Goal: Task Accomplishment & Management: Use online tool/utility

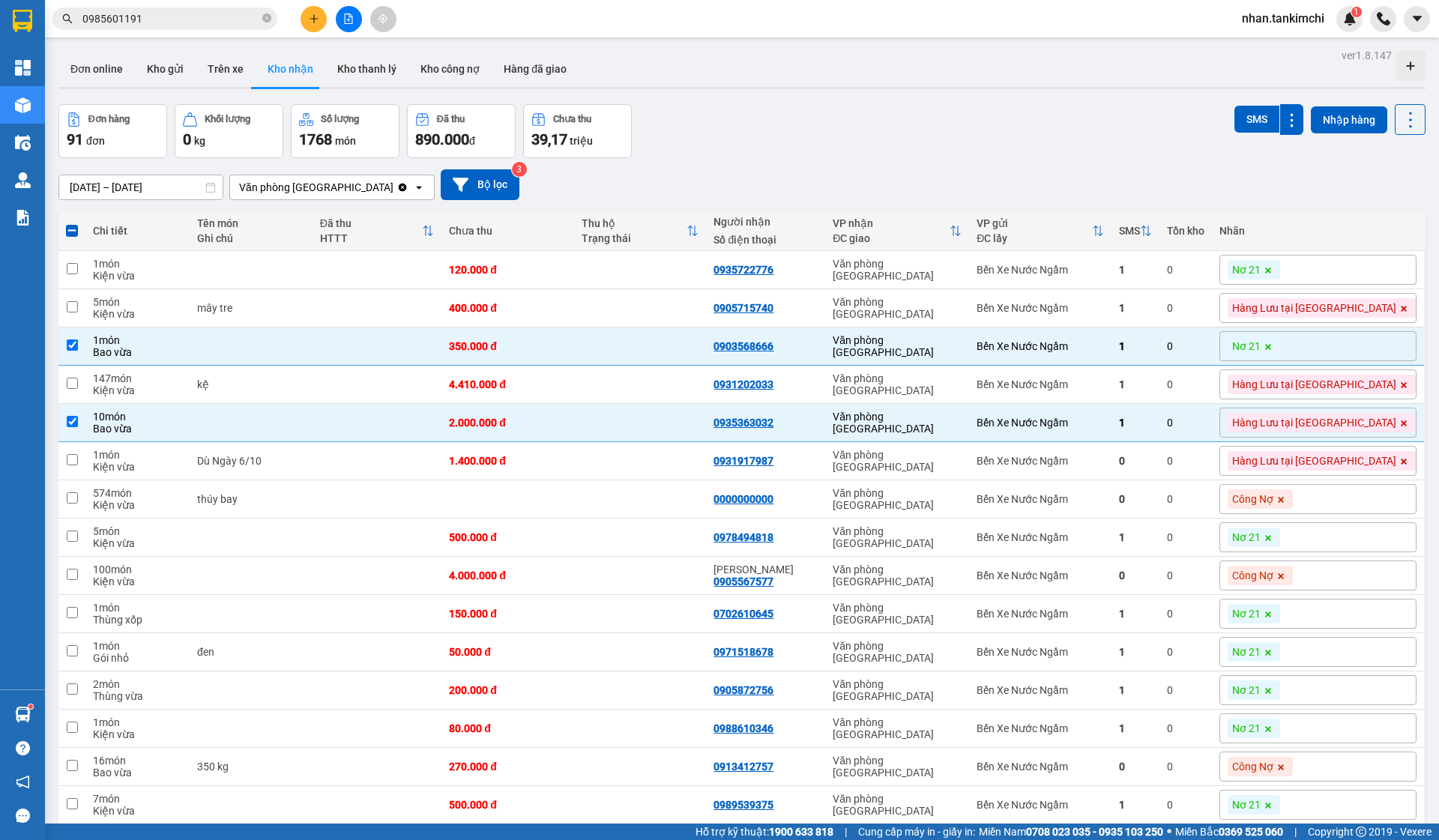
click at [197, 22] on input "0985601191" at bounding box center [170, 18] width 176 height 16
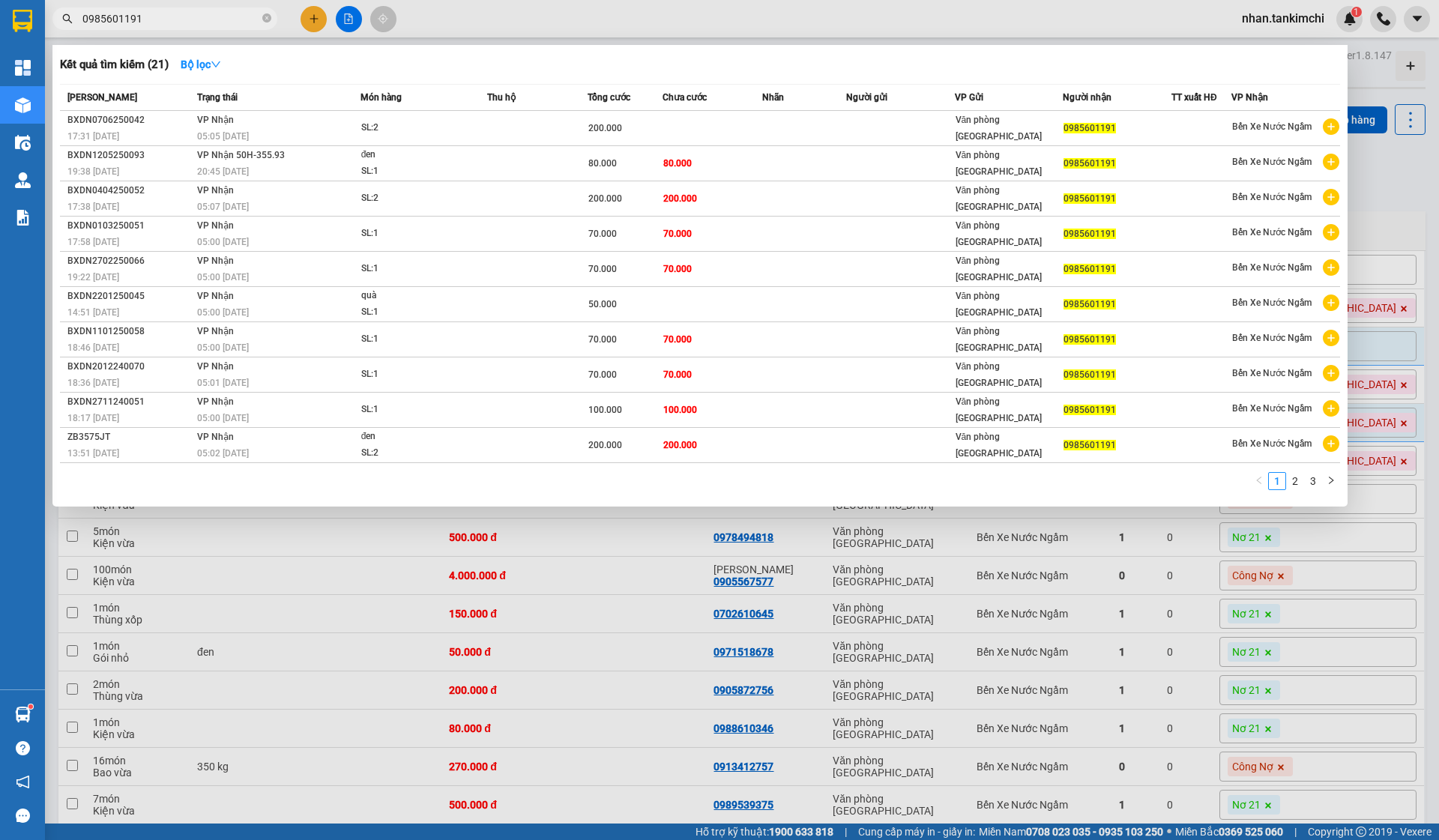
click at [197, 22] on input "0985601191" at bounding box center [170, 18] width 176 height 16
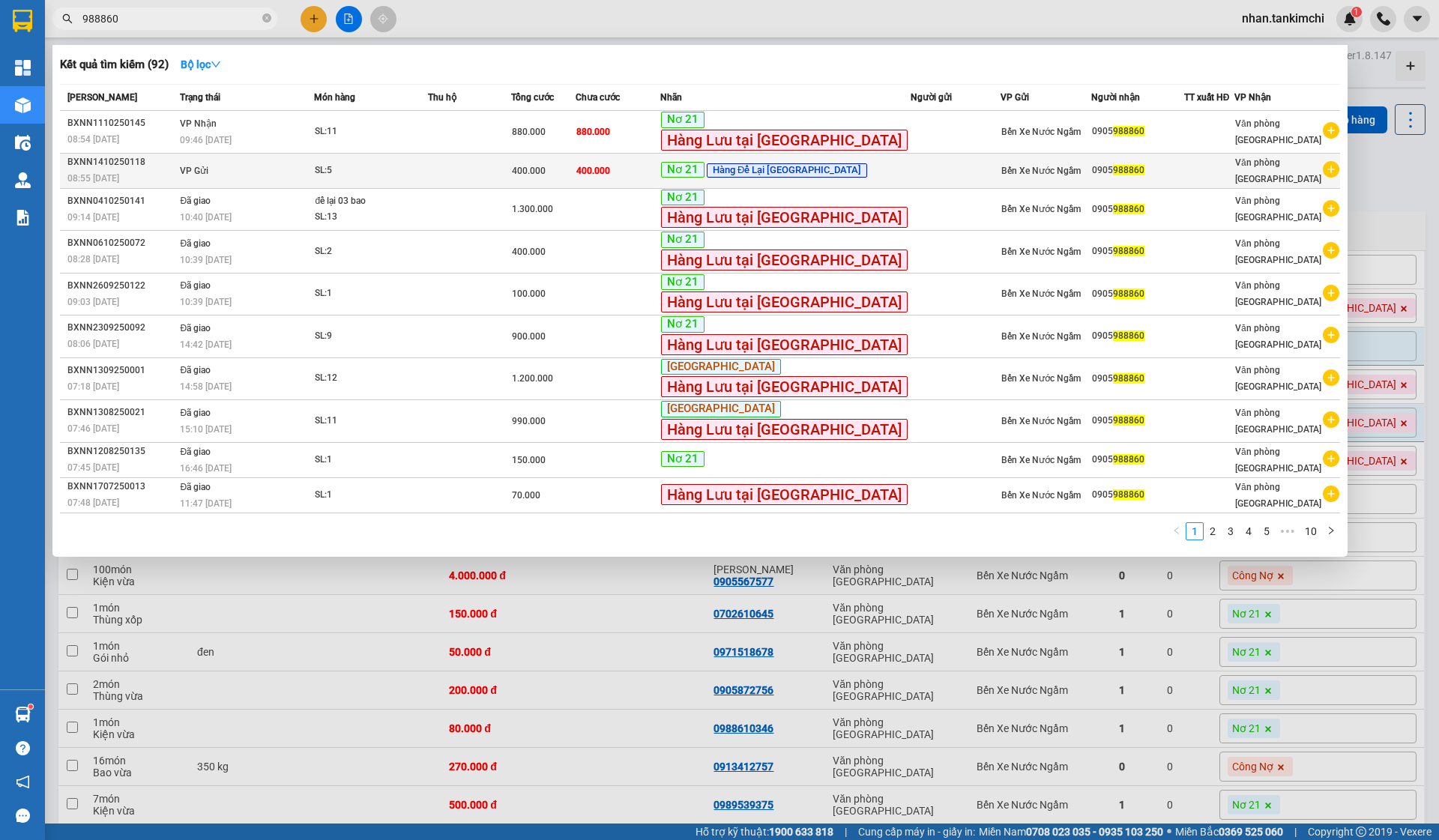
type input "988860"
click at [726, 177] on div "Nơ 21 Hàng Để Lại [GEOGRAPHIC_DATA]" at bounding box center [785, 171] width 249 height 18
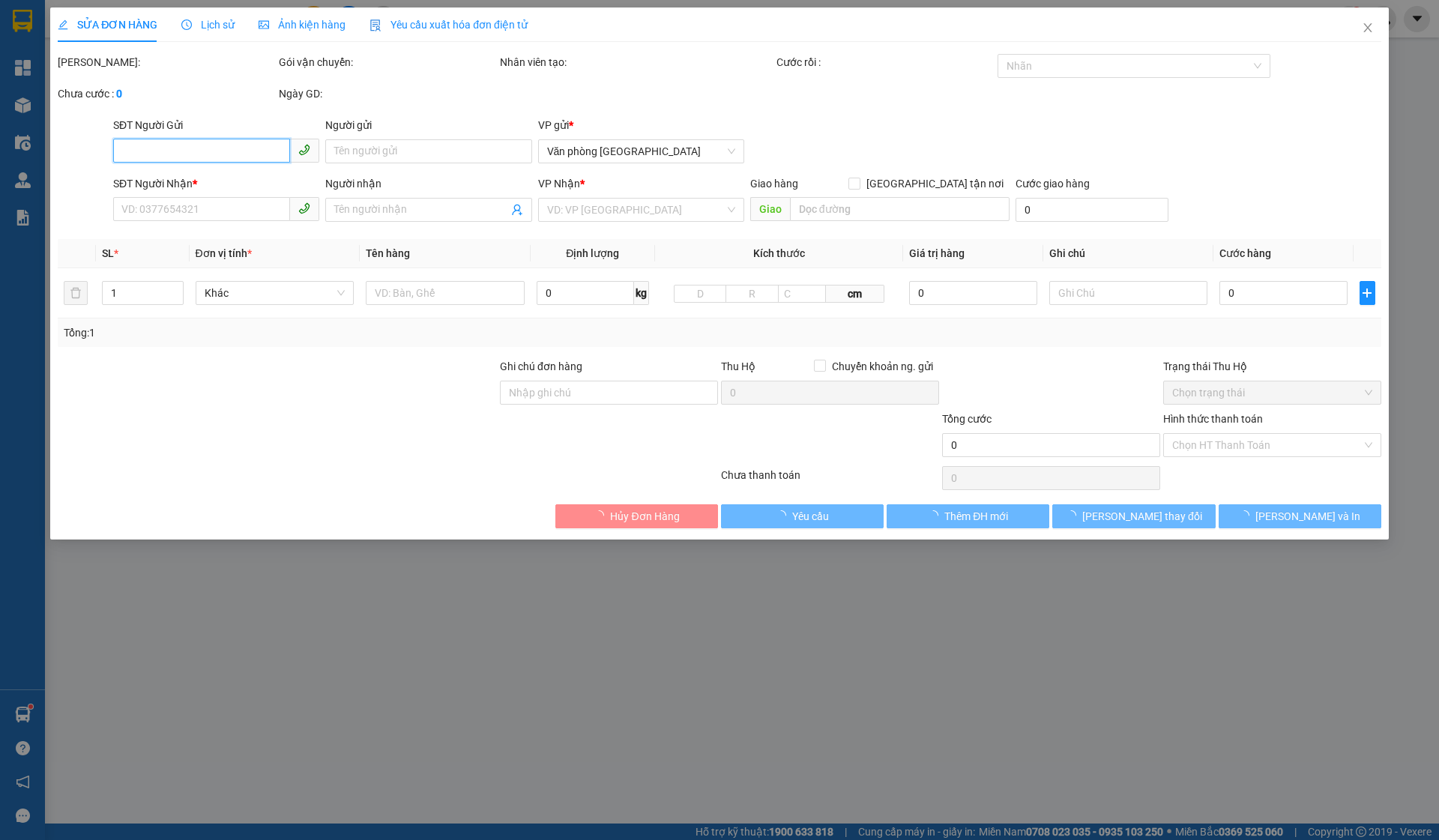
type input "0905988860"
type input "400.000"
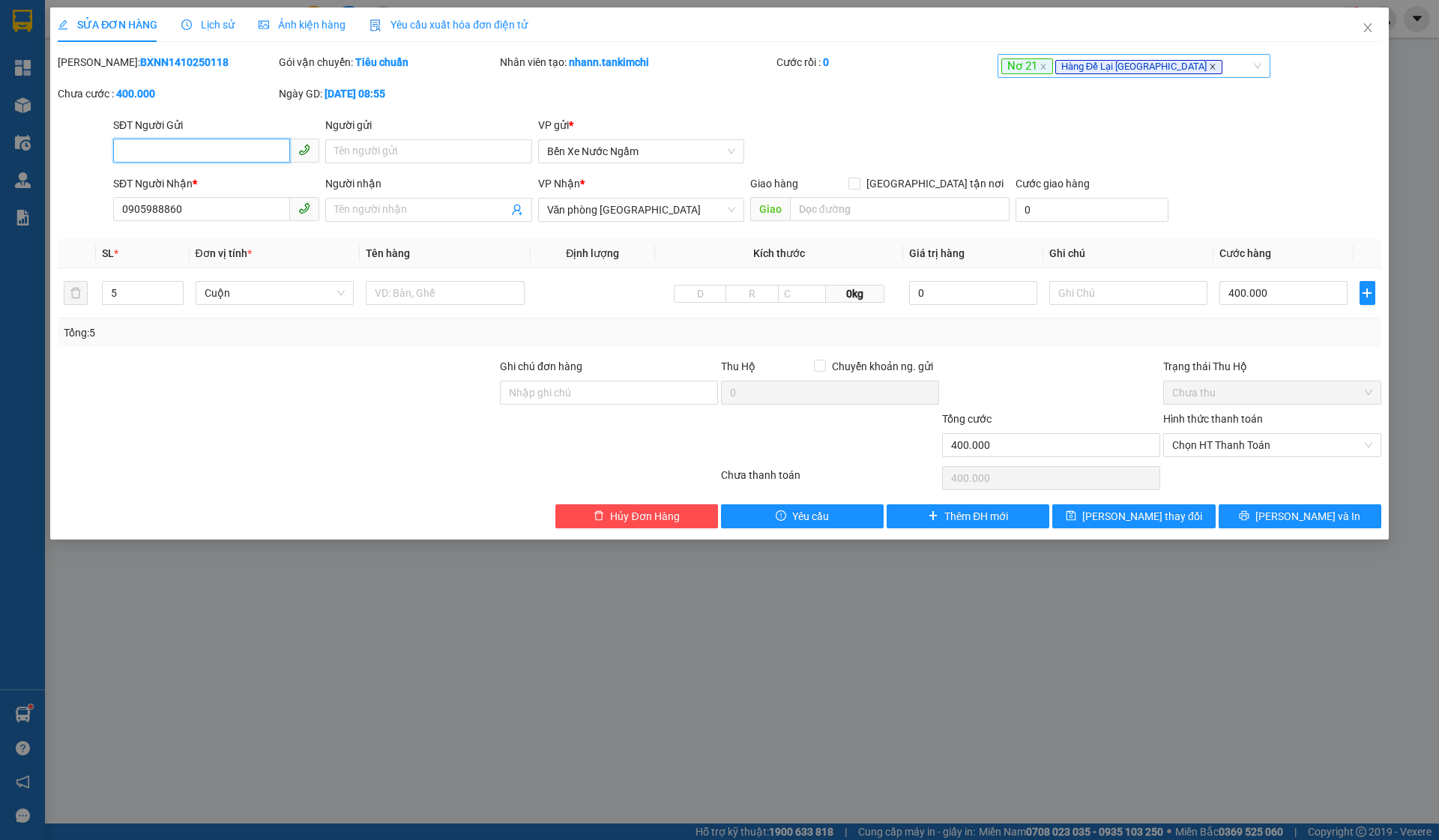
click at [1209, 66] on icon "close" at bounding box center [1213, 67] width 8 height 8
click at [1159, 66] on div "Nơ 21" at bounding box center [1126, 66] width 251 height 18
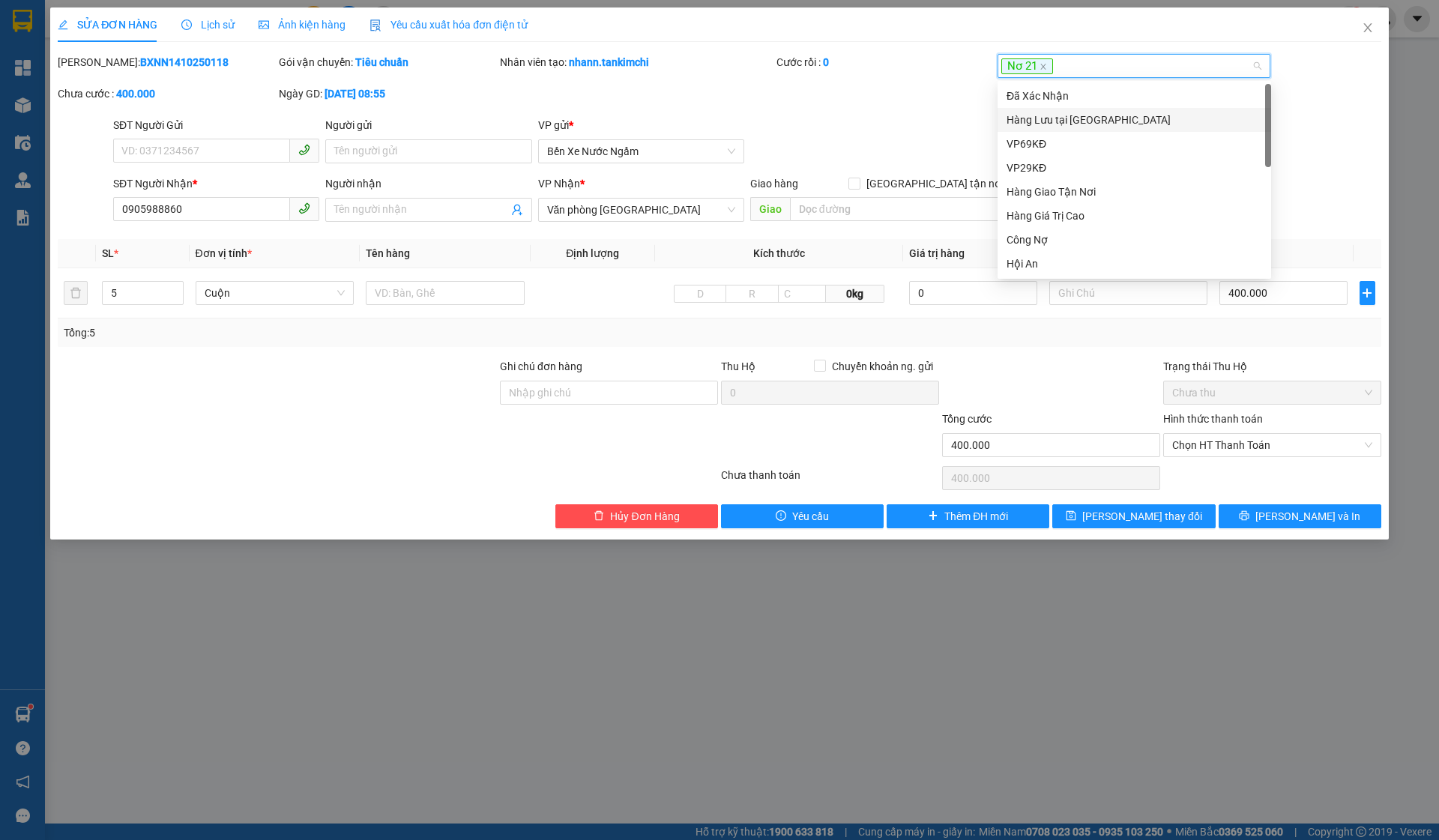
click at [1109, 123] on div "Hàng Lưu tại [GEOGRAPHIC_DATA]" at bounding box center [1135, 119] width 256 height 16
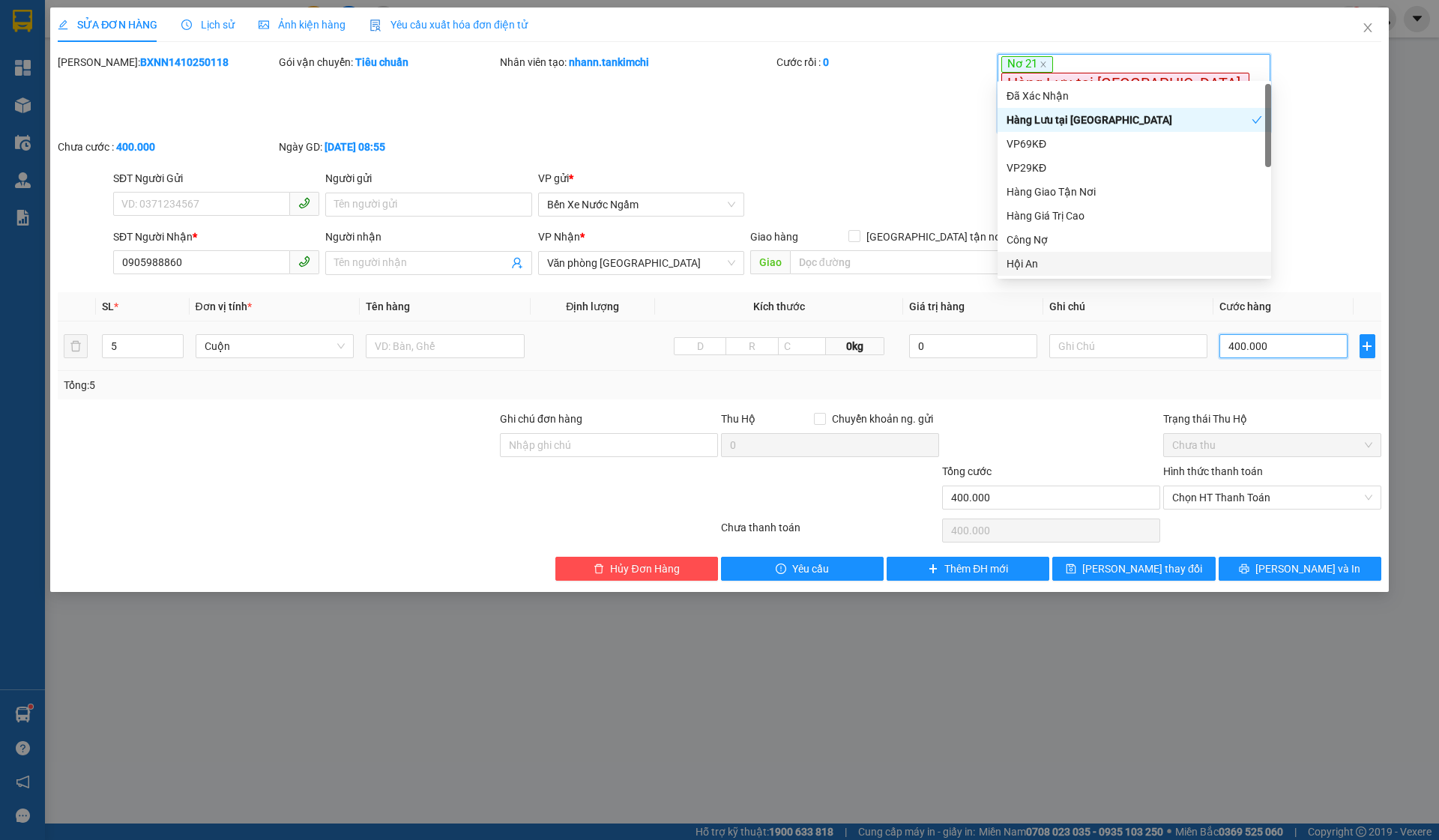
click at [1278, 335] on input "400.000" at bounding box center [1284, 346] width 128 height 24
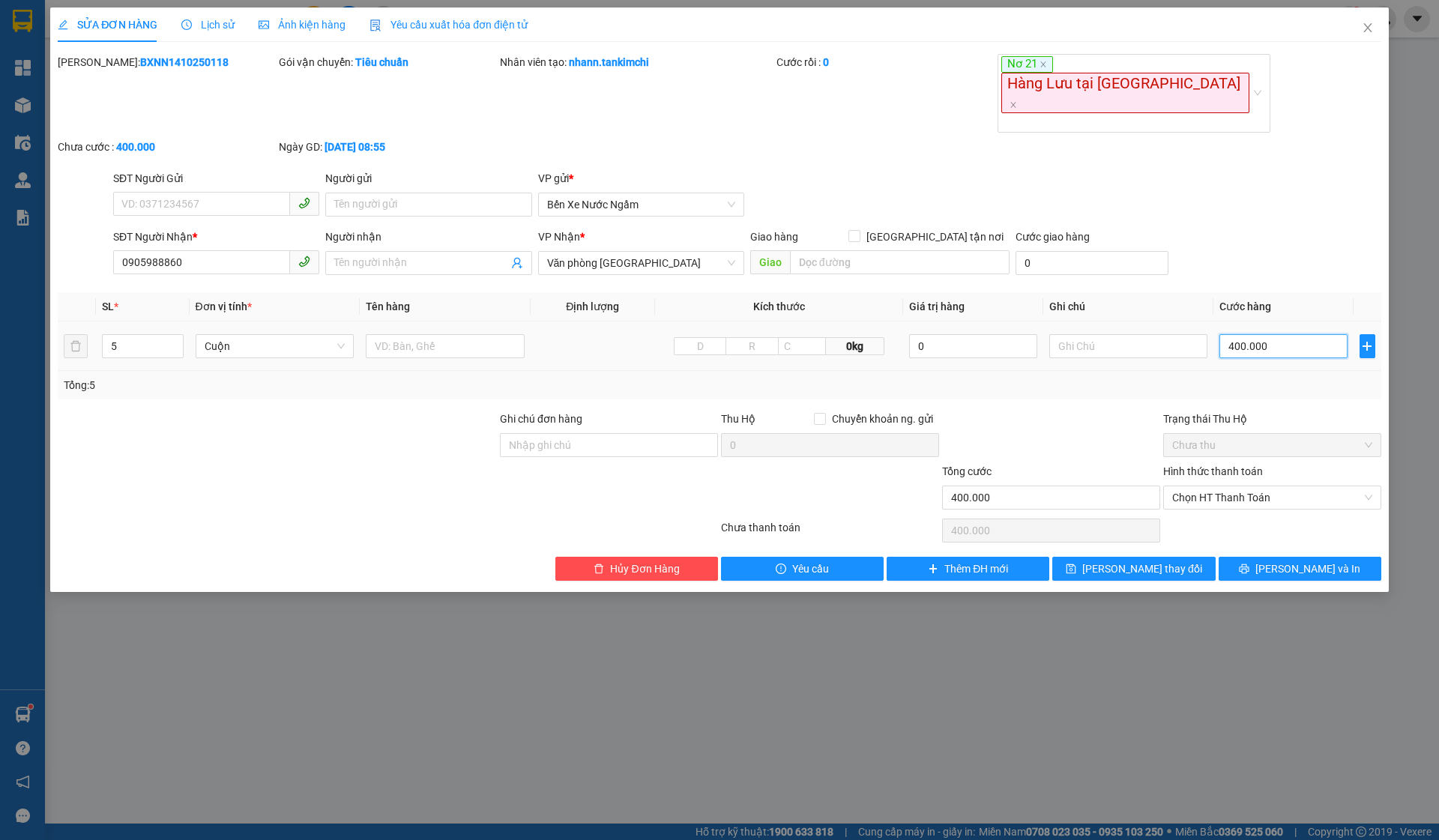
type input "4.000.005"
type input "40.000.050"
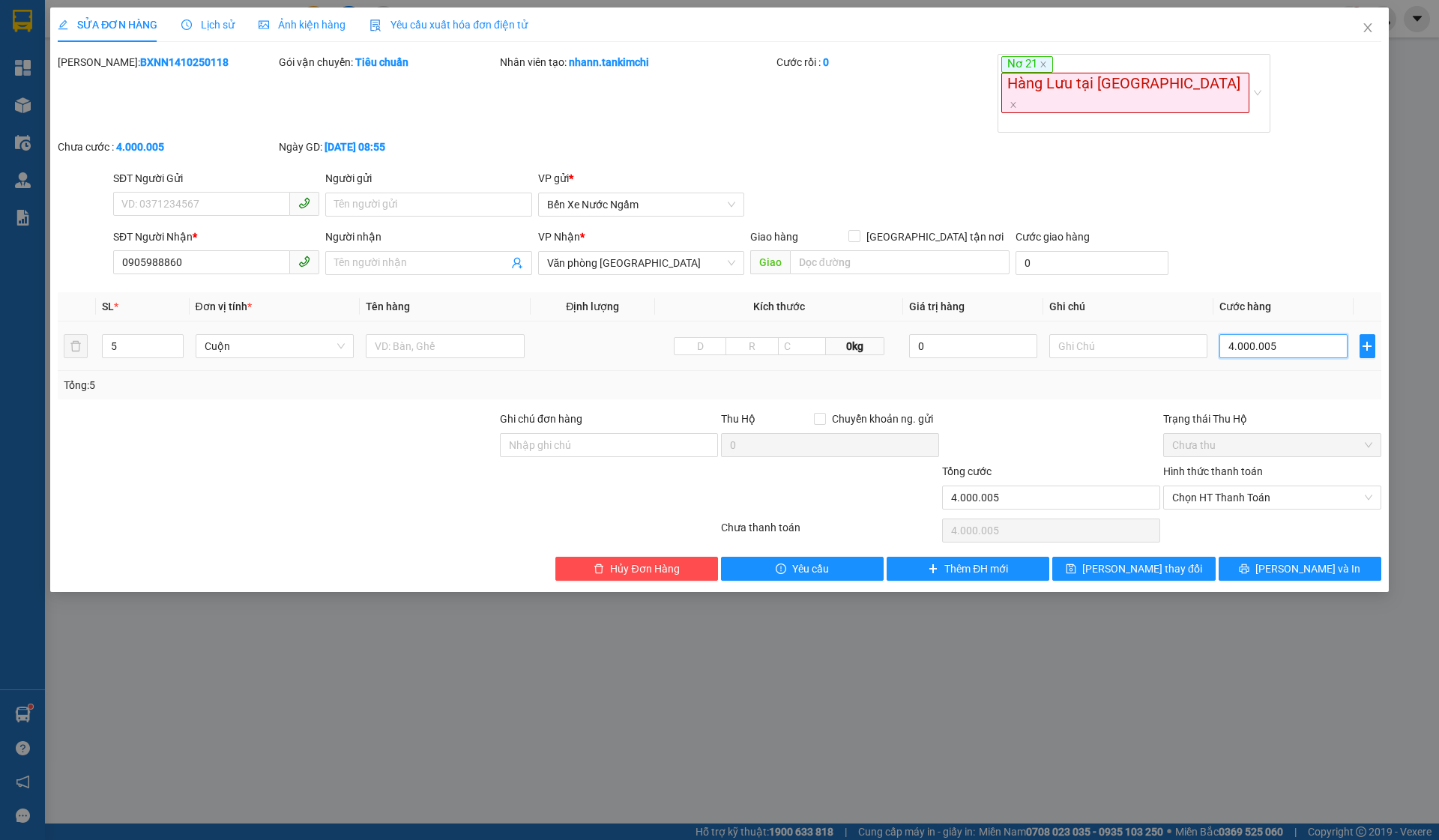
type input "40.000.050"
type input "400.000.500"
type input "40.000.050"
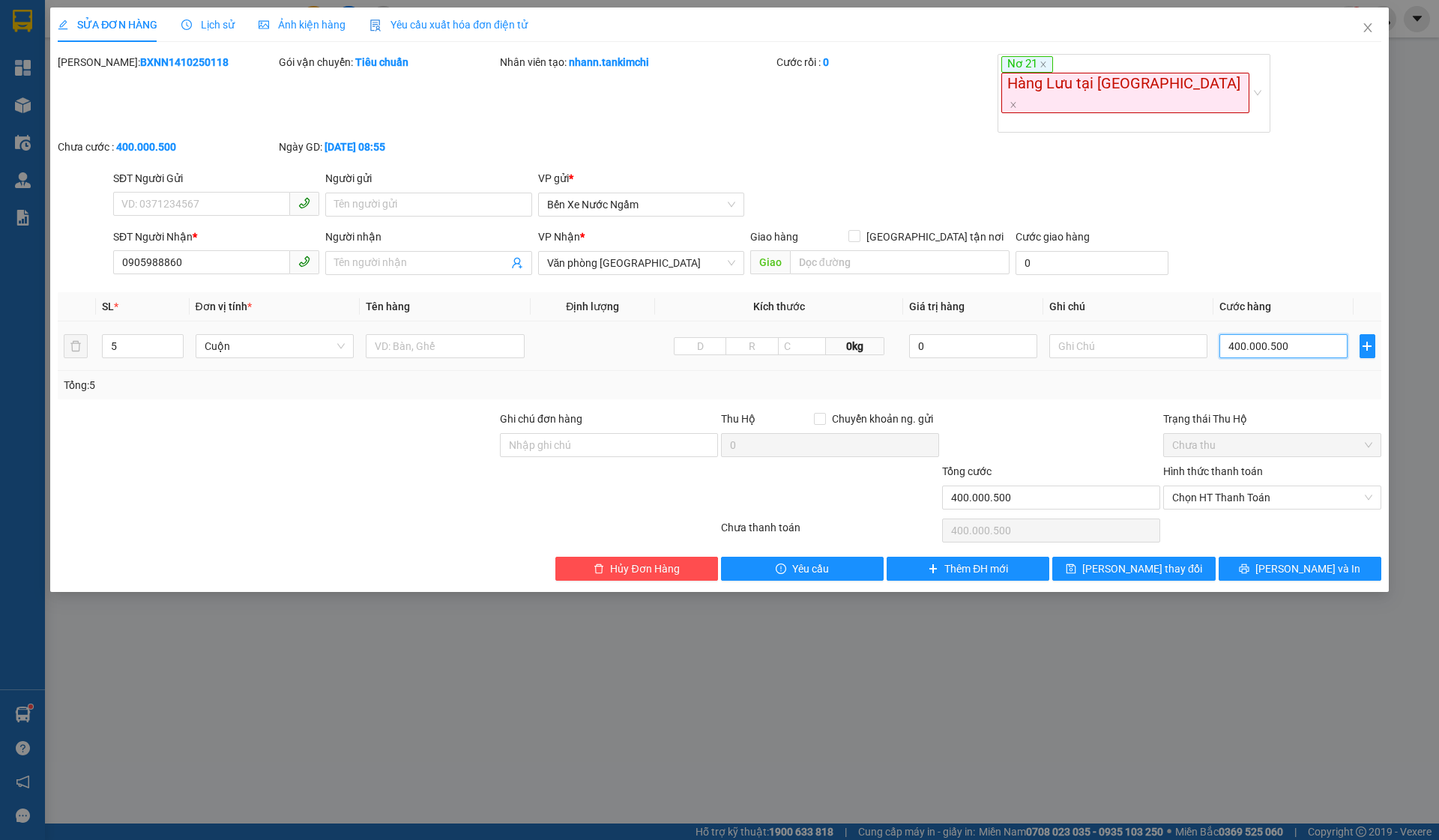
type input "40.000.050"
type input "0"
type input "40.000.050="
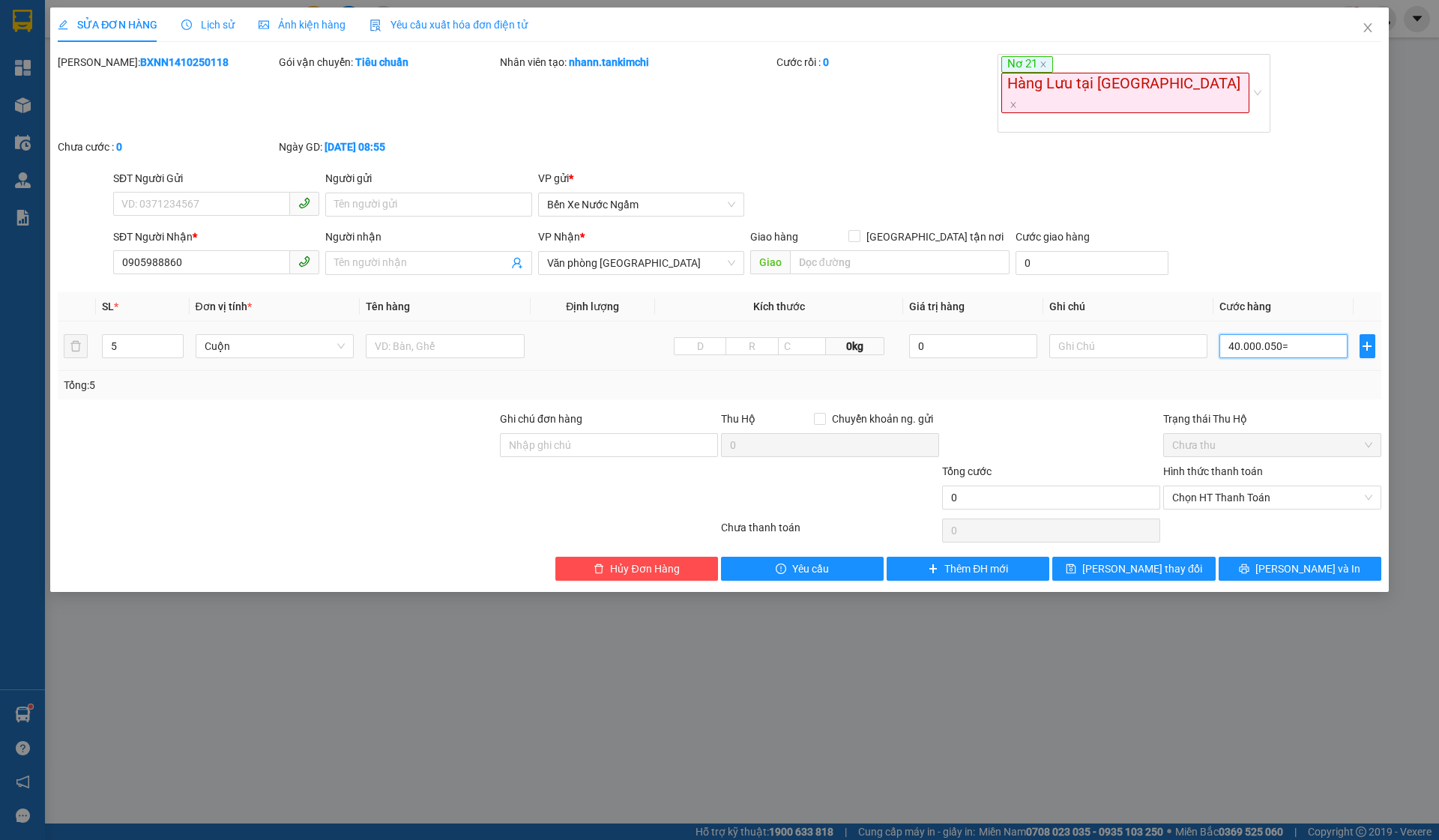
type input "40.000.050"
type input "4.000.005"
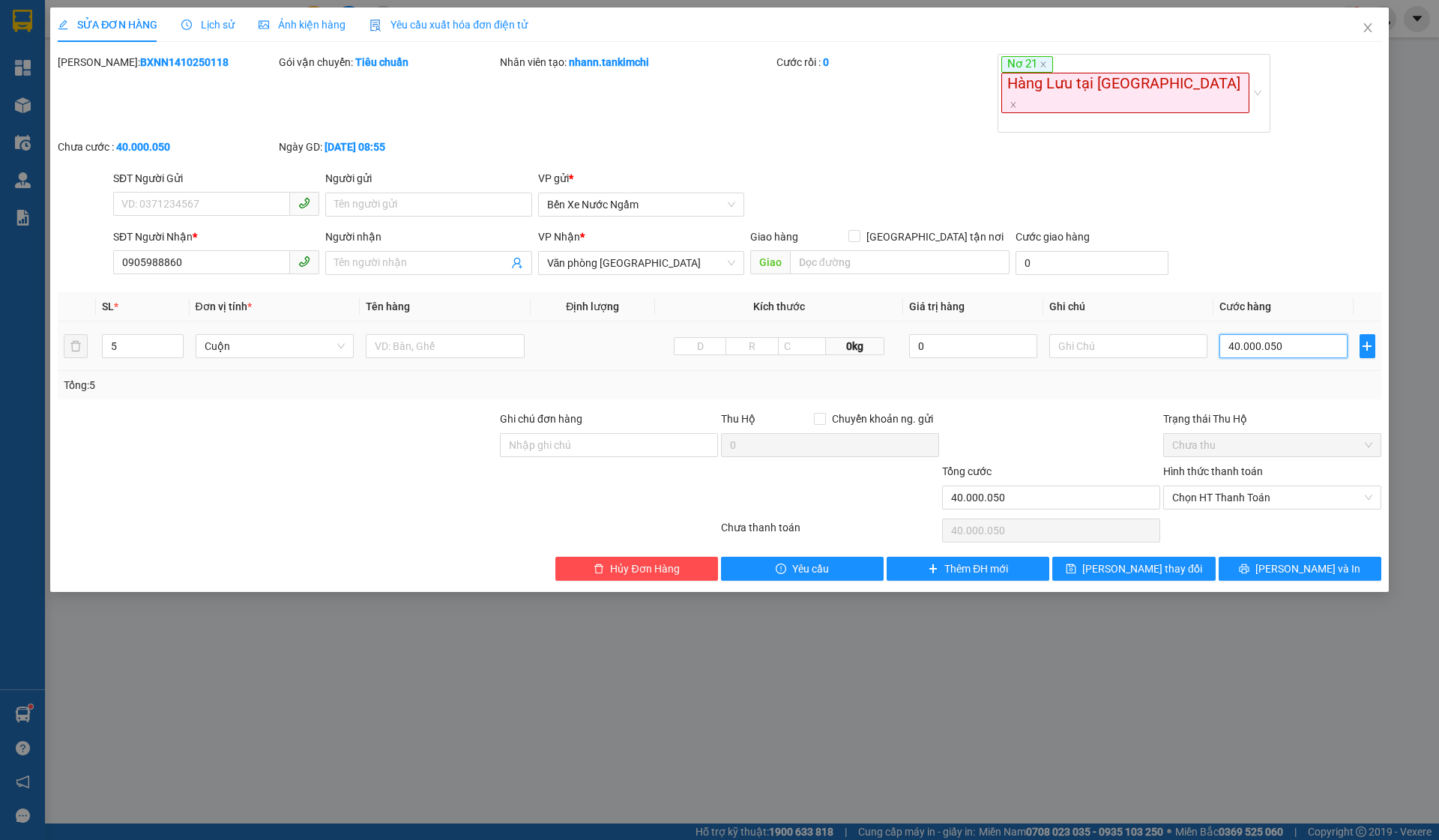
type input "4.000.005"
type input "400.000"
type input "40.000"
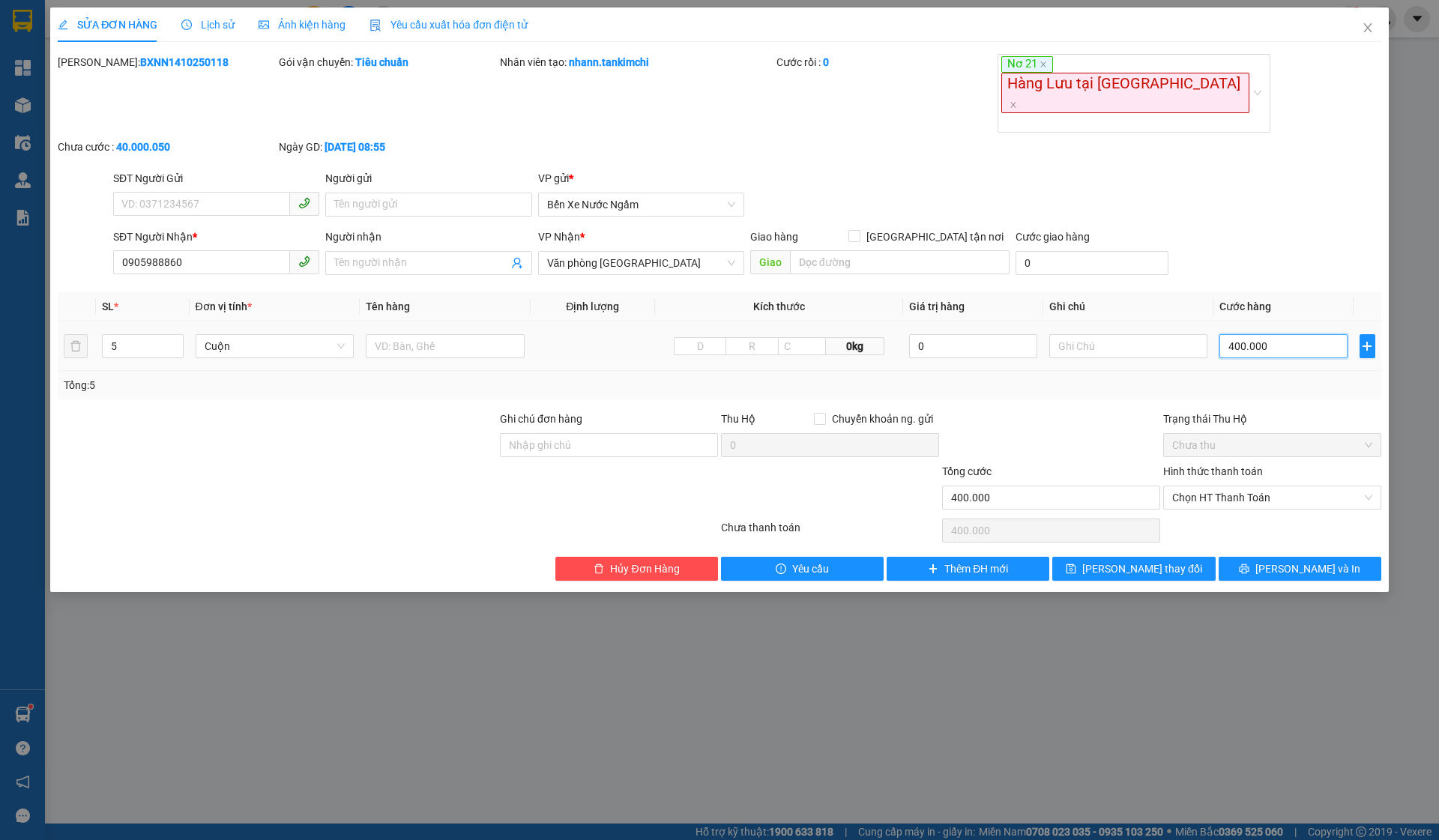
type input "40.000"
type input "4.000"
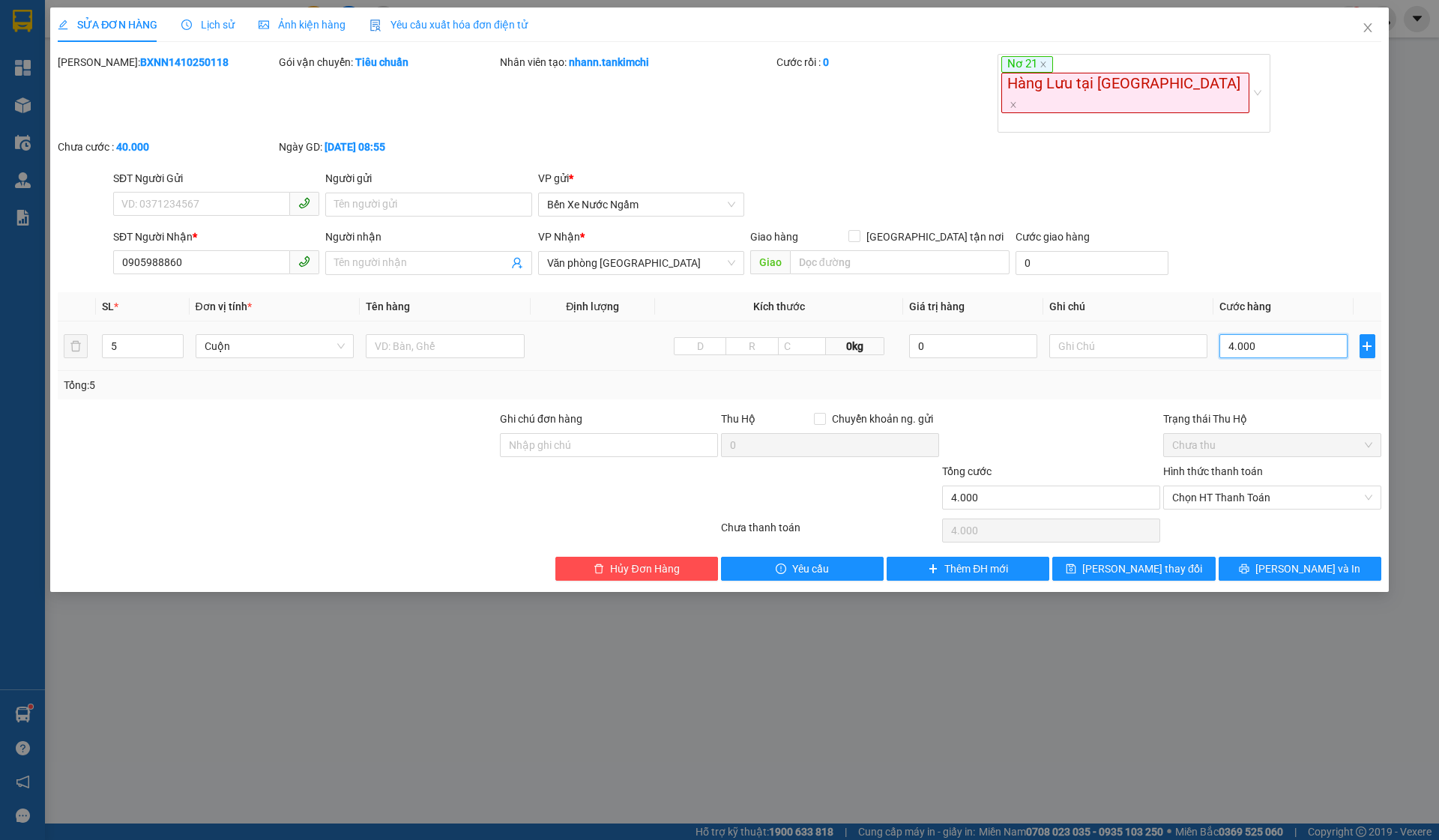
type input "400"
type input "40"
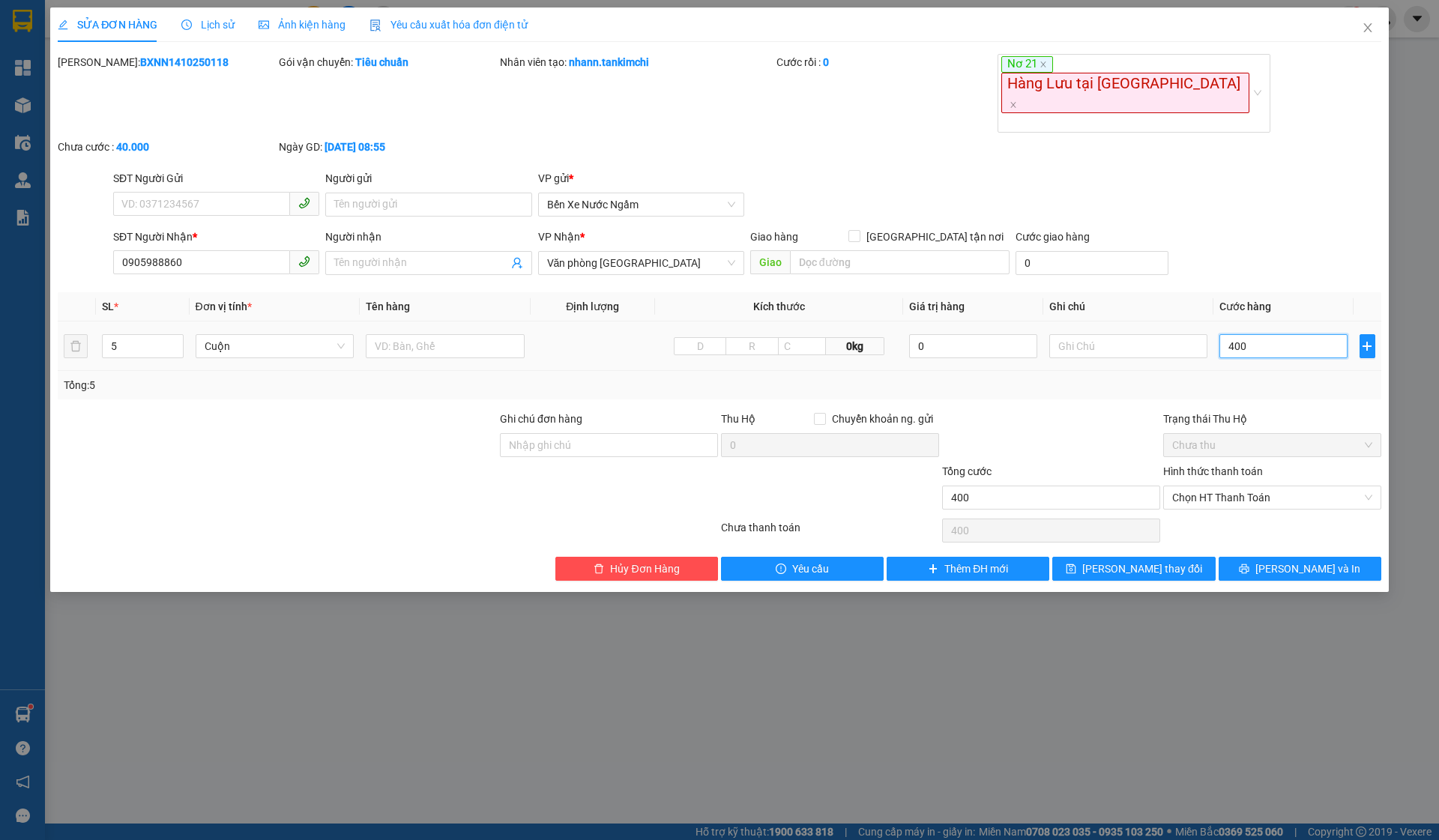
type input "40"
type input "4"
type input "0"
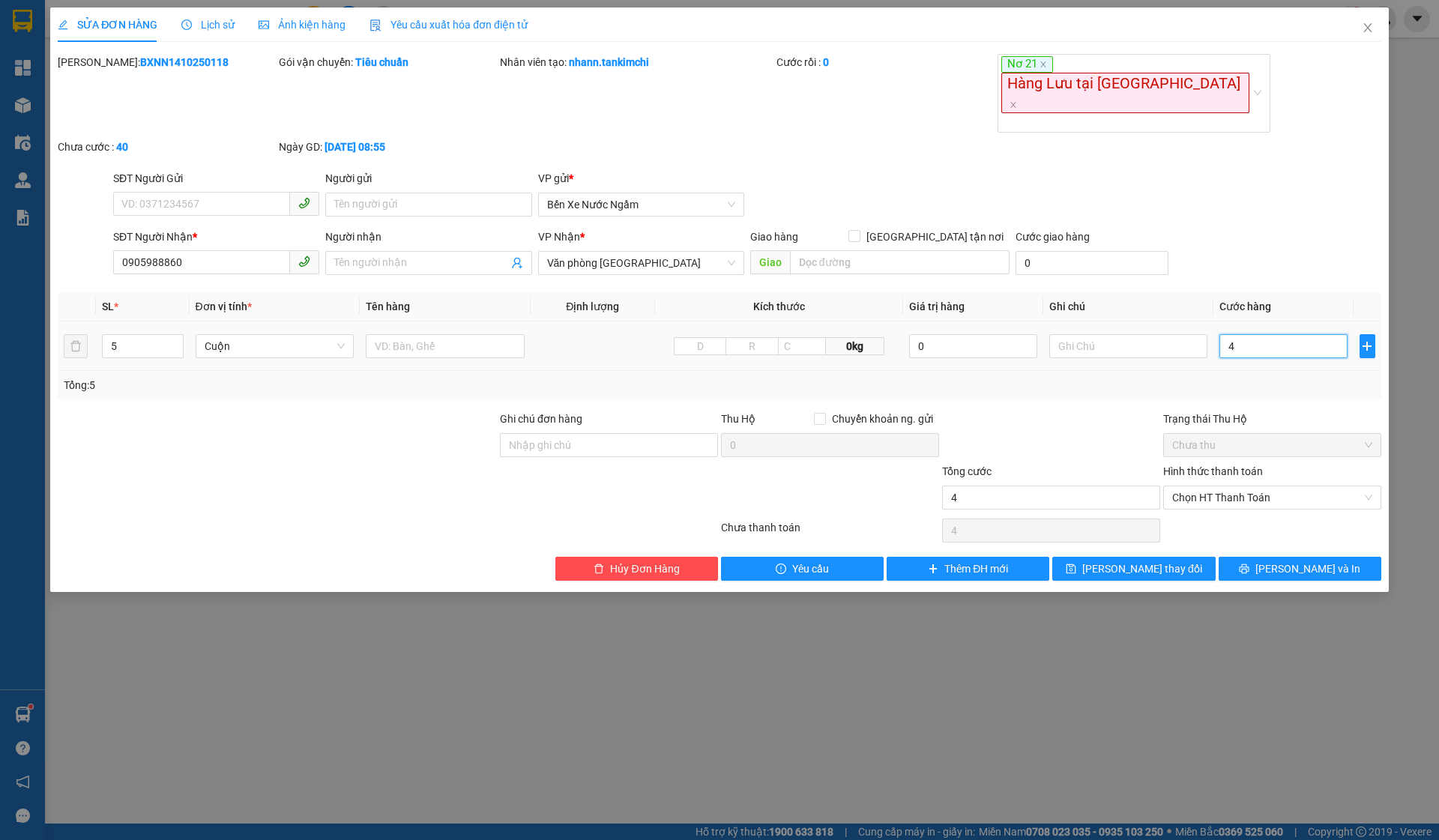
type input "0"
type input "5"
type input "05"
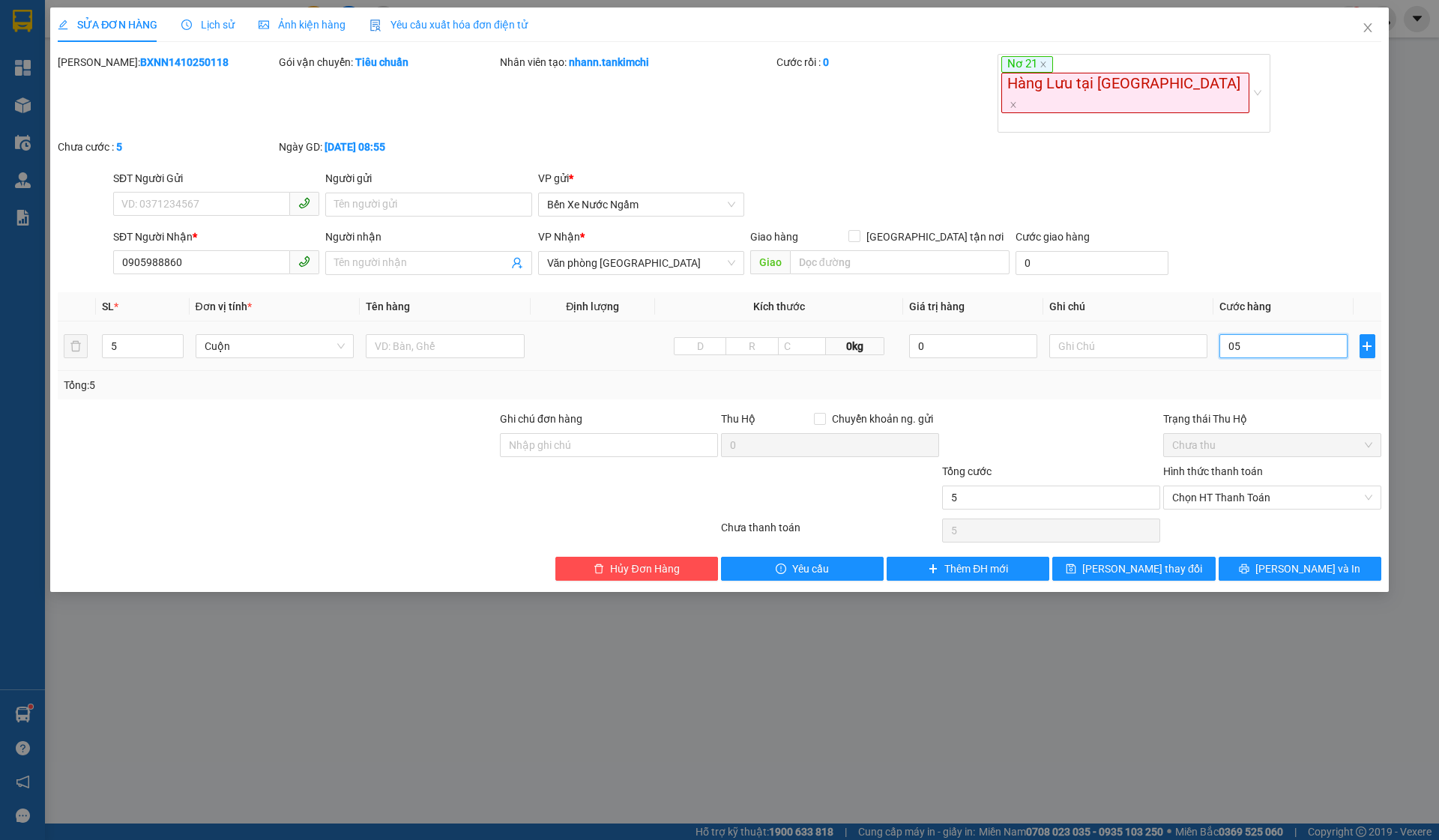
type input "50"
type input "050"
type input "500"
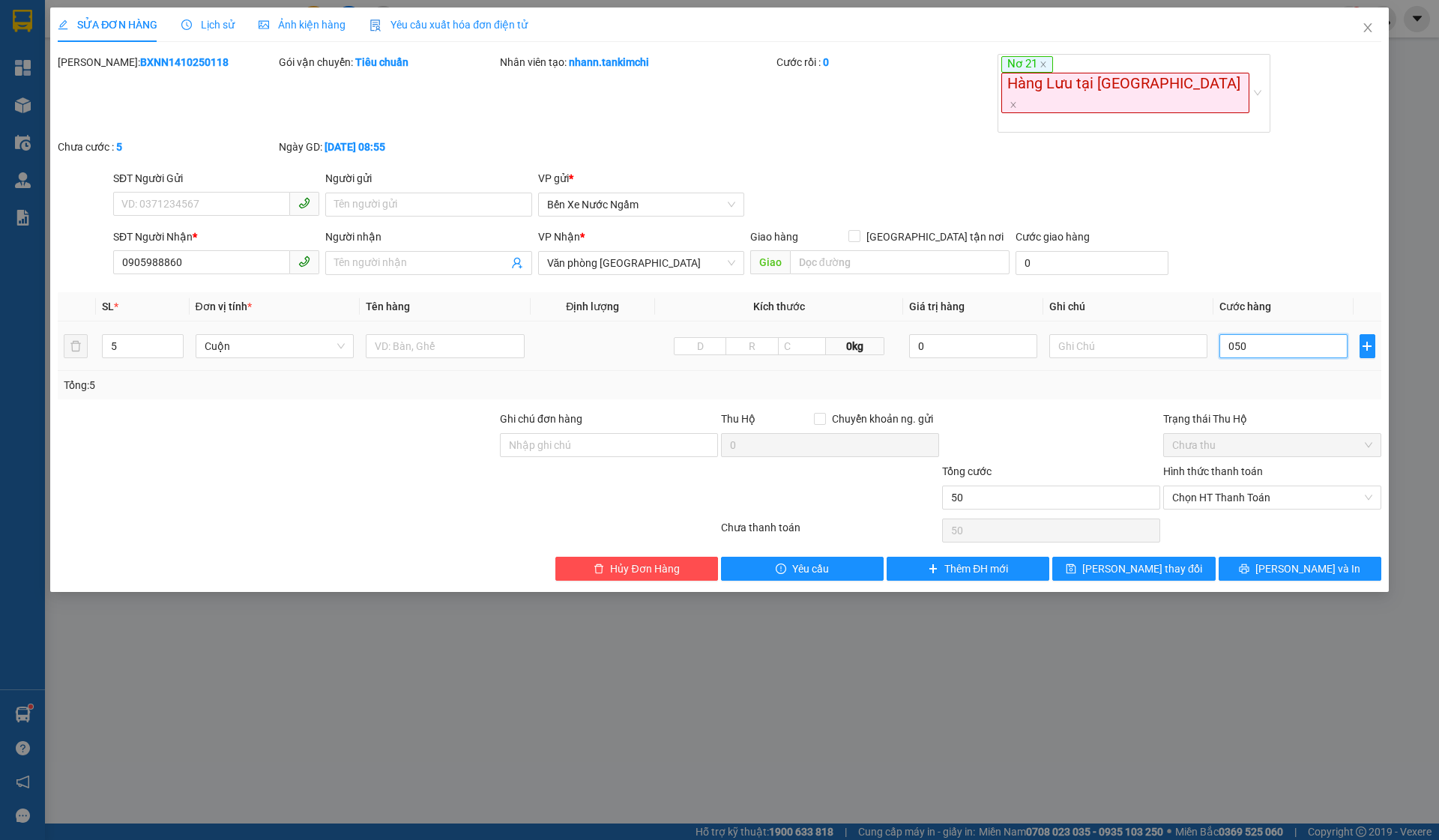
type input "0.500"
type input "5.000"
type input "05.000"
type input "50.000"
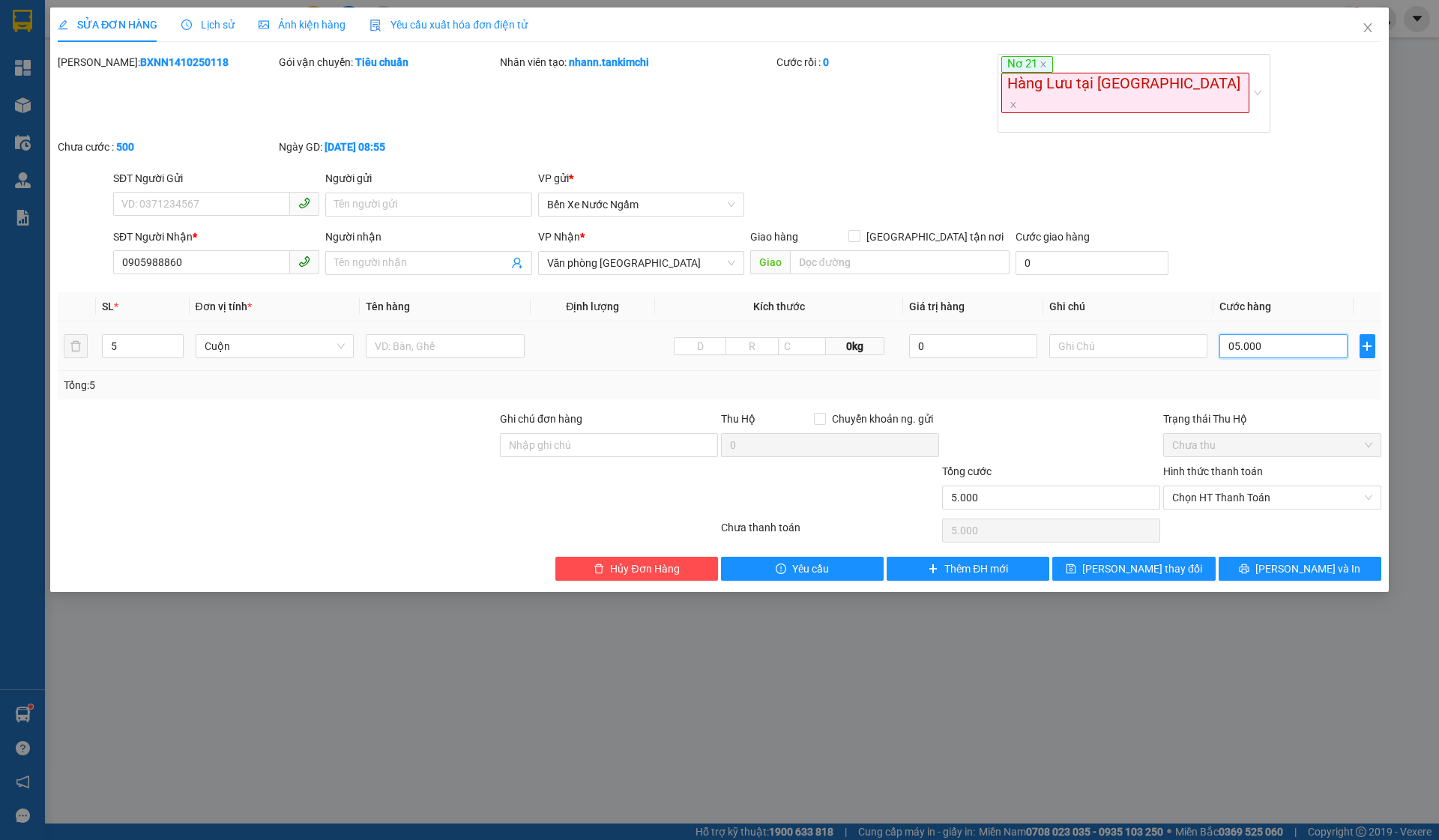
type input "50.000"
type input "050.000"
type input "500.000"
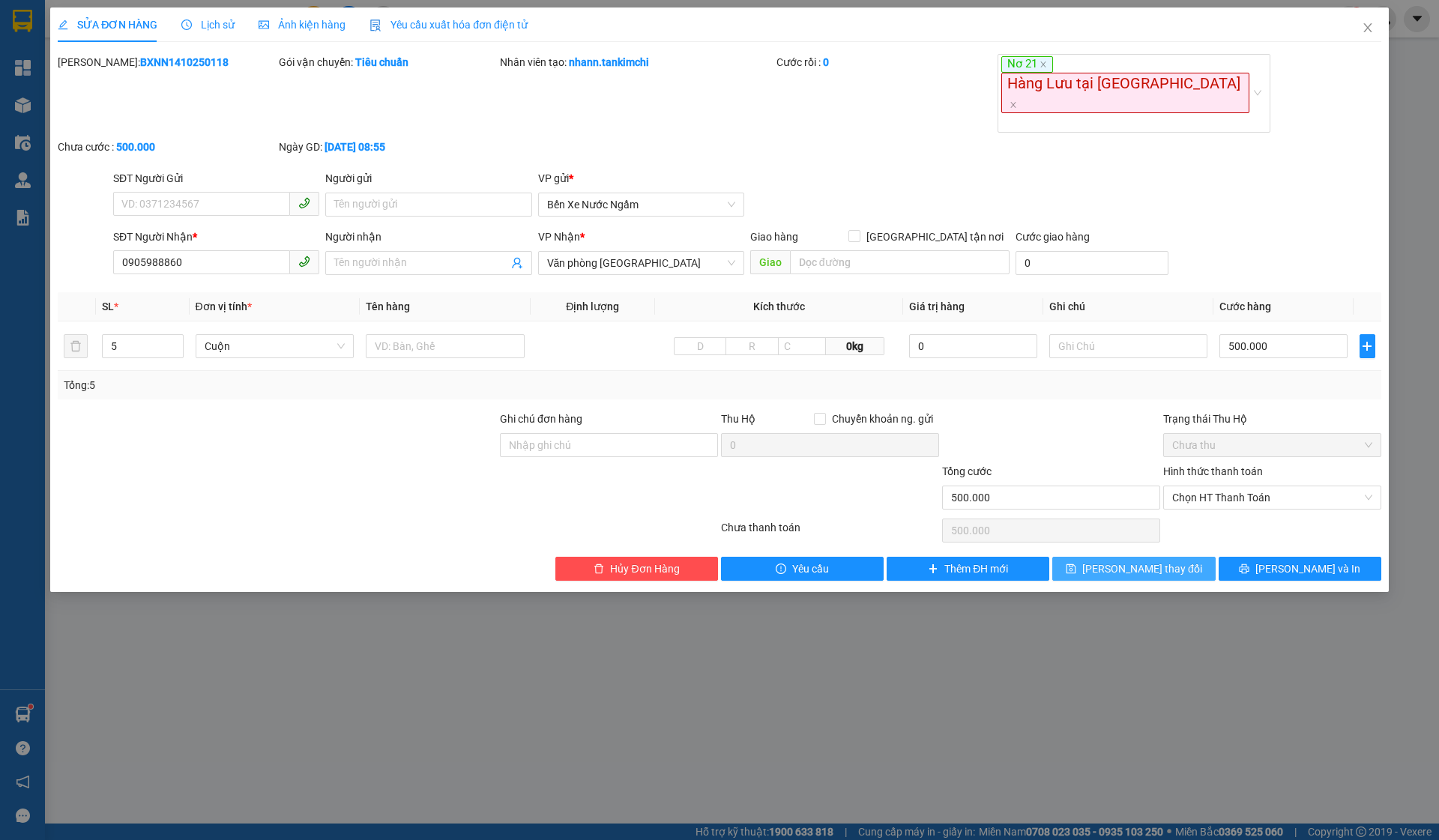
click at [1152, 561] on span "[PERSON_NAME] thay đổi" at bounding box center [1142, 568] width 120 height 16
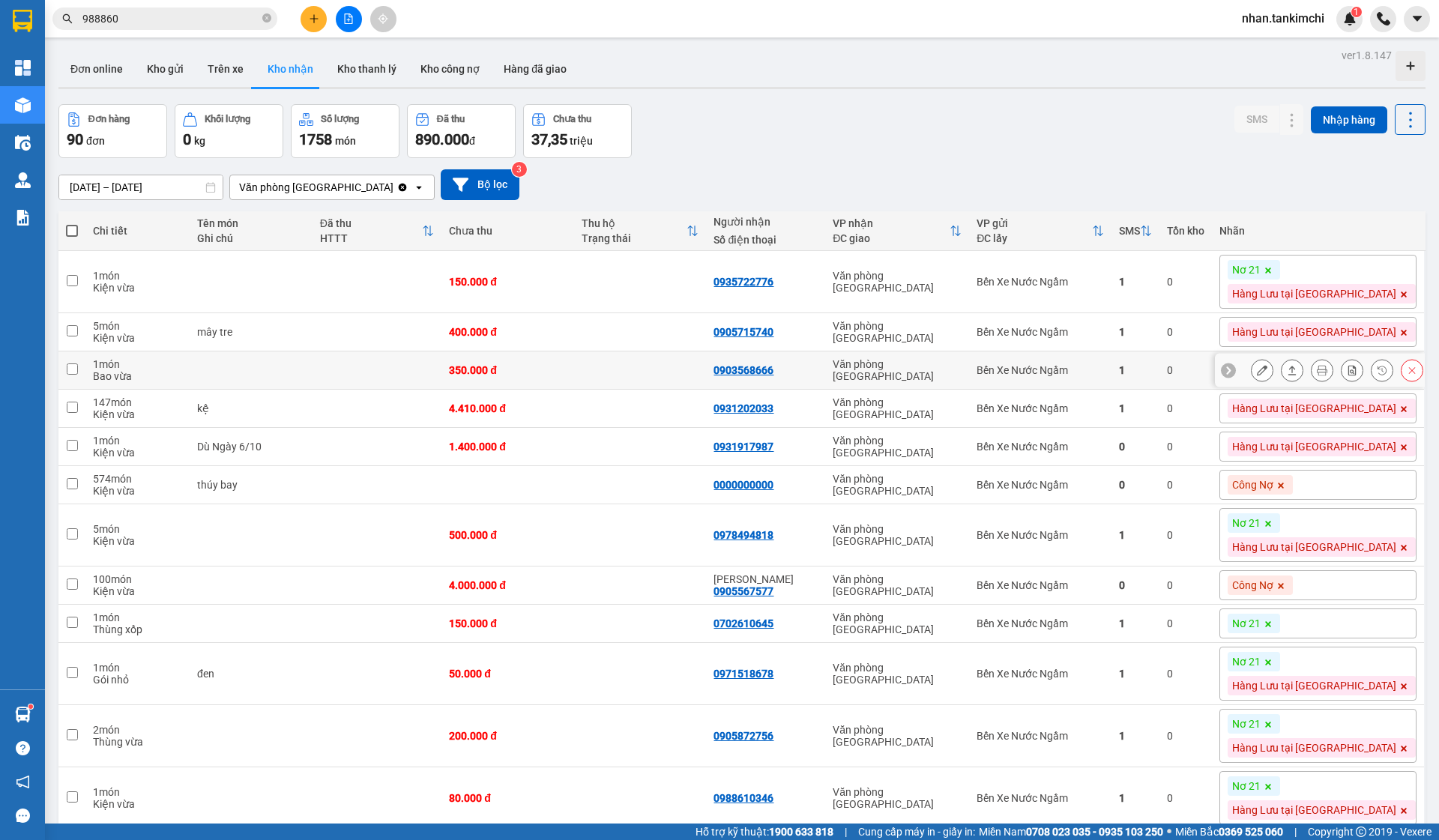
click at [1111, 381] on td "Bến Xe Nước Ngầm" at bounding box center [1039, 371] width 142 height 38
checkbox input "true"
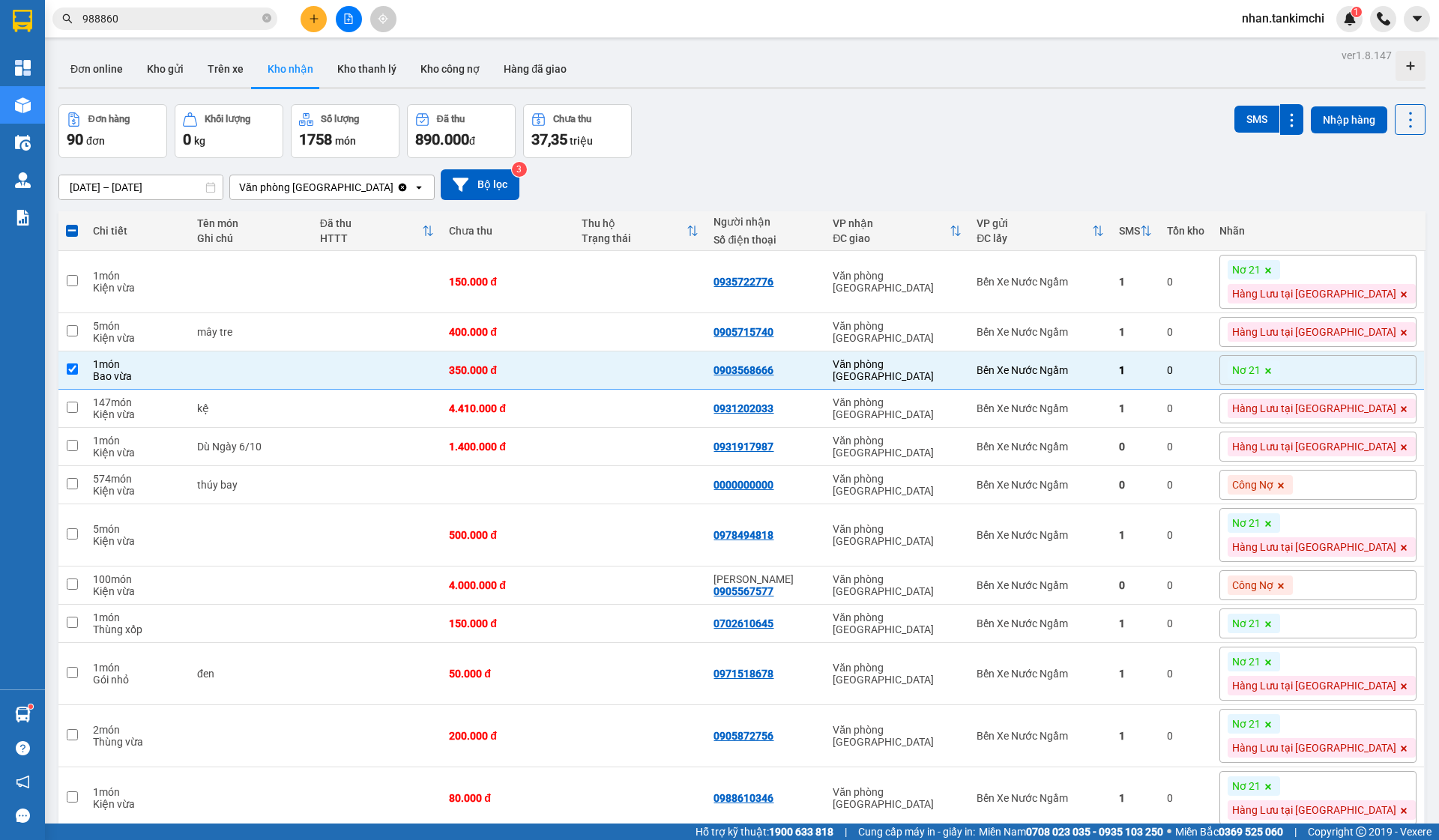
click at [1276, 261] on span at bounding box center [1268, 270] width 15 height 19
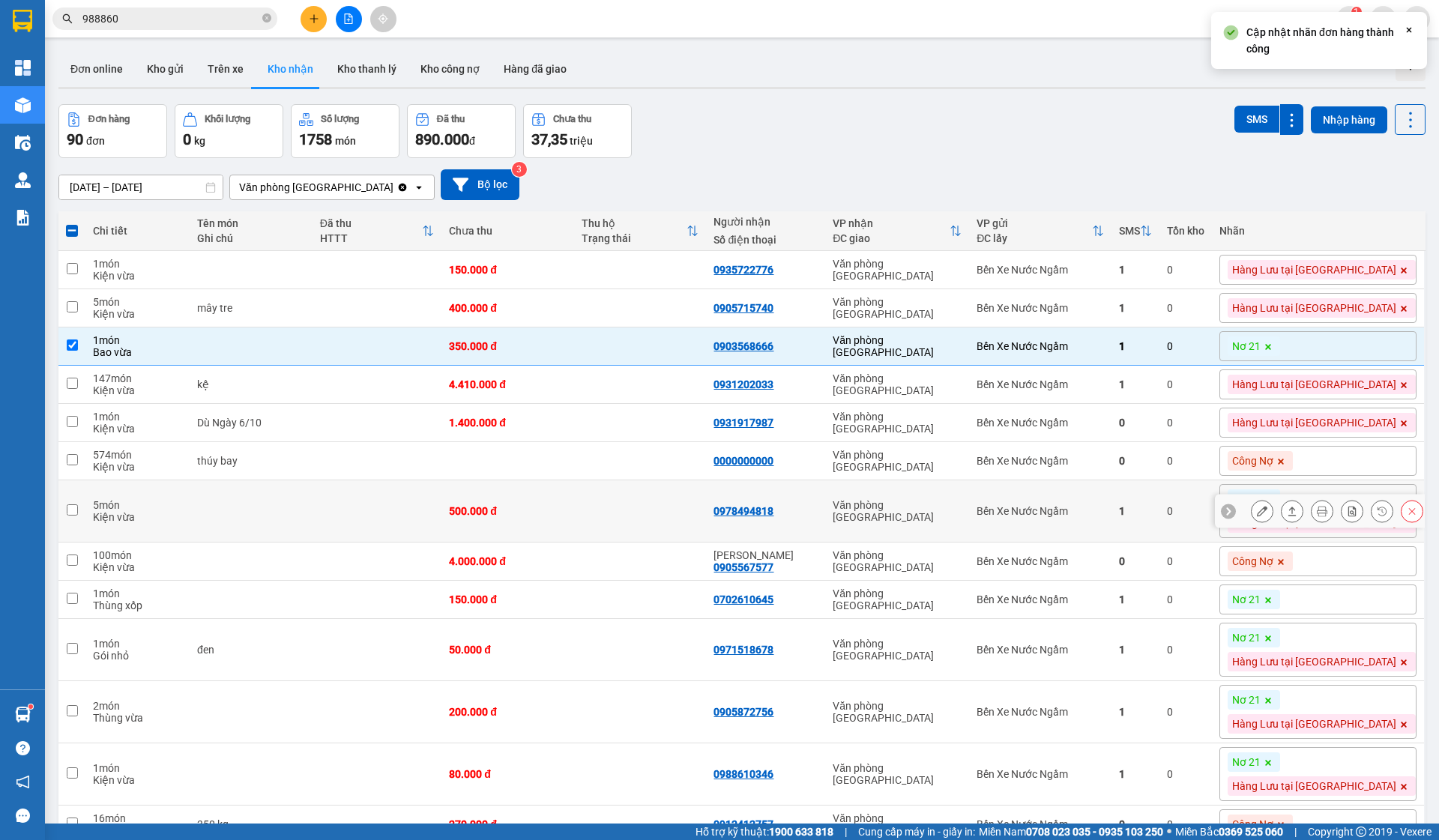
click at [1111, 506] on td "Bến Xe Nước Ngầm" at bounding box center [1039, 511] width 142 height 62
checkbox input "true"
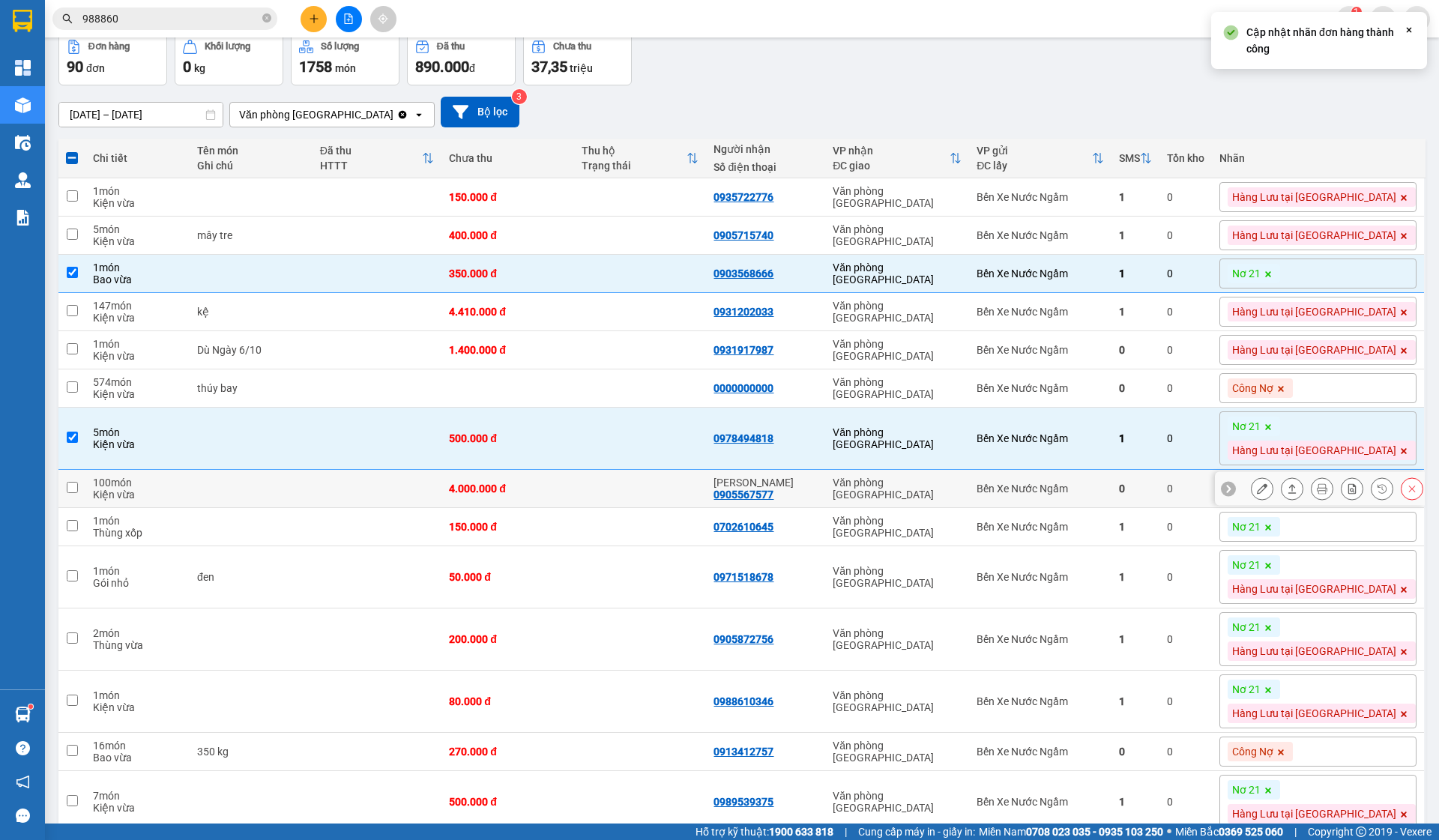
scroll to position [82, 0]
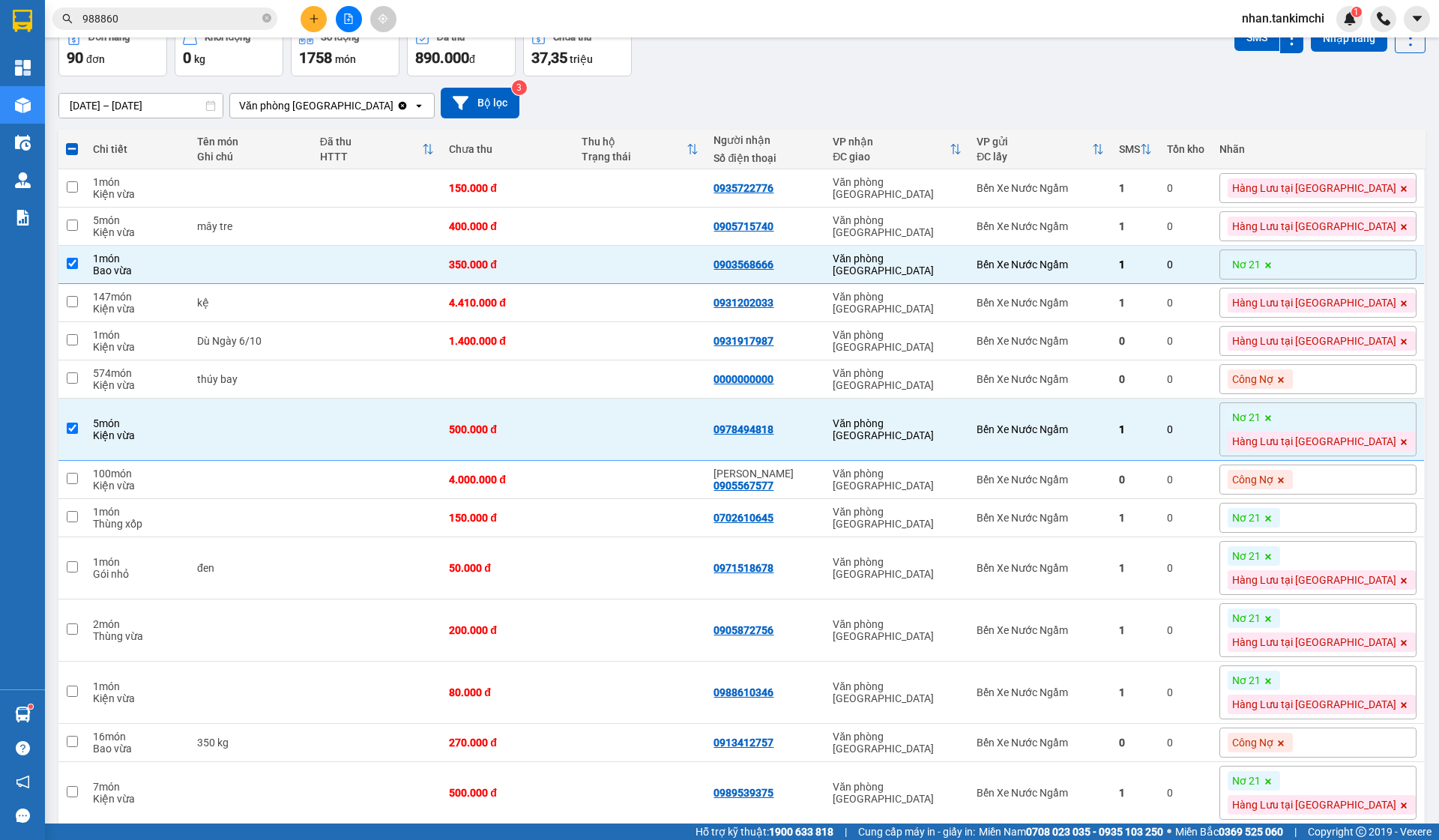
click at [1273, 417] on icon at bounding box center [1267, 418] width 9 height 9
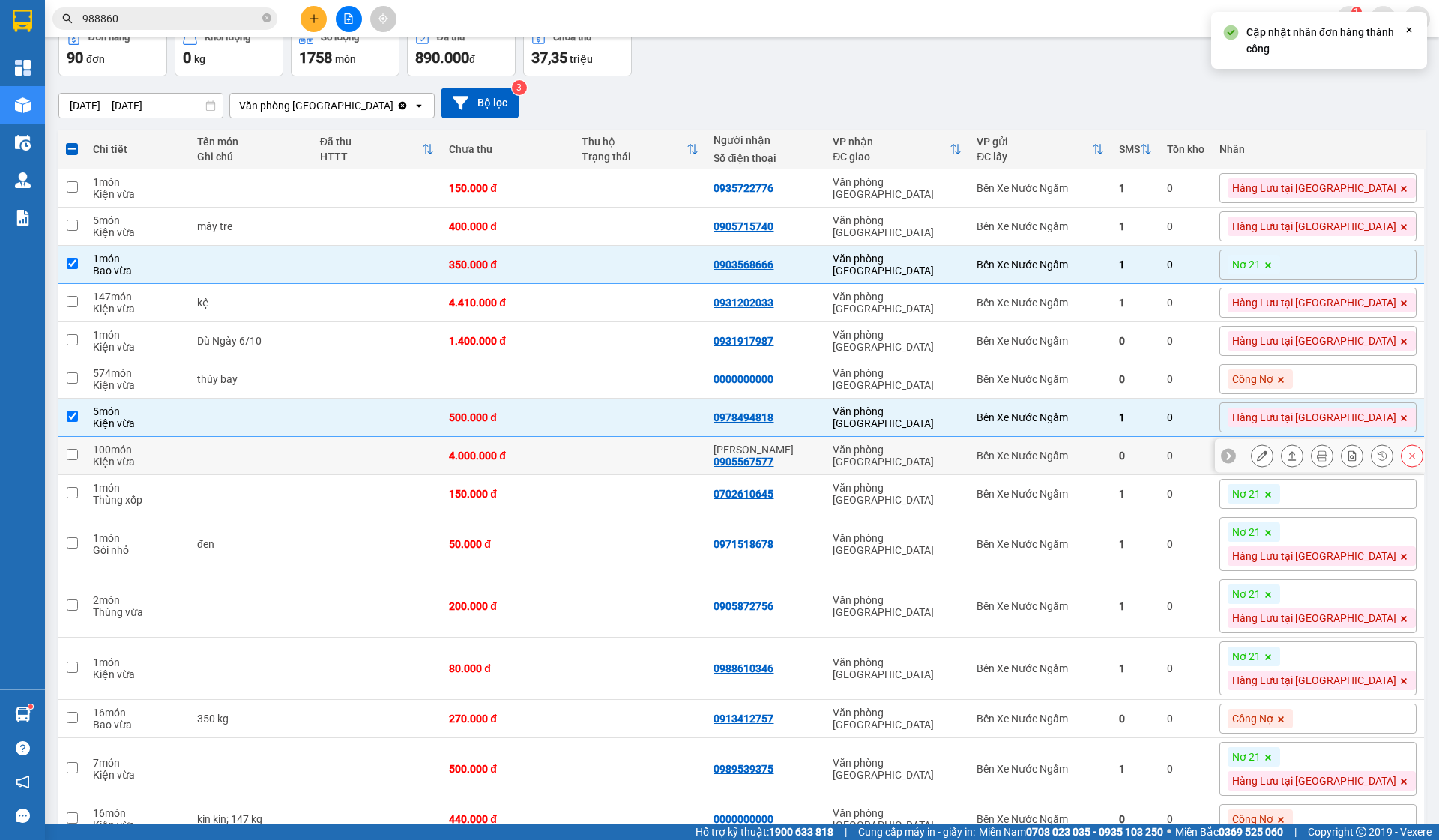
click at [1152, 492] on div "1" at bounding box center [1135, 494] width 33 height 12
checkbox input "true"
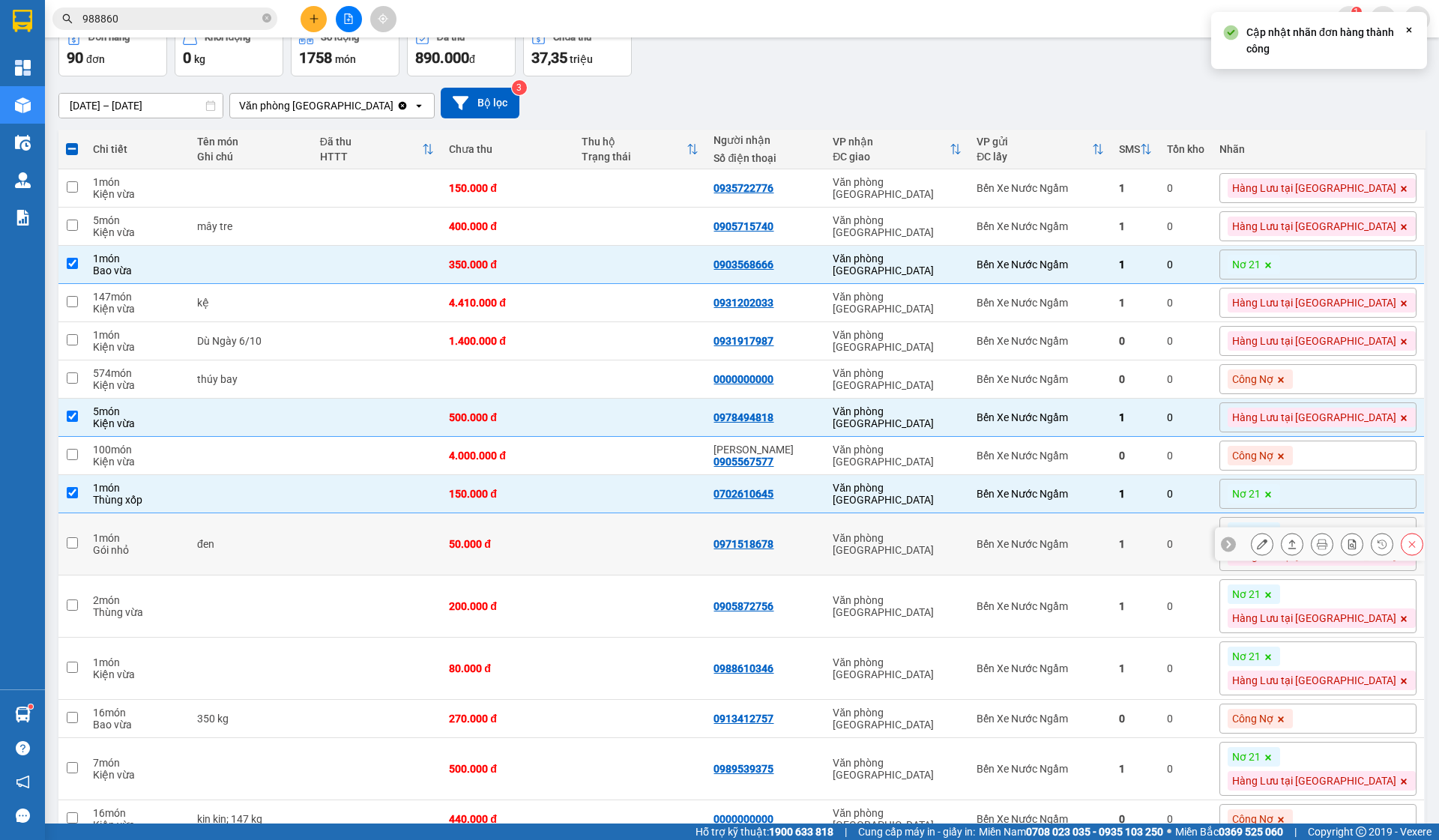
scroll to position [108, 0]
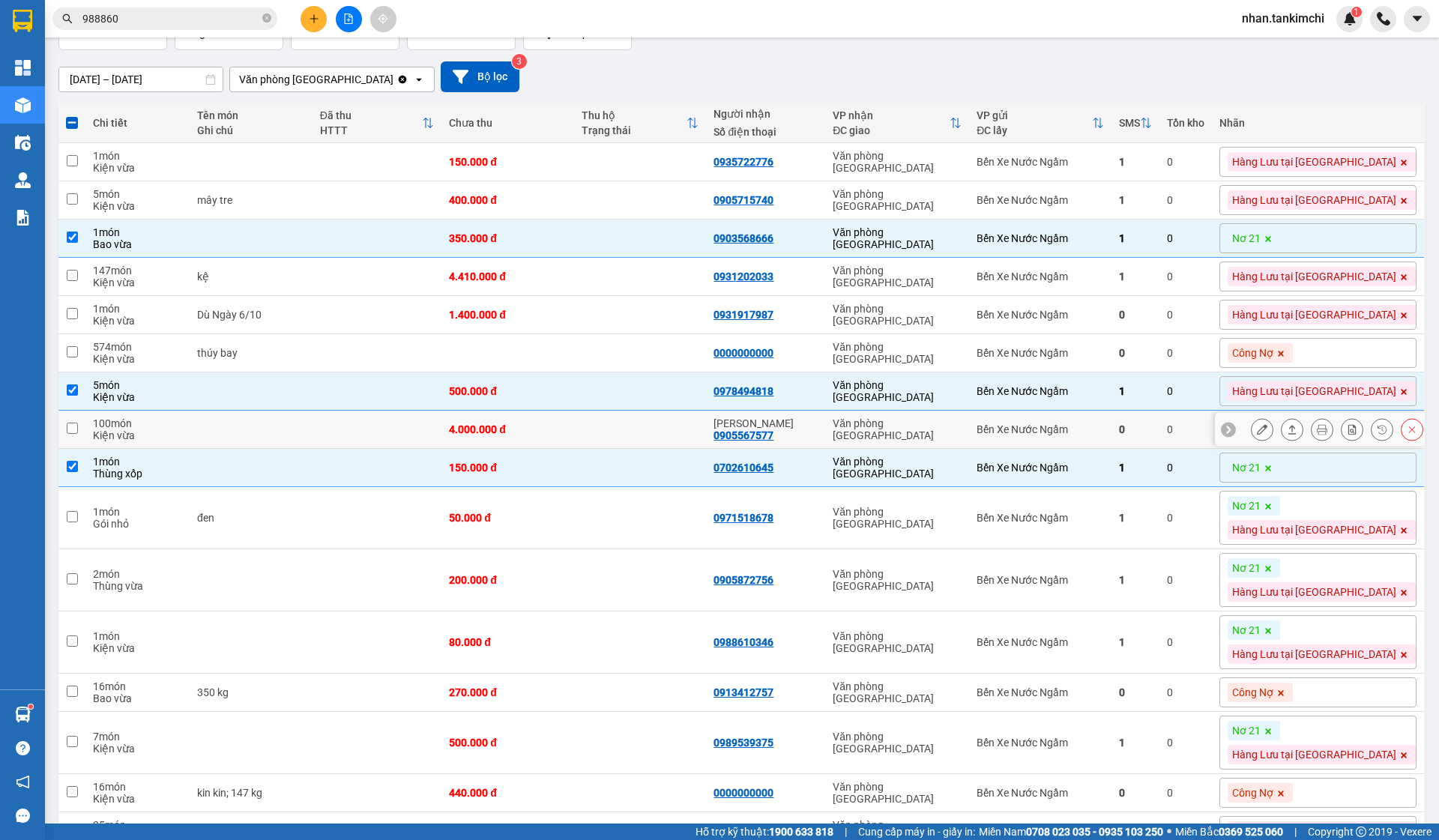
click at [1152, 429] on div "0" at bounding box center [1135, 429] width 33 height 12
checkbox input "true"
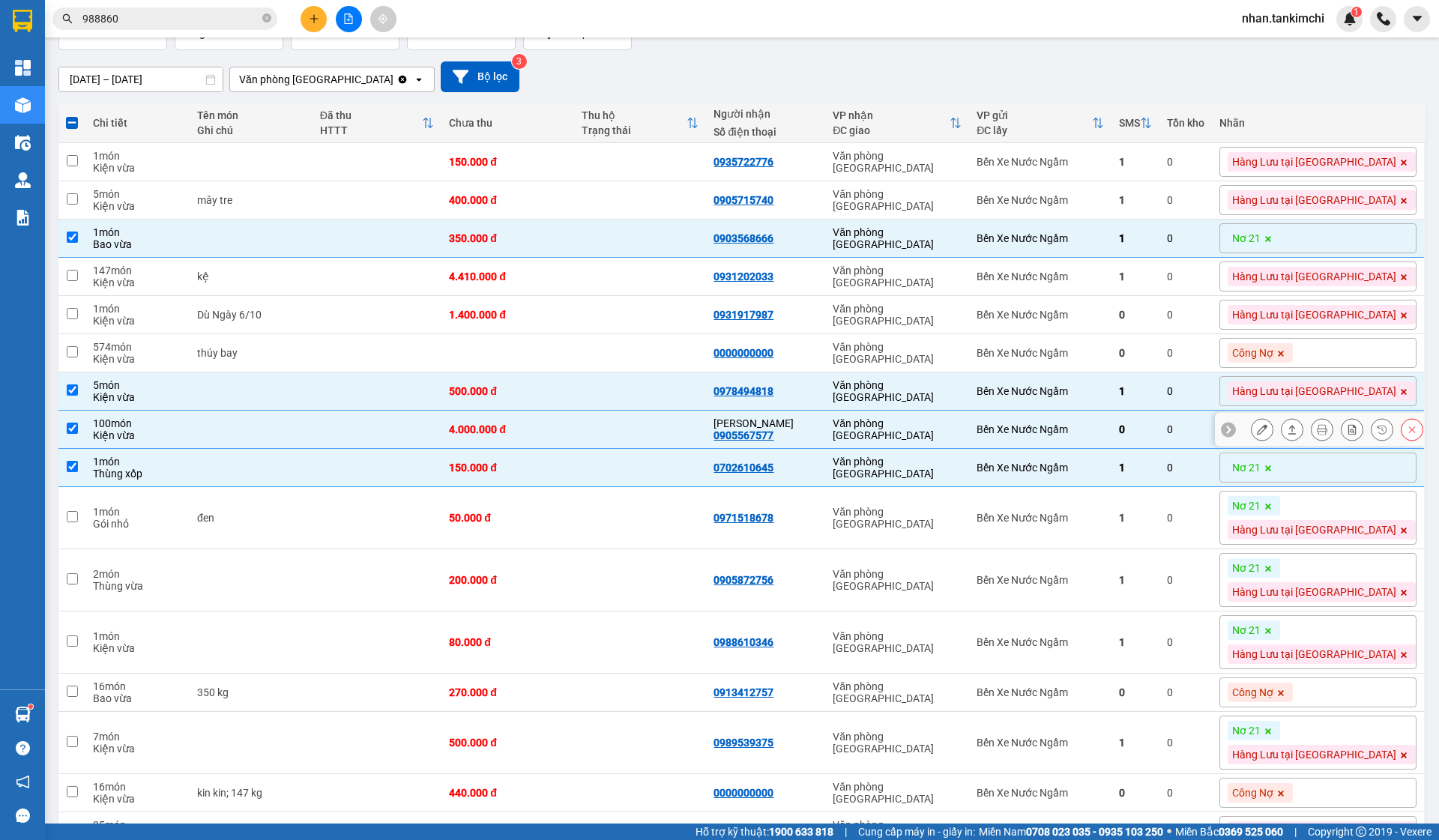
click at [1217, 422] on div at bounding box center [1320, 429] width 210 height 33
click at [1160, 403] on td "1" at bounding box center [1136, 392] width 48 height 38
checkbox input "false"
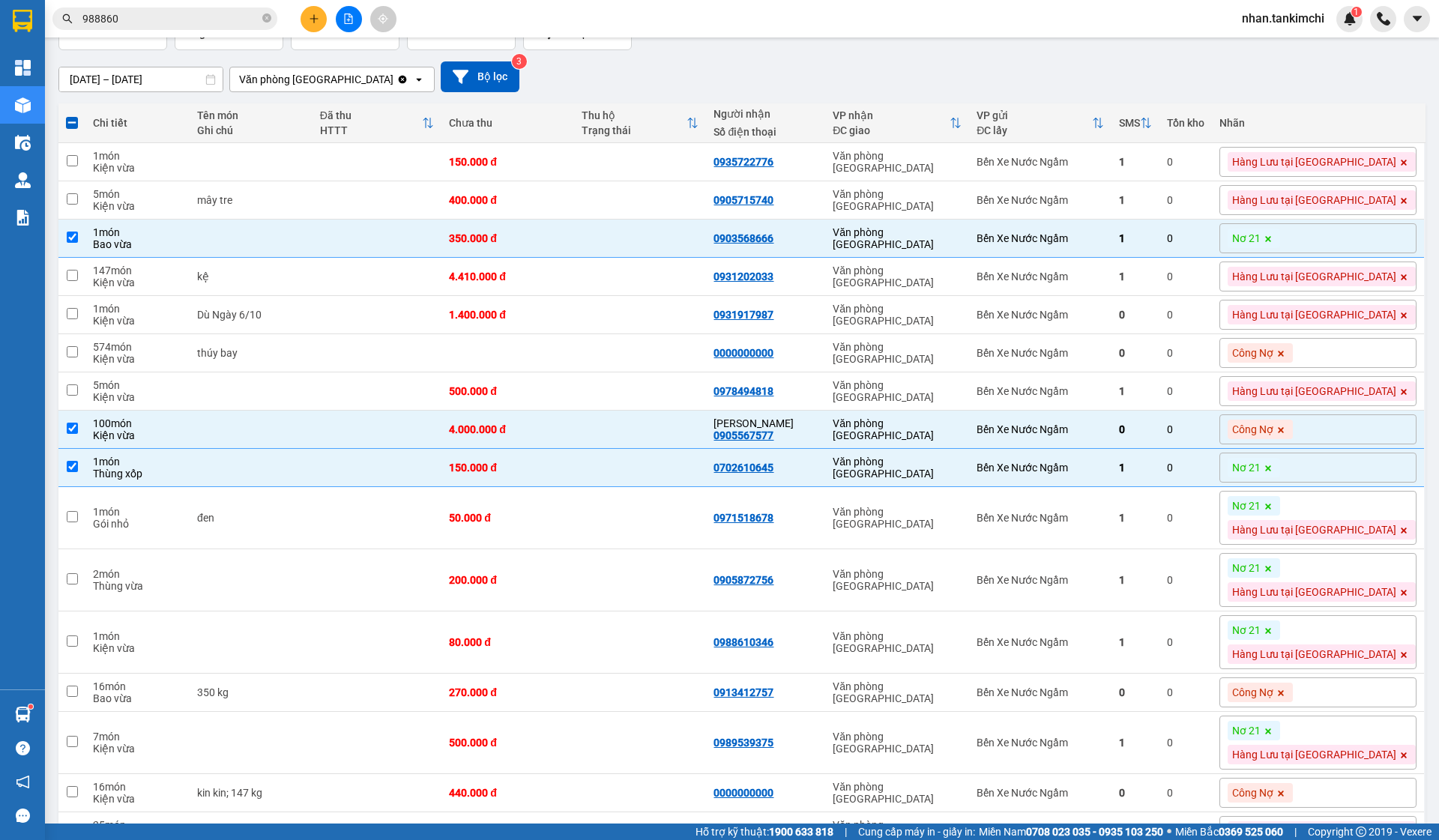
click at [1273, 236] on icon at bounding box center [1267, 238] width 9 height 9
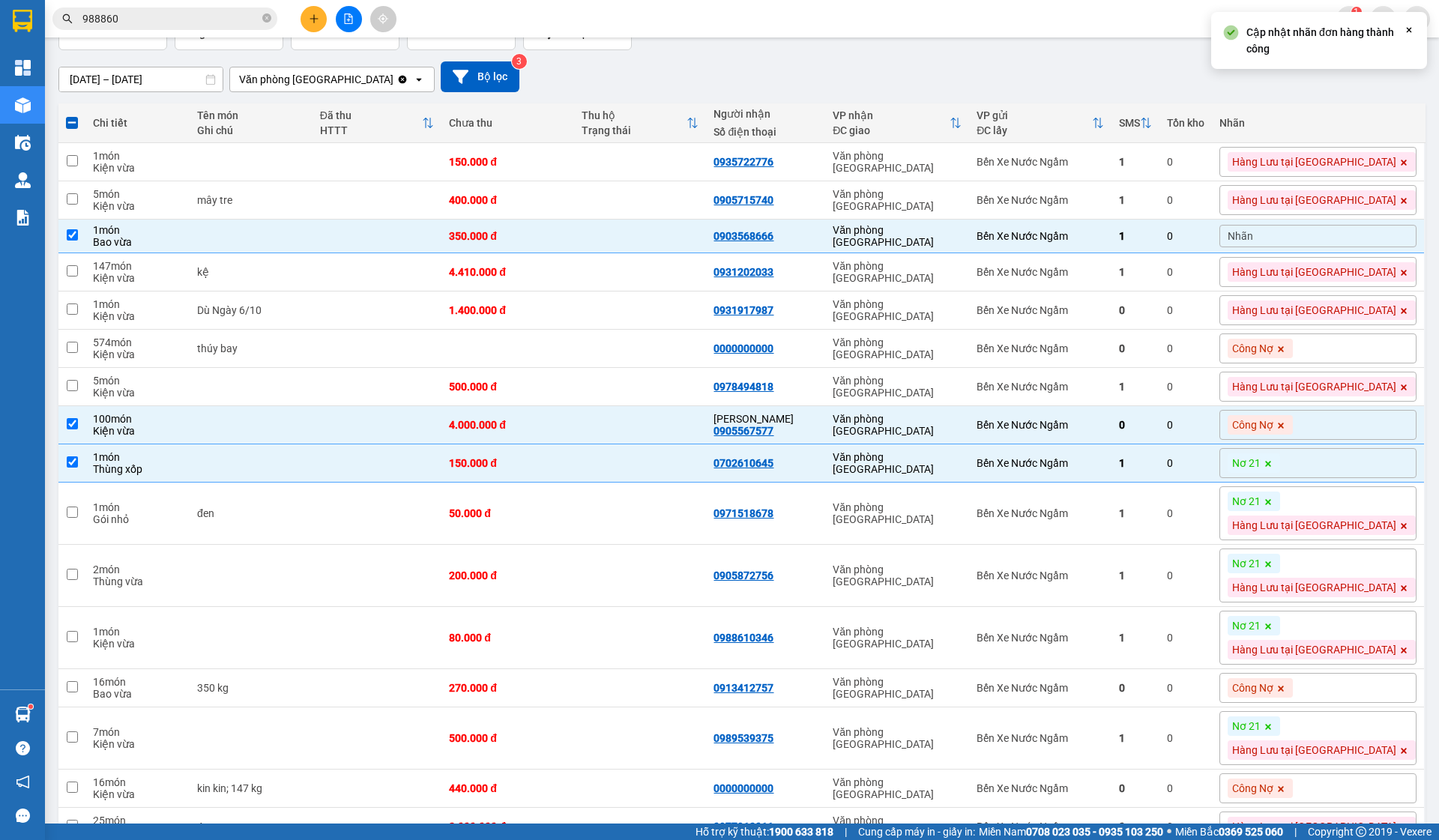
click at [1338, 236] on div "Nhãn" at bounding box center [1318, 236] width 197 height 23
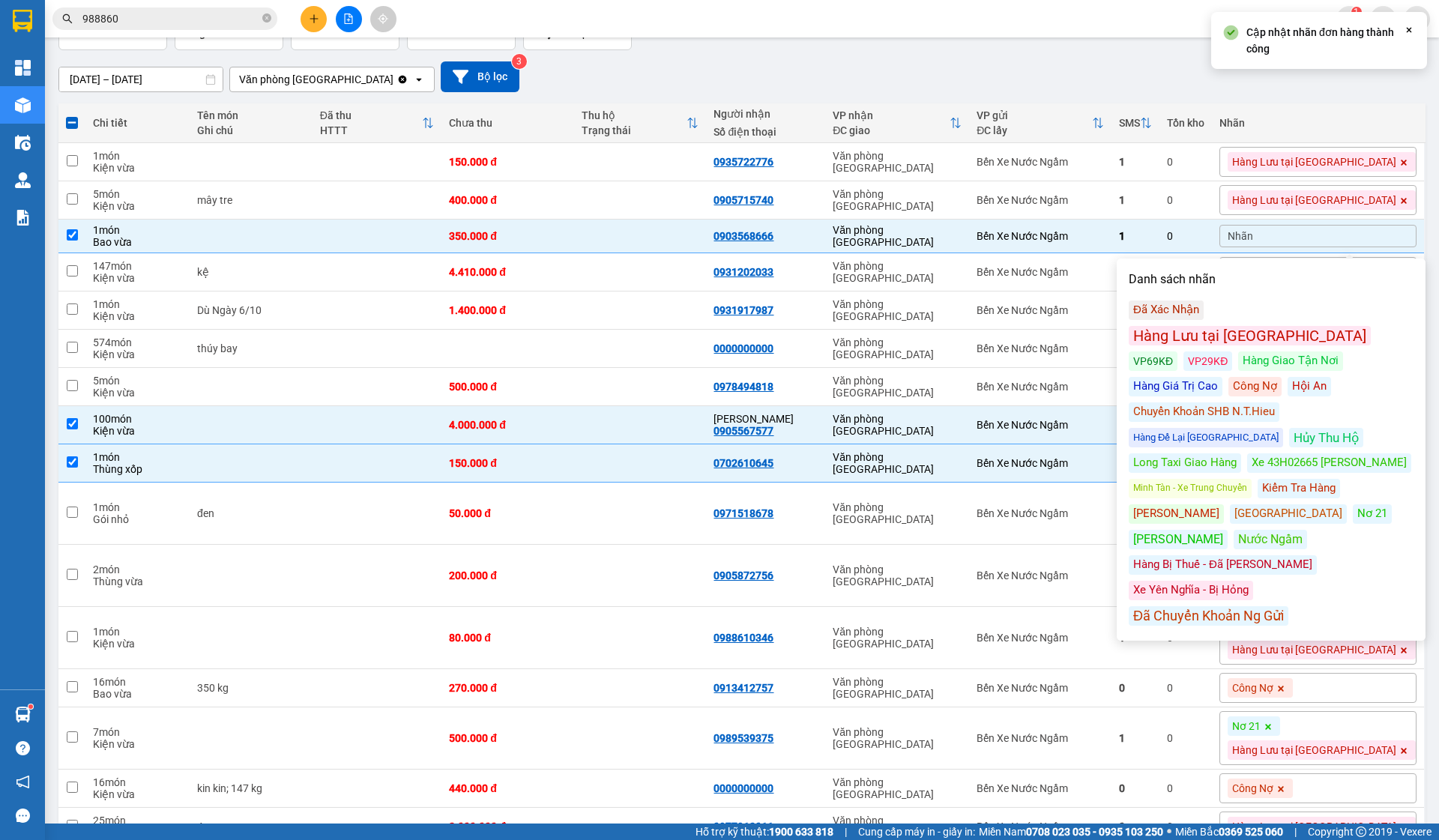
click at [1300, 326] on div "Hàng Lưu tại [GEOGRAPHIC_DATA]" at bounding box center [1250, 336] width 242 height 19
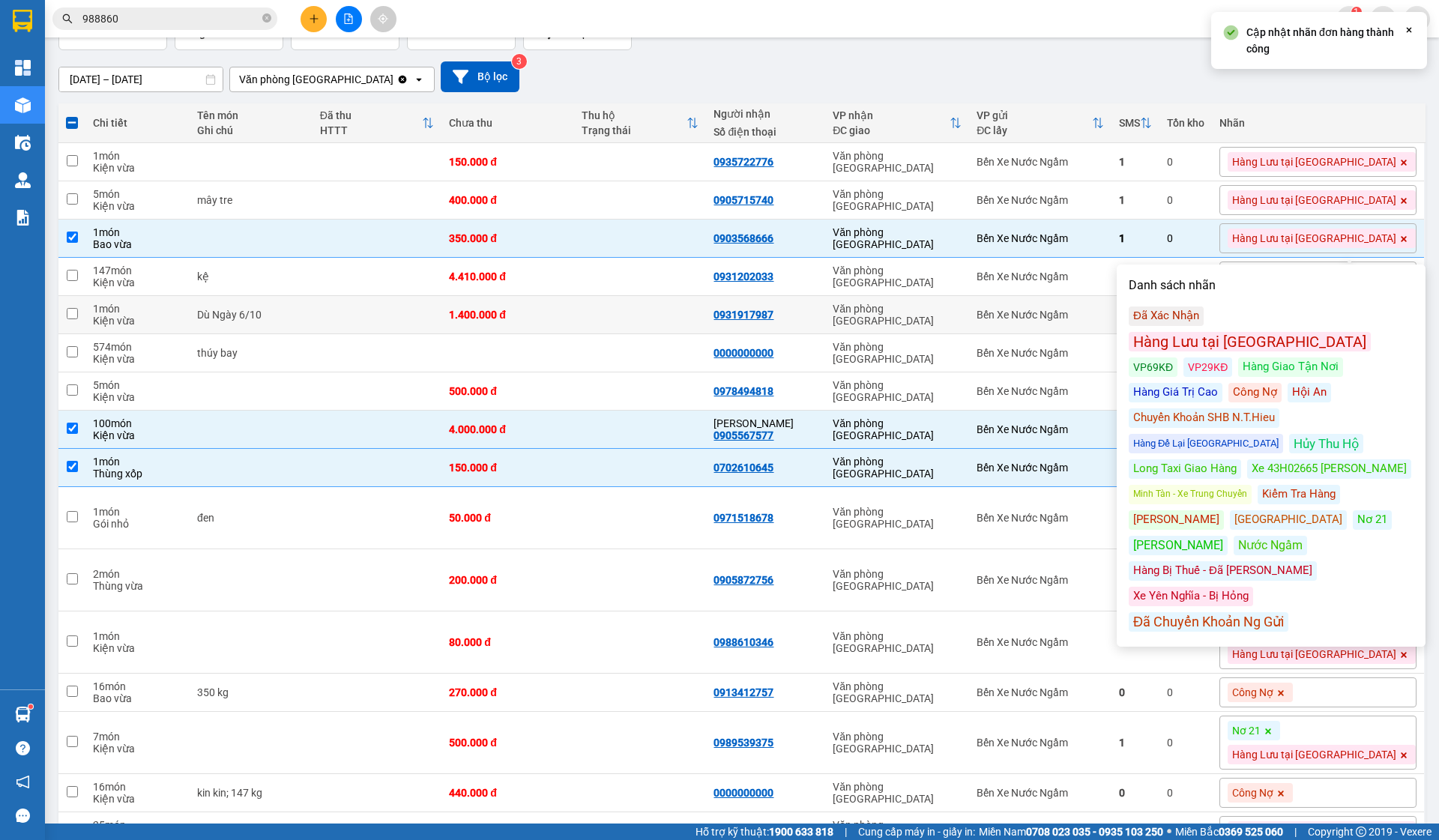
click at [1079, 318] on div "Bến Xe Nước Ngầm" at bounding box center [1039, 315] width 127 height 12
checkbox input "true"
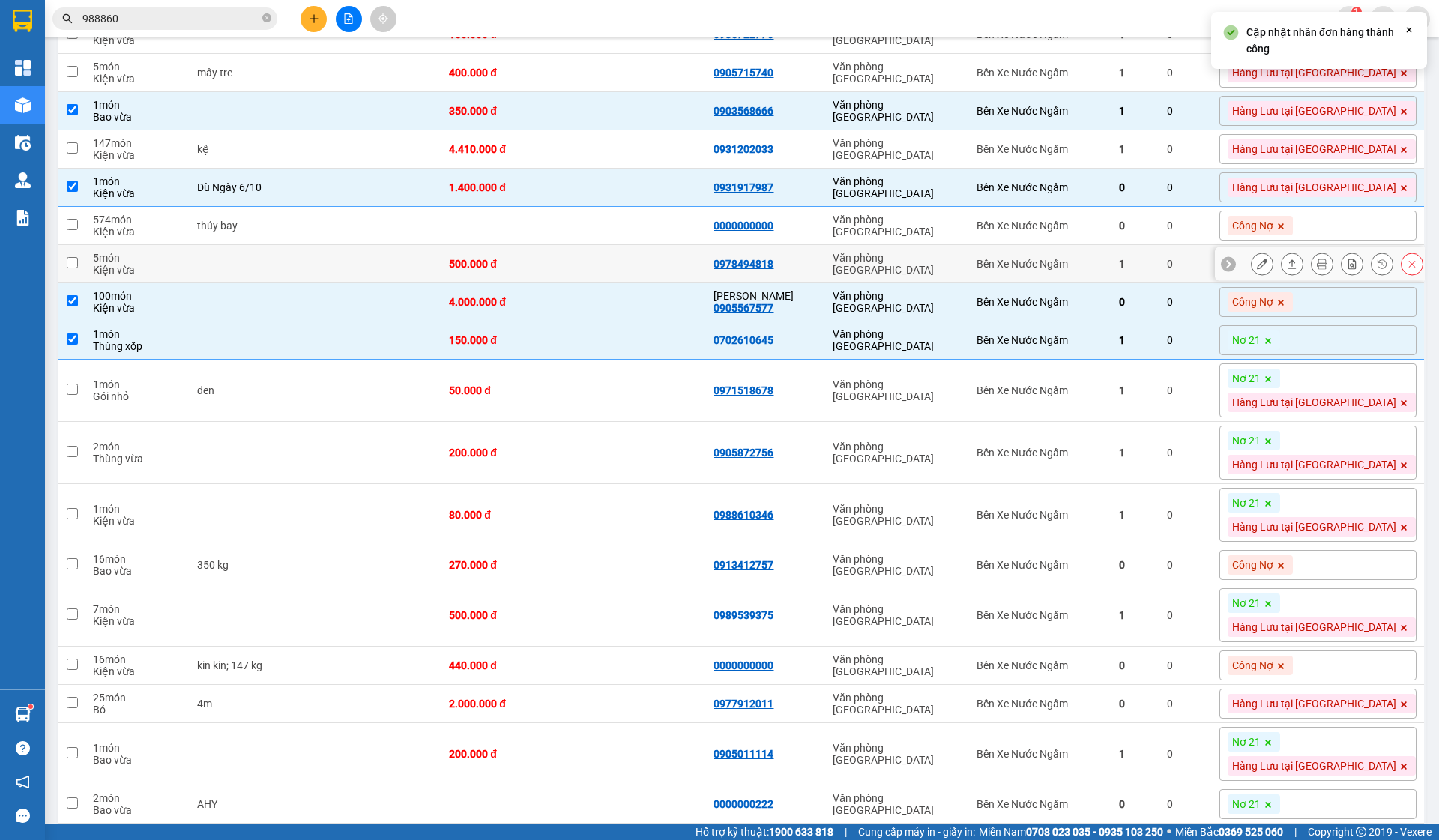
scroll to position [243, 0]
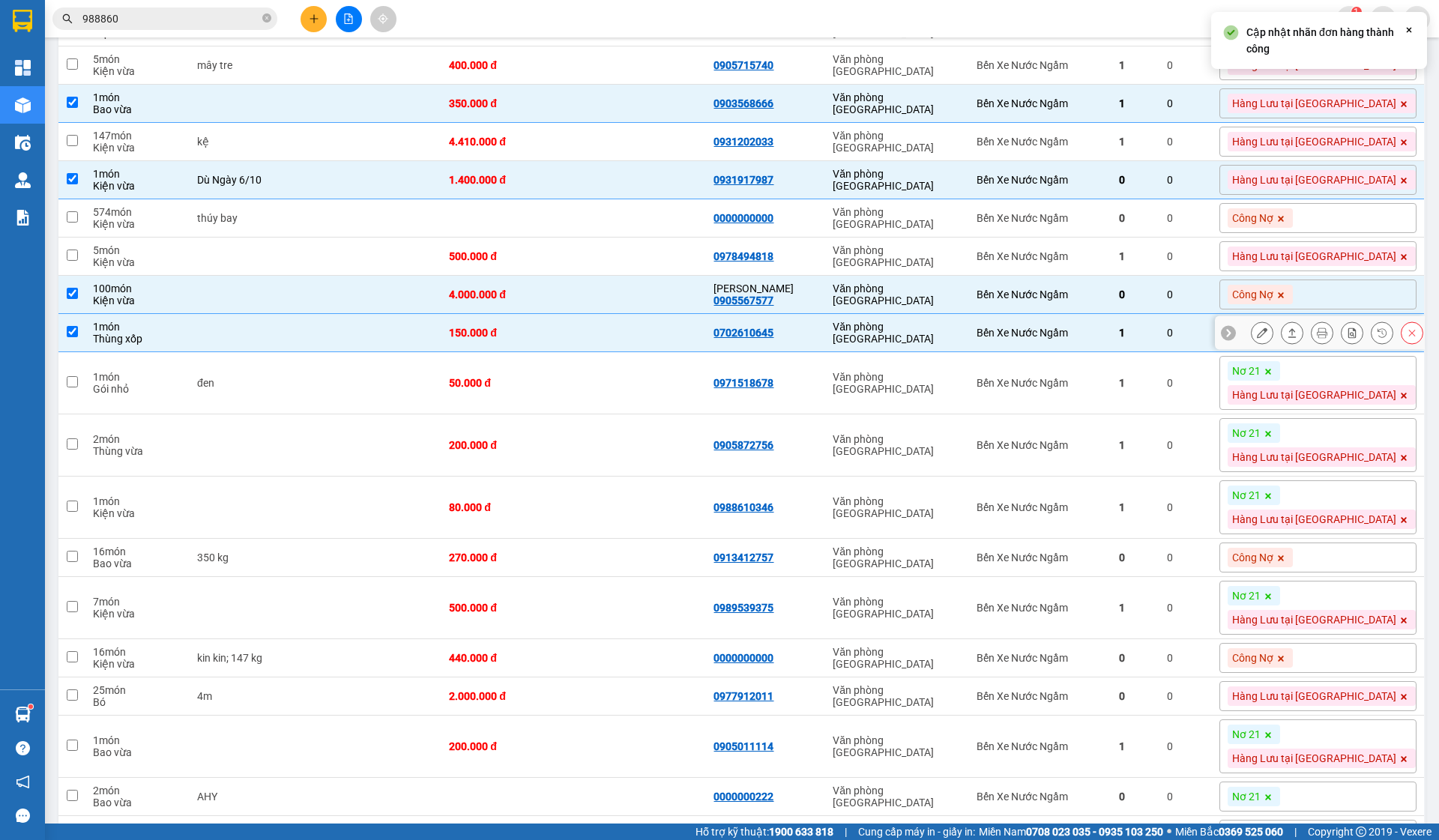
click at [1233, 345] on tr "1 món Thùng xốp 150.000 đ 0702610645 [GEOGRAPHIC_DATA] Bến Xe Nước Ngầm 1 0 Nơ …" at bounding box center [742, 333] width 1367 height 38
checkbox input "false"
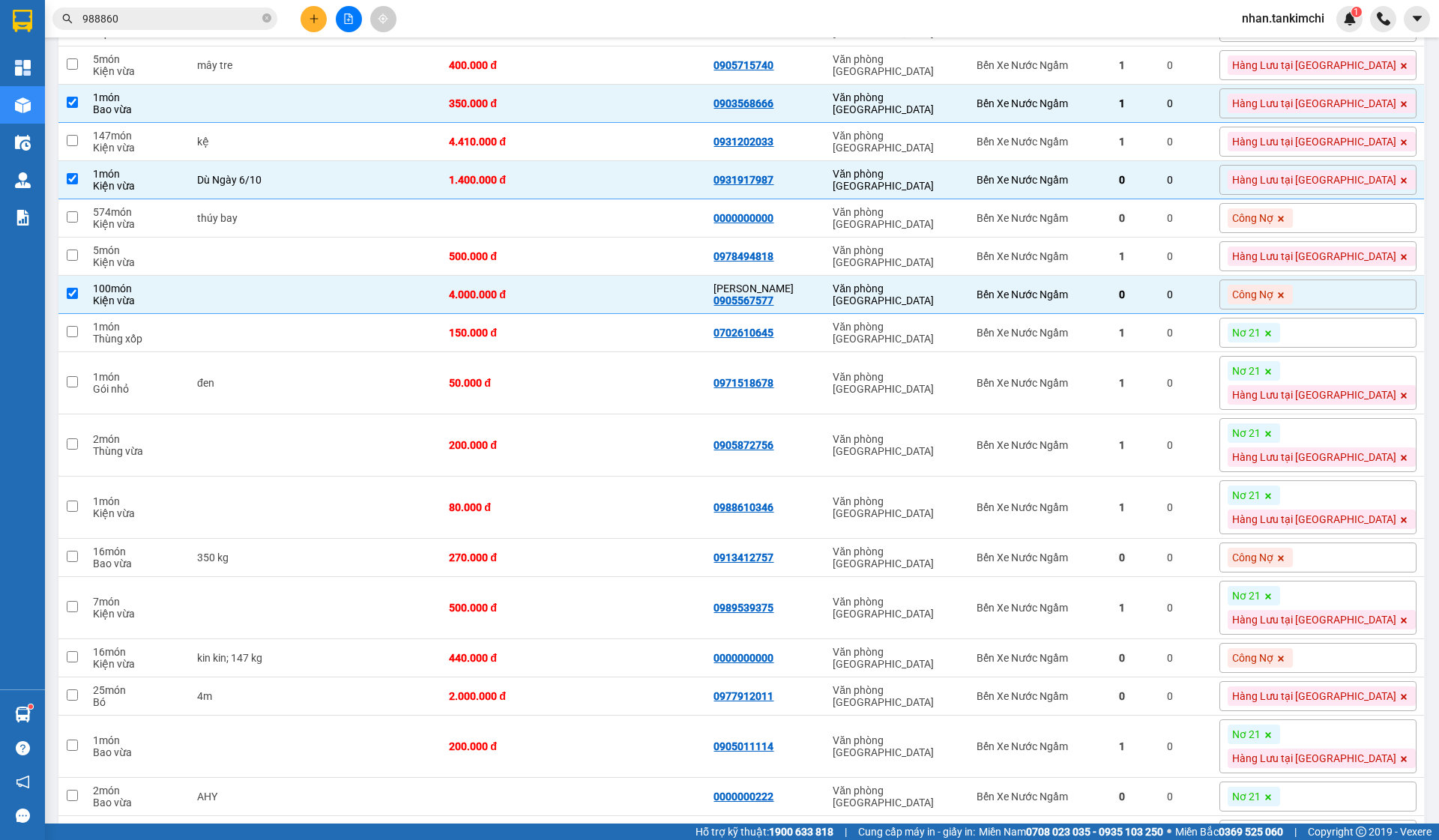
click at [1273, 335] on icon at bounding box center [1267, 333] width 9 height 9
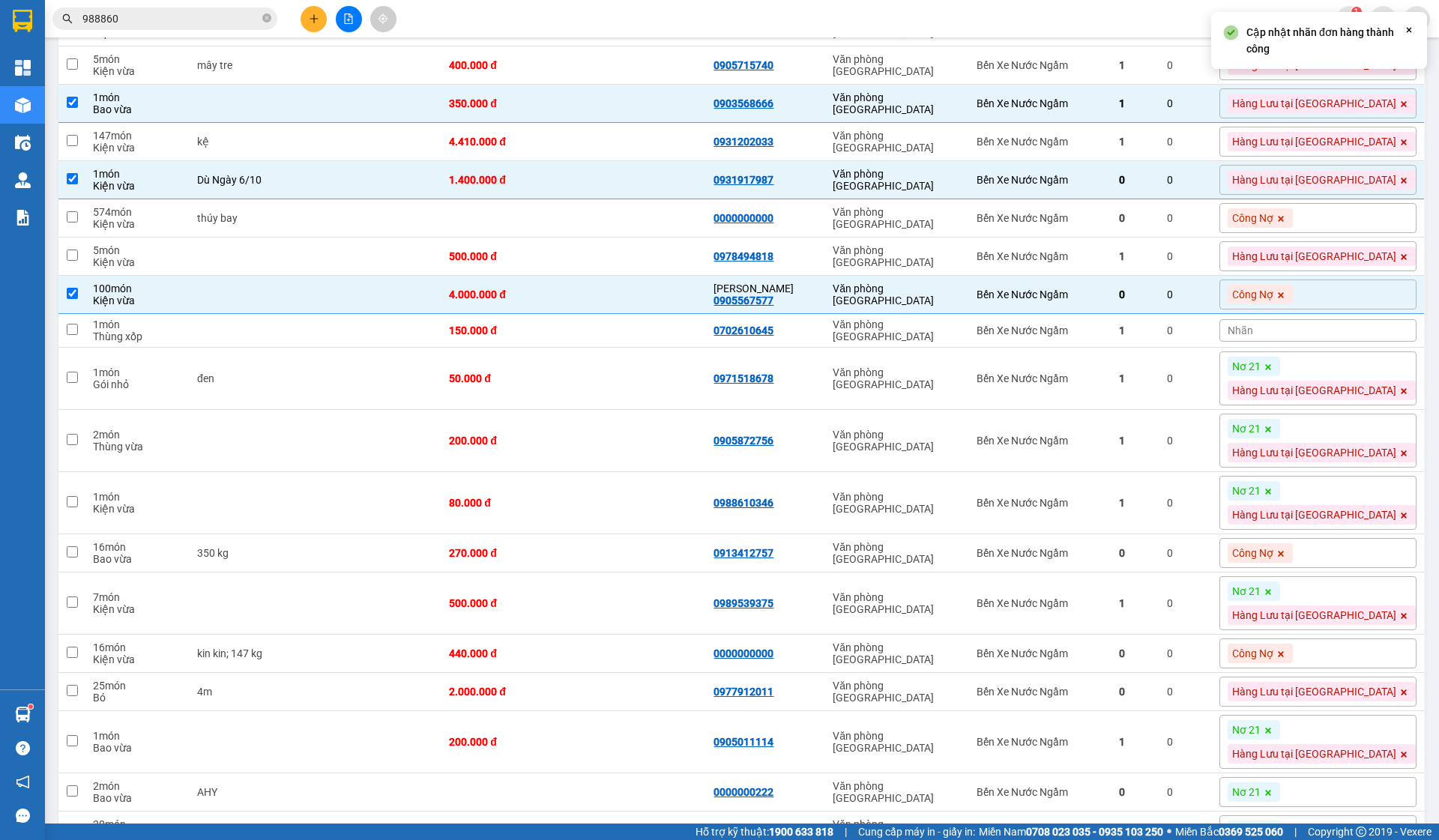
click at [1253, 329] on span "Nhãn" at bounding box center [1240, 330] width 26 height 12
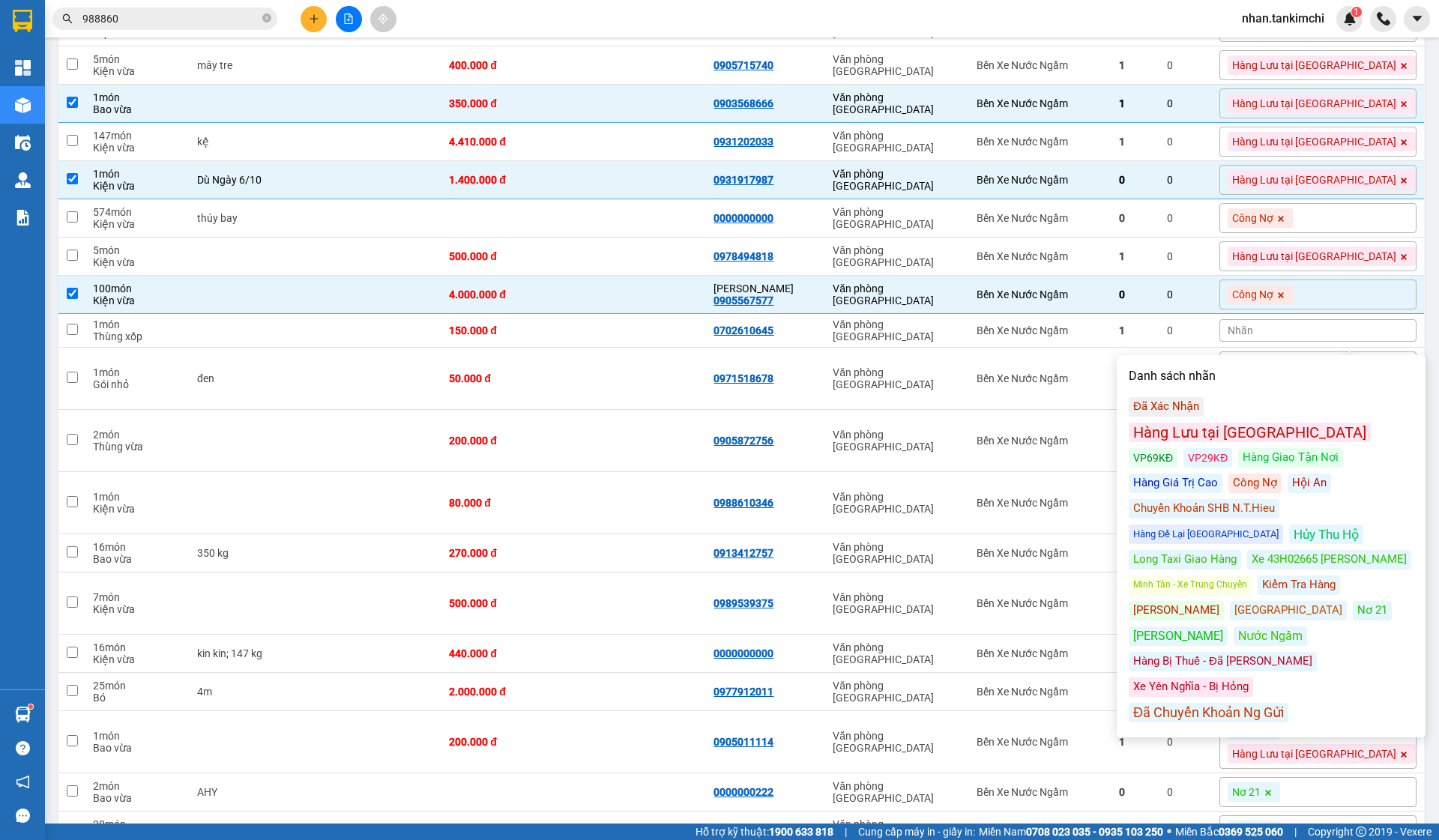
click at [1319, 576] on div "Kiểm Tra Hàng" at bounding box center [1299, 585] width 82 height 19
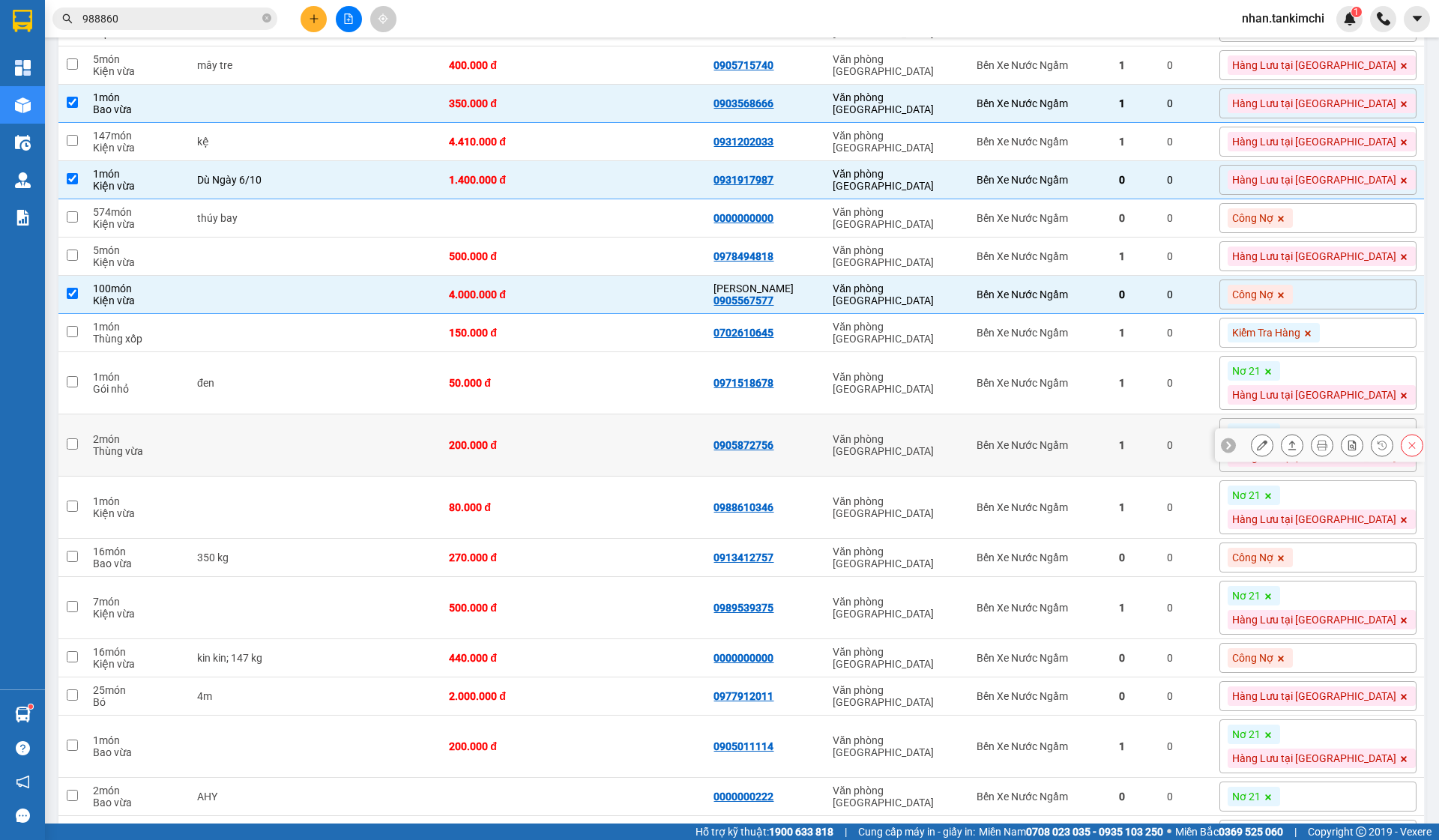
click at [1038, 450] on div "Bến Xe Nước Ngầm" at bounding box center [1039, 445] width 127 height 12
checkbox input "true"
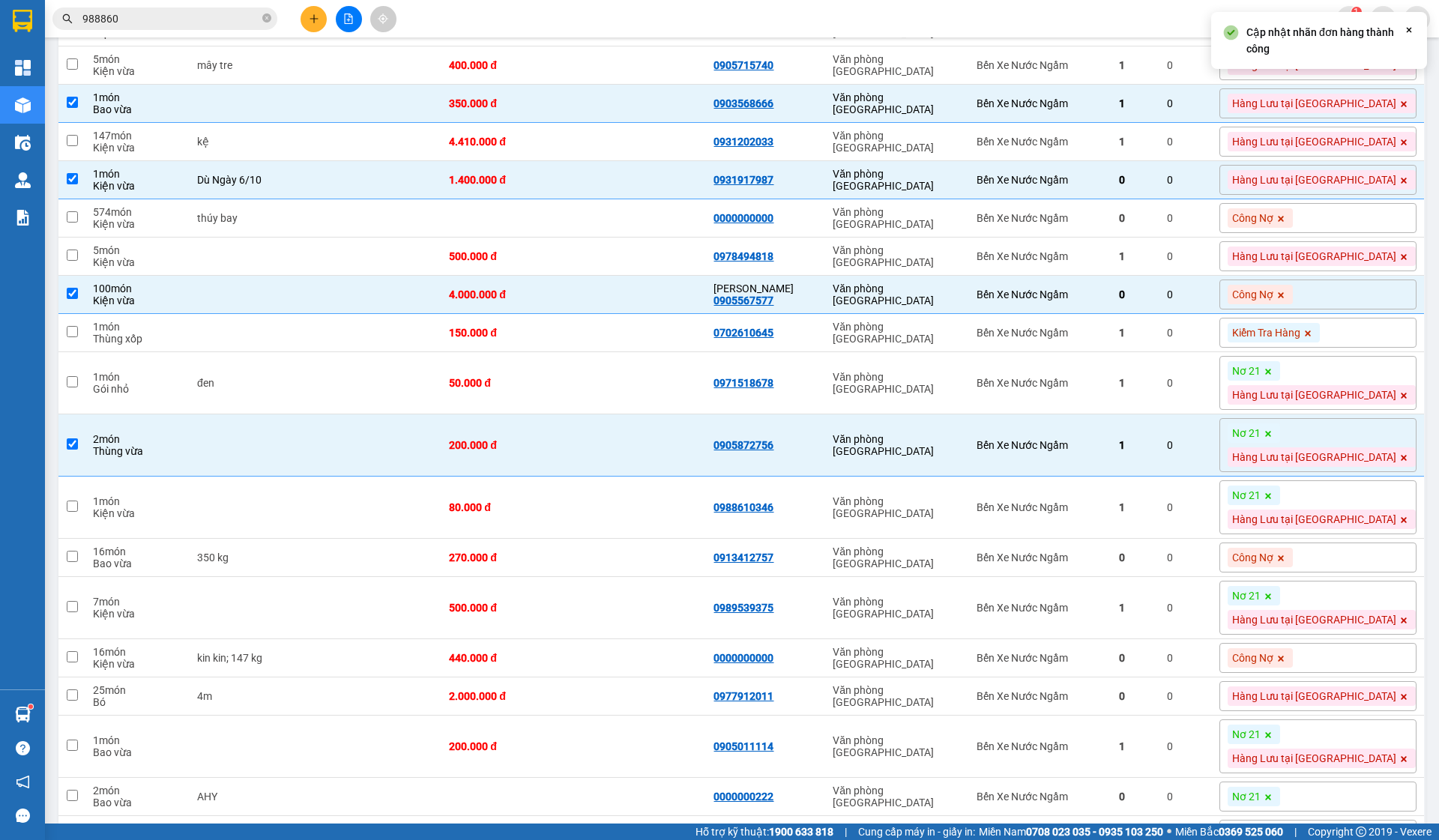
click at [1276, 372] on span at bounding box center [1268, 371] width 15 height 19
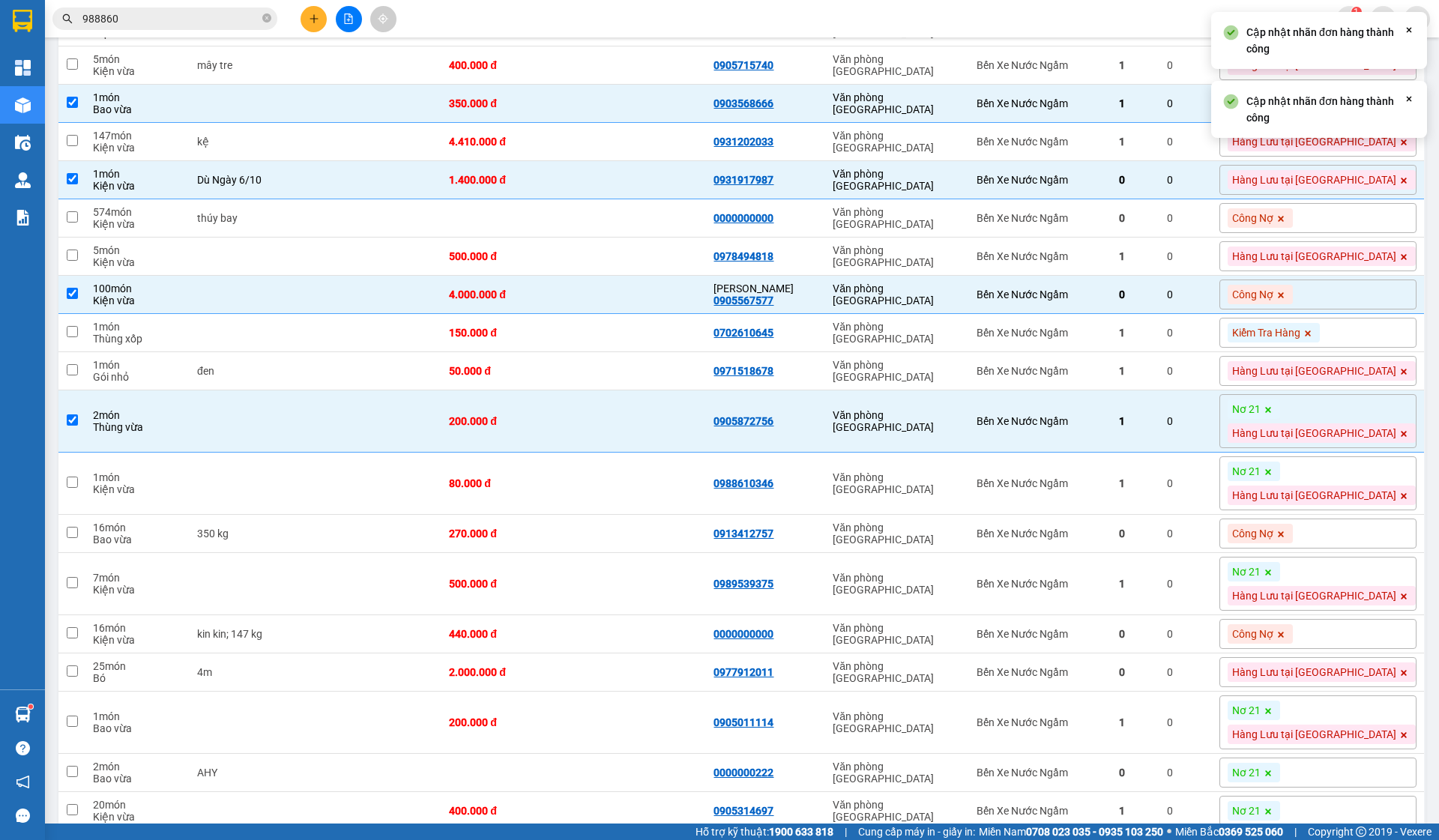
click at [1273, 415] on icon at bounding box center [1267, 409] width 9 height 9
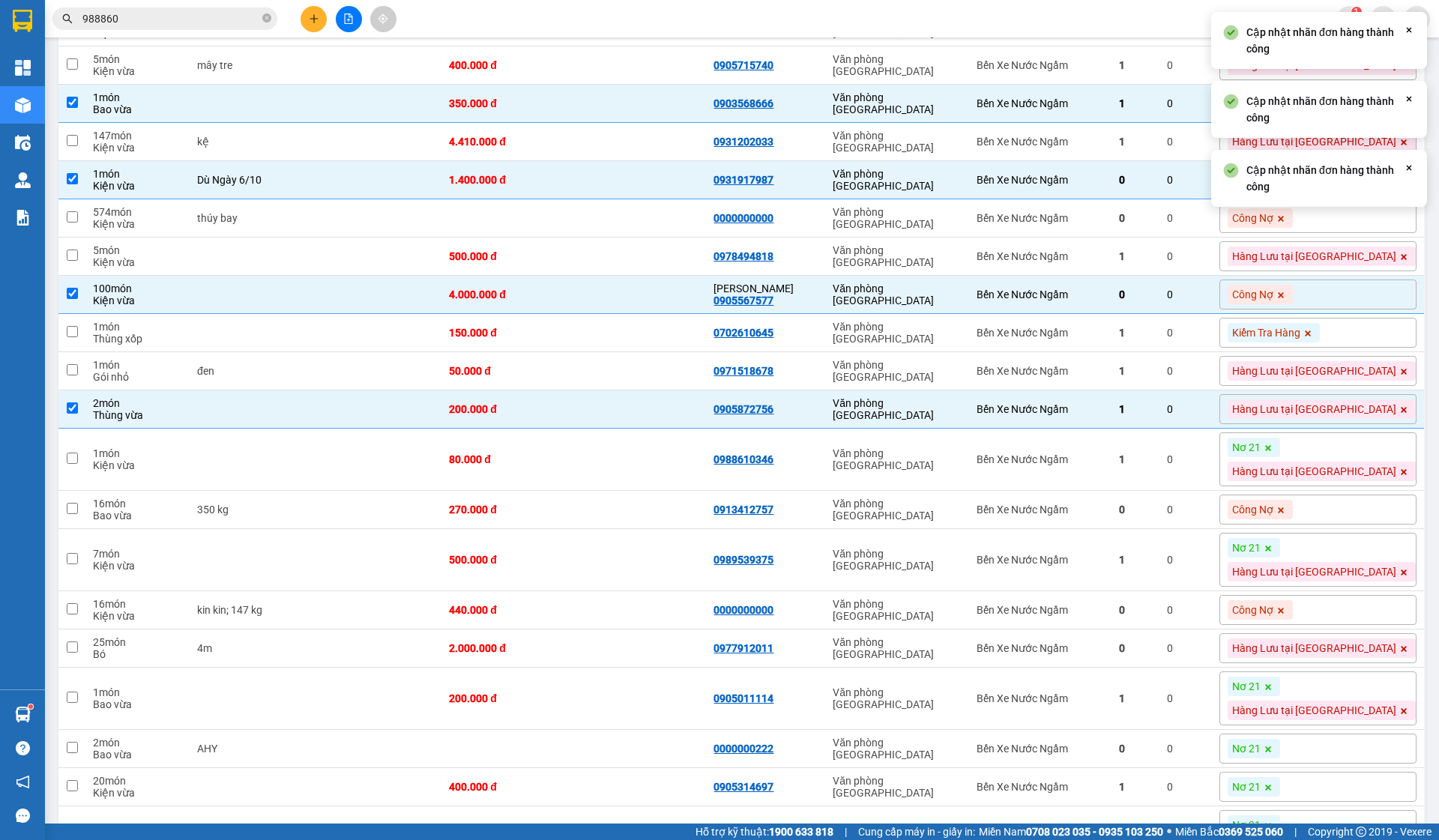
click at [1273, 451] on icon at bounding box center [1267, 447] width 9 height 9
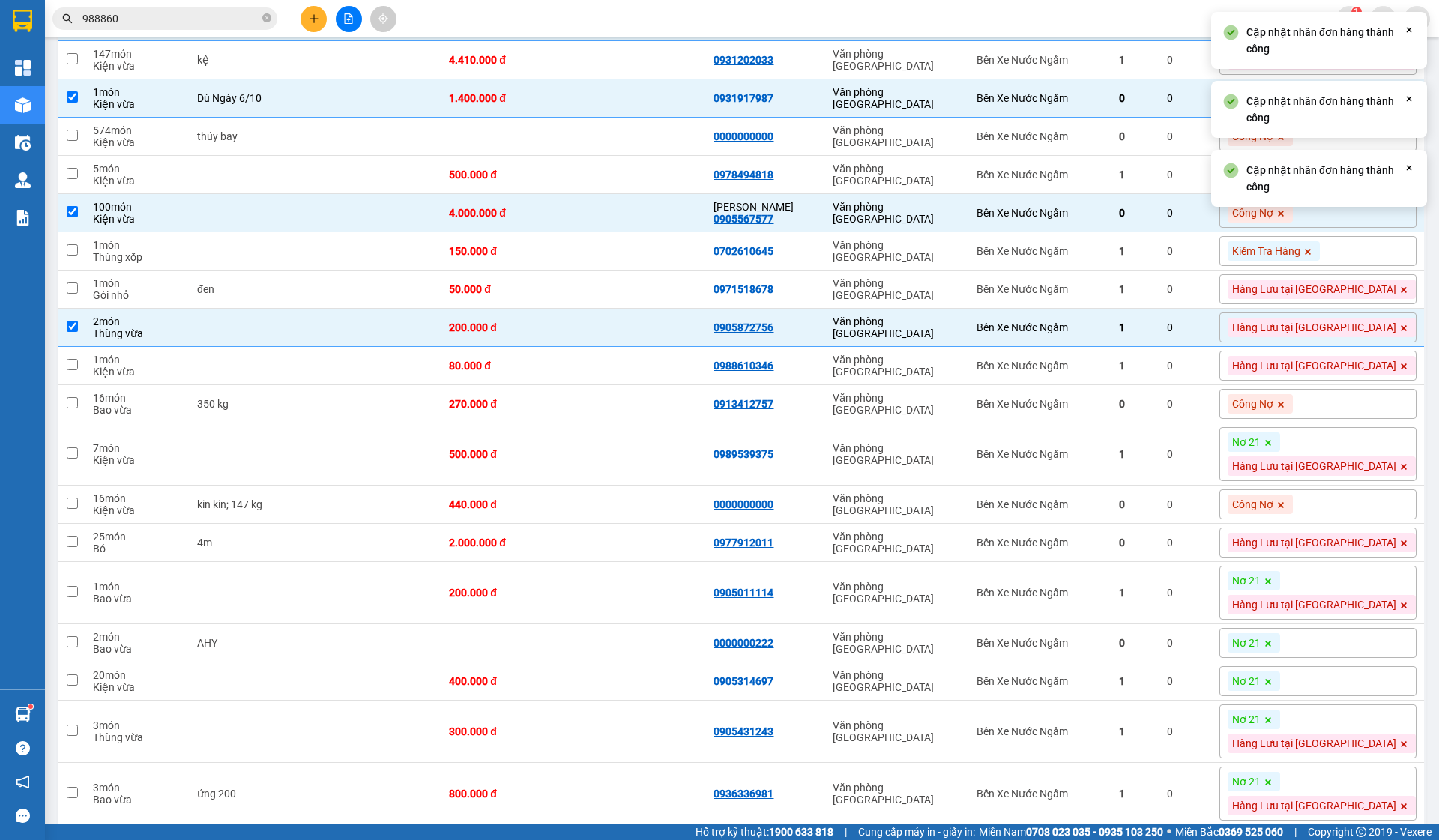
click at [1273, 444] on icon at bounding box center [1267, 442] width 9 height 9
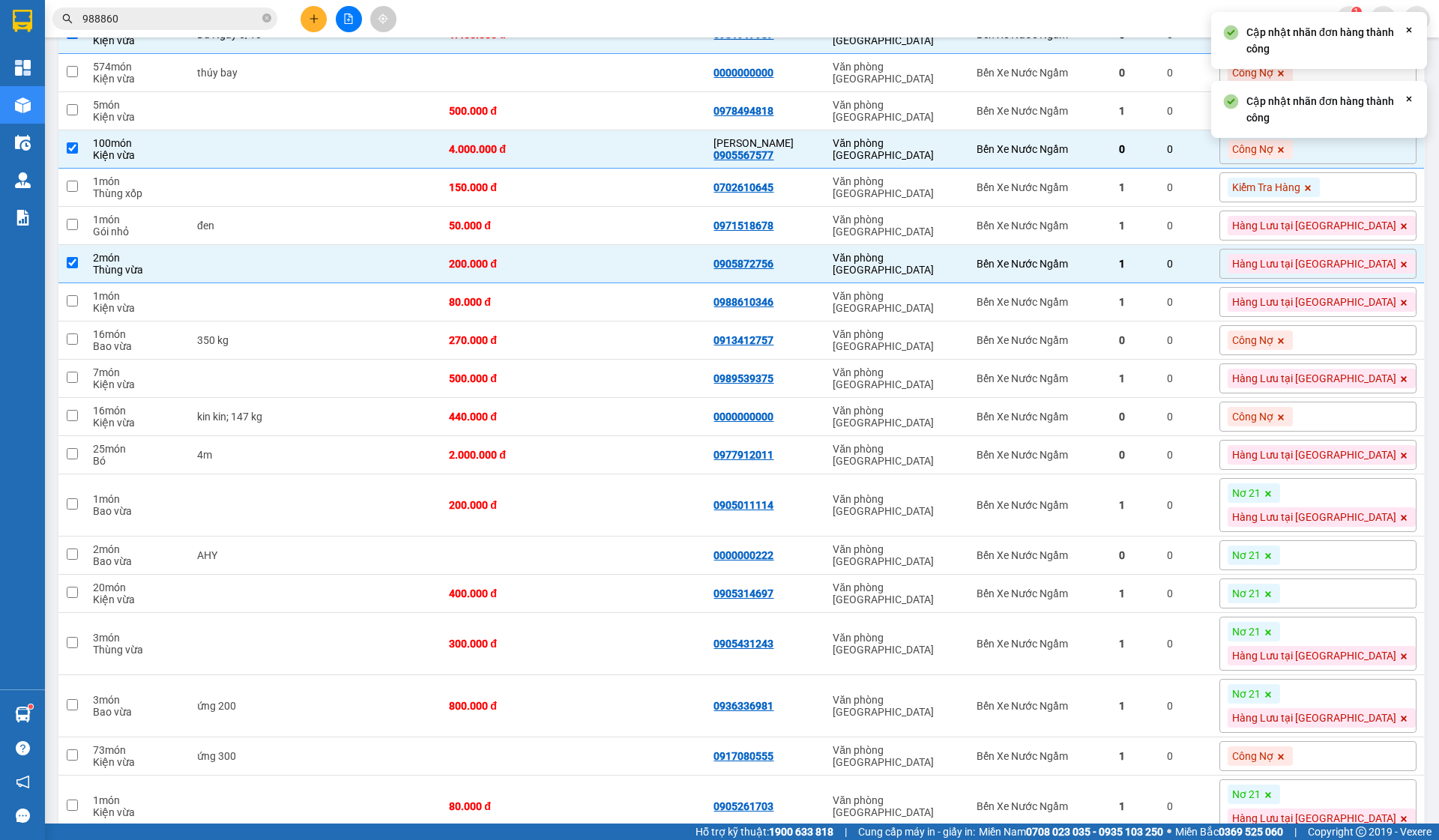
scroll to position [399, 0]
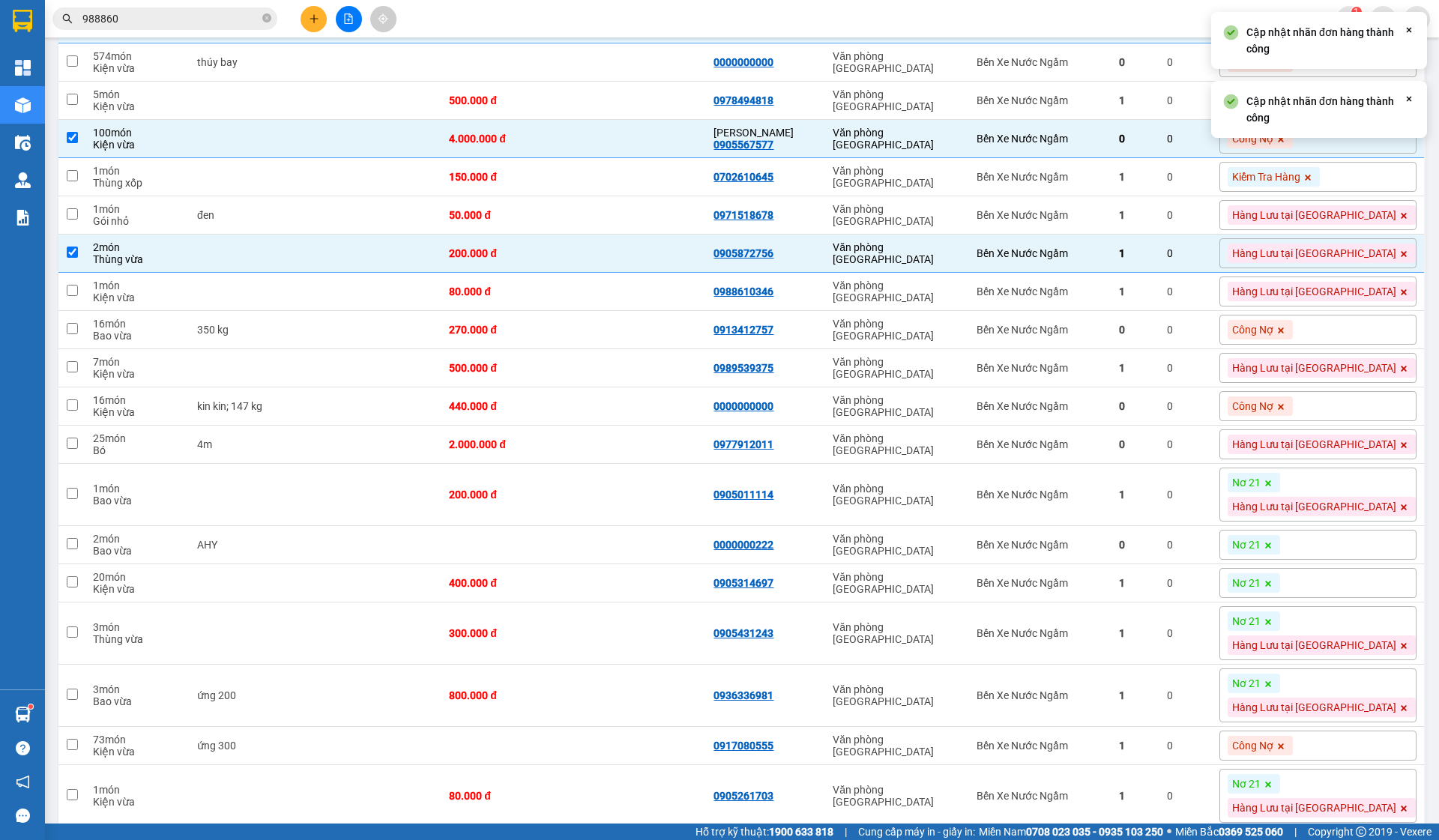
click at [1276, 484] on span at bounding box center [1268, 482] width 15 height 19
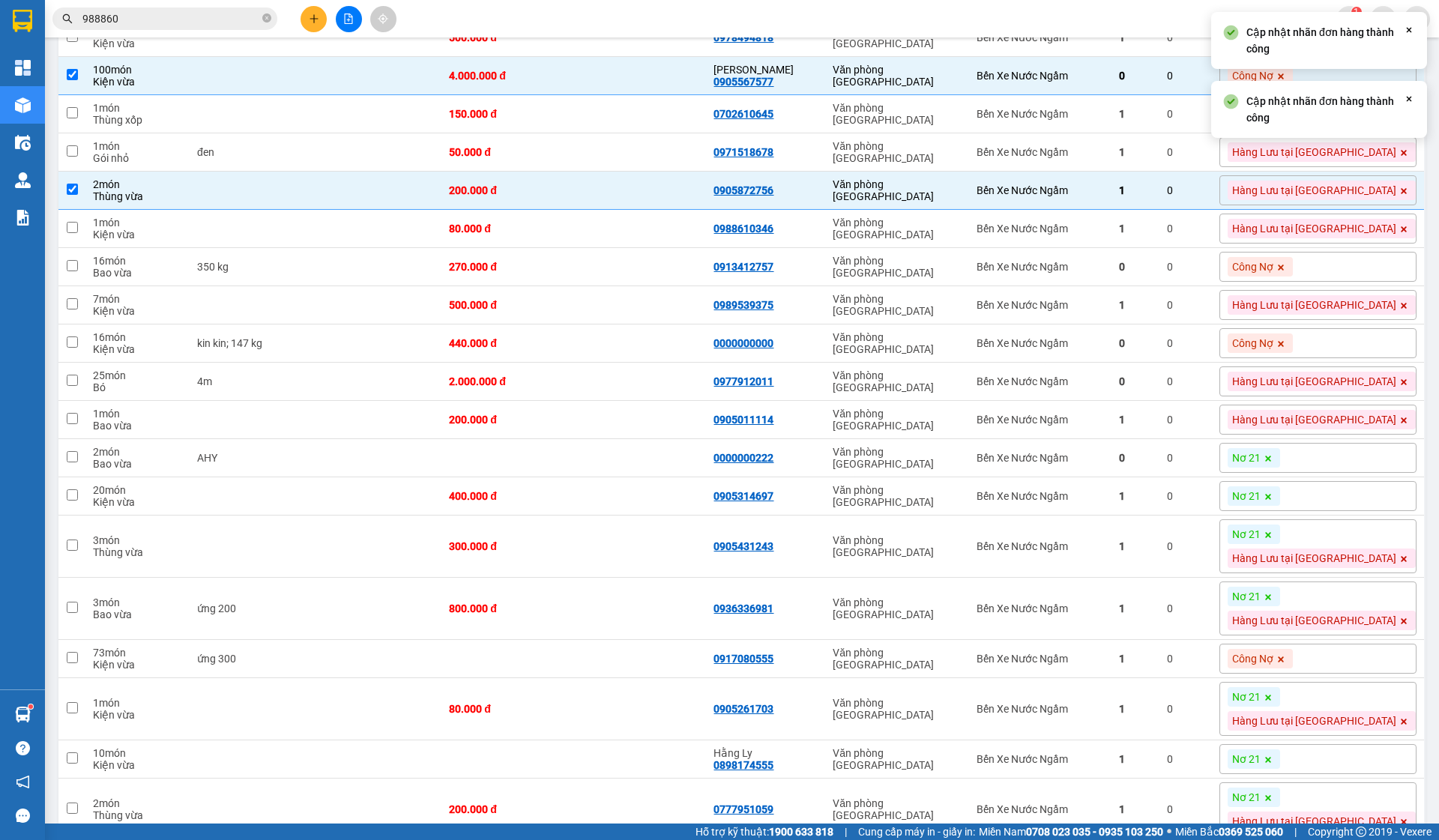
scroll to position [485, 0]
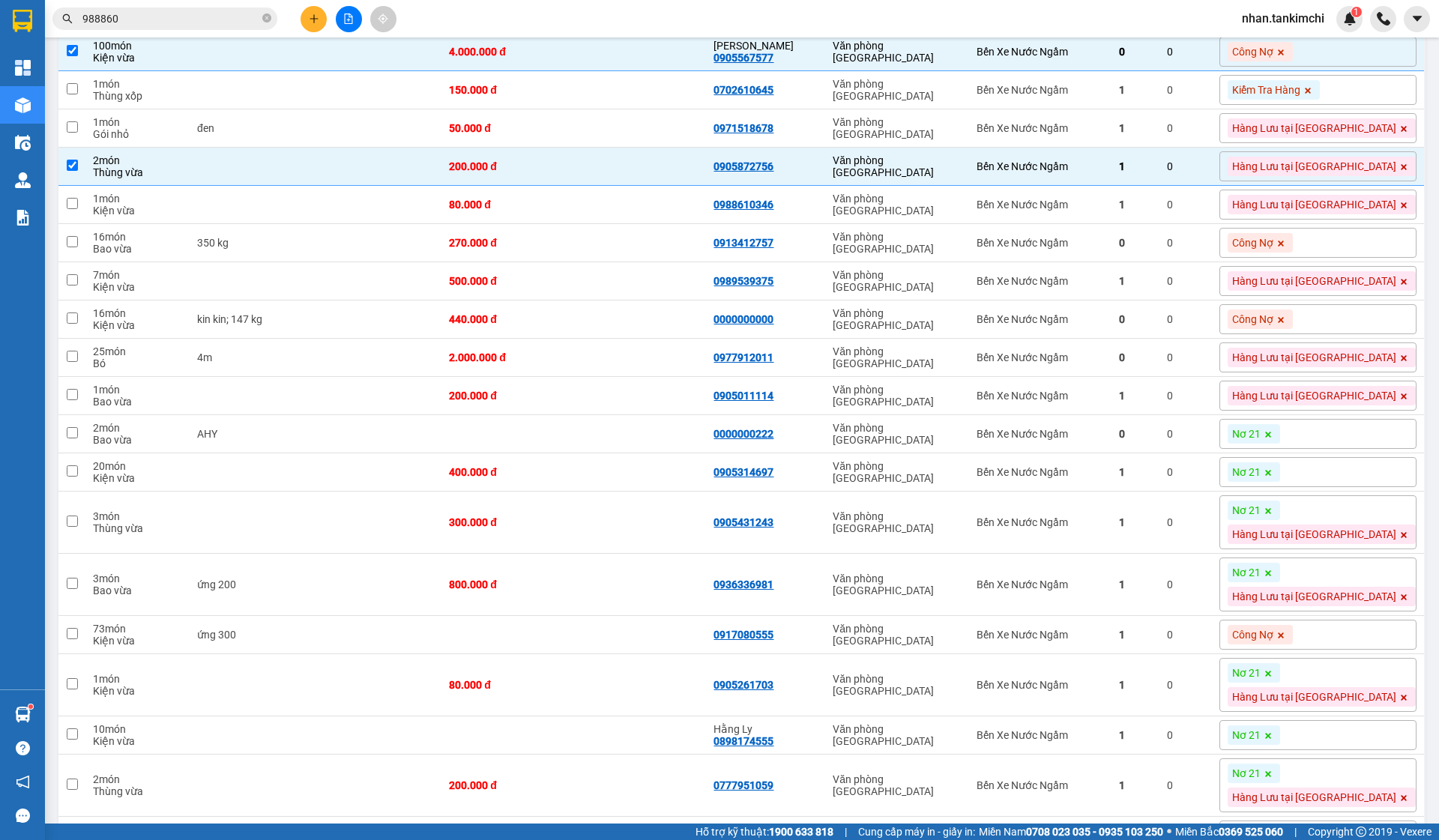
click at [1273, 440] on icon at bounding box center [1267, 434] width 9 height 9
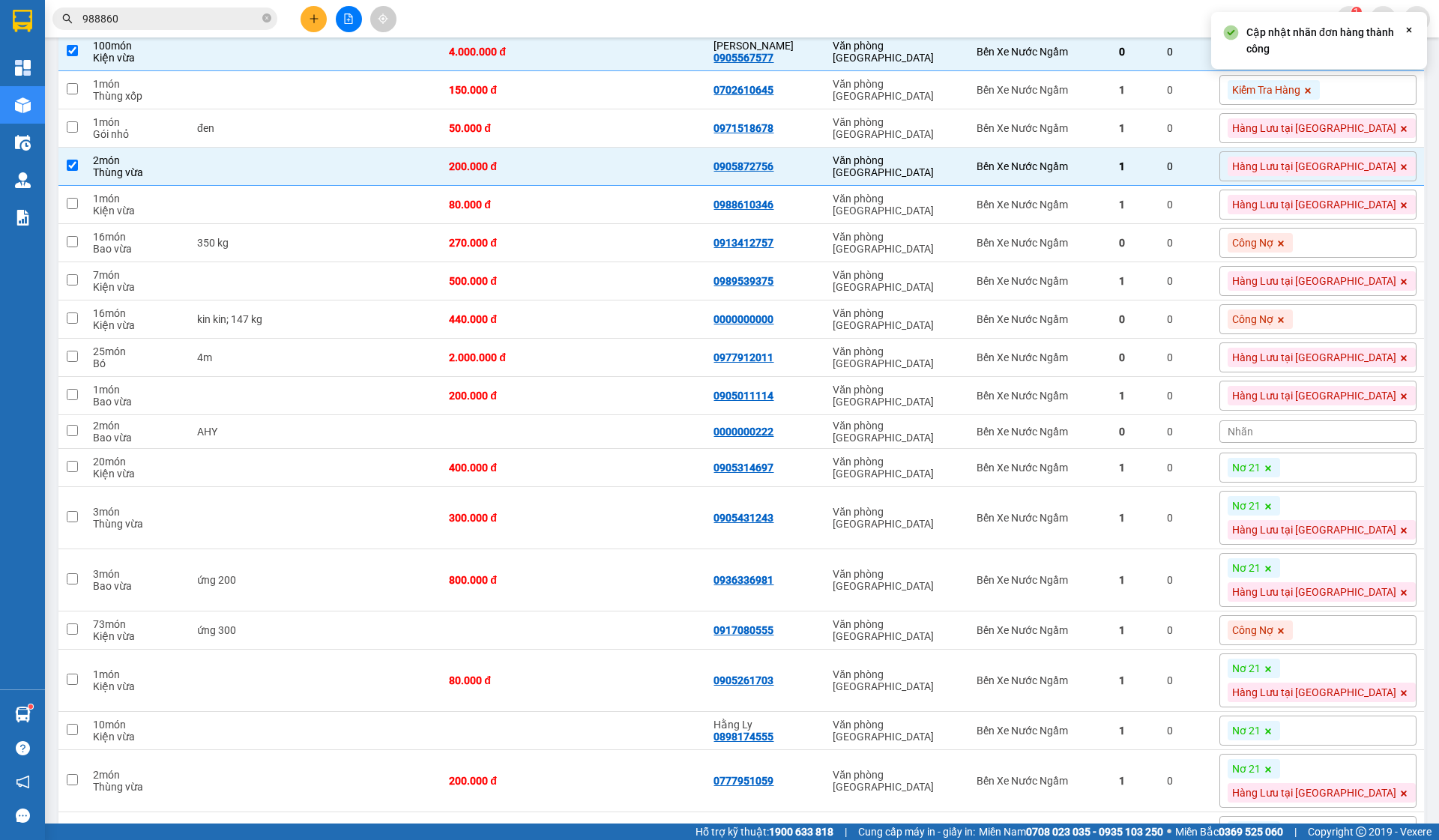
click at [1332, 439] on div "Nhãn" at bounding box center [1318, 432] width 197 height 23
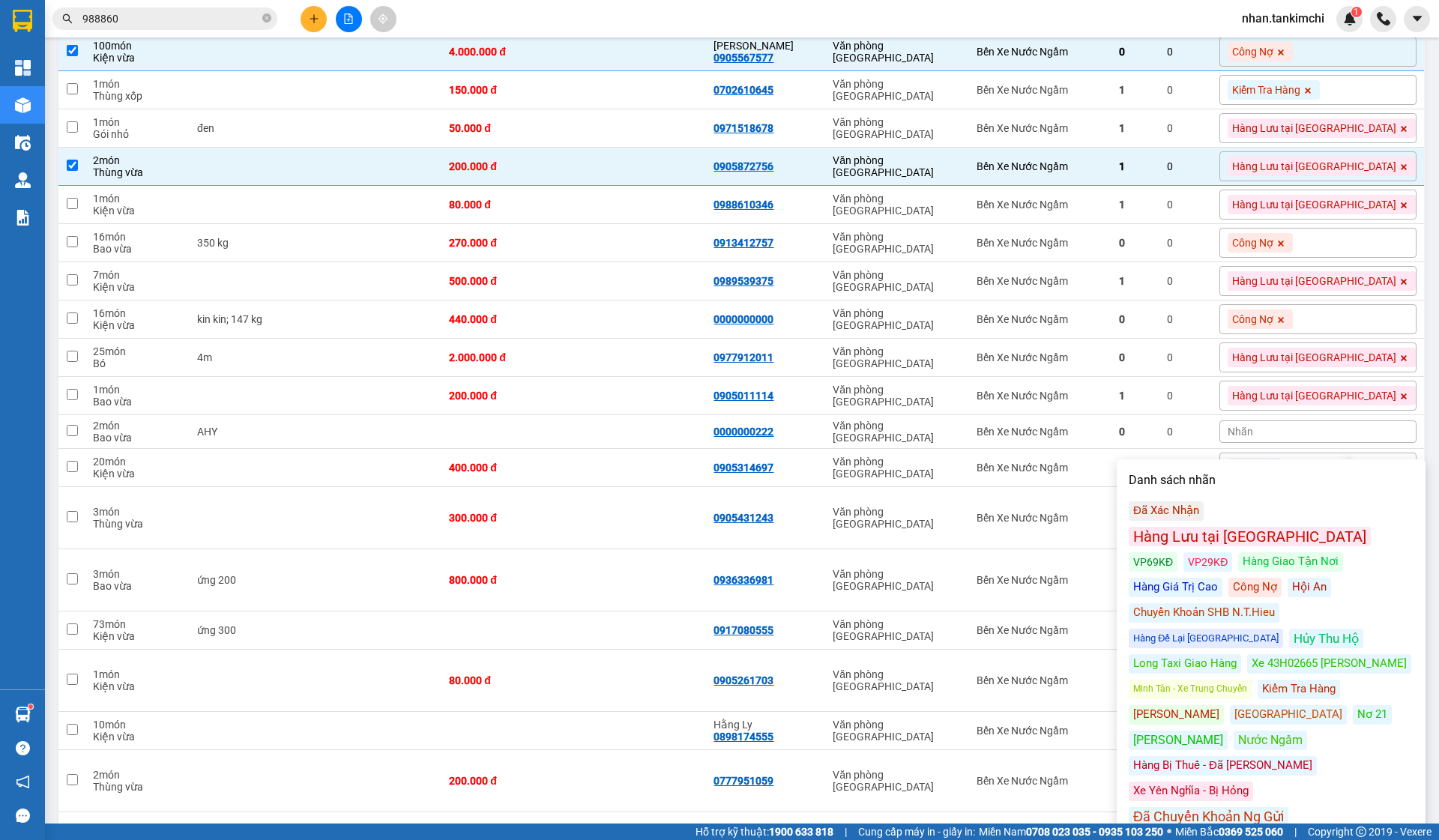
click at [1311, 680] on div "Kiểm Tra Hàng" at bounding box center [1299, 689] width 82 height 19
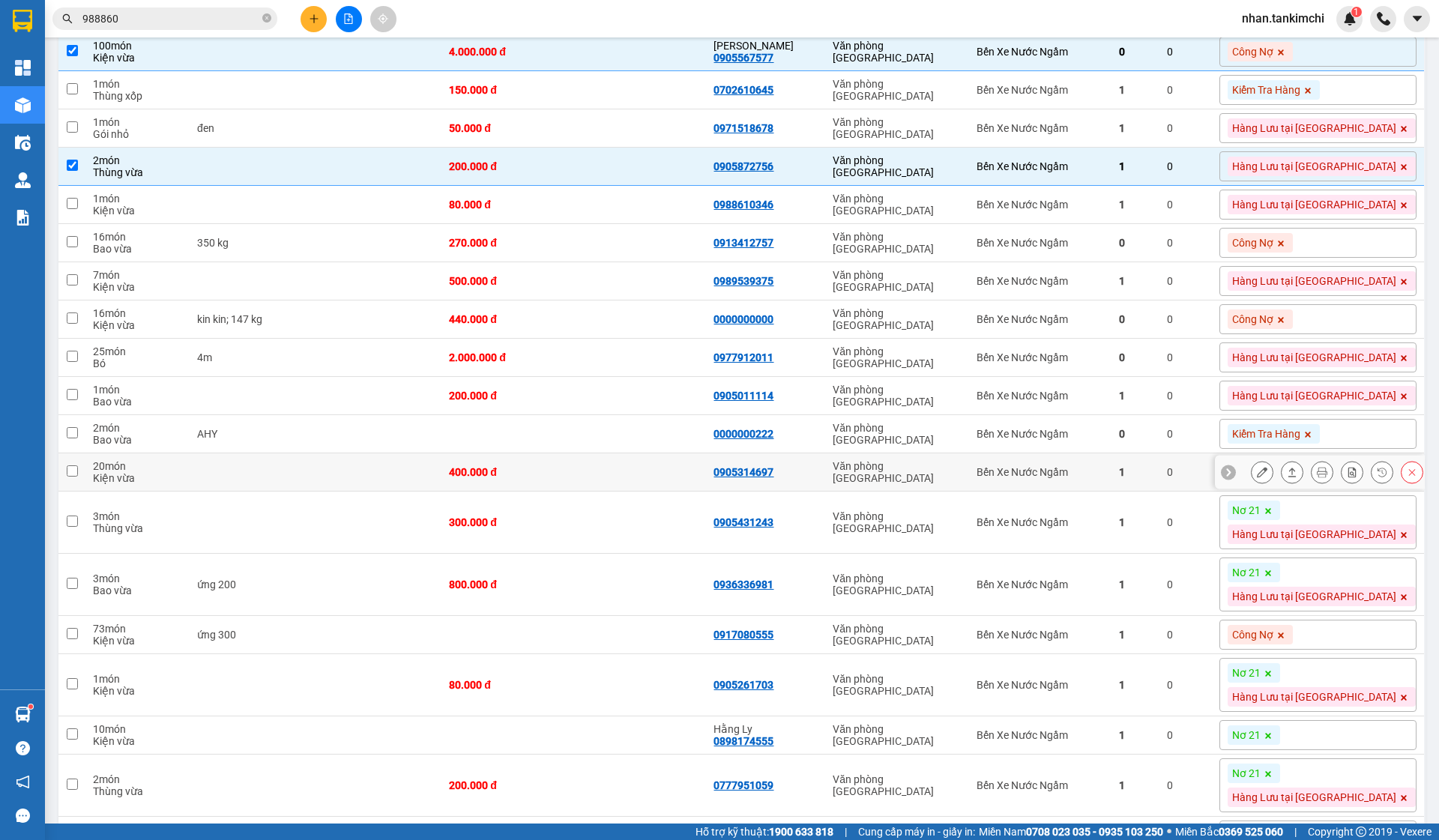
click at [961, 475] on div "Văn phòng [GEOGRAPHIC_DATA]" at bounding box center [896, 472] width 129 height 24
checkbox input "true"
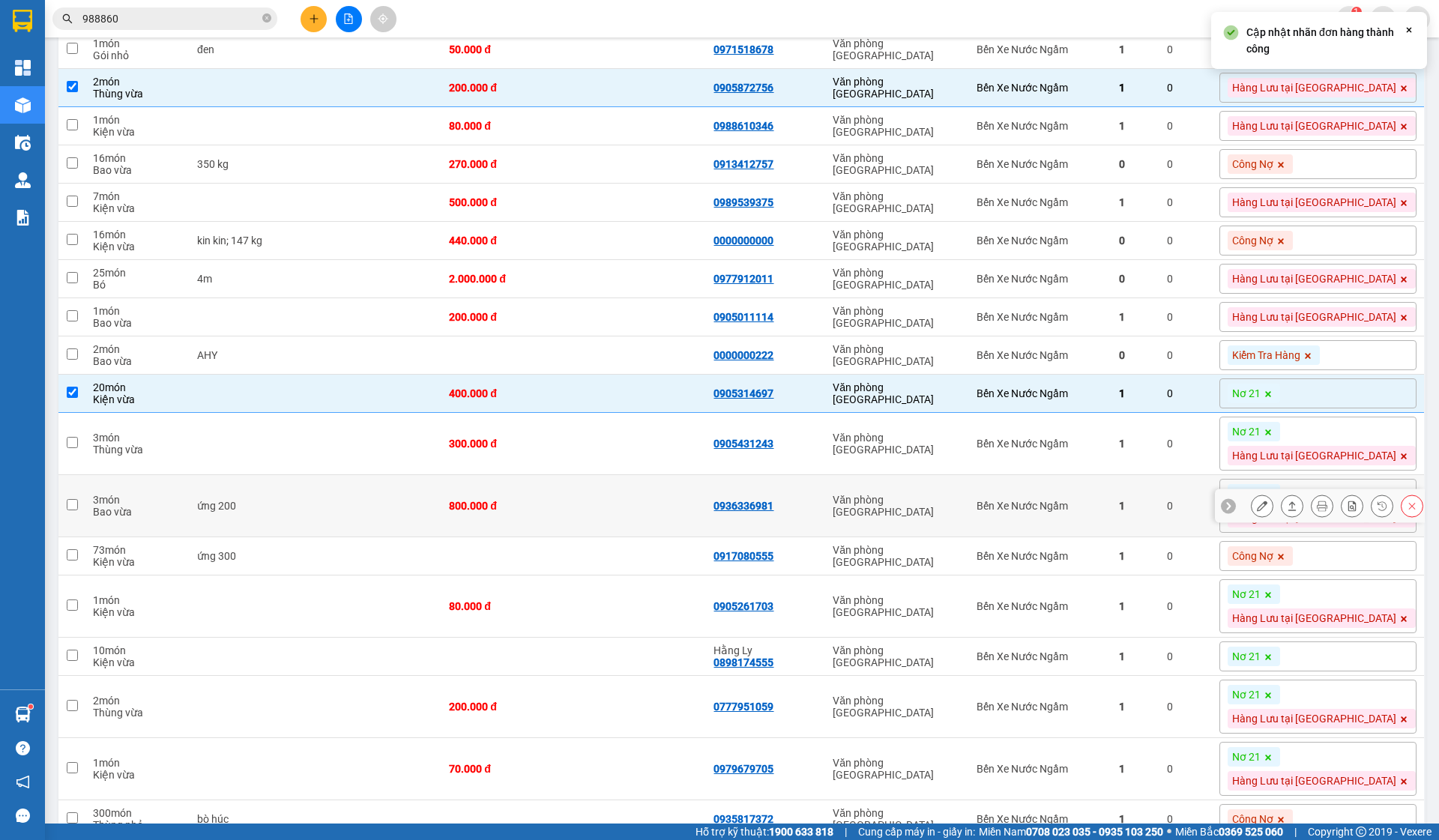
scroll to position [571, 0]
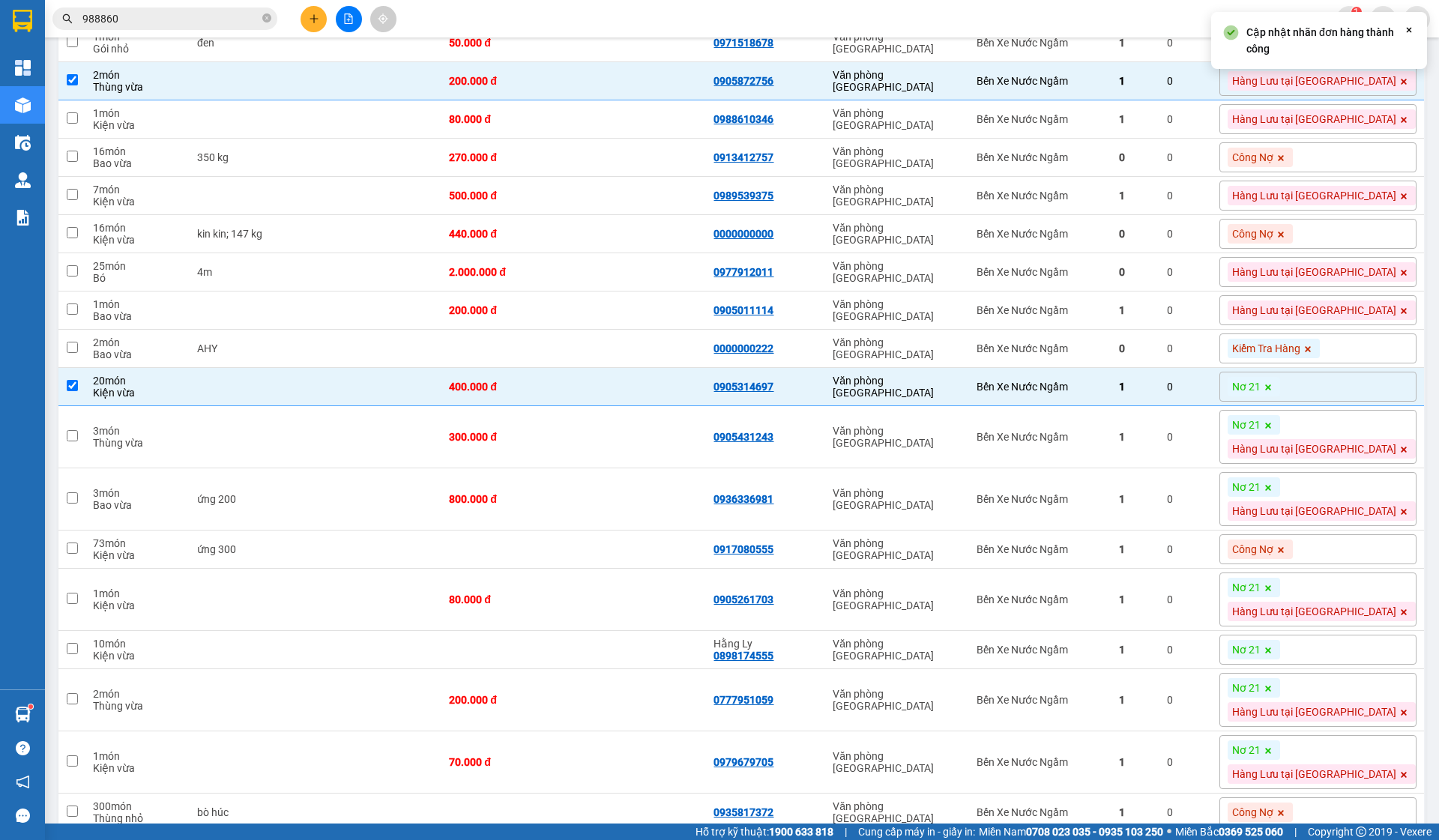
click at [1273, 392] on icon at bounding box center [1267, 387] width 9 height 9
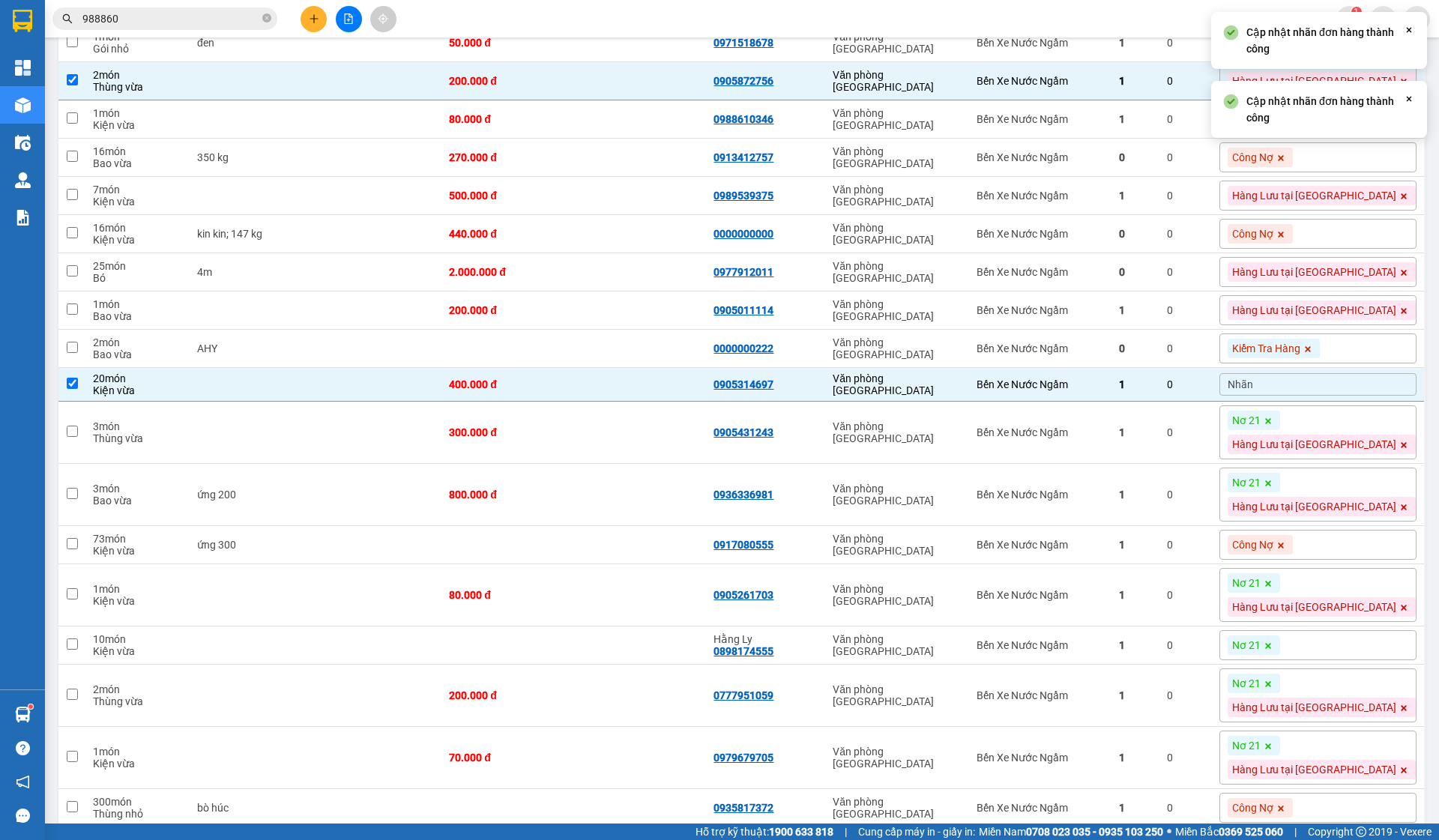
click at [1345, 379] on div "Nhãn" at bounding box center [1318, 384] width 197 height 33
click at [1335, 390] on div "Nhãn" at bounding box center [1318, 384] width 197 height 23
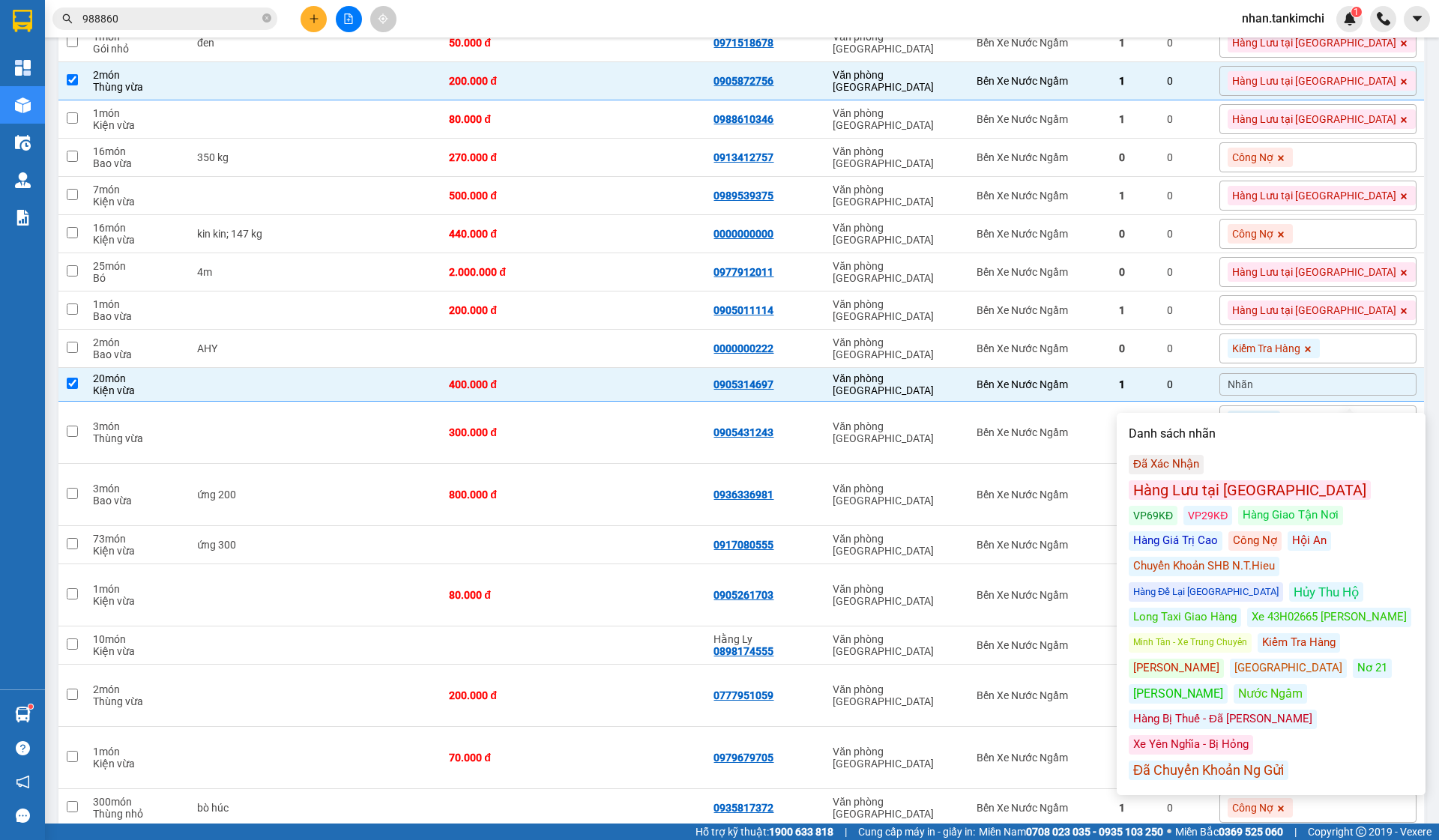
click at [1228, 531] on div "Công Nợ" at bounding box center [1255, 541] width 53 height 19
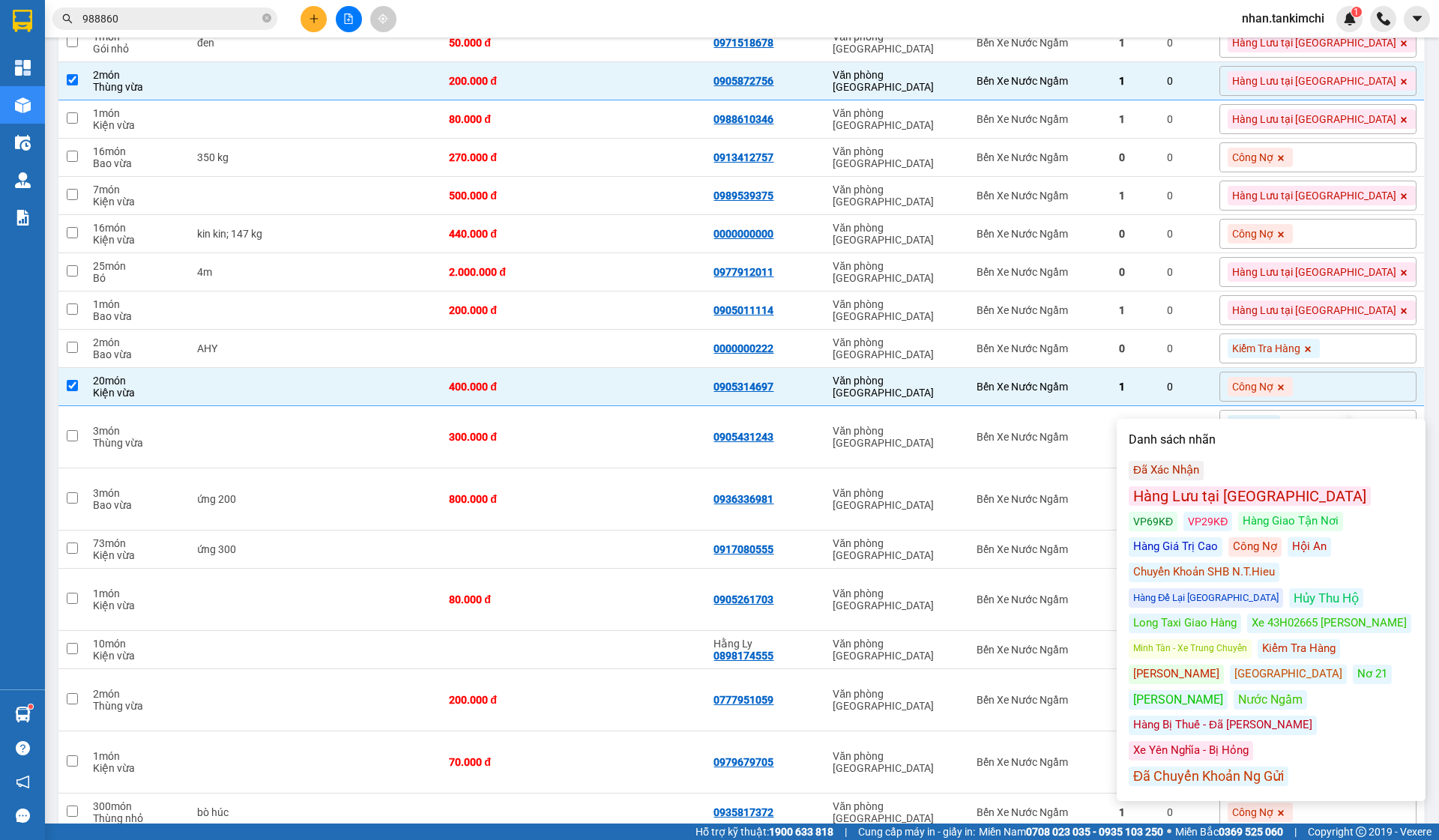
click at [958, 420] on td "Văn phòng [GEOGRAPHIC_DATA]" at bounding box center [896, 437] width 144 height 62
checkbox input "true"
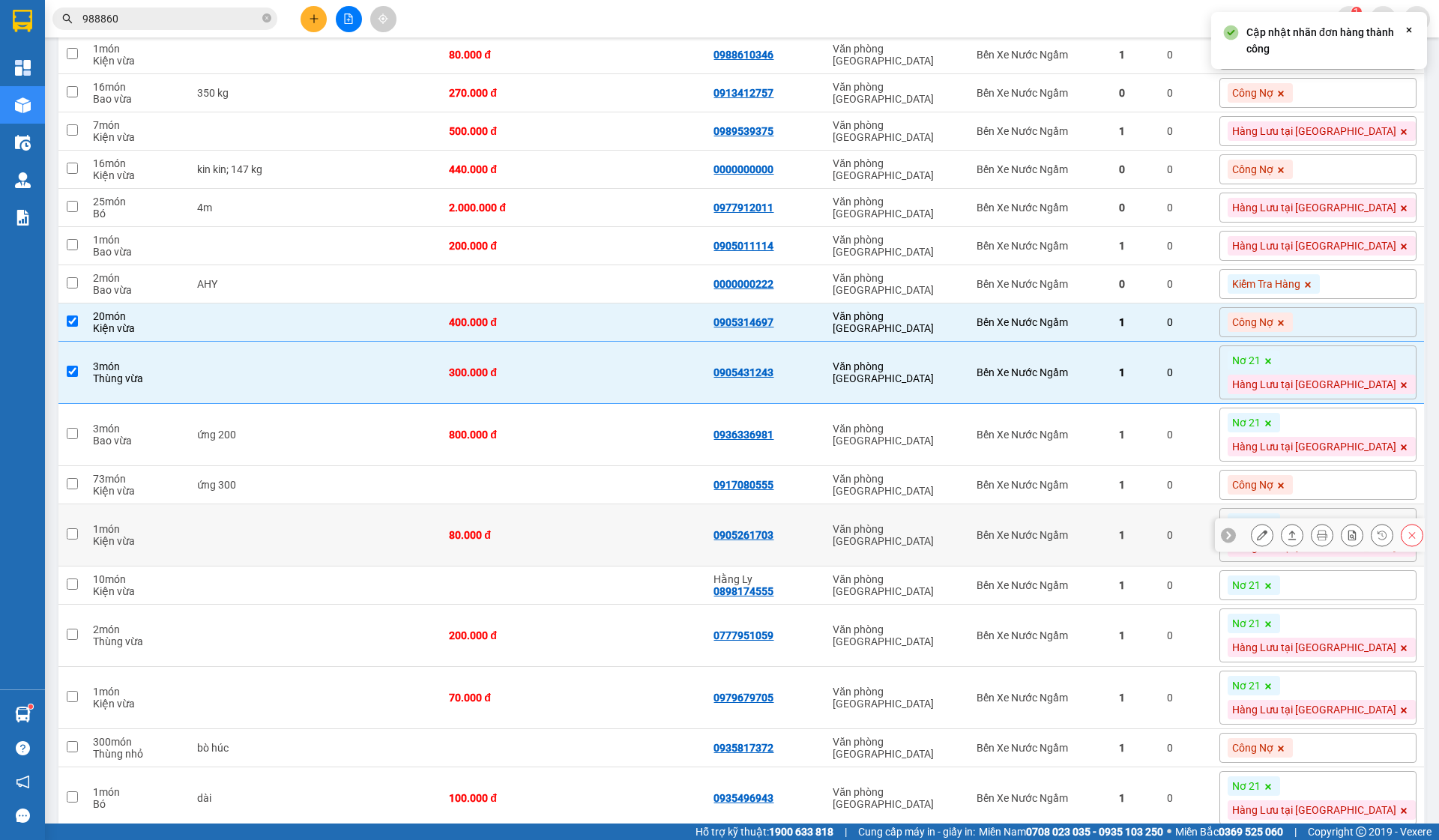
scroll to position [643, 0]
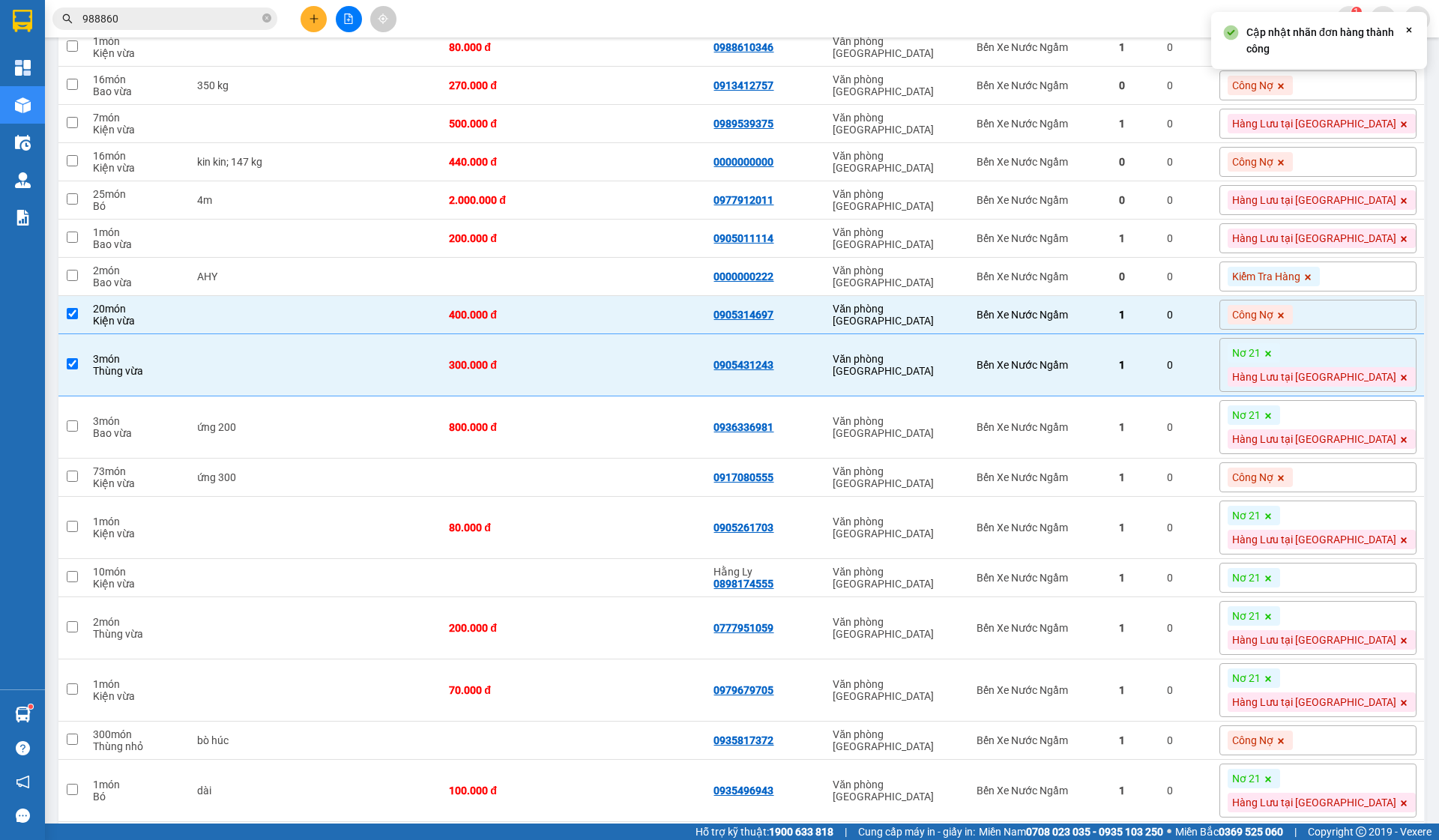
click at [1273, 359] on icon at bounding box center [1267, 353] width 9 height 9
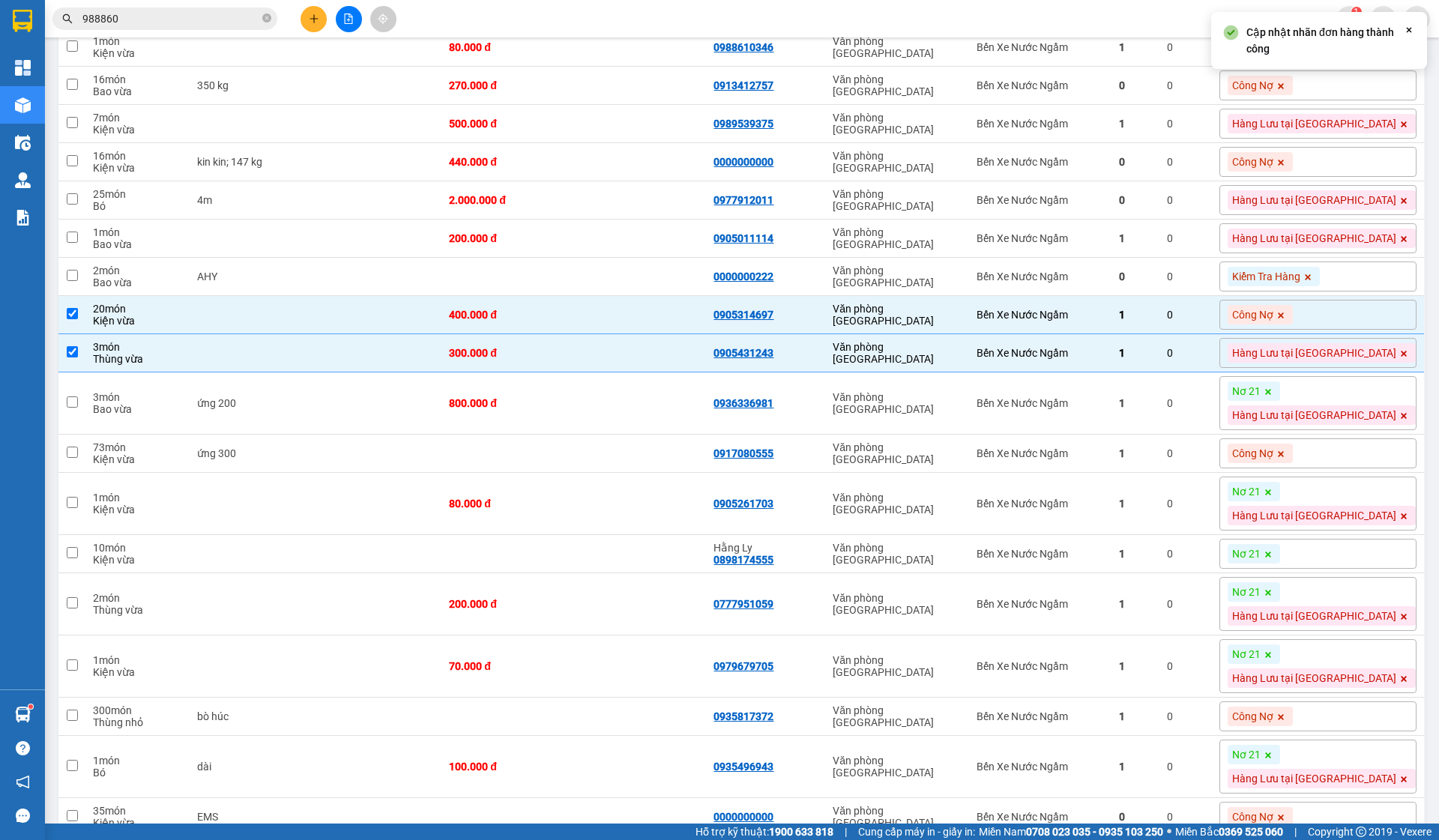
click at [1276, 400] on span at bounding box center [1268, 391] width 15 height 19
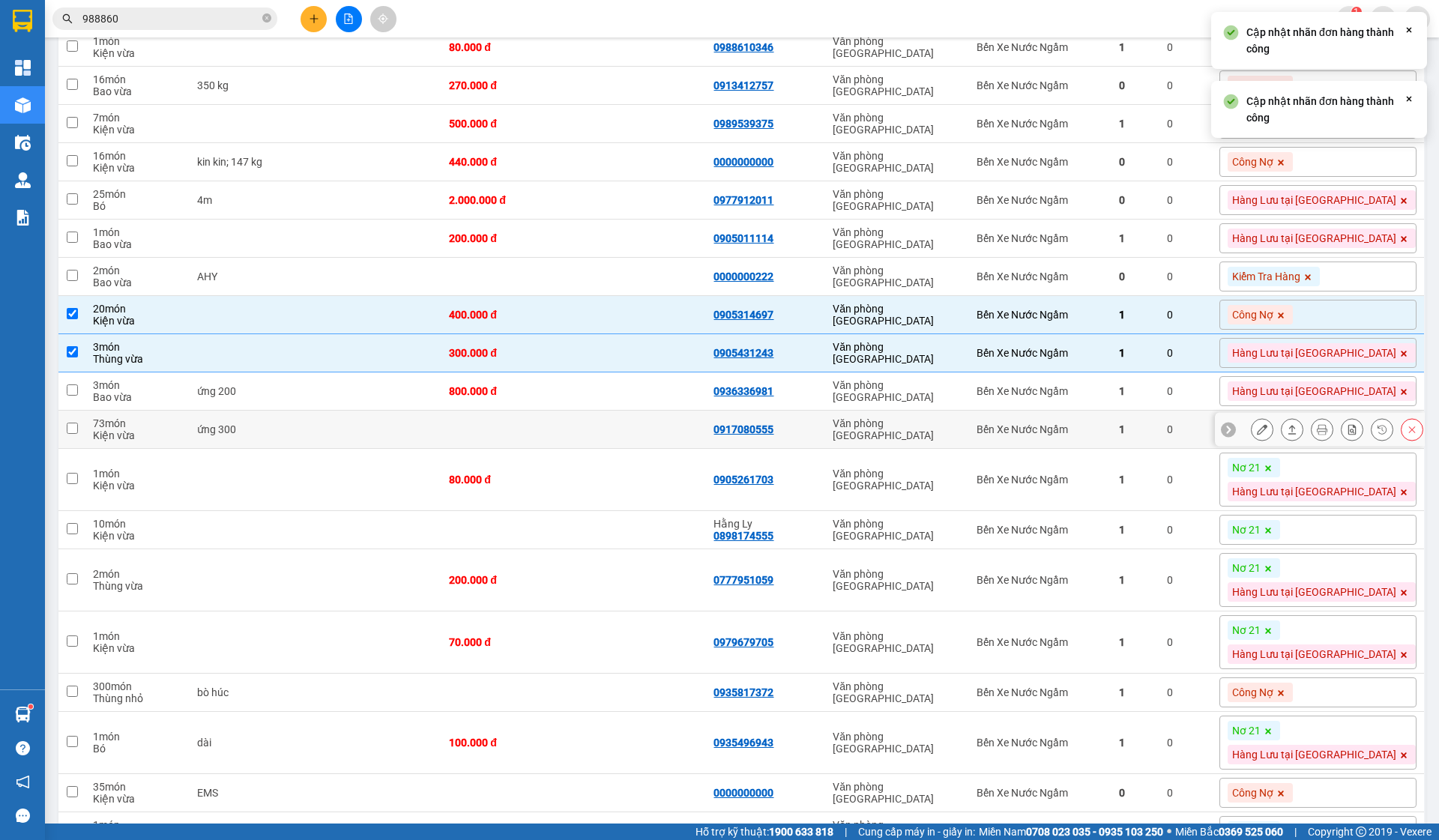
click at [1152, 436] on div "1" at bounding box center [1135, 429] width 33 height 12
checkbox input "true"
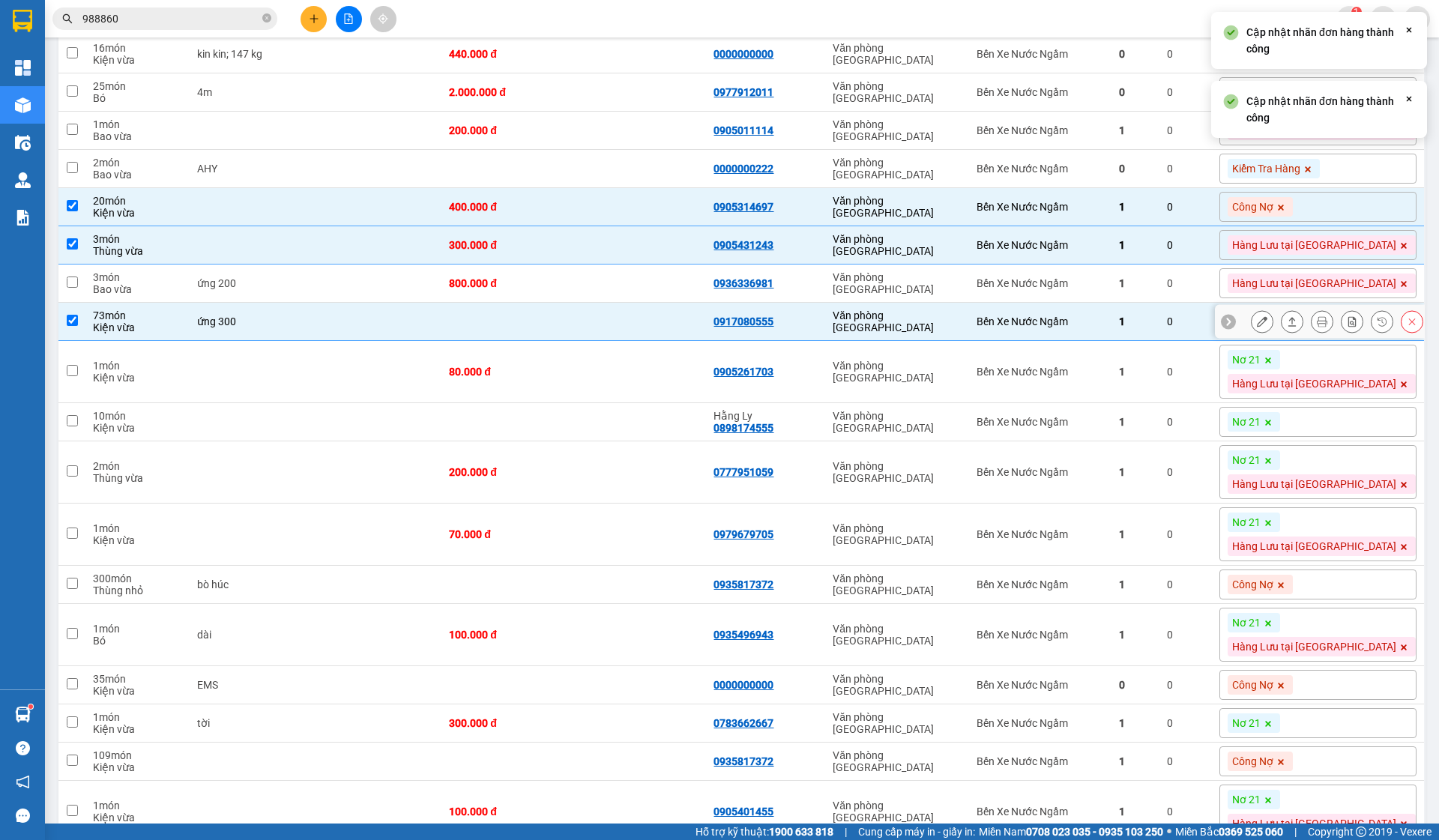
scroll to position [762, 0]
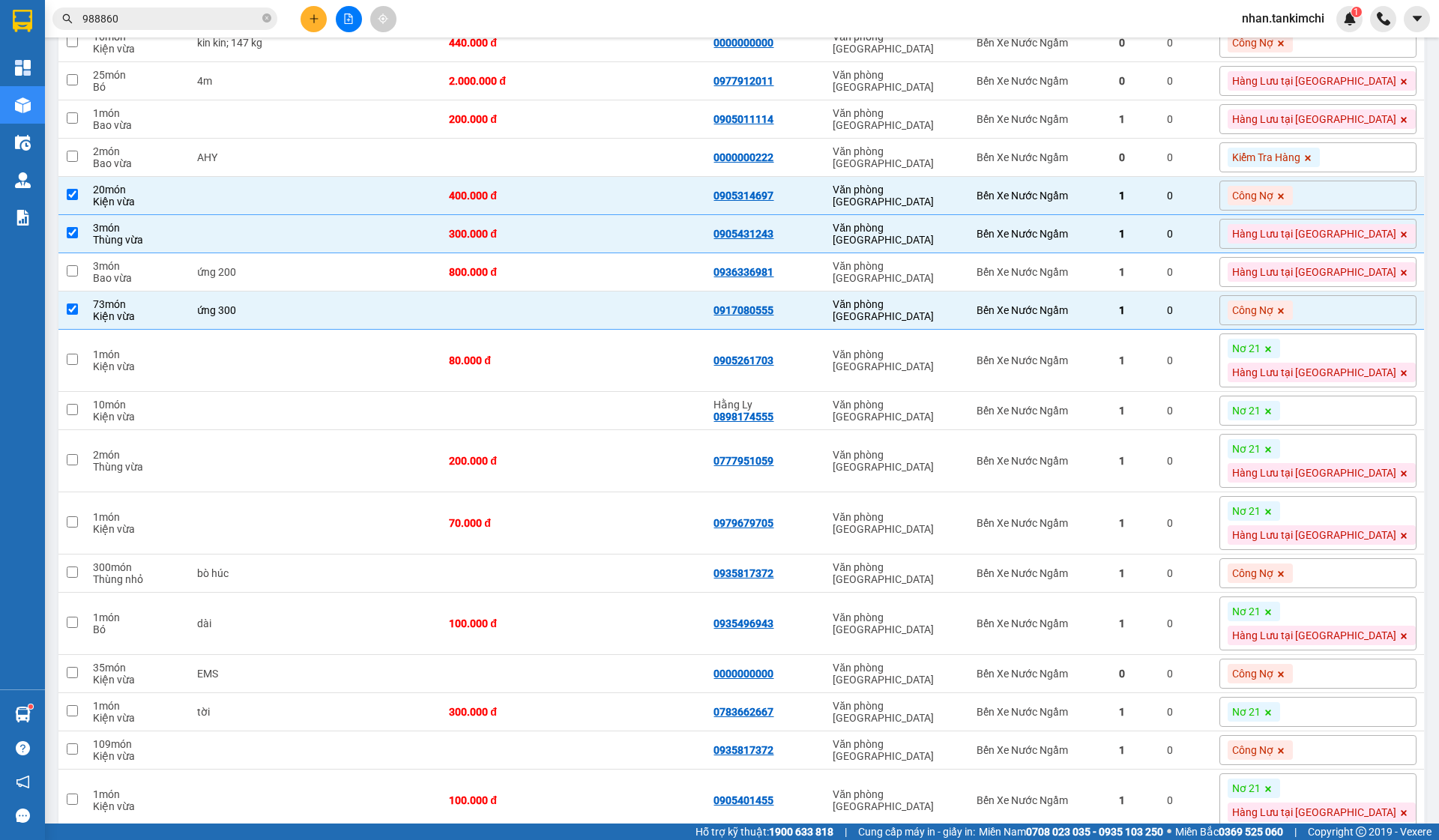
click at [1273, 354] on icon at bounding box center [1267, 349] width 9 height 9
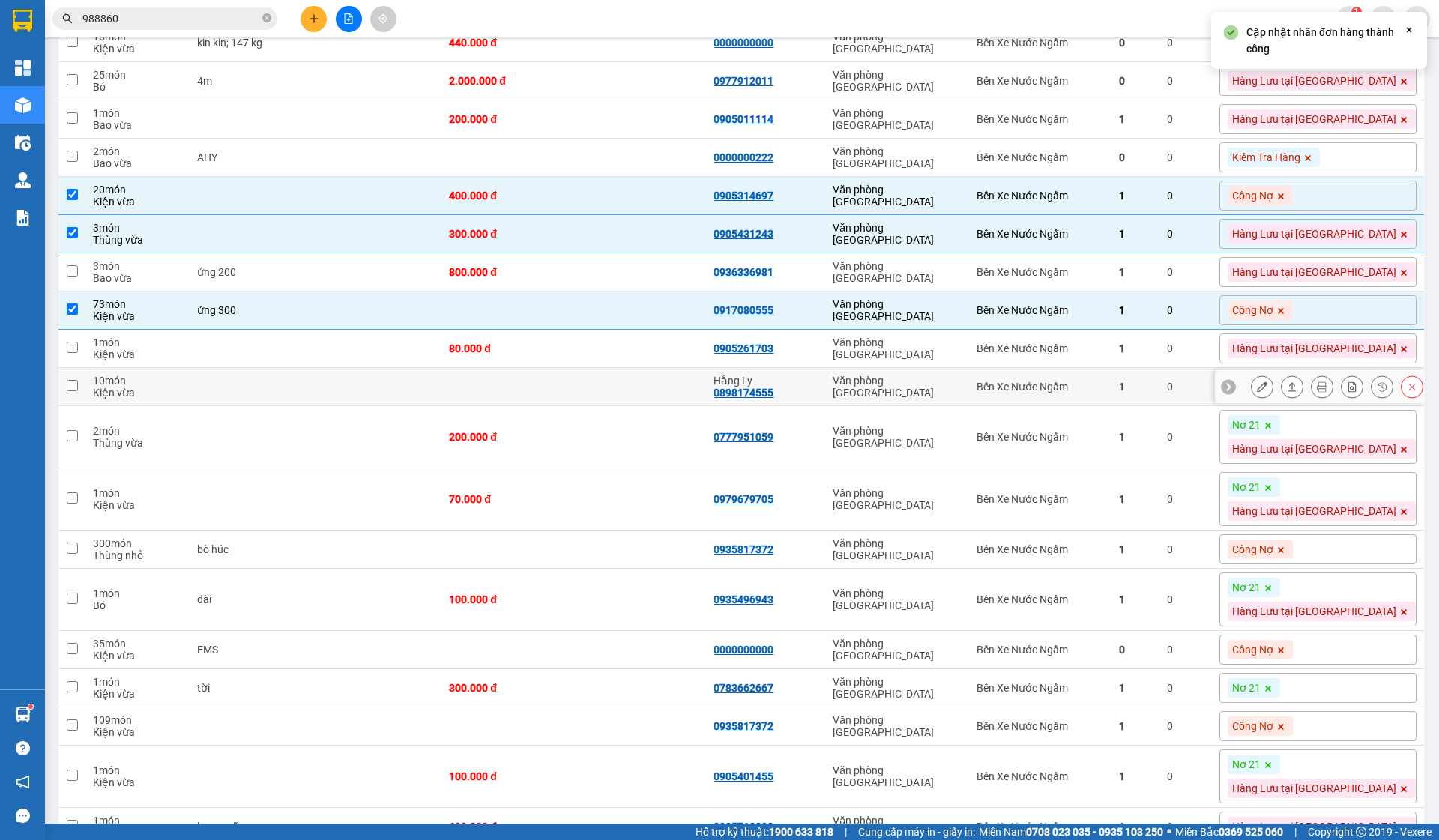
click at [1160, 385] on td "1" at bounding box center [1136, 387] width 48 height 38
checkbox input "true"
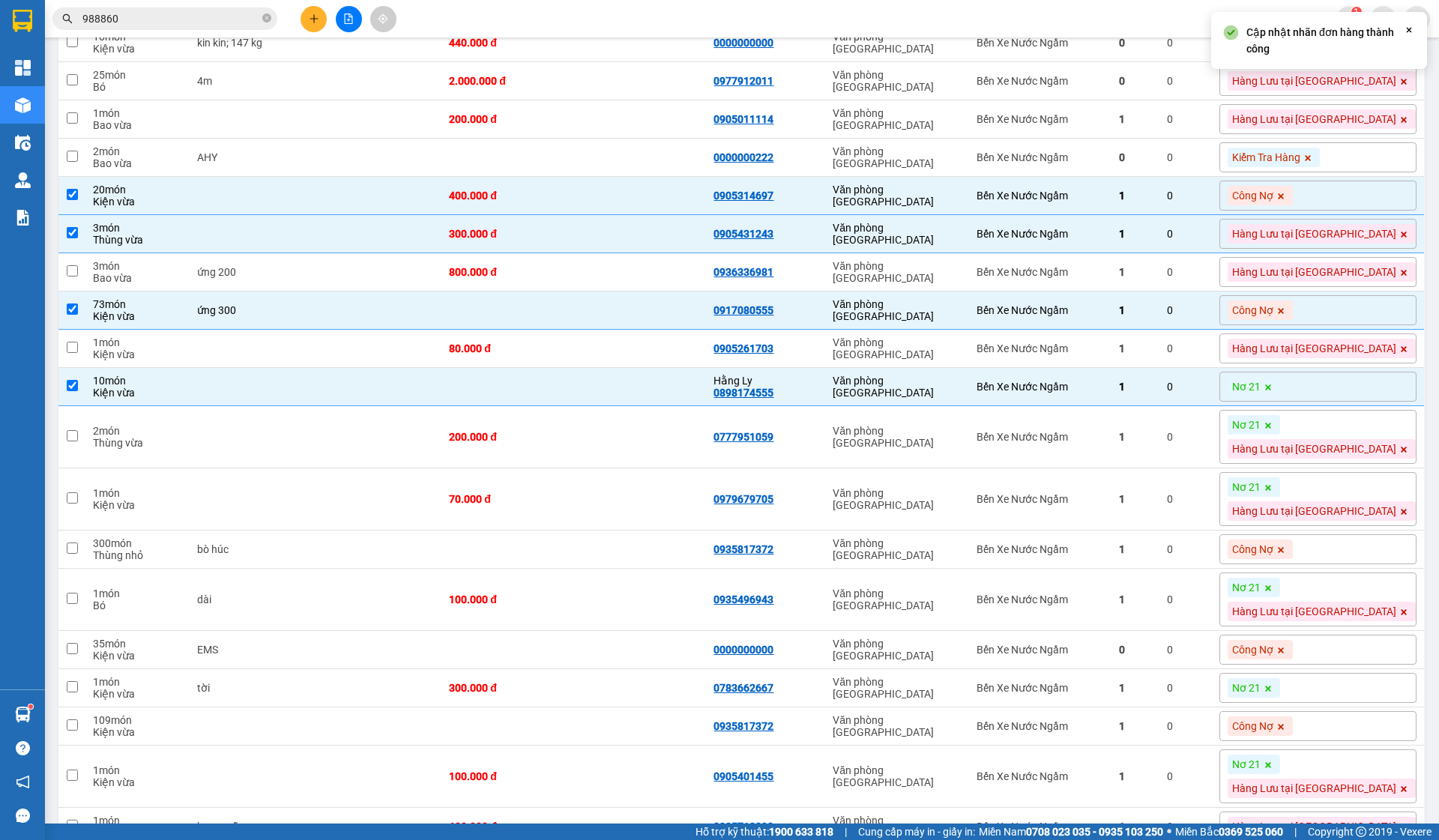
scroll to position [779, 0]
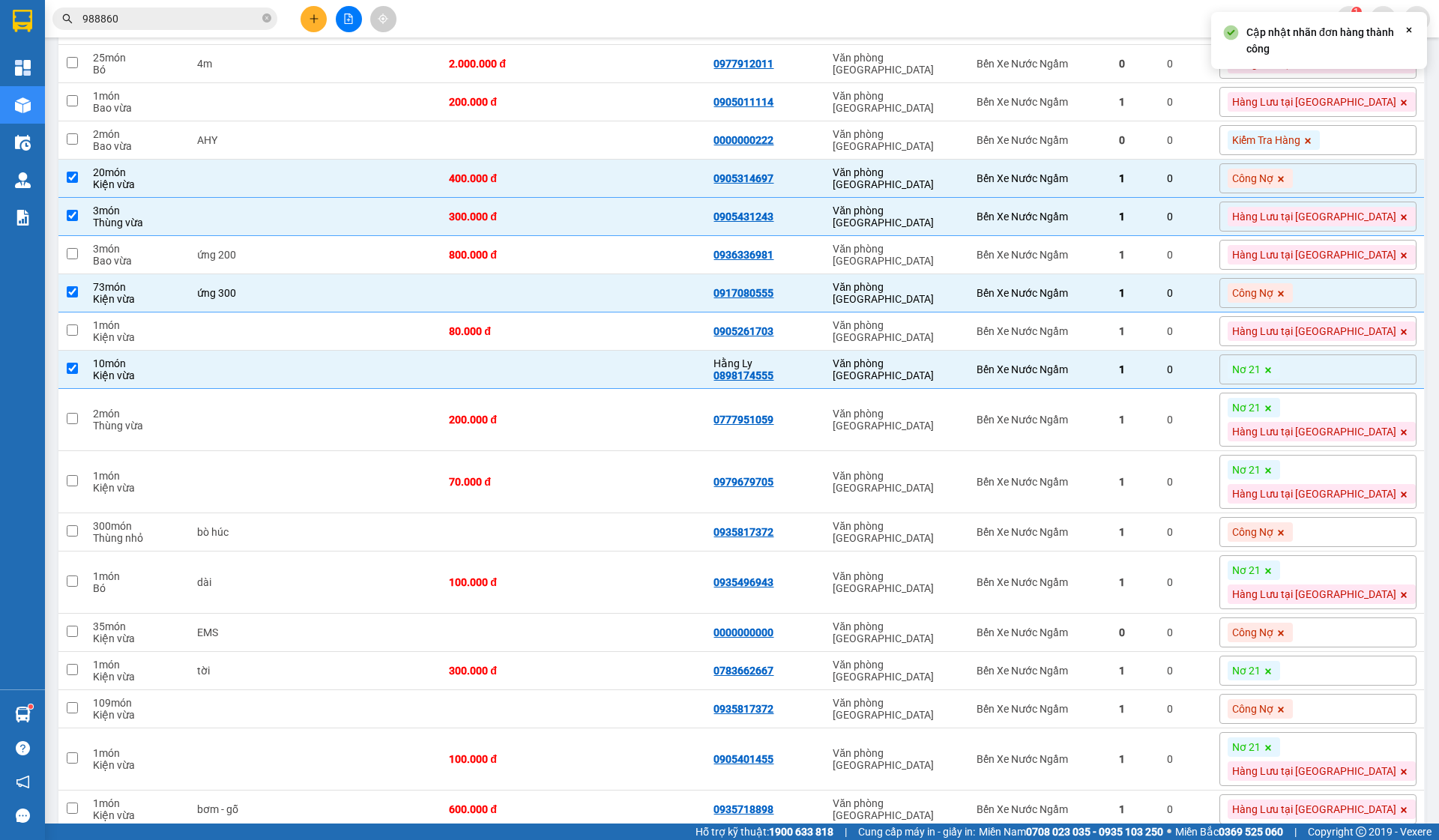
click at [1271, 373] on icon at bounding box center [1268, 370] width 6 height 6
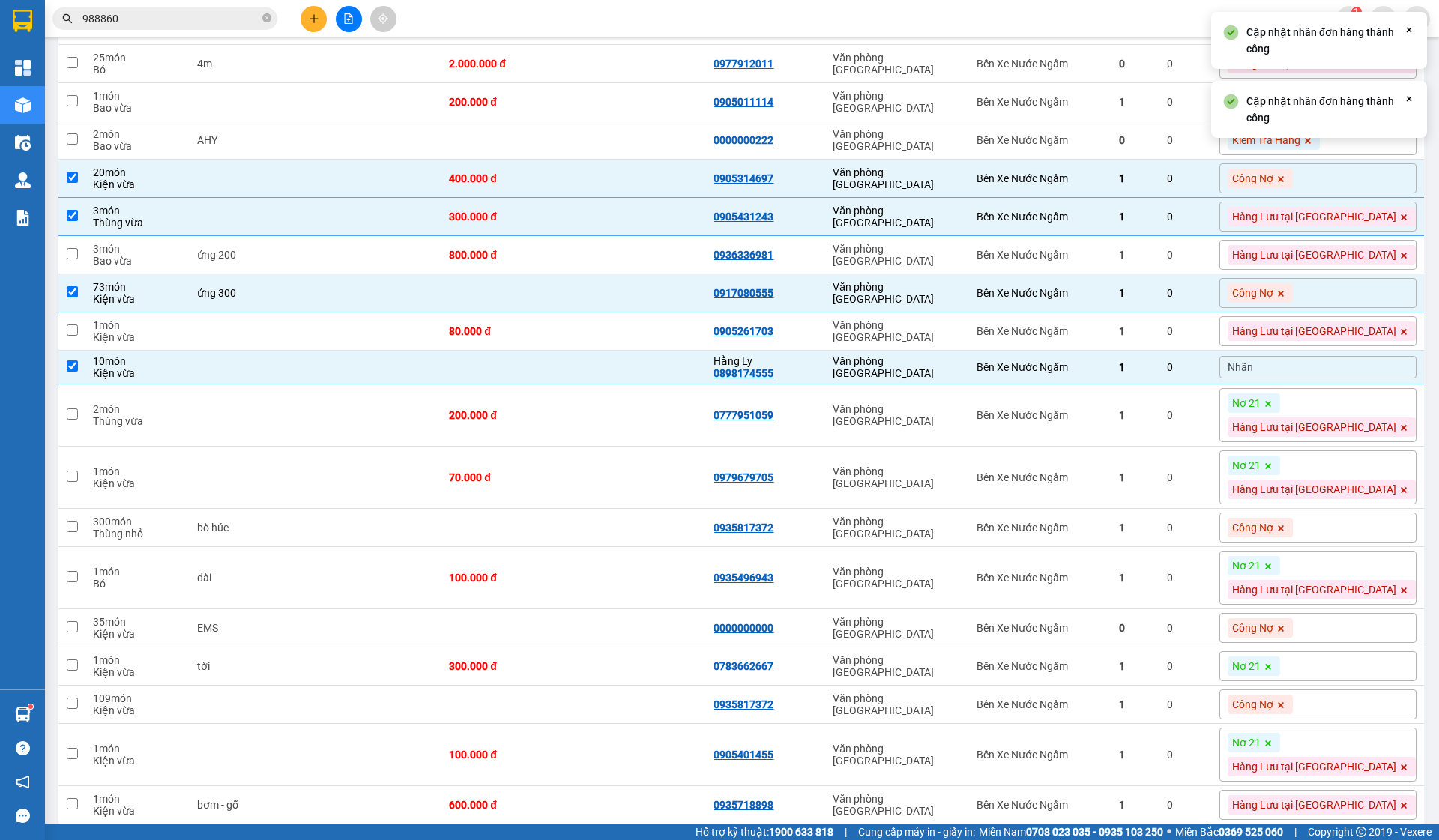
click at [1334, 378] on div "Nhãn" at bounding box center [1318, 367] width 197 height 23
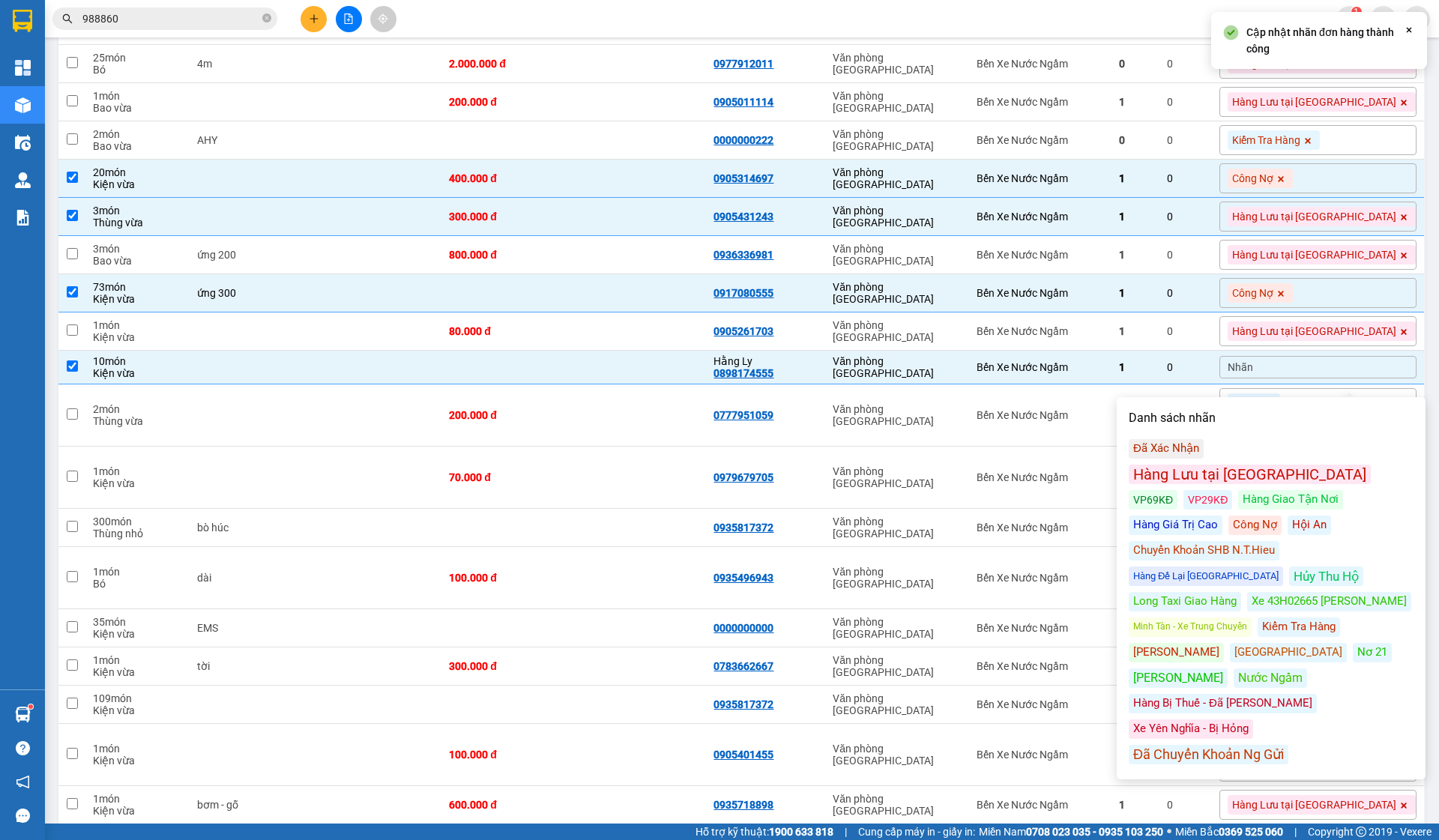
click at [1228, 516] on div "Công Nợ" at bounding box center [1255, 525] width 53 height 19
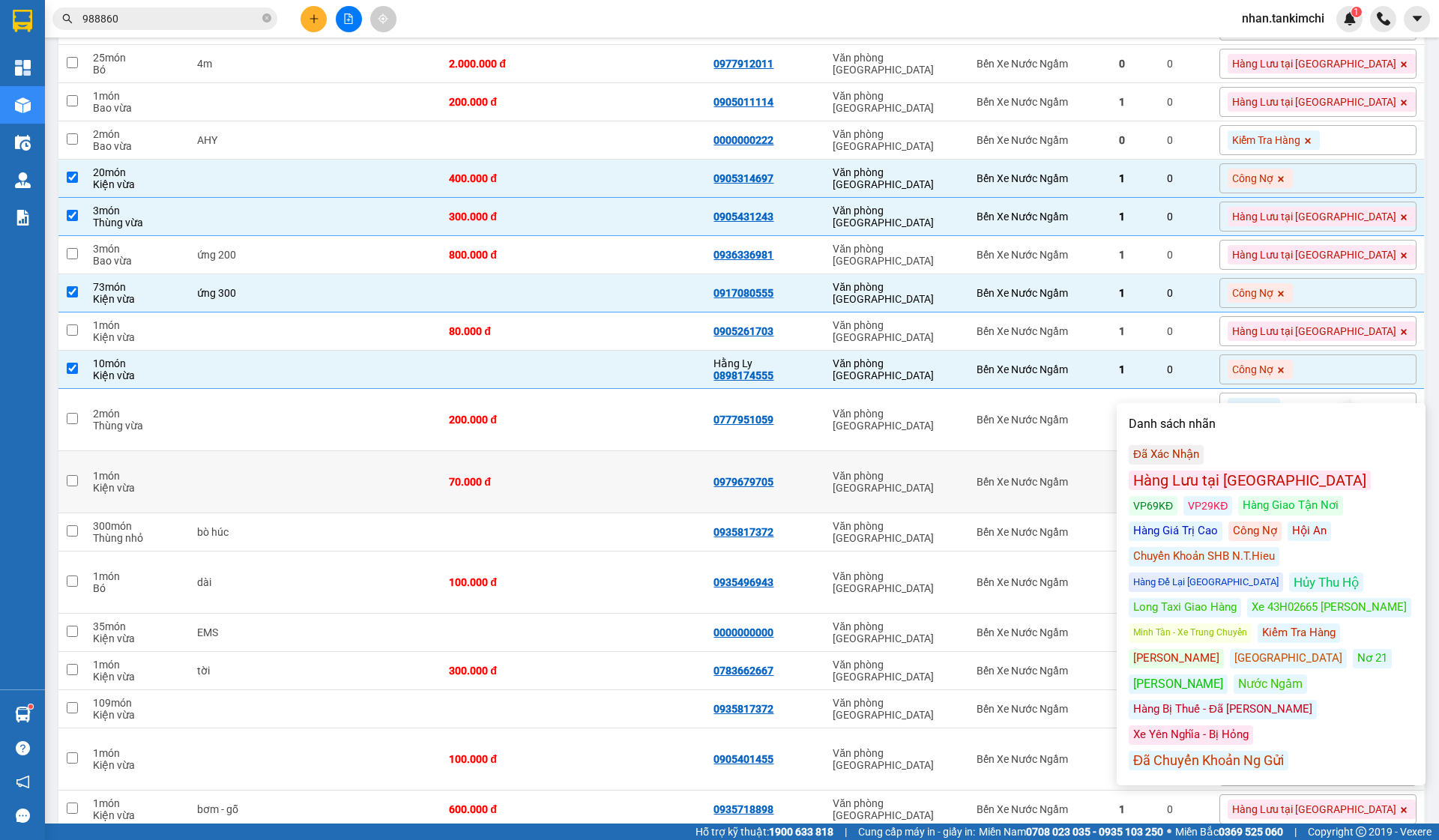
click at [969, 464] on td "Văn phòng [GEOGRAPHIC_DATA]" at bounding box center [896, 481] width 144 height 62
checkbox input "true"
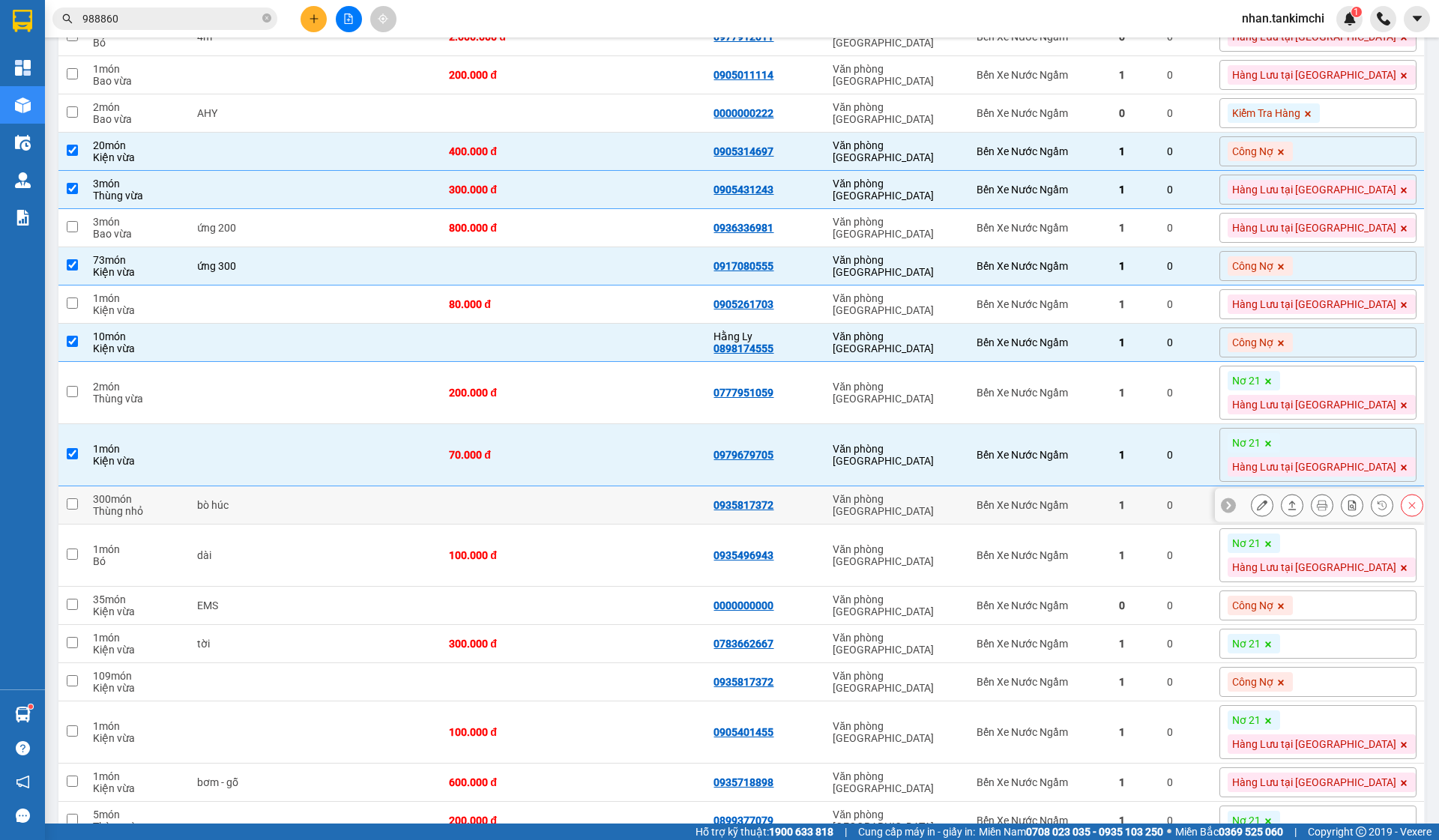
scroll to position [807, 0]
click at [1333, 440] on div "Nơ 21 Hàng Lưu tại [GEOGRAPHIC_DATA]" at bounding box center [1318, 454] width 197 height 54
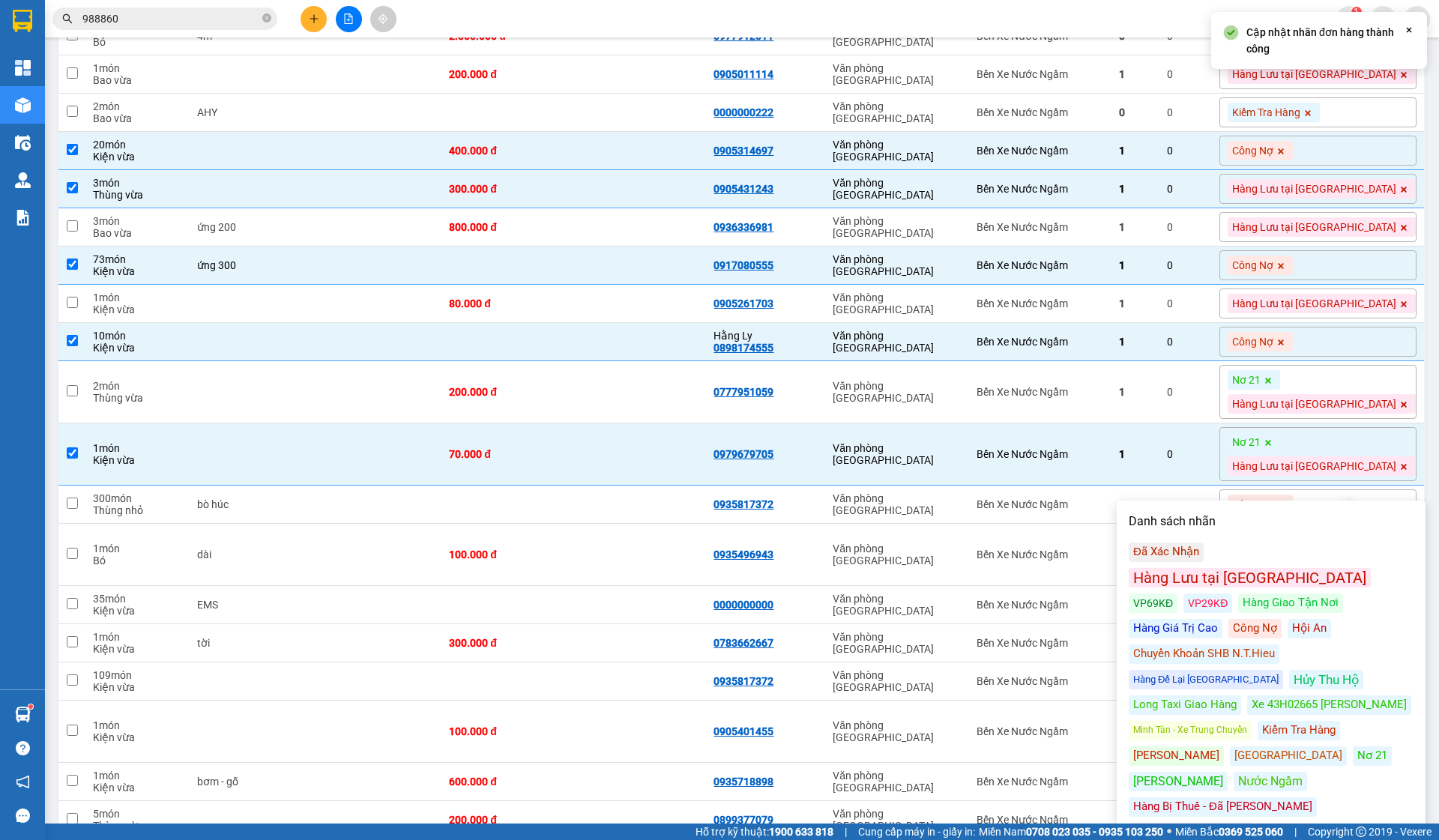
click at [1273, 385] on icon at bounding box center [1267, 380] width 9 height 9
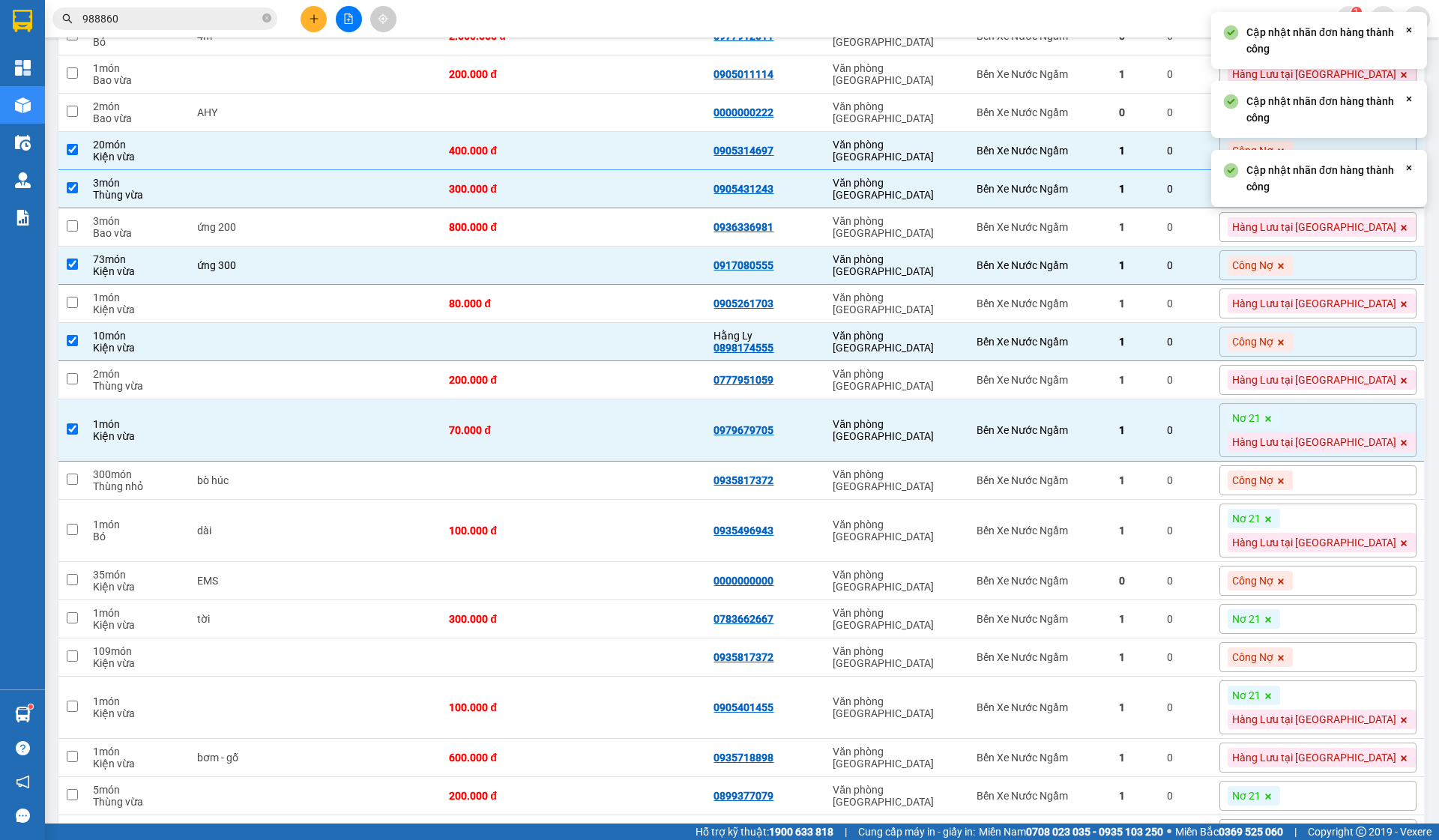
click at [1276, 422] on span at bounding box center [1268, 418] width 15 height 19
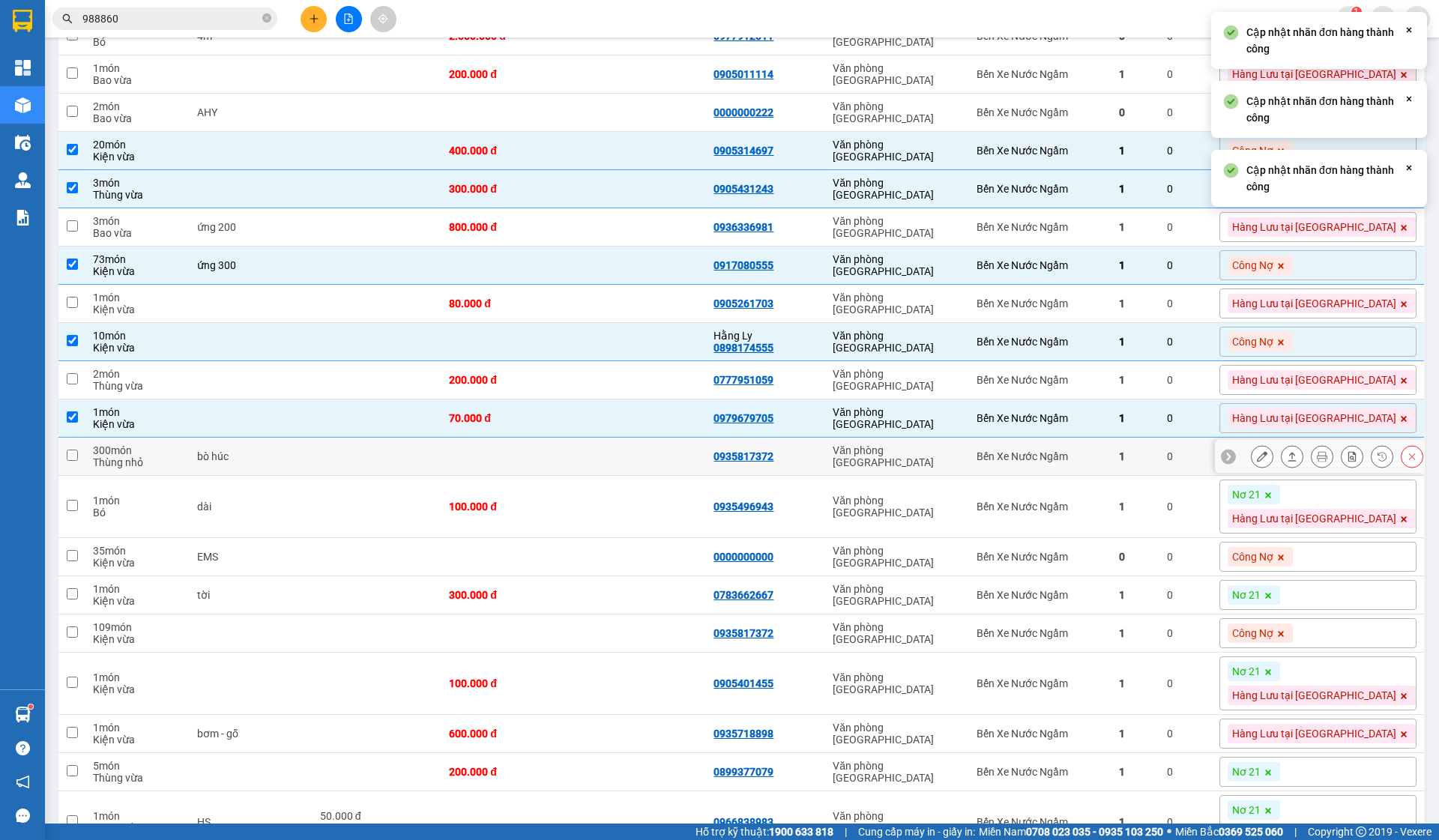
click at [1103, 462] on div "Bến Xe Nước Ngầm" at bounding box center [1039, 456] width 127 height 12
checkbox input "true"
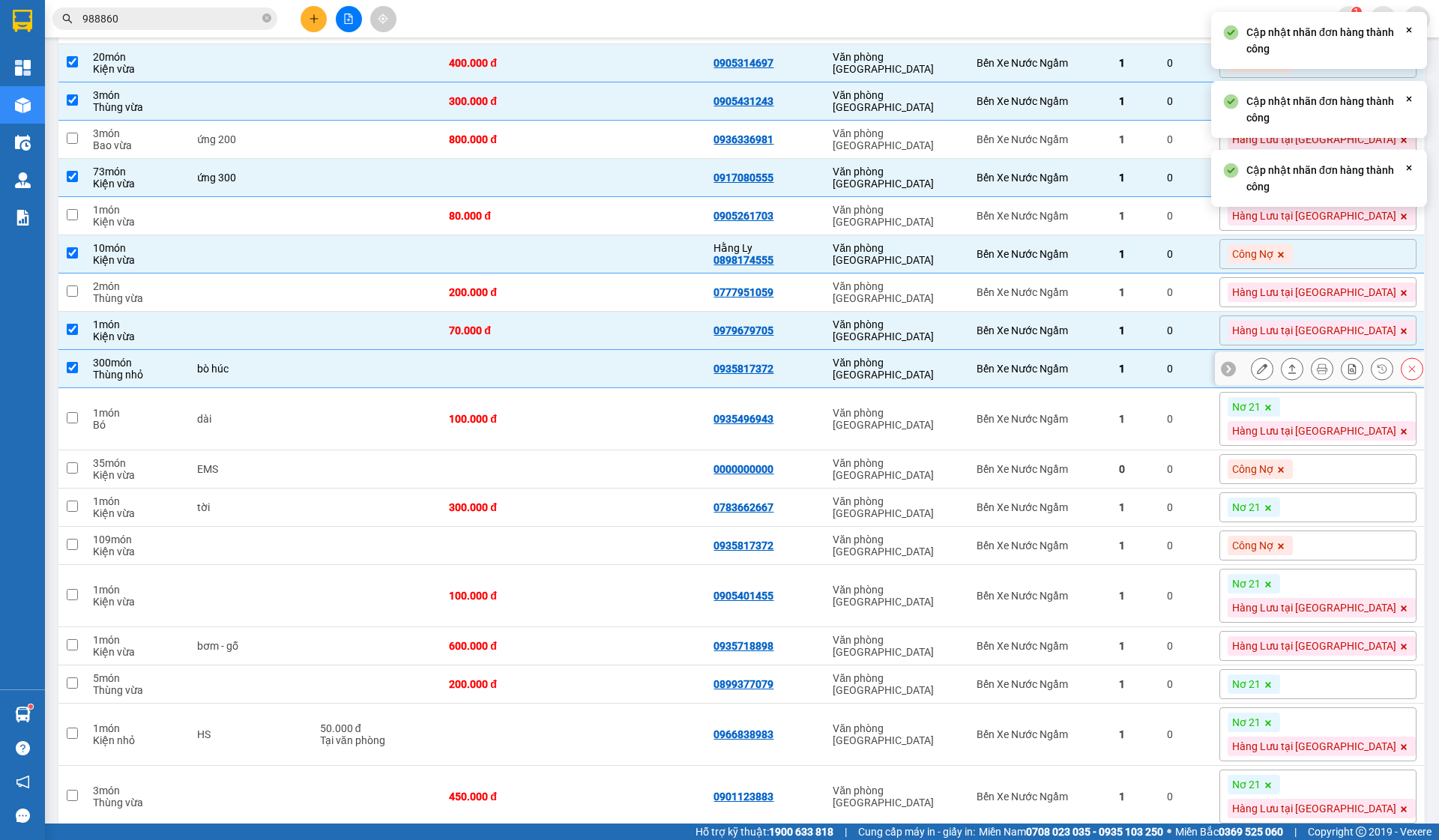
scroll to position [907, 0]
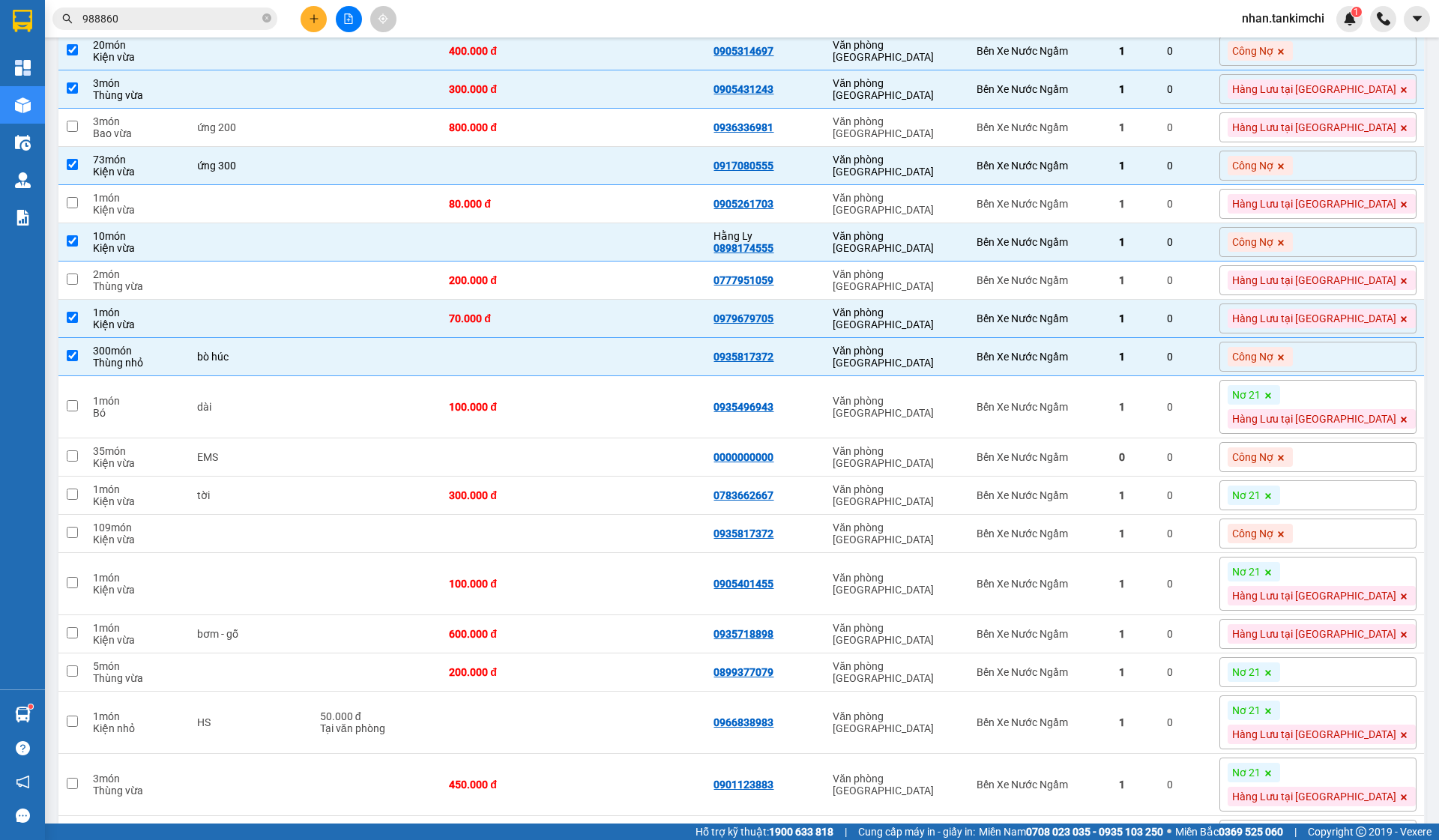
click at [1273, 400] on icon at bounding box center [1267, 395] width 9 height 9
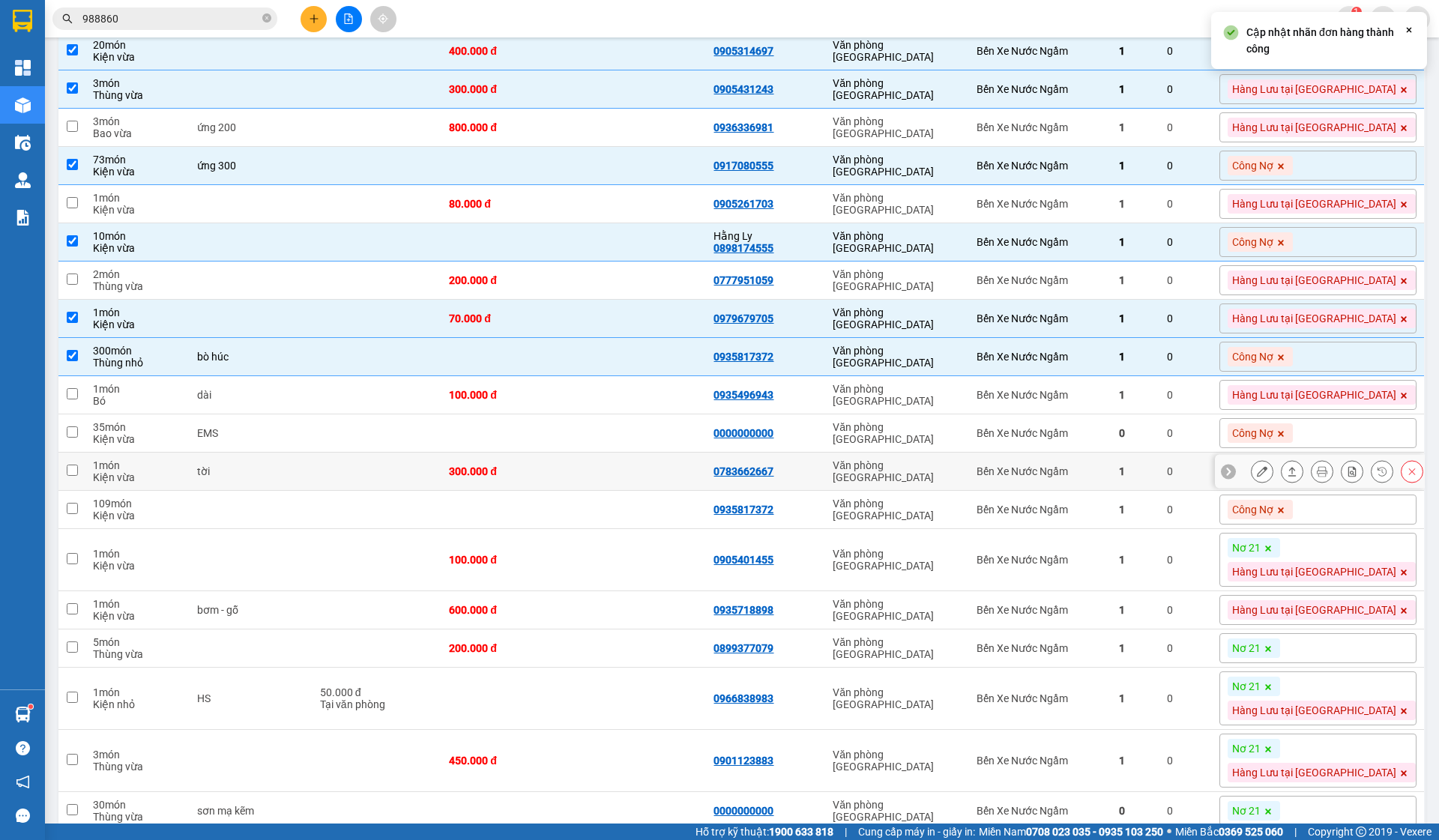
click at [1152, 478] on div "1" at bounding box center [1135, 471] width 33 height 12
checkbox input "true"
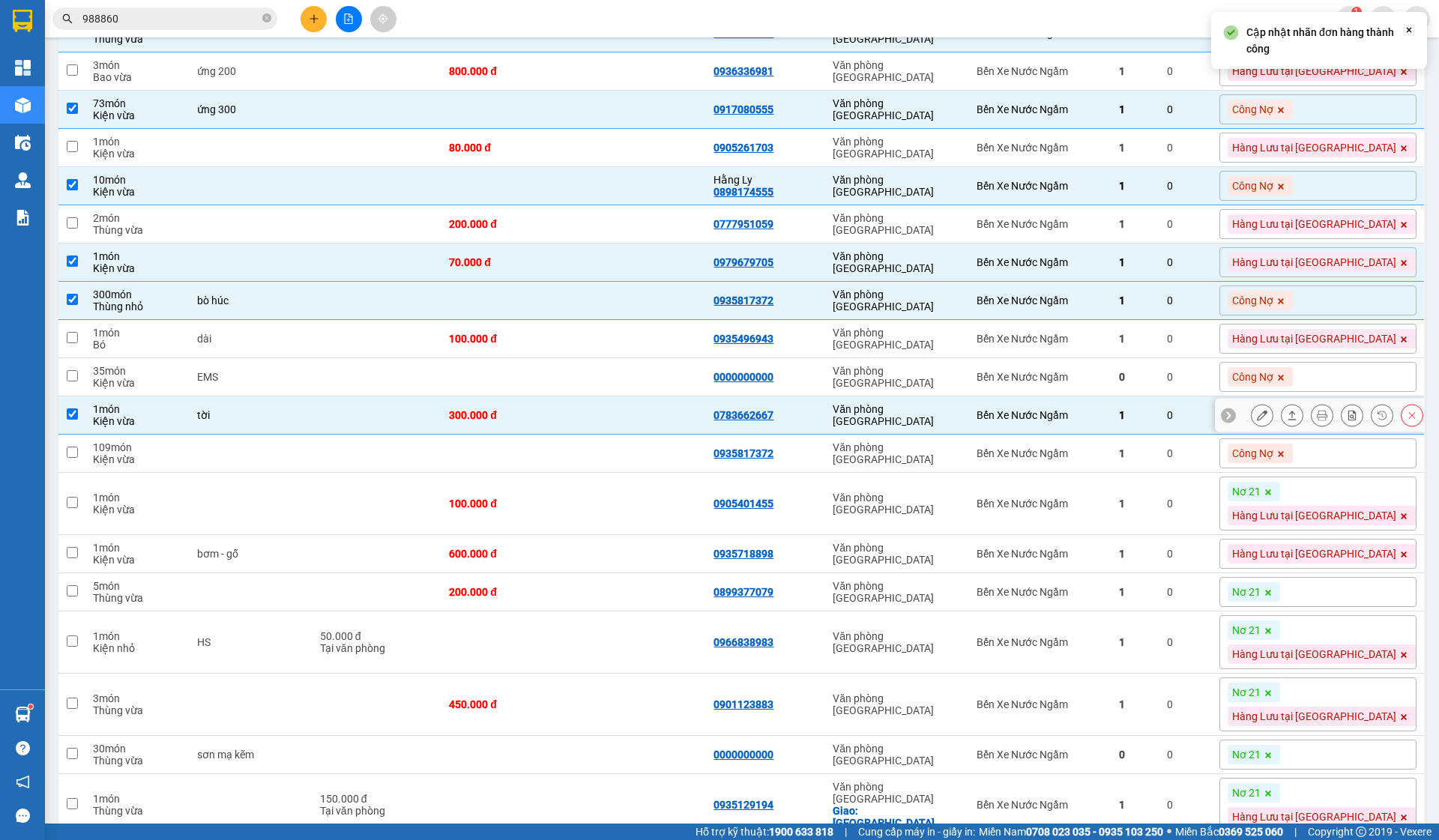
scroll to position [969, 0]
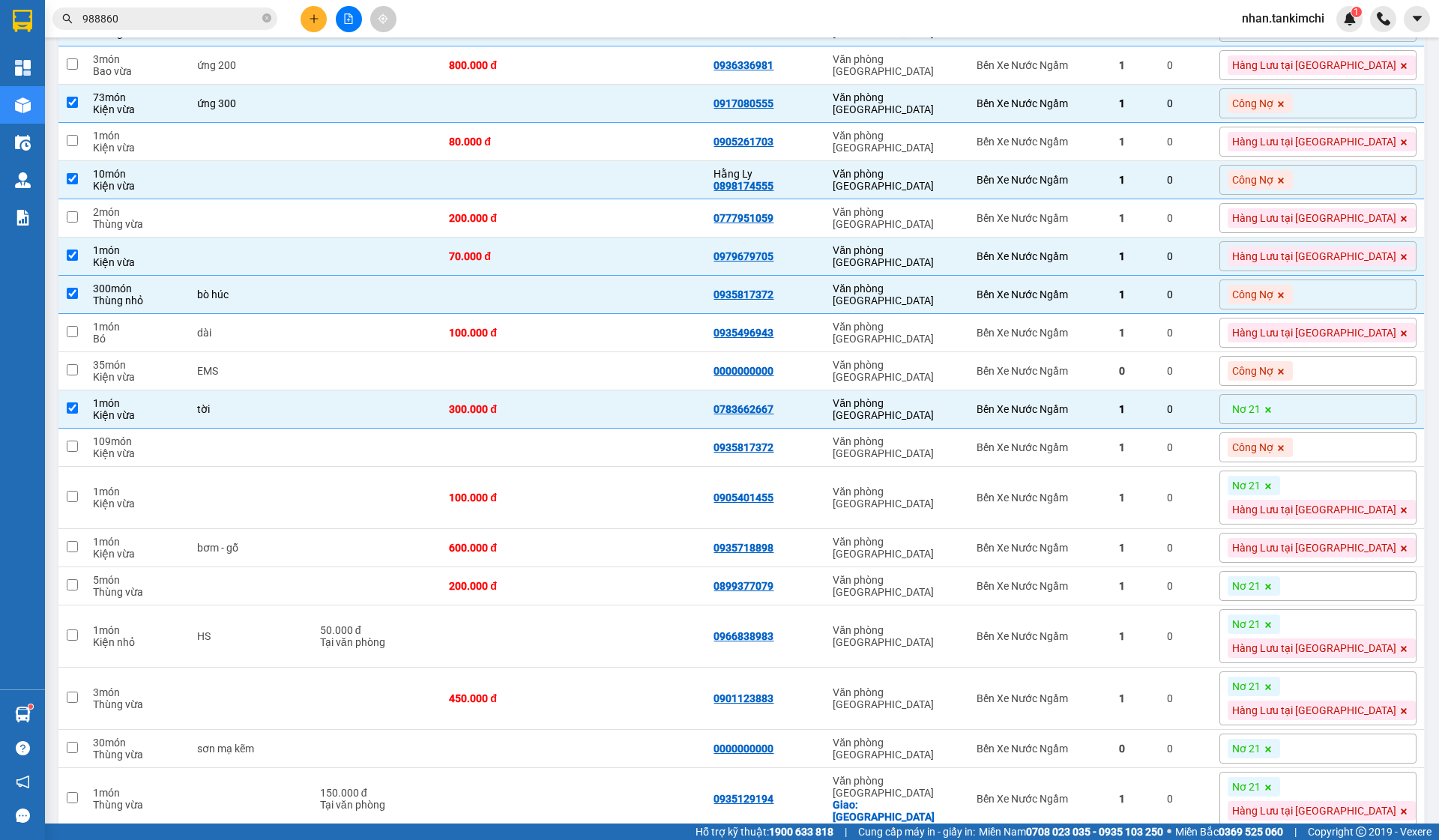
click at [1273, 415] on icon at bounding box center [1267, 409] width 9 height 9
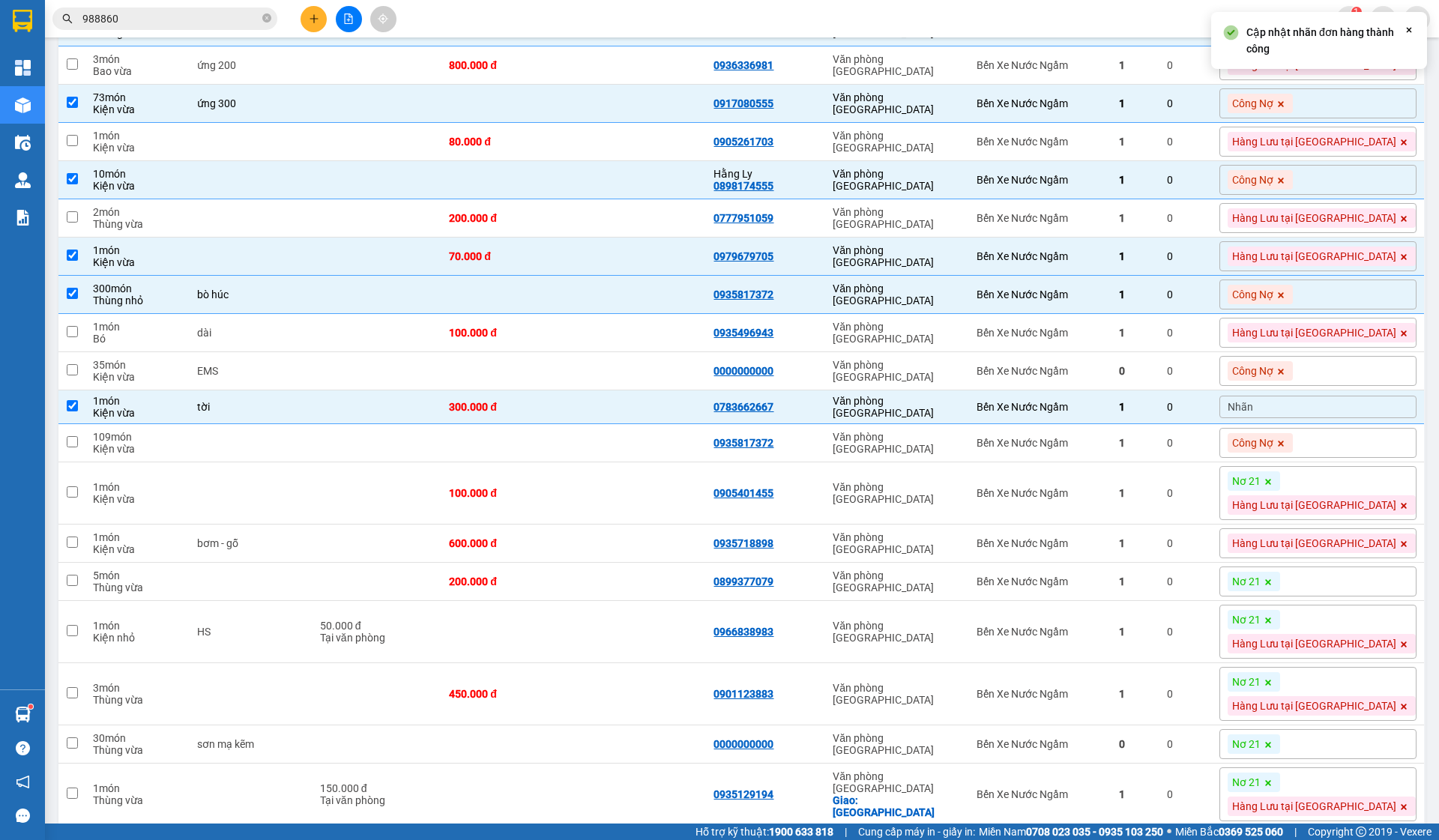
click at [1332, 416] on div "Nhãn" at bounding box center [1318, 407] width 197 height 23
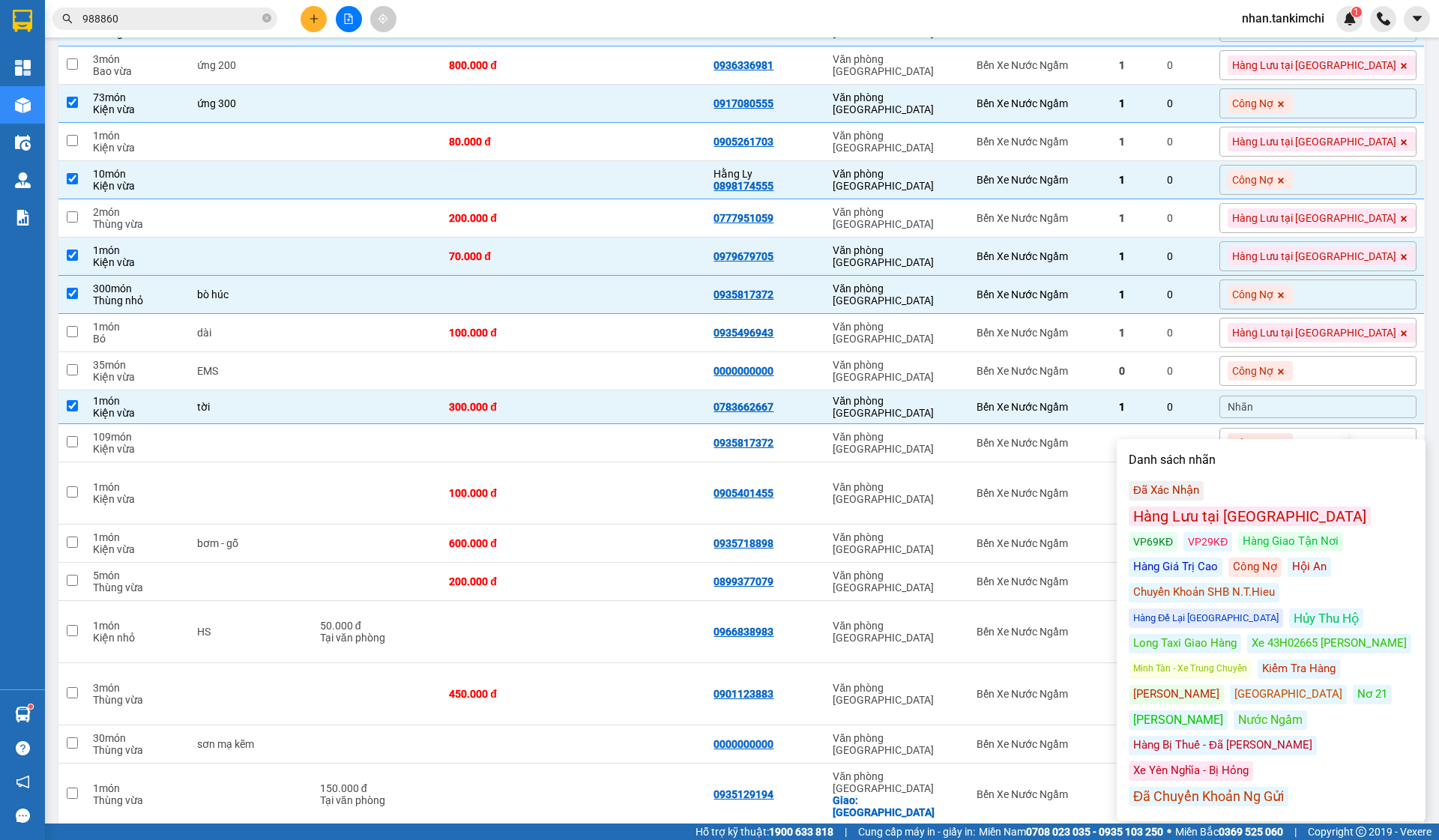
click at [1287, 506] on div "Hàng Lưu tại [GEOGRAPHIC_DATA]" at bounding box center [1250, 516] width 242 height 19
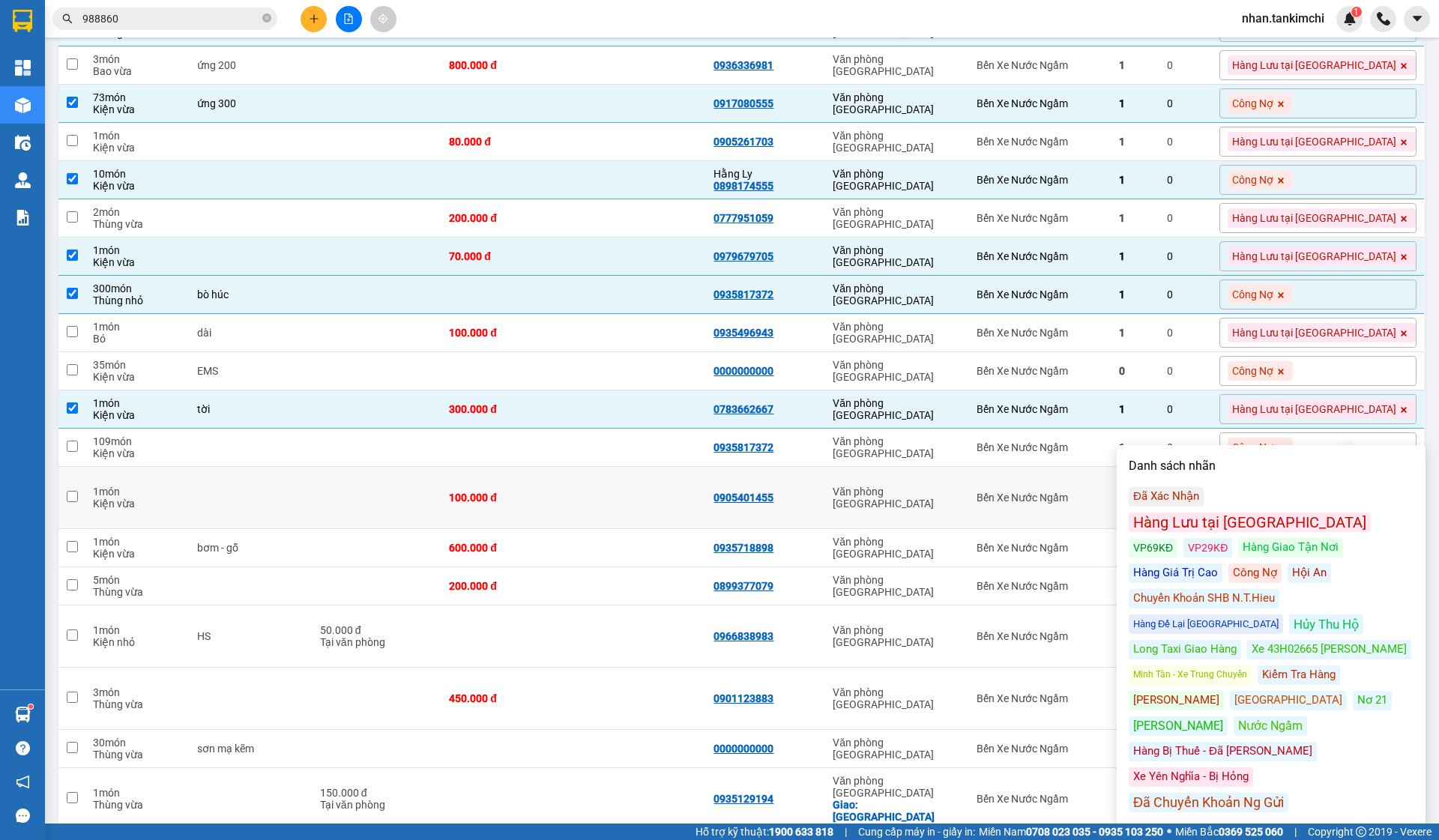
click at [961, 509] on div "Văn phòng [GEOGRAPHIC_DATA]" at bounding box center [896, 497] width 129 height 24
checkbox input "true"
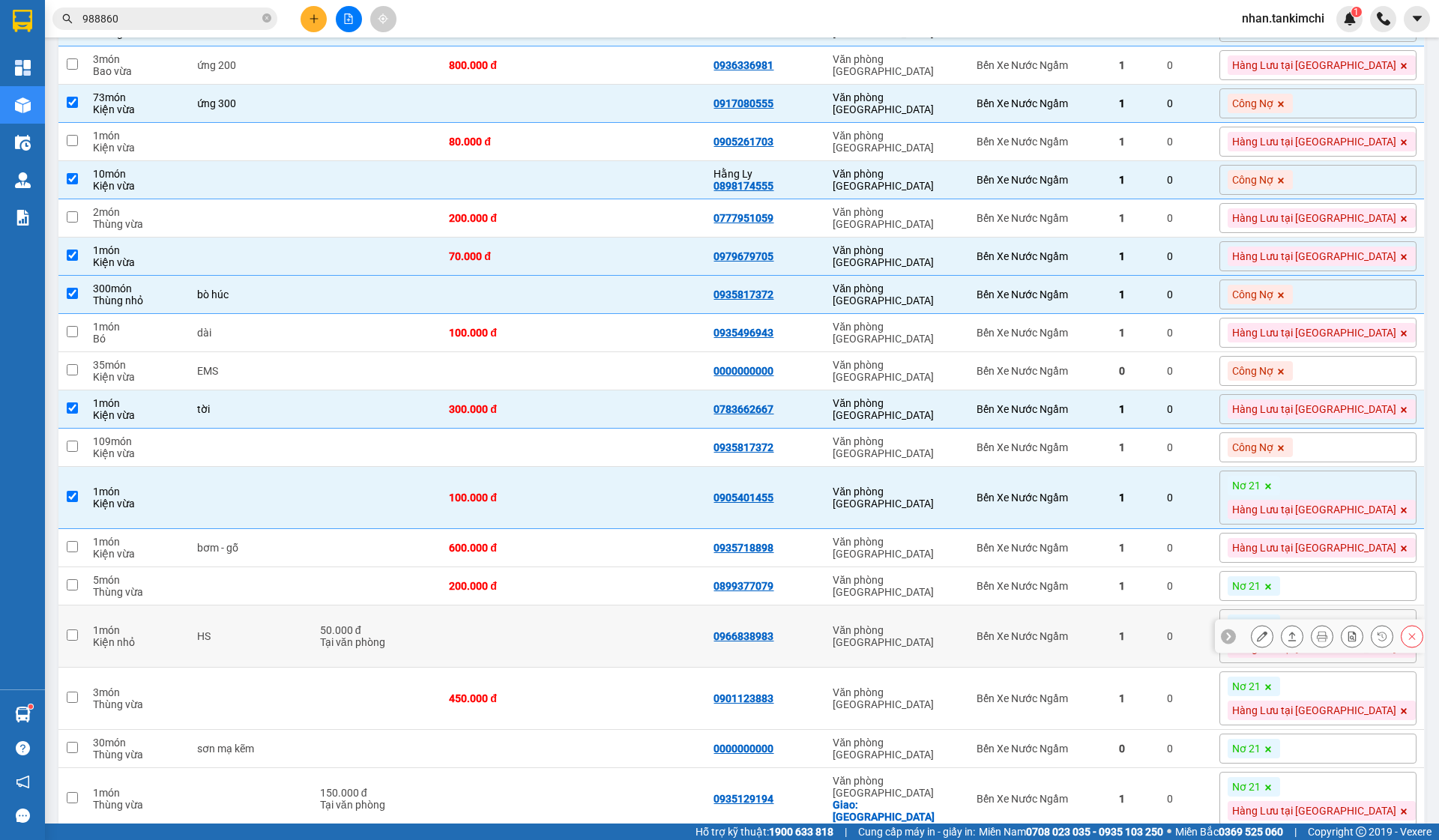
scroll to position [1005, 0]
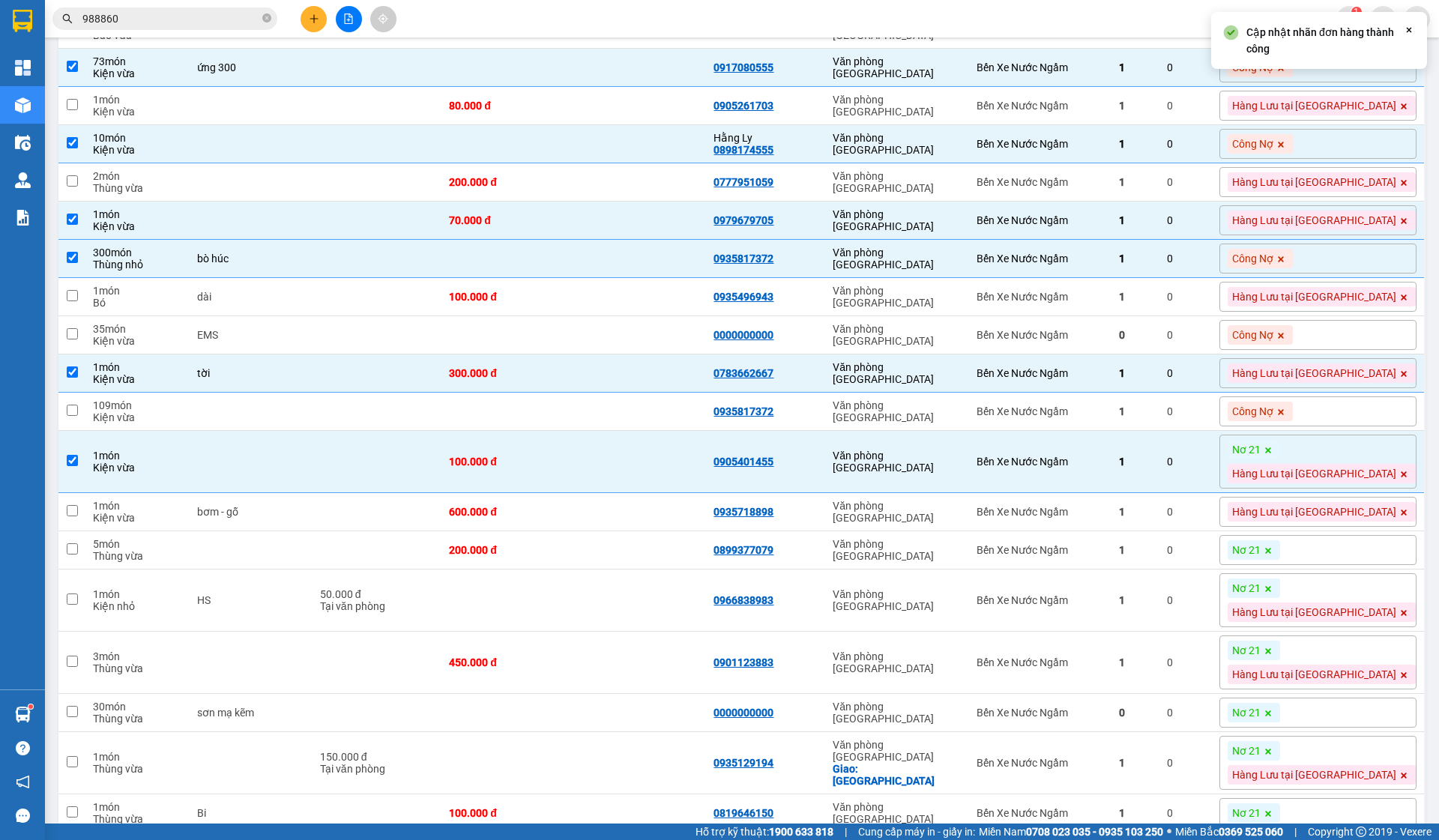
click at [1273, 455] on icon at bounding box center [1267, 450] width 9 height 9
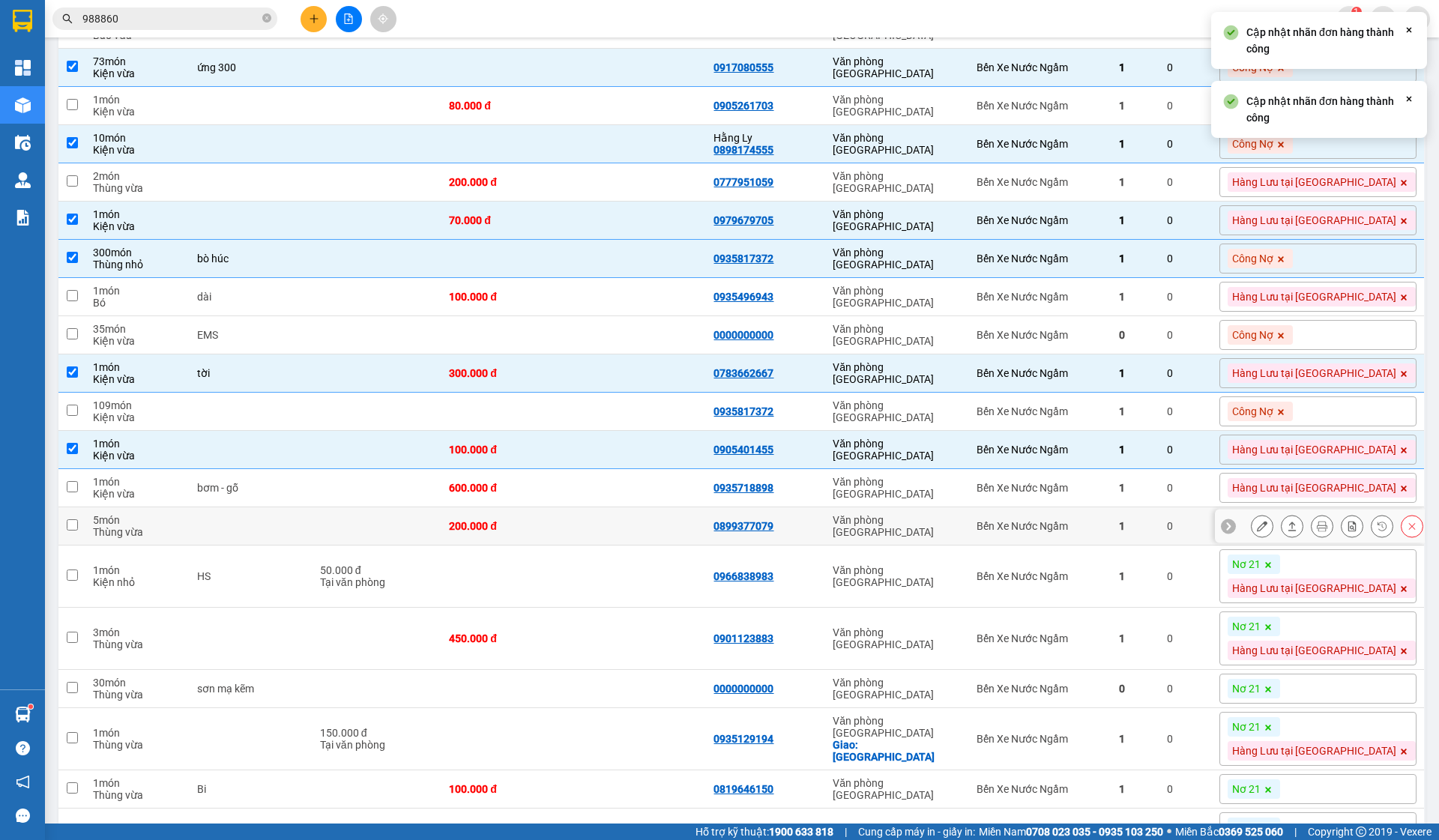
click at [1160, 542] on td "1" at bounding box center [1136, 526] width 48 height 38
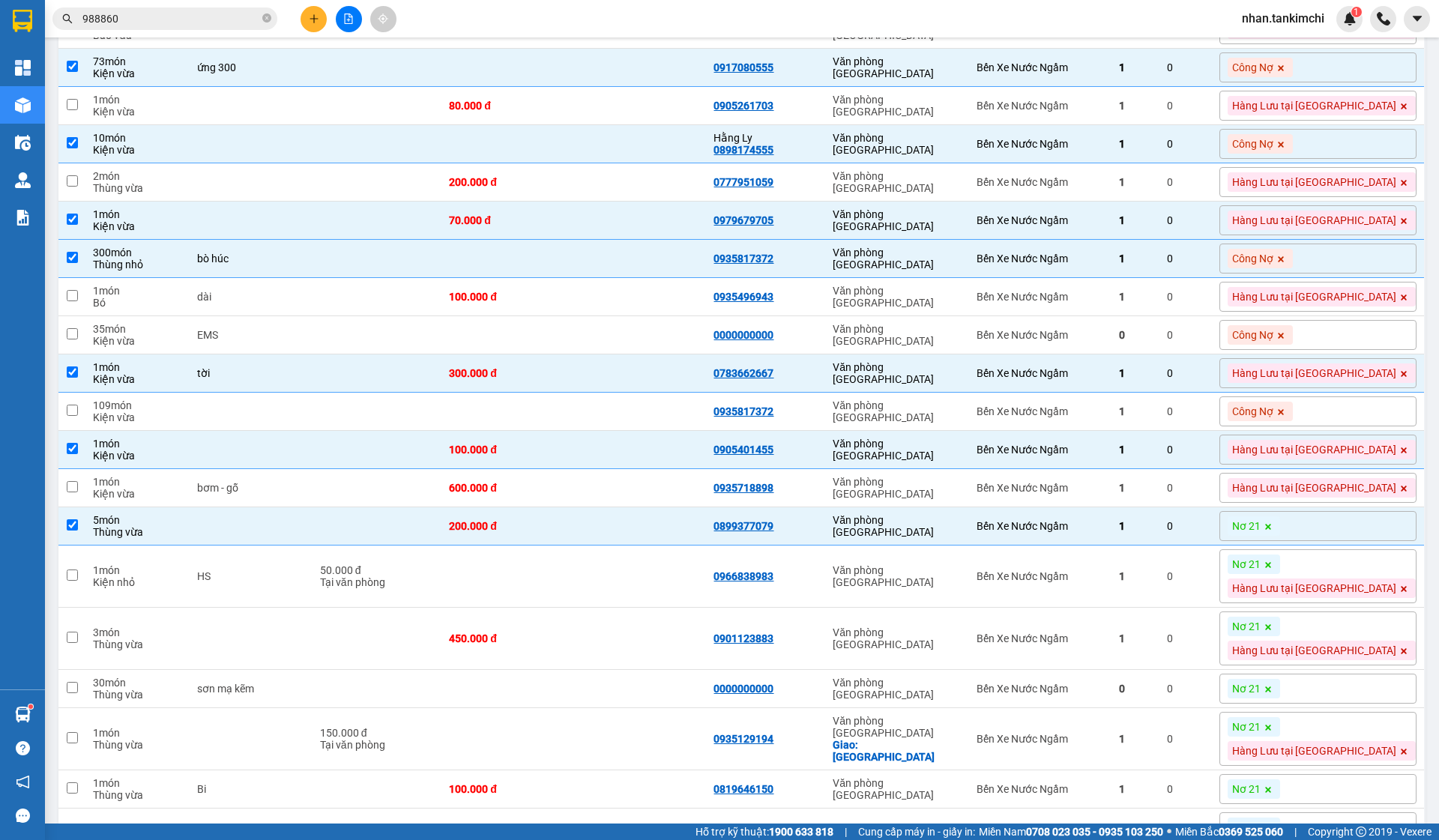
click at [1261, 533] on span "Nơ 21" at bounding box center [1246, 526] width 29 height 13
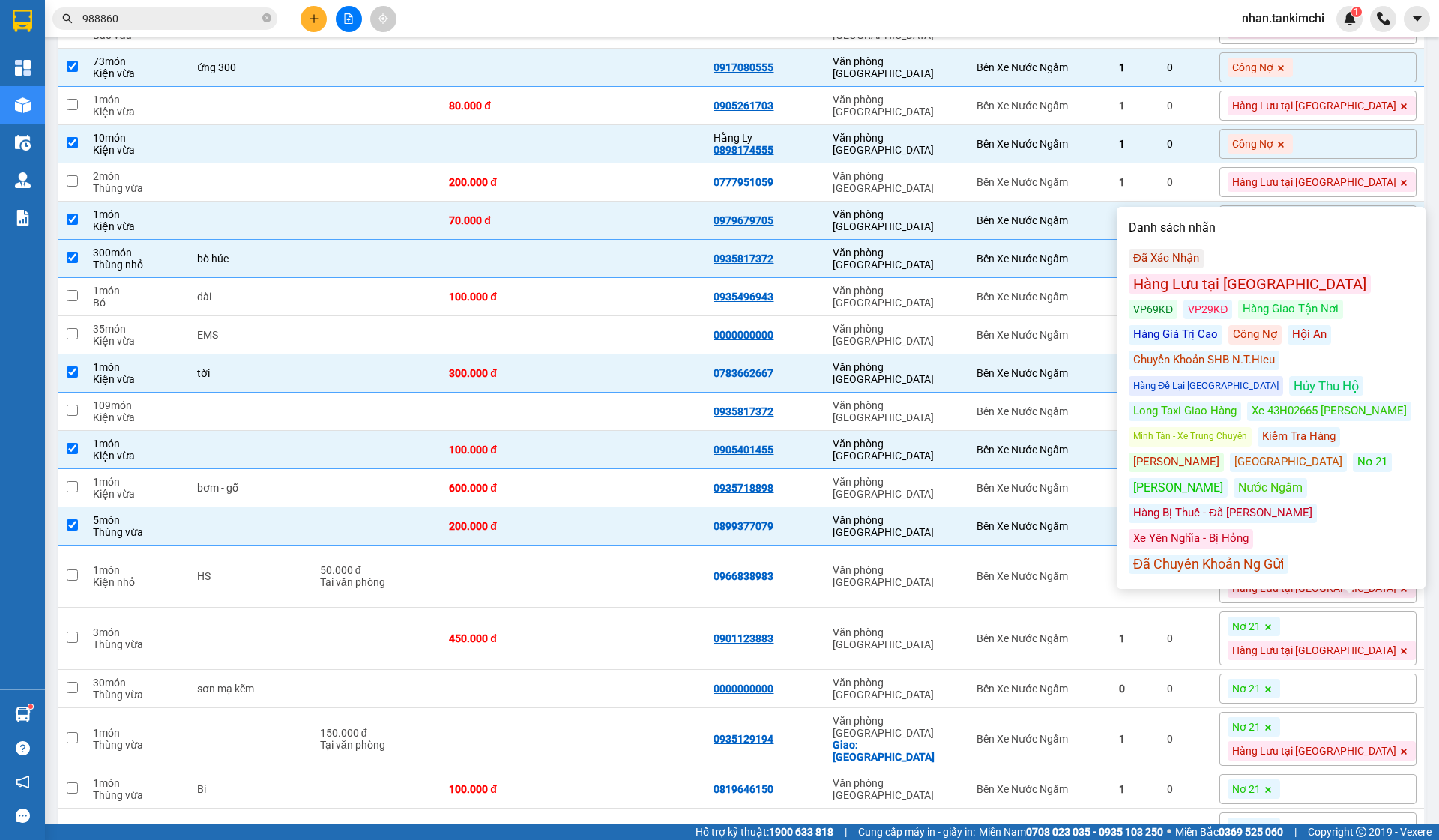
click at [1313, 427] on div "Kiểm Tra Hàng" at bounding box center [1299, 437] width 82 height 19
click at [1160, 545] on td "1" at bounding box center [1136, 526] width 48 height 38
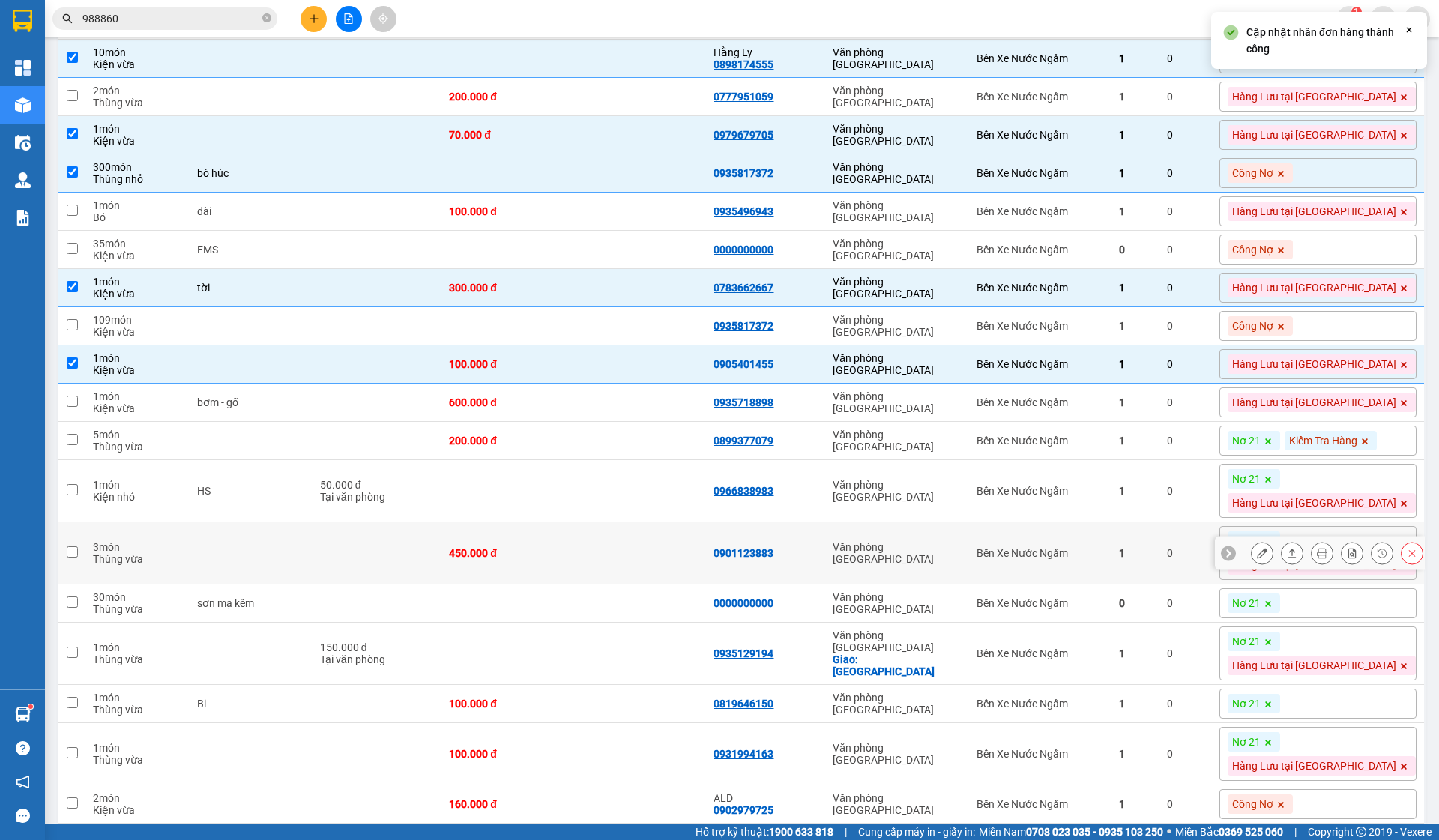
scroll to position [1098, 0]
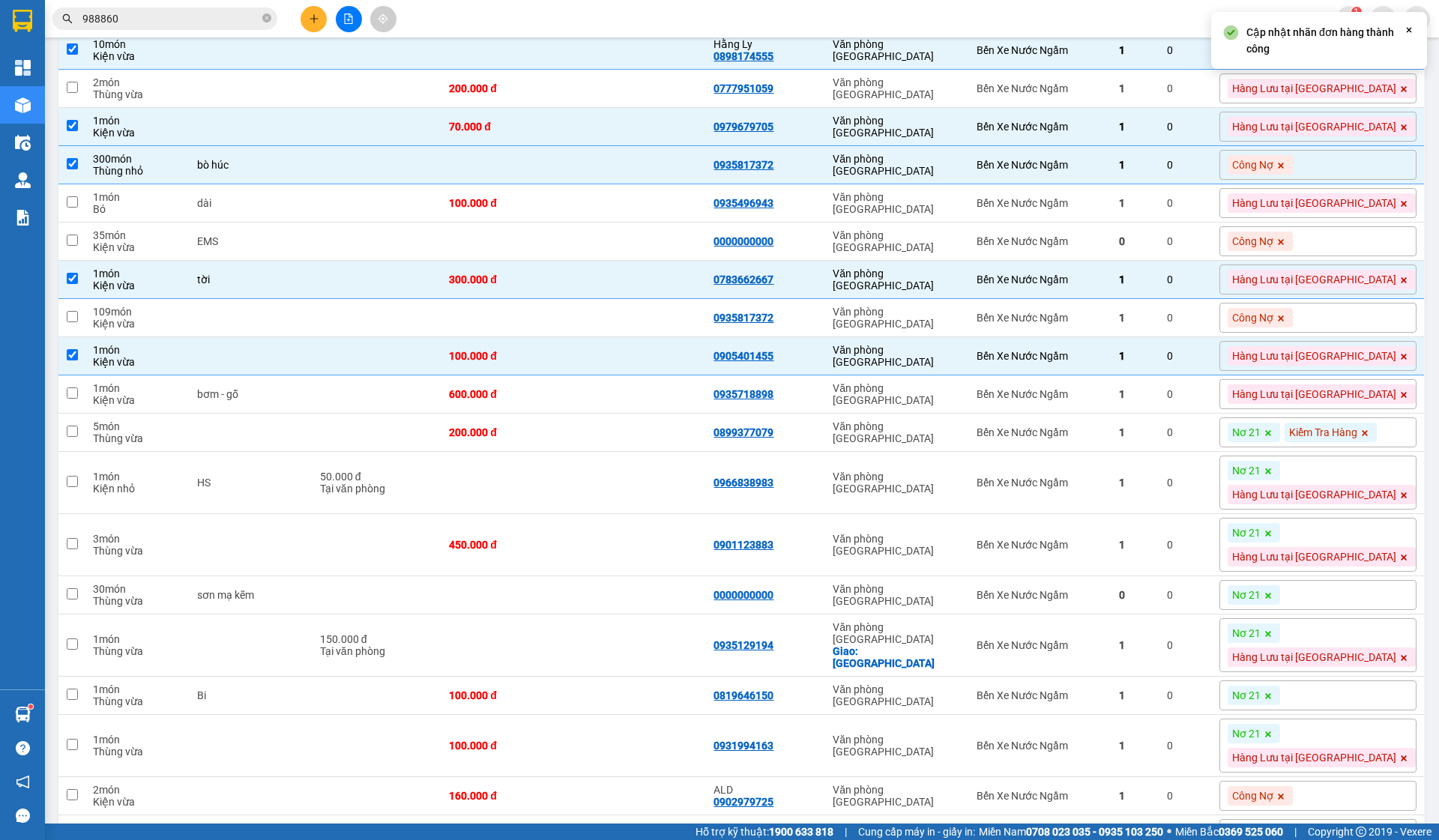
click at [1273, 538] on icon at bounding box center [1267, 533] width 9 height 9
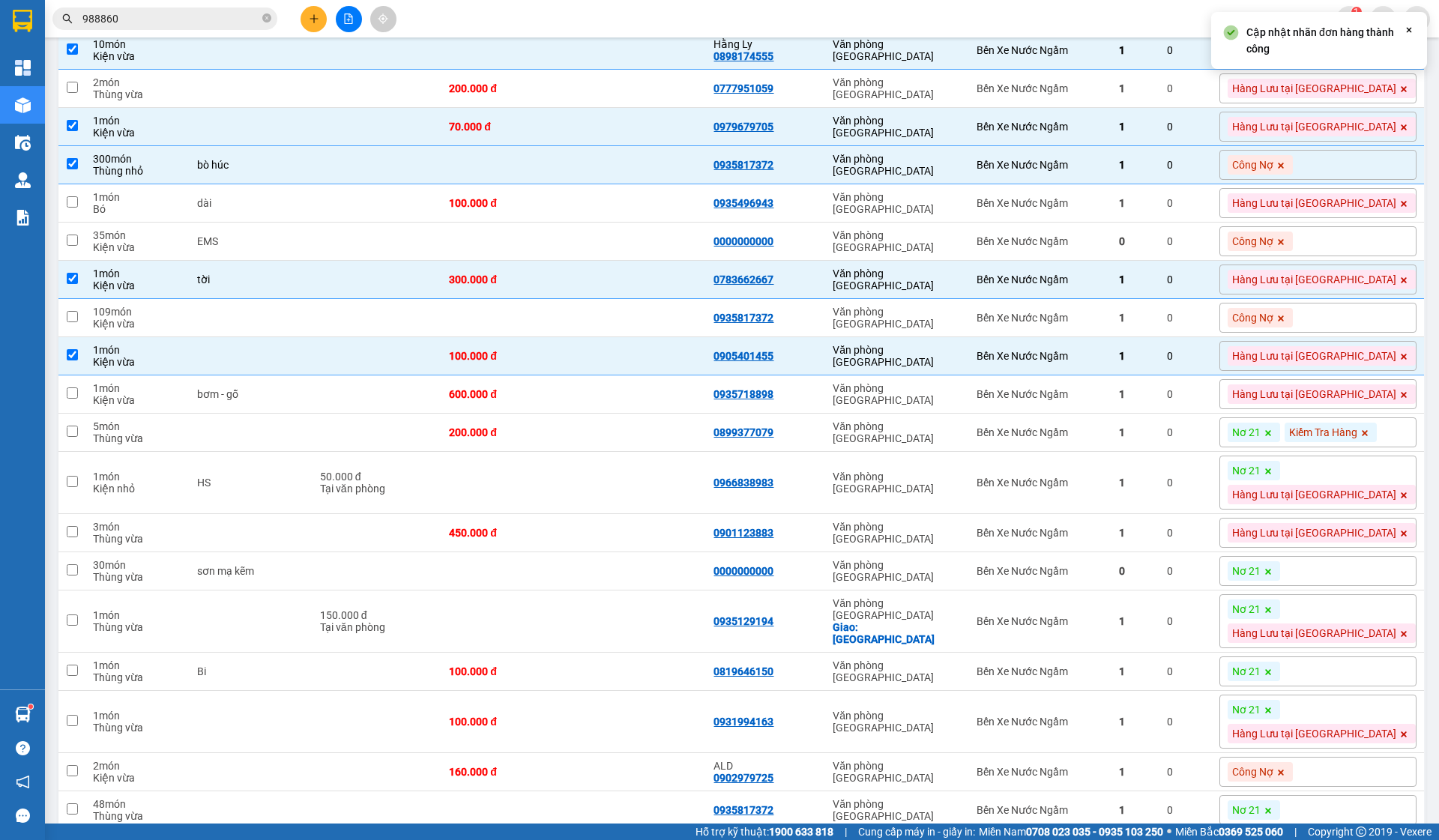
click at [1273, 476] on icon at bounding box center [1267, 471] width 9 height 9
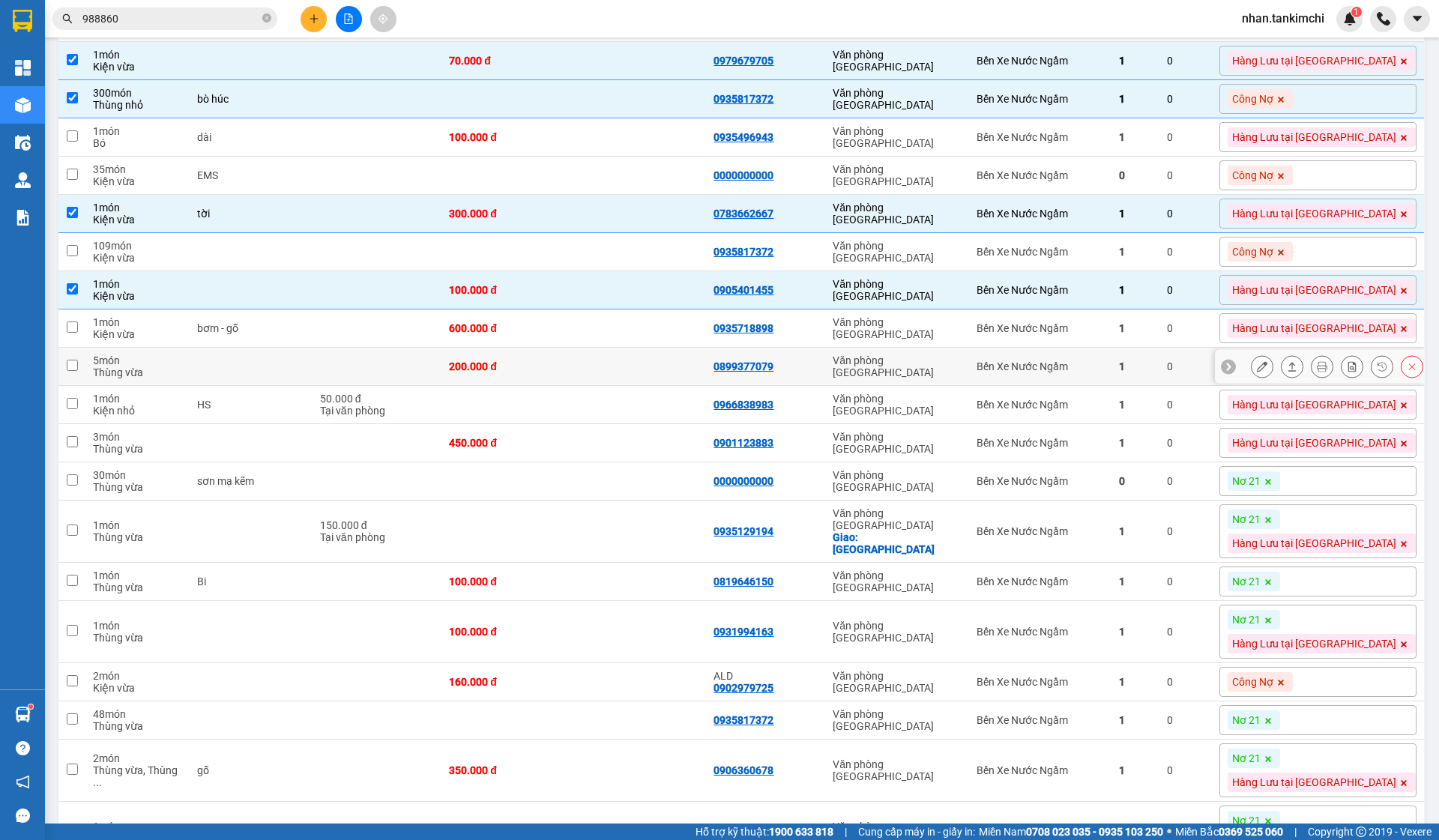
click at [1160, 386] on td "1" at bounding box center [1136, 367] width 48 height 38
checkbox input "true"
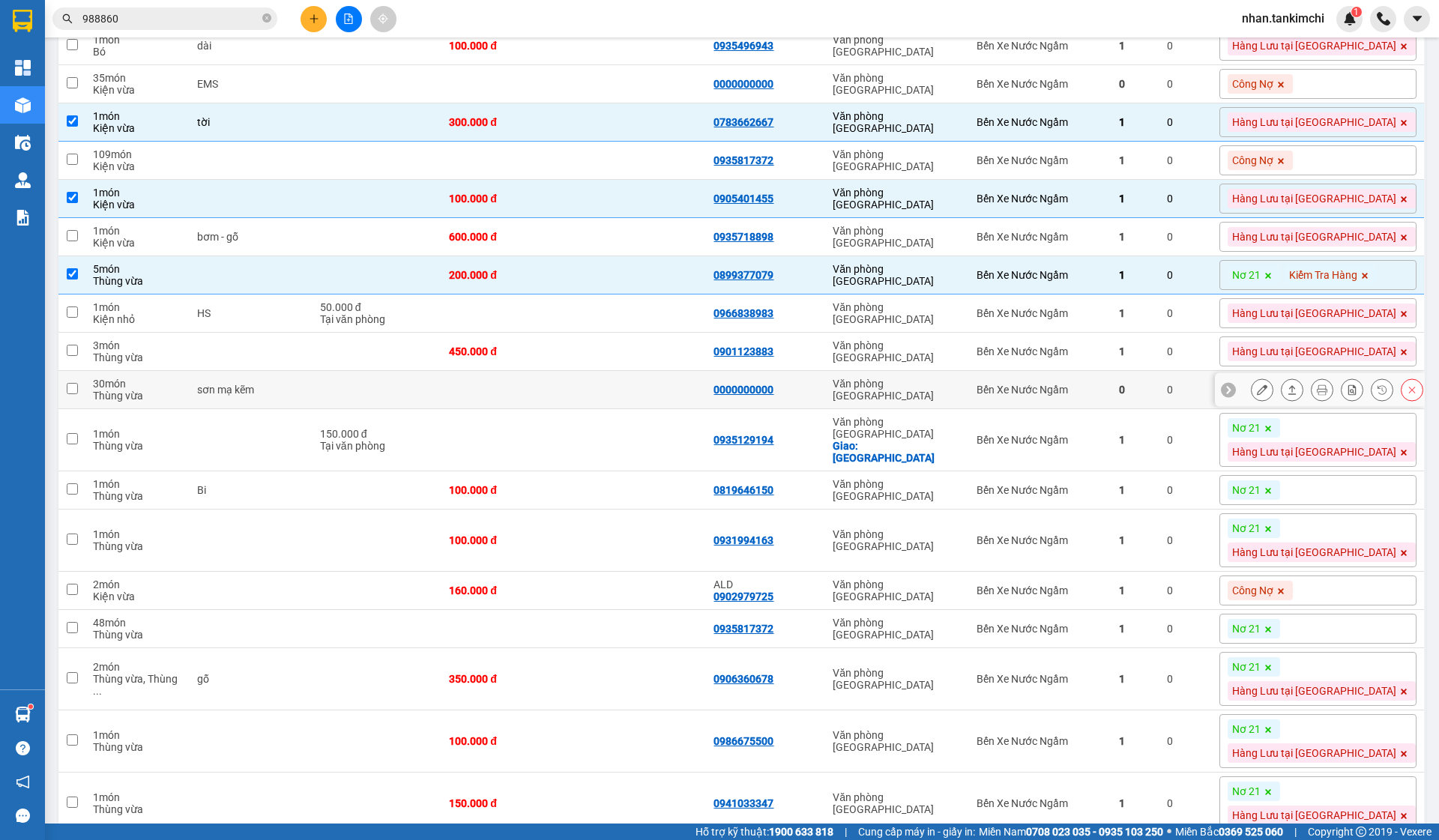
scroll to position [1273, 0]
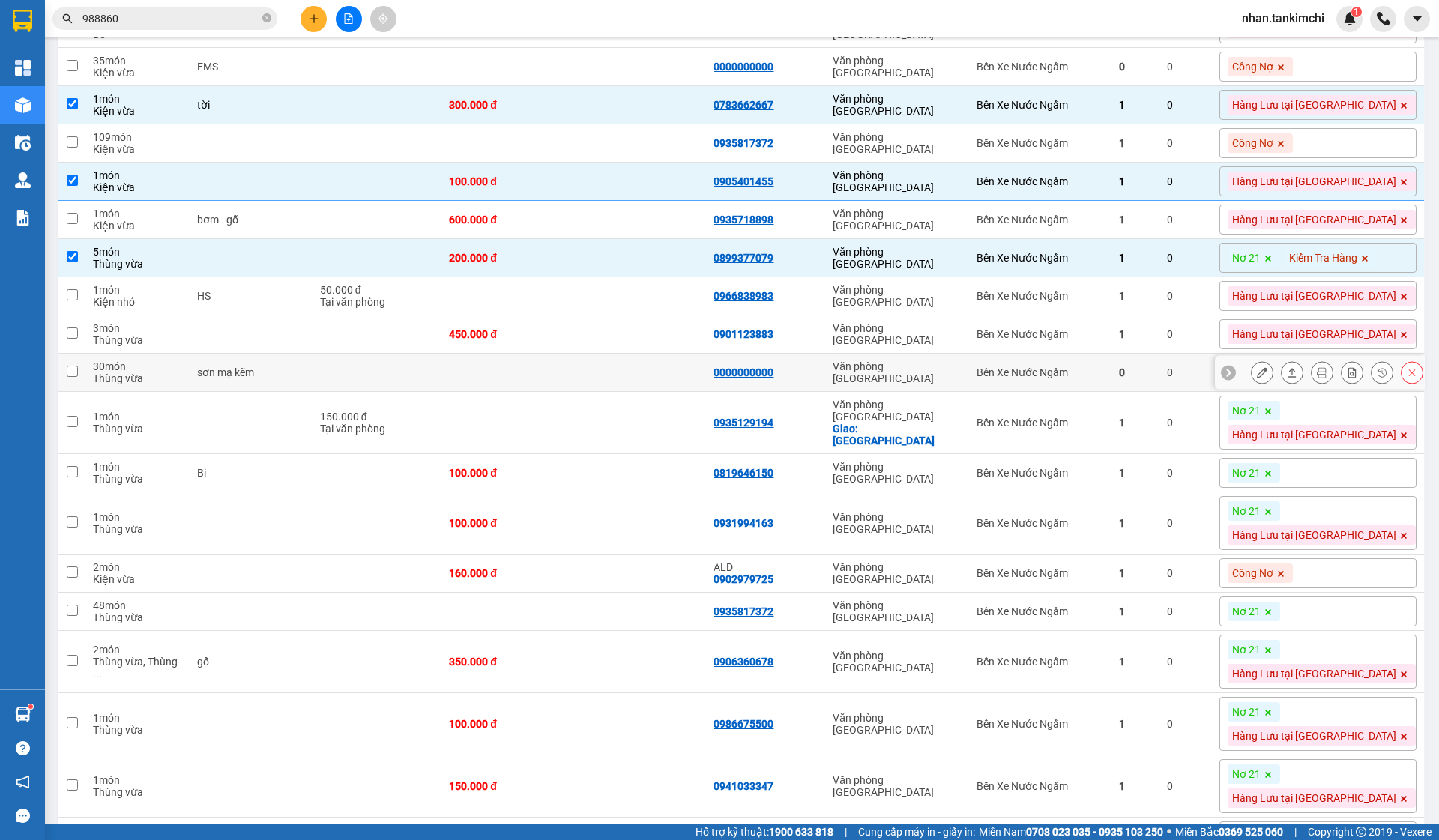
click at [1160, 392] on td "0" at bounding box center [1136, 373] width 48 height 38
checkbox input "true"
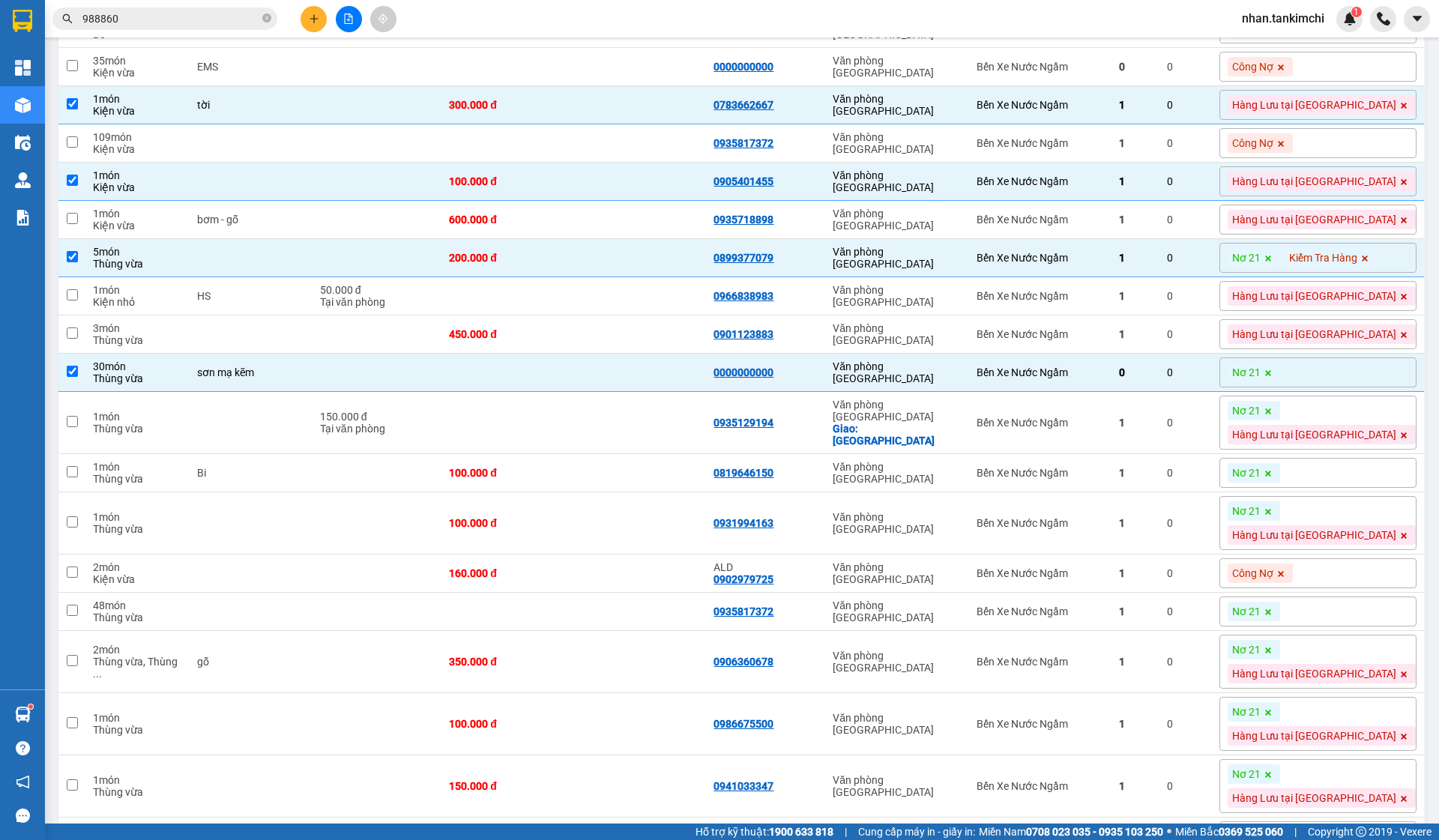
click at [1271, 377] on icon at bounding box center [1268, 373] width 6 height 6
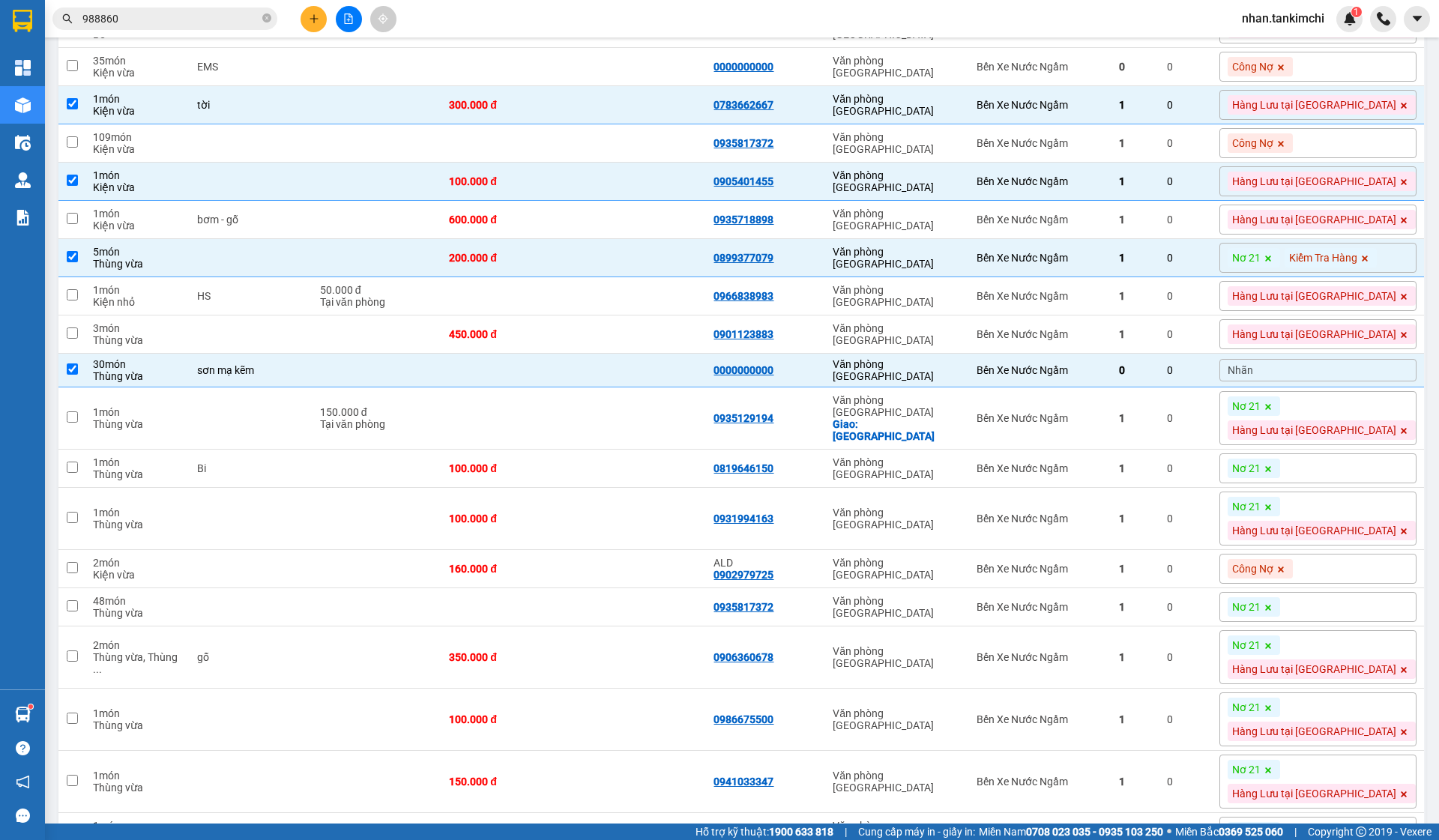
click at [1332, 381] on div "Nhãn" at bounding box center [1318, 370] width 197 height 23
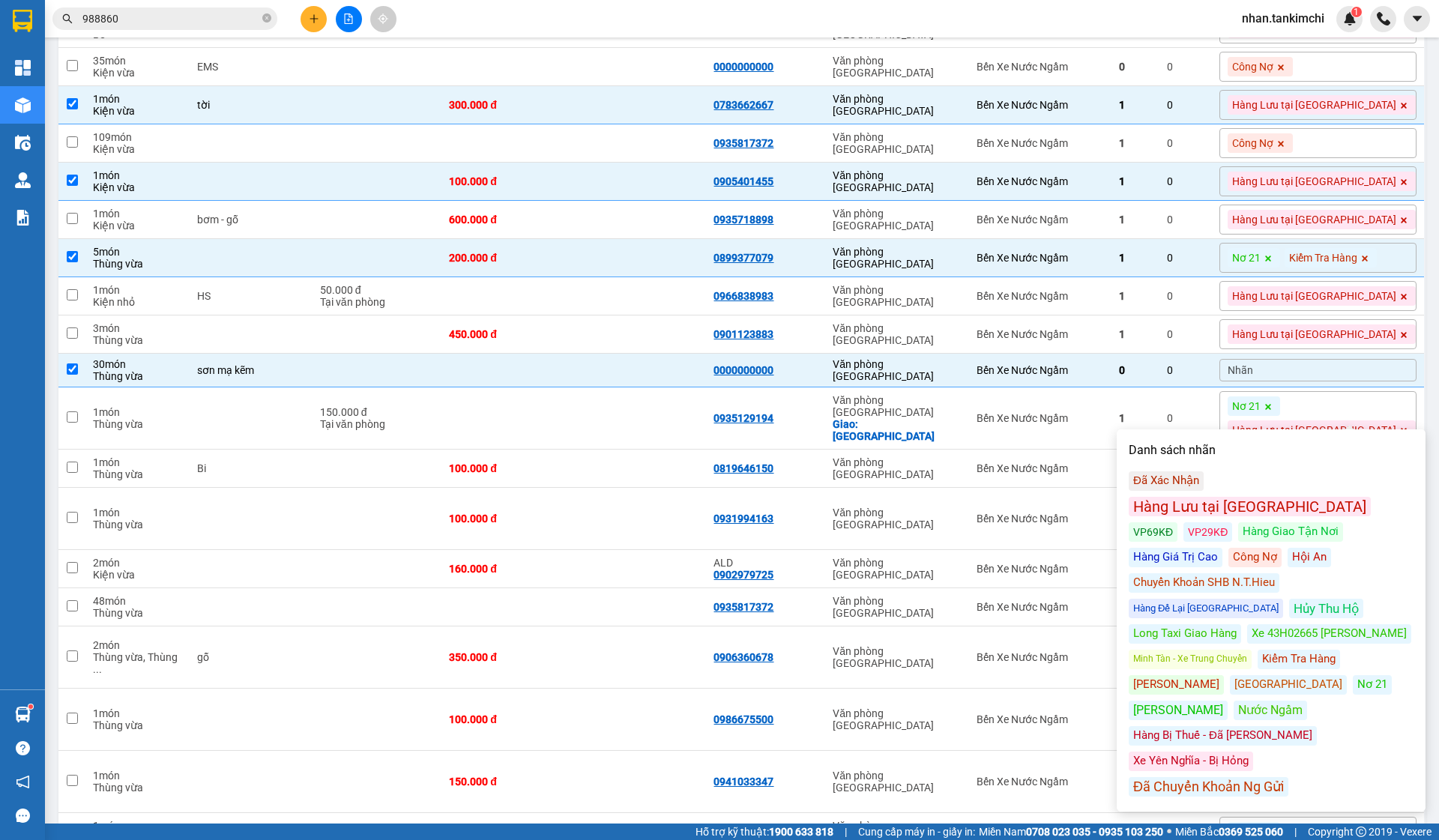
click at [1228, 548] on div "Công Nợ" at bounding box center [1255, 558] width 53 height 19
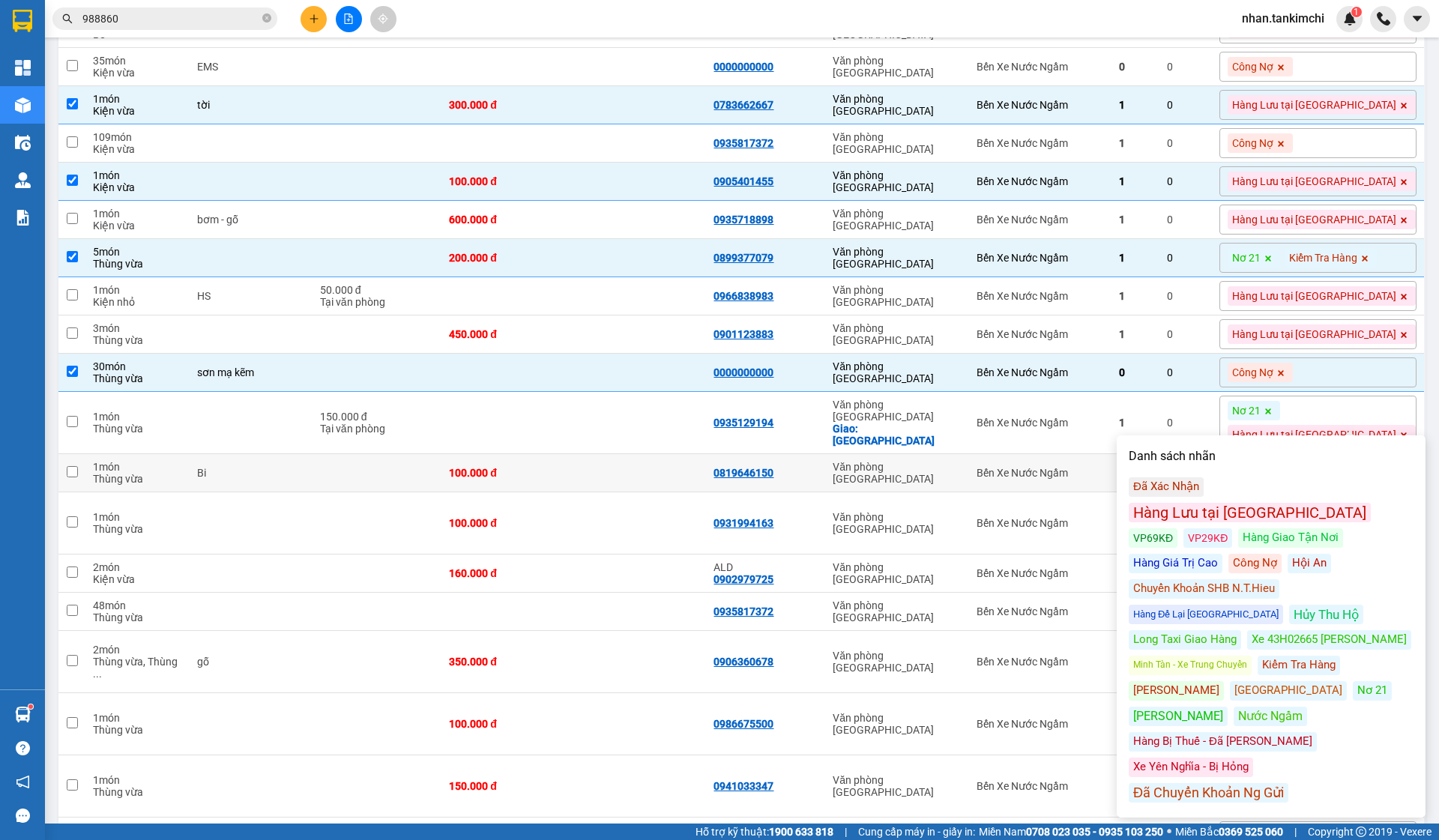
click at [969, 492] on td "Văn phòng [GEOGRAPHIC_DATA]" at bounding box center [896, 473] width 144 height 38
checkbox input "true"
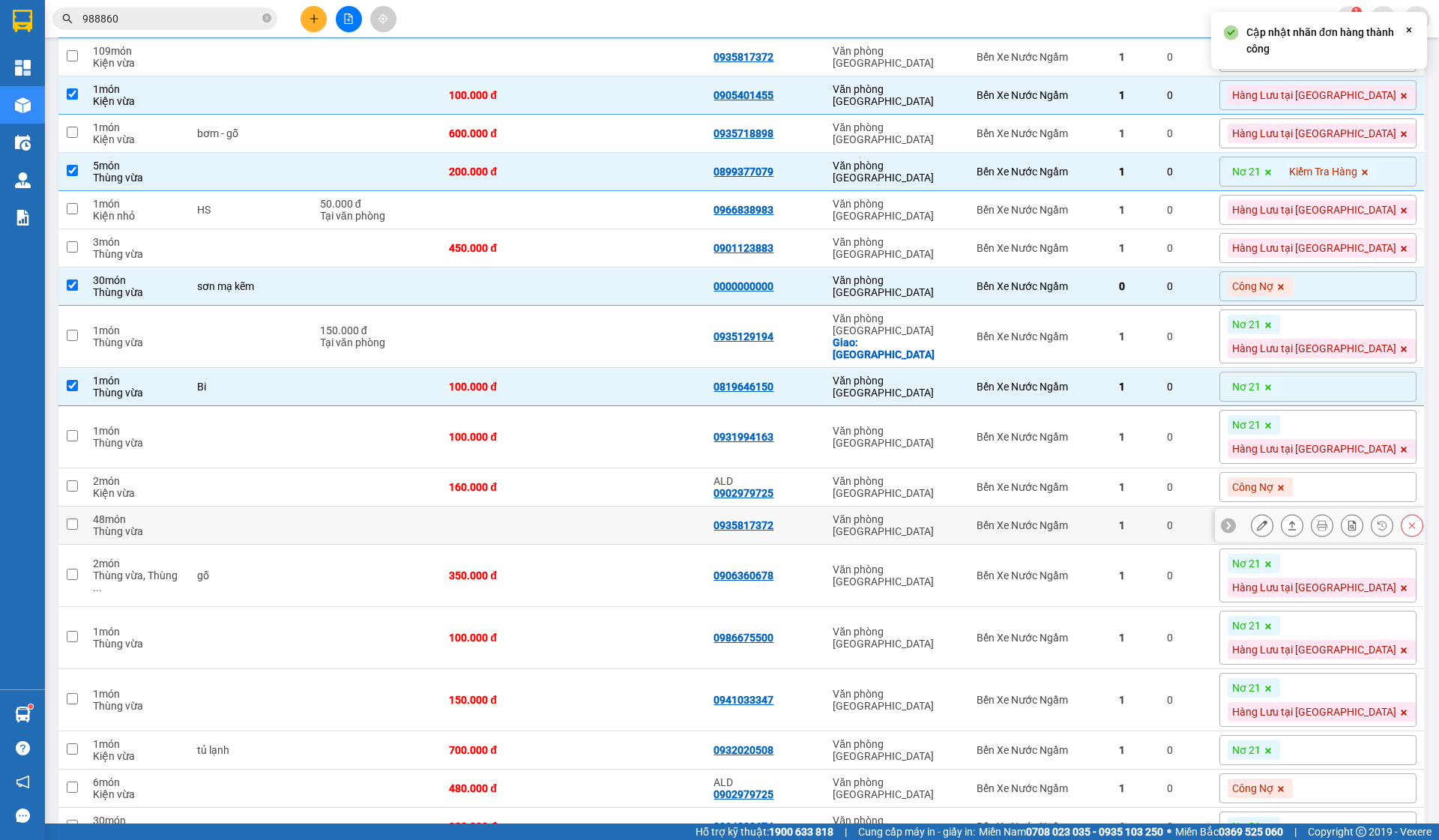
scroll to position [1363, 0]
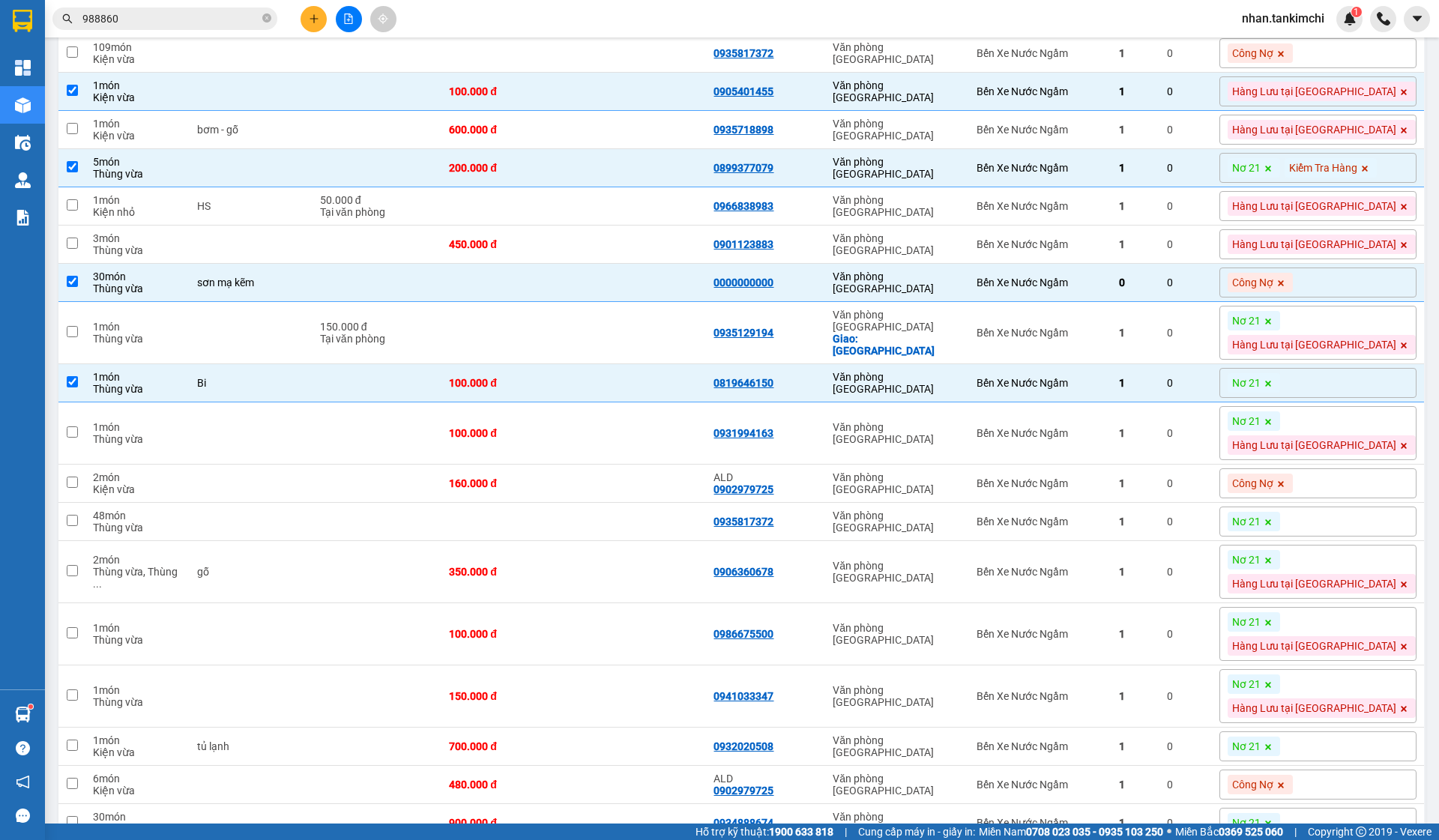
click at [1261, 390] on span "Nơ 21" at bounding box center [1246, 383] width 29 height 13
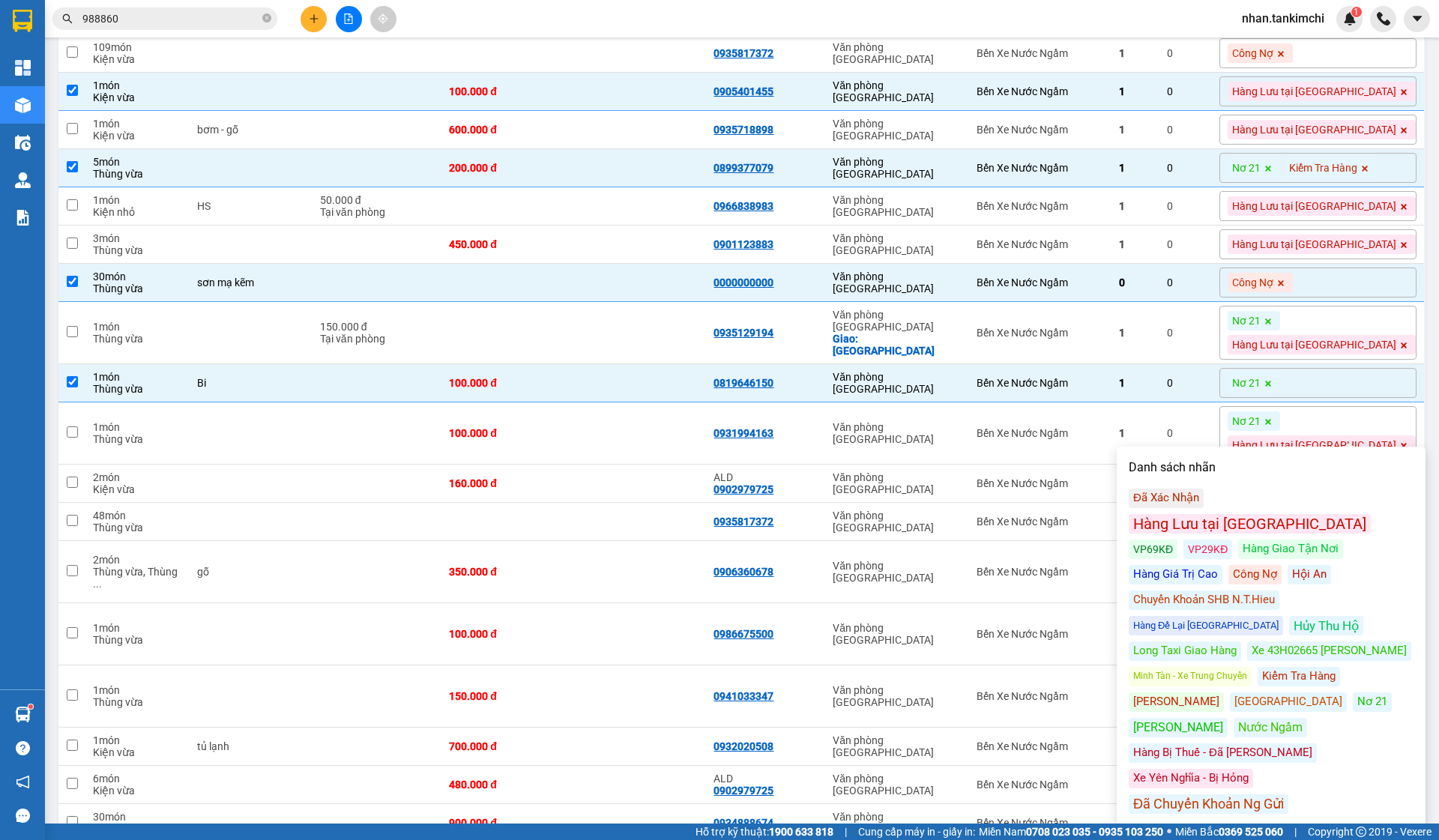
click at [1294, 667] on div "Kiểm Tra Hàng" at bounding box center [1299, 677] width 82 height 19
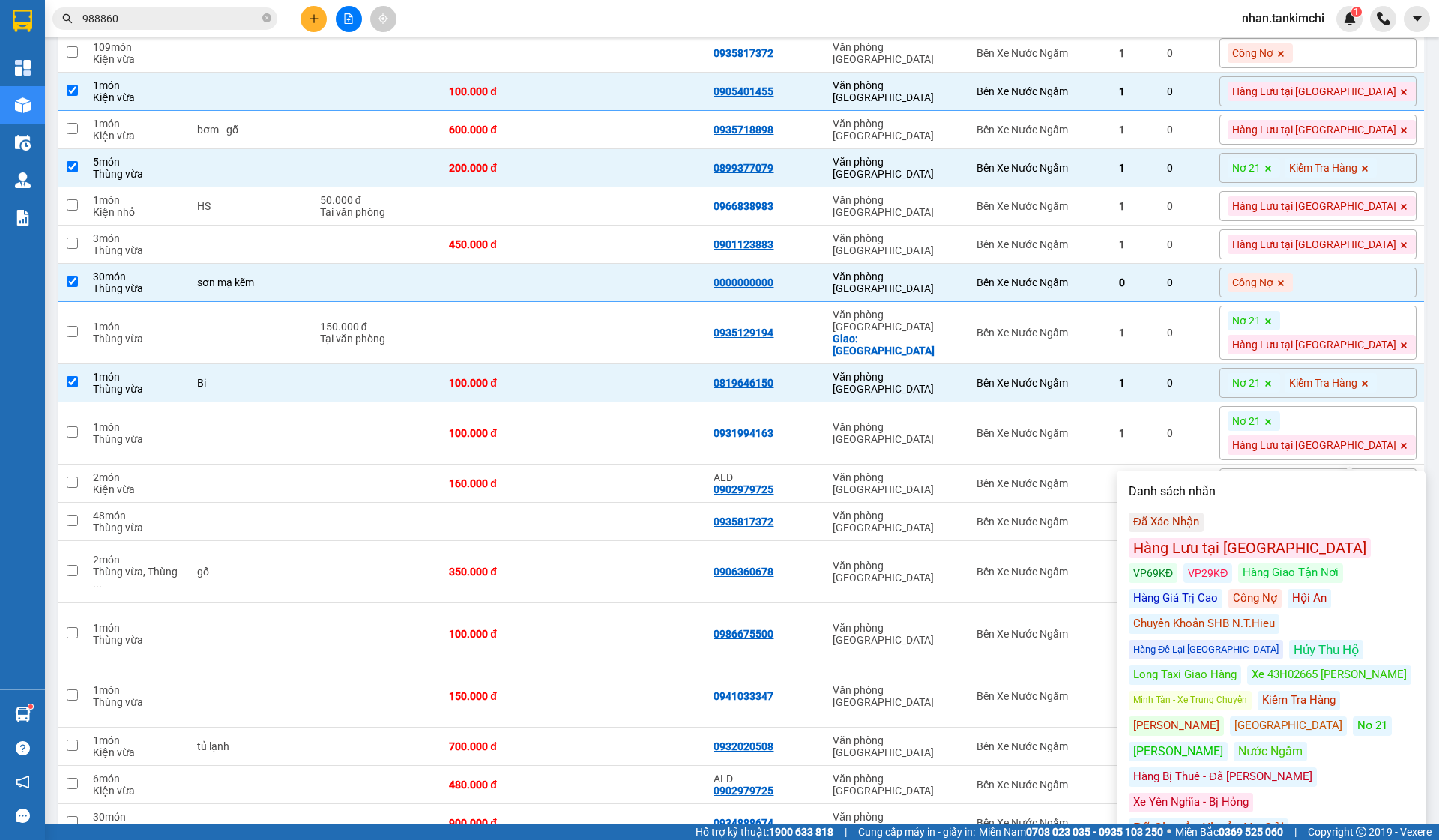
click at [969, 464] on td "Văn phòng [GEOGRAPHIC_DATA]" at bounding box center [896, 433] width 144 height 62
checkbox input "true"
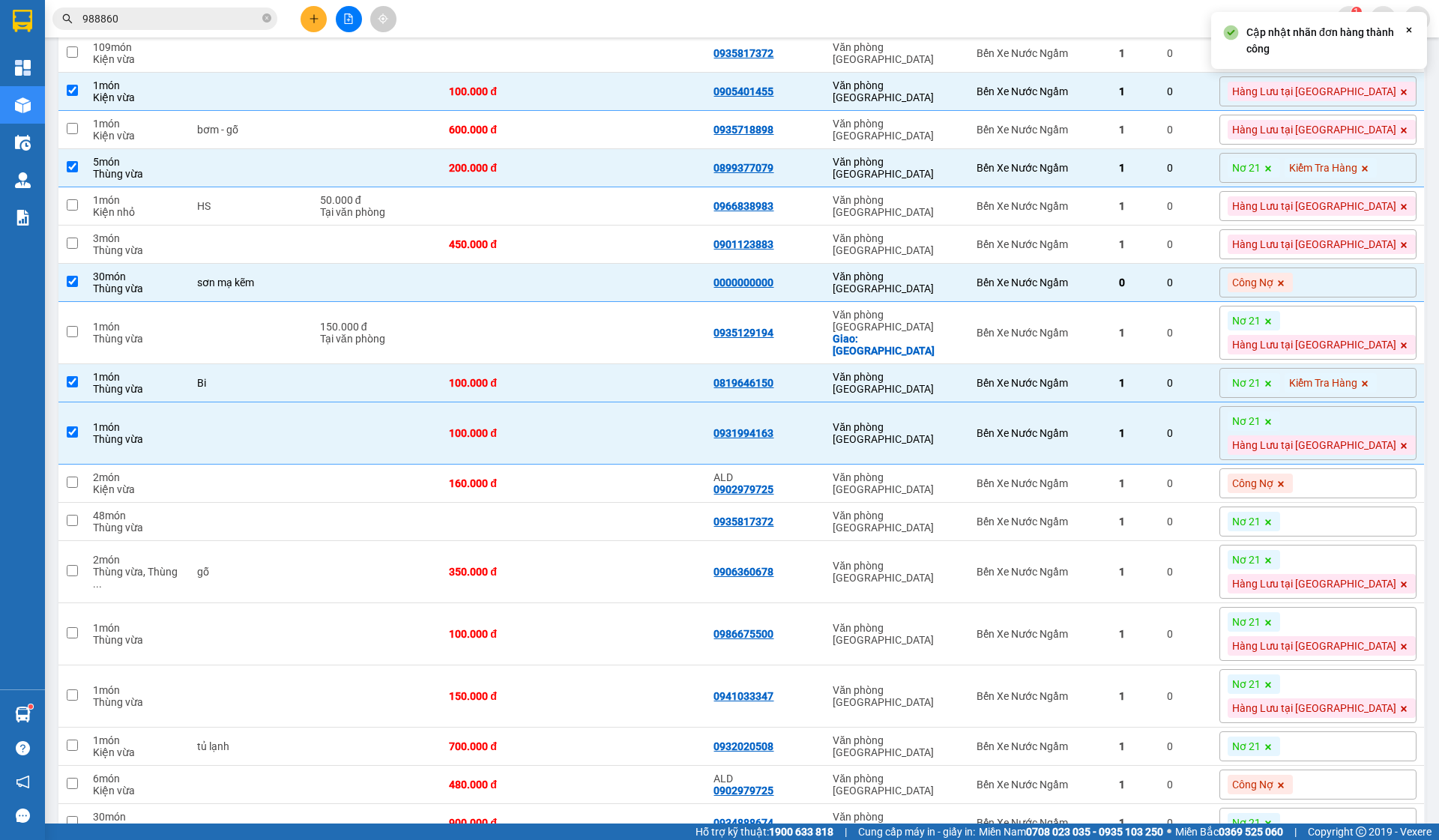
click at [1273, 326] on icon at bounding box center [1267, 320] width 9 height 9
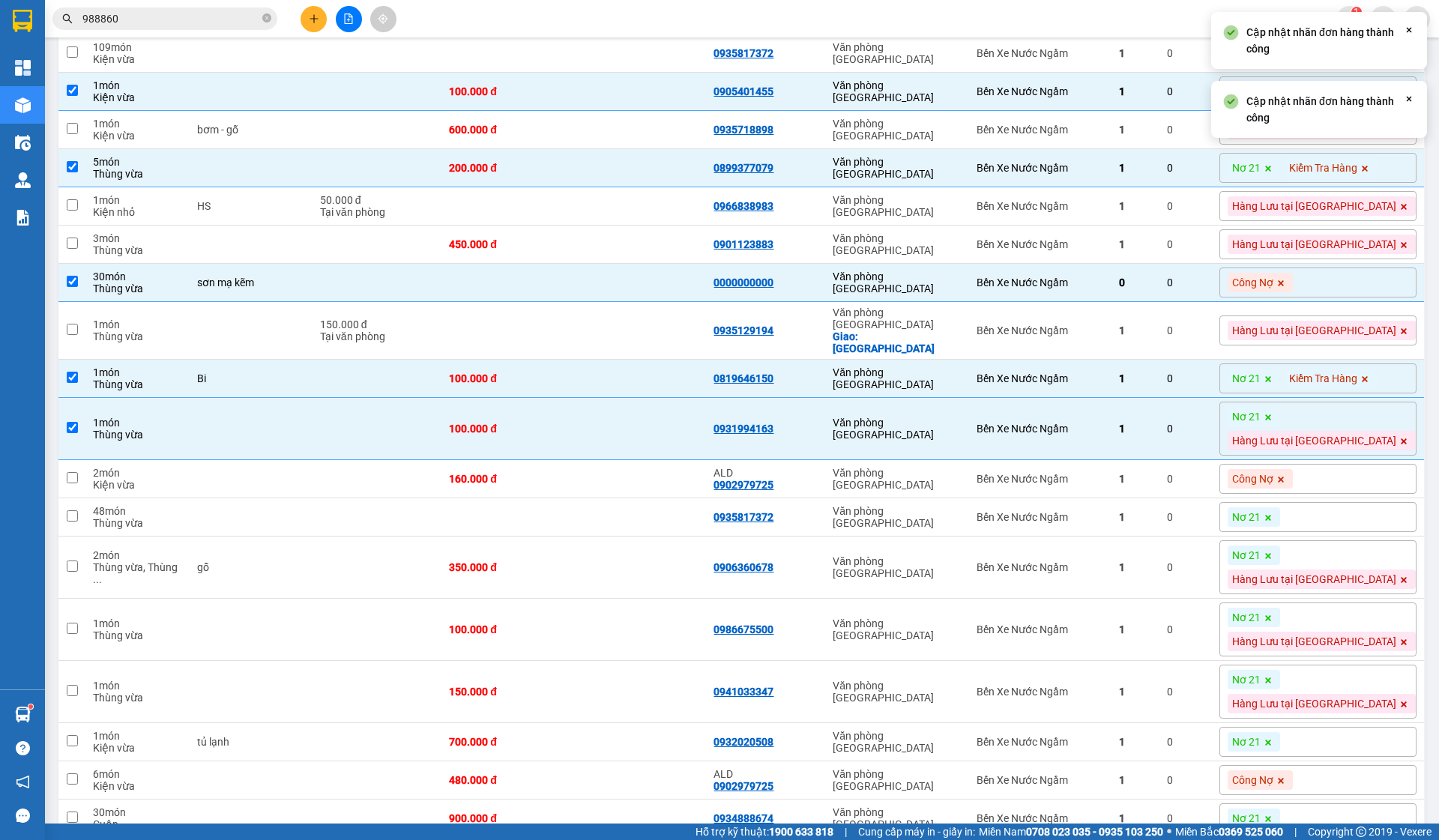
click at [1273, 422] on icon at bounding box center [1267, 417] width 9 height 9
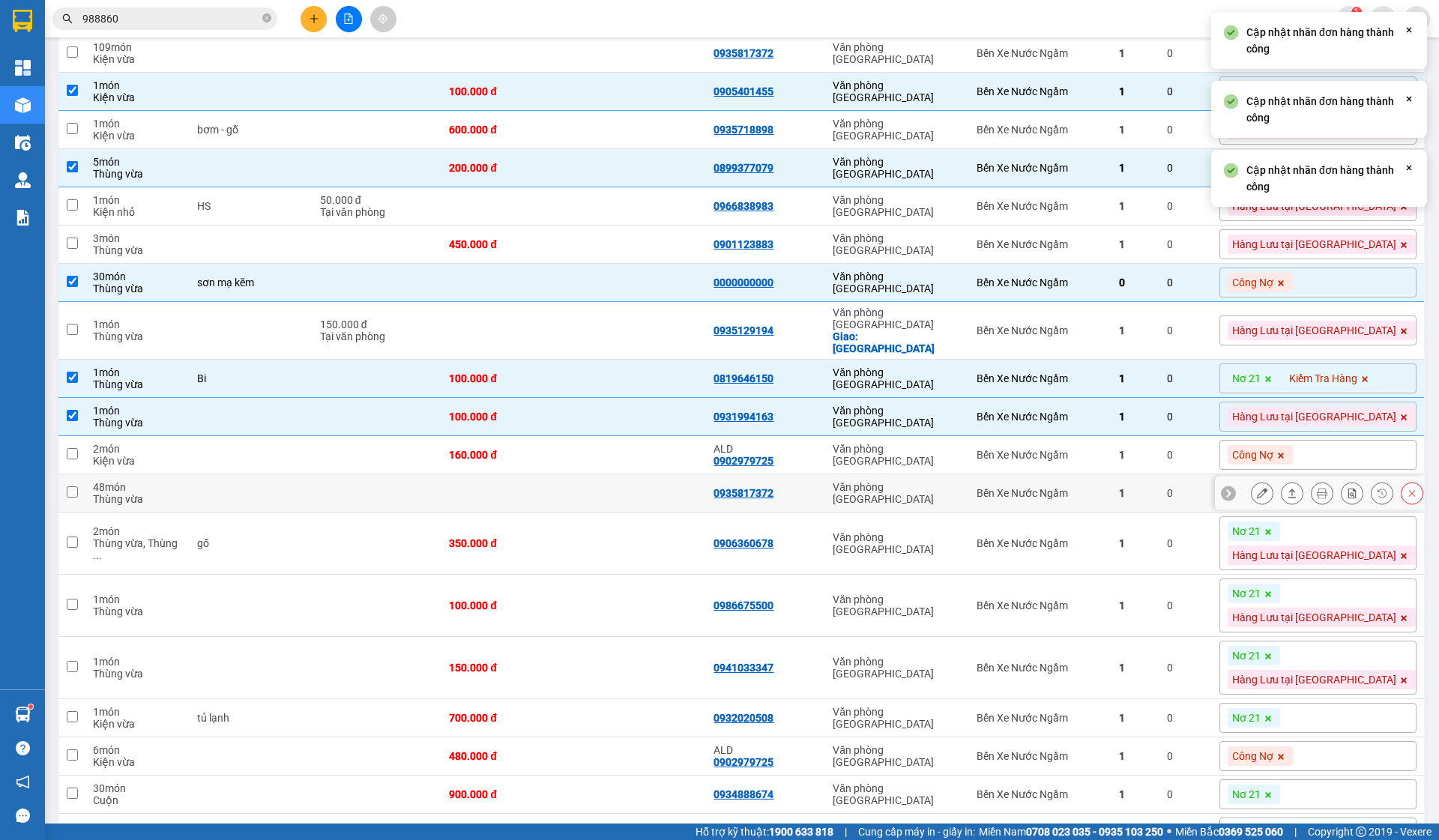
click at [1152, 499] on div "1" at bounding box center [1135, 493] width 33 height 12
checkbox input "true"
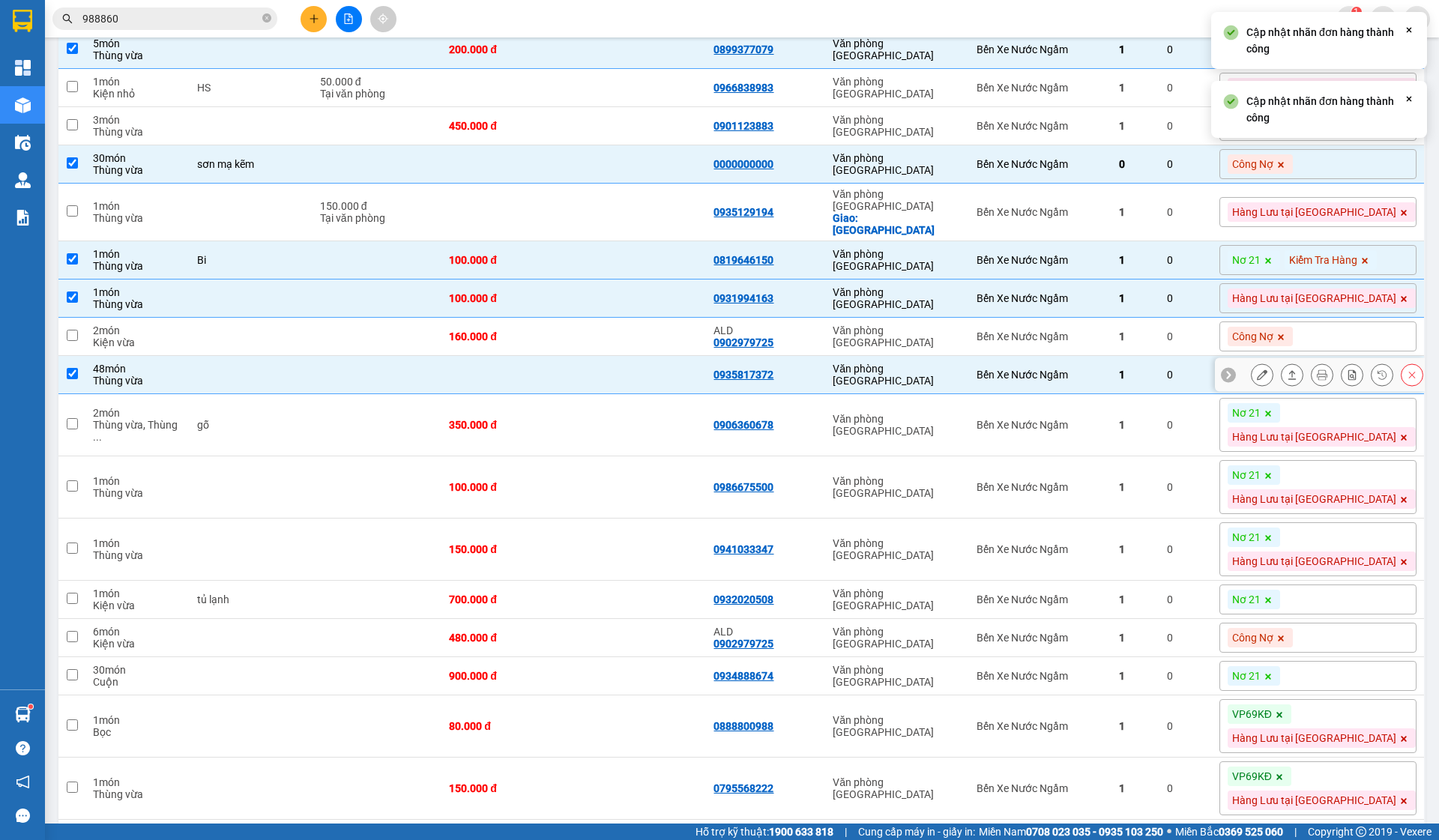
scroll to position [1506, 0]
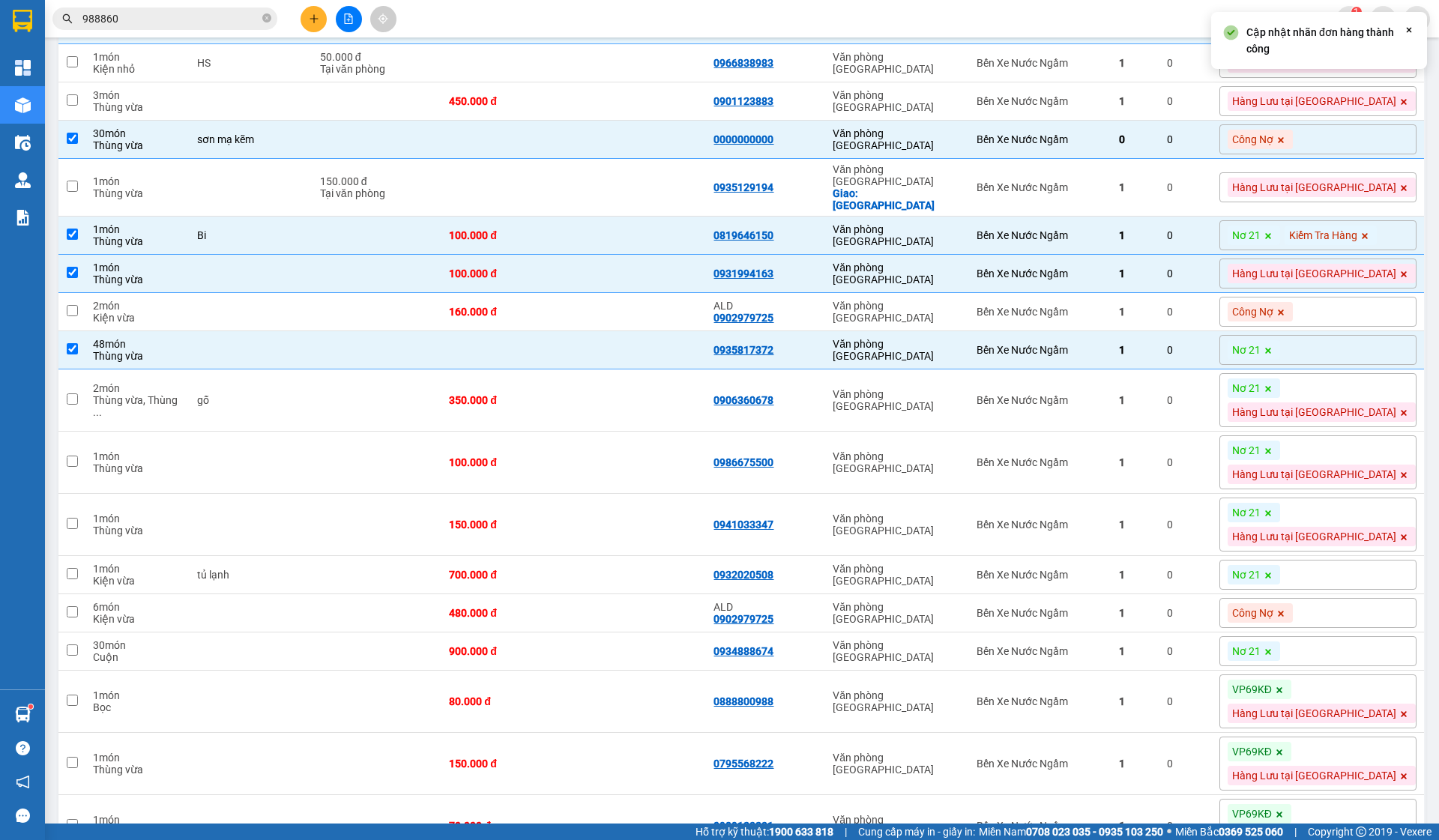
click at [1273, 356] on icon at bounding box center [1267, 350] width 9 height 9
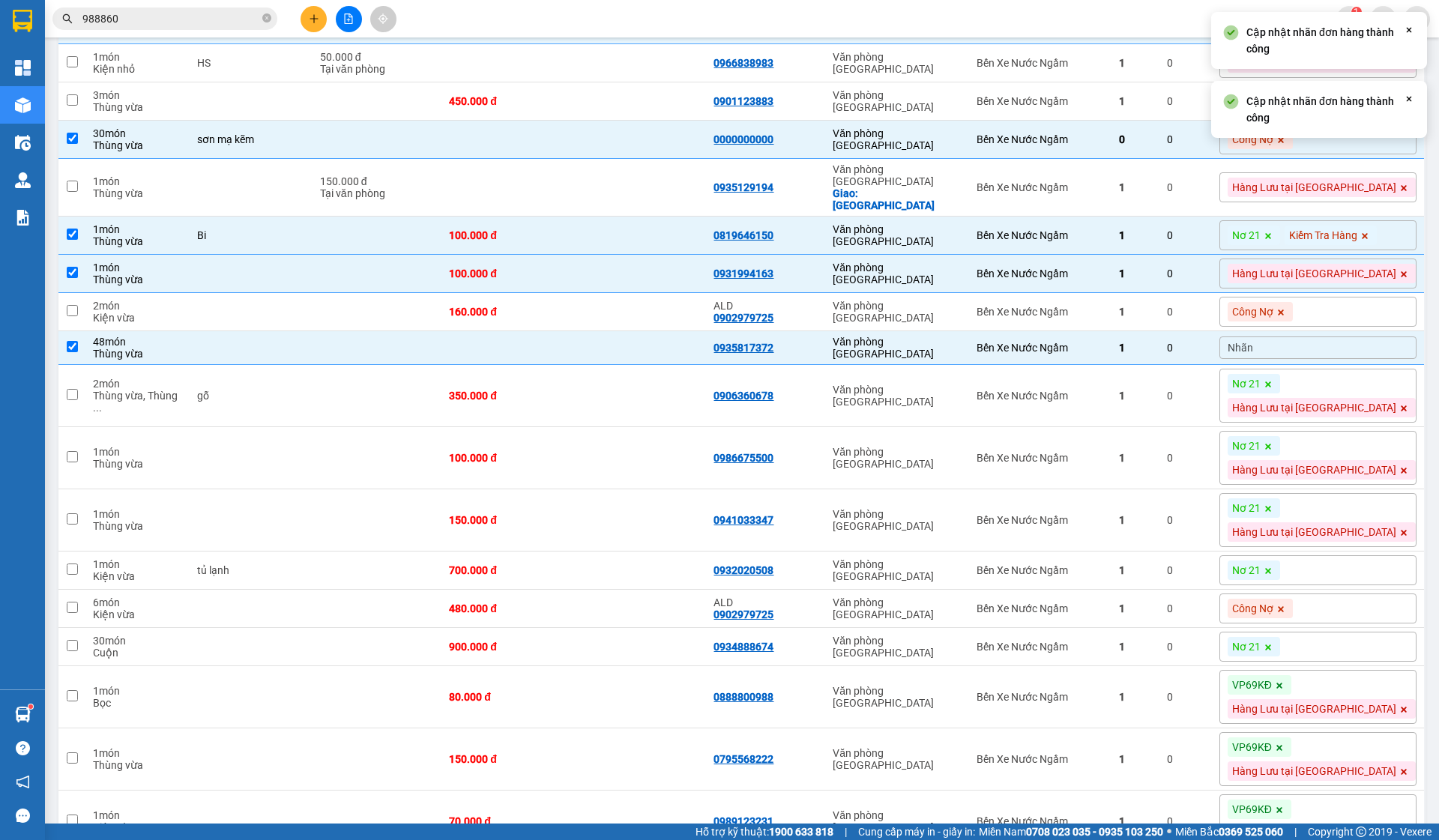
click at [1329, 359] on div "Nhãn" at bounding box center [1318, 348] width 197 height 23
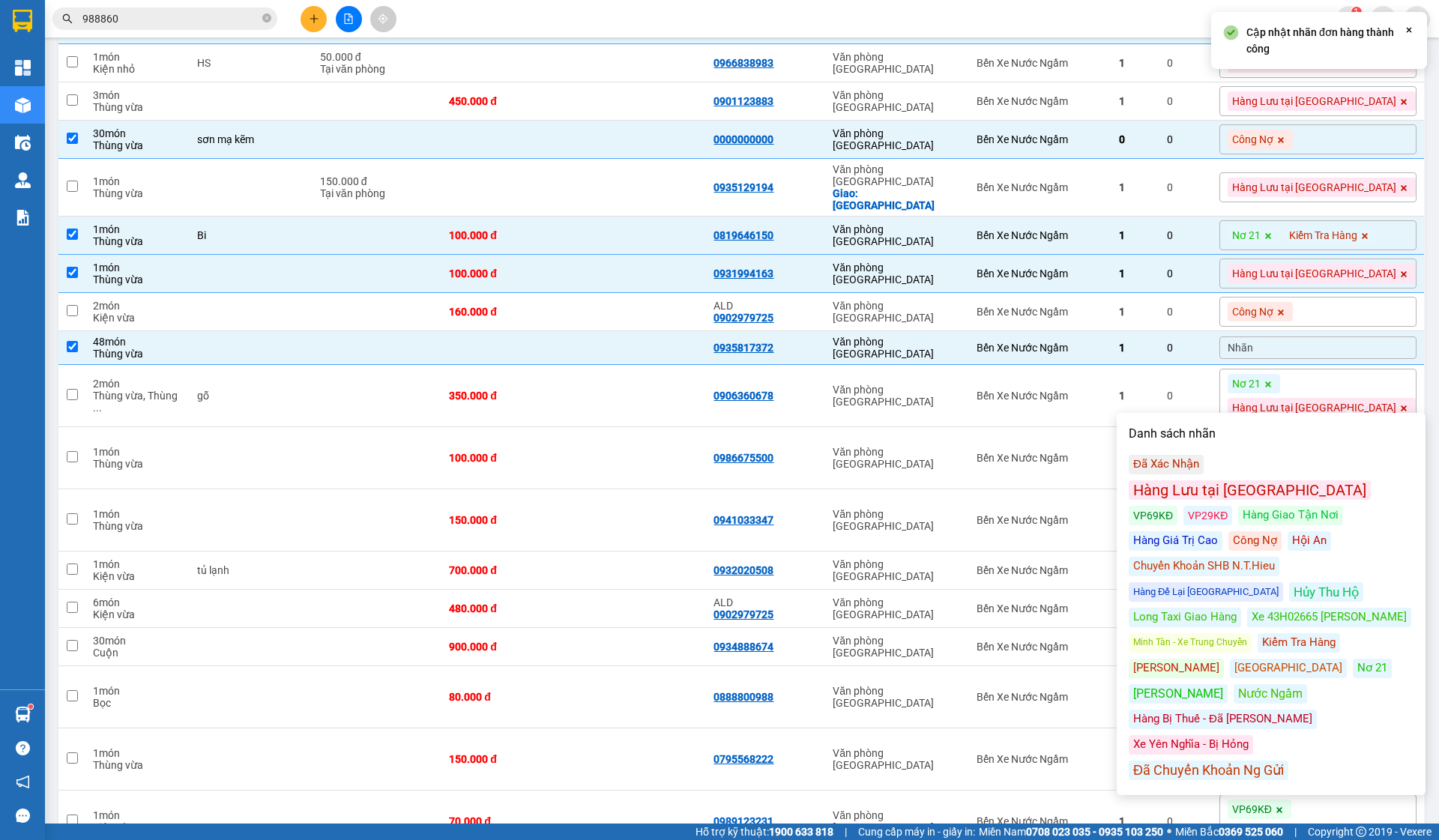
click at [1228, 531] on div "Công Nợ" at bounding box center [1255, 541] width 53 height 19
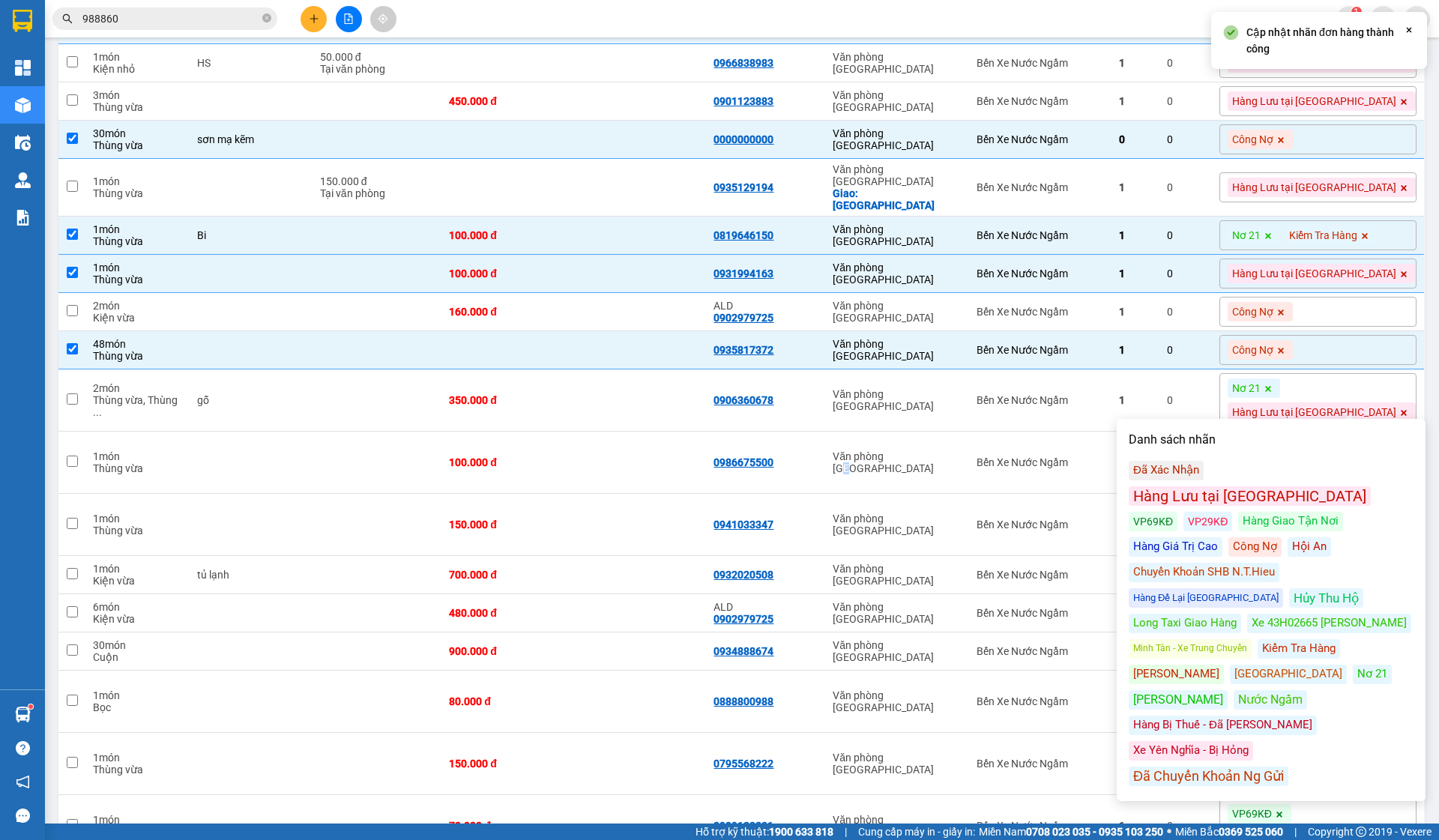
click at [951, 475] on div "Văn phòng [GEOGRAPHIC_DATA]" at bounding box center [896, 461] width 129 height 24
checkbox input "true"
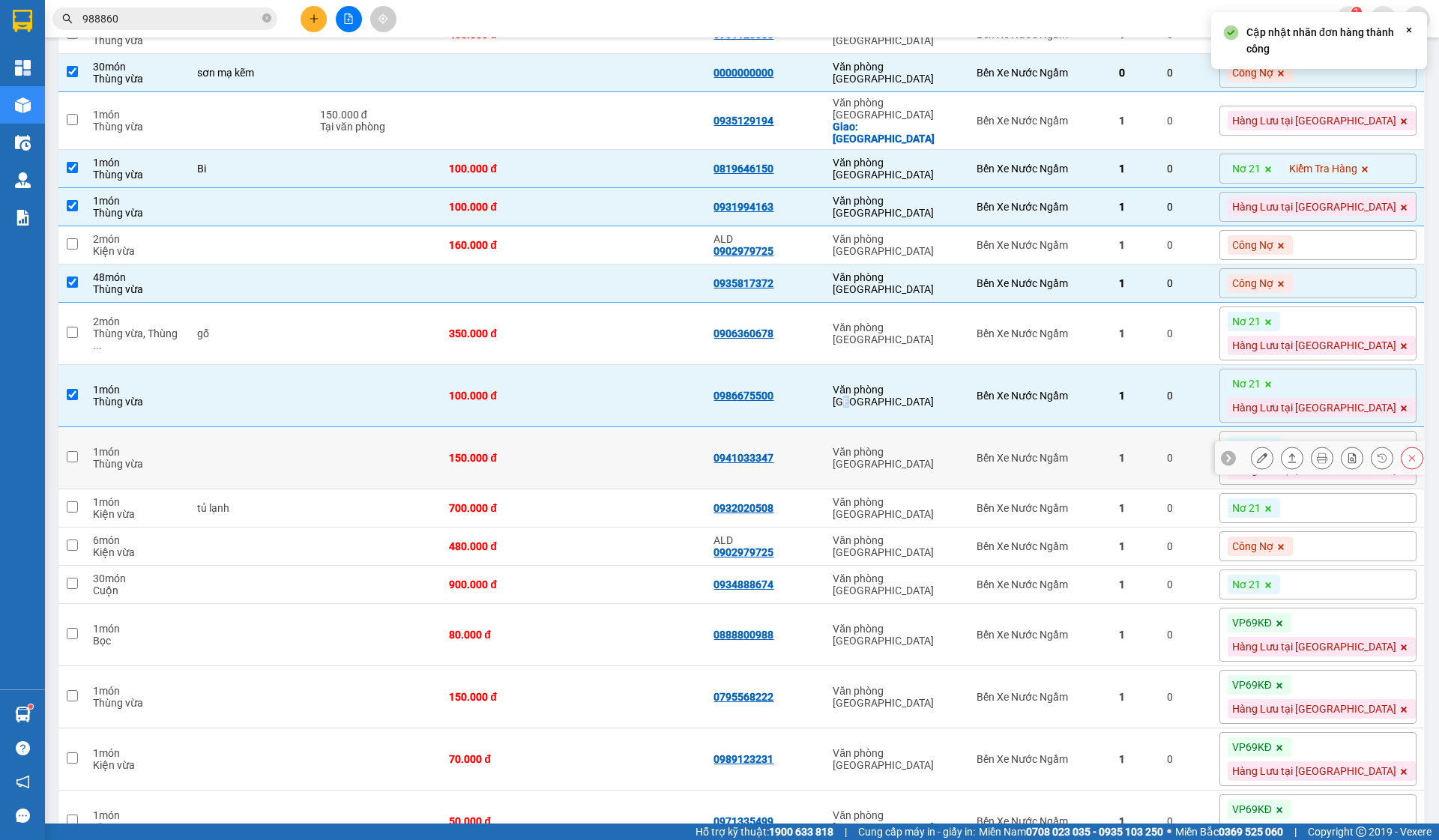
scroll to position [1578, 0]
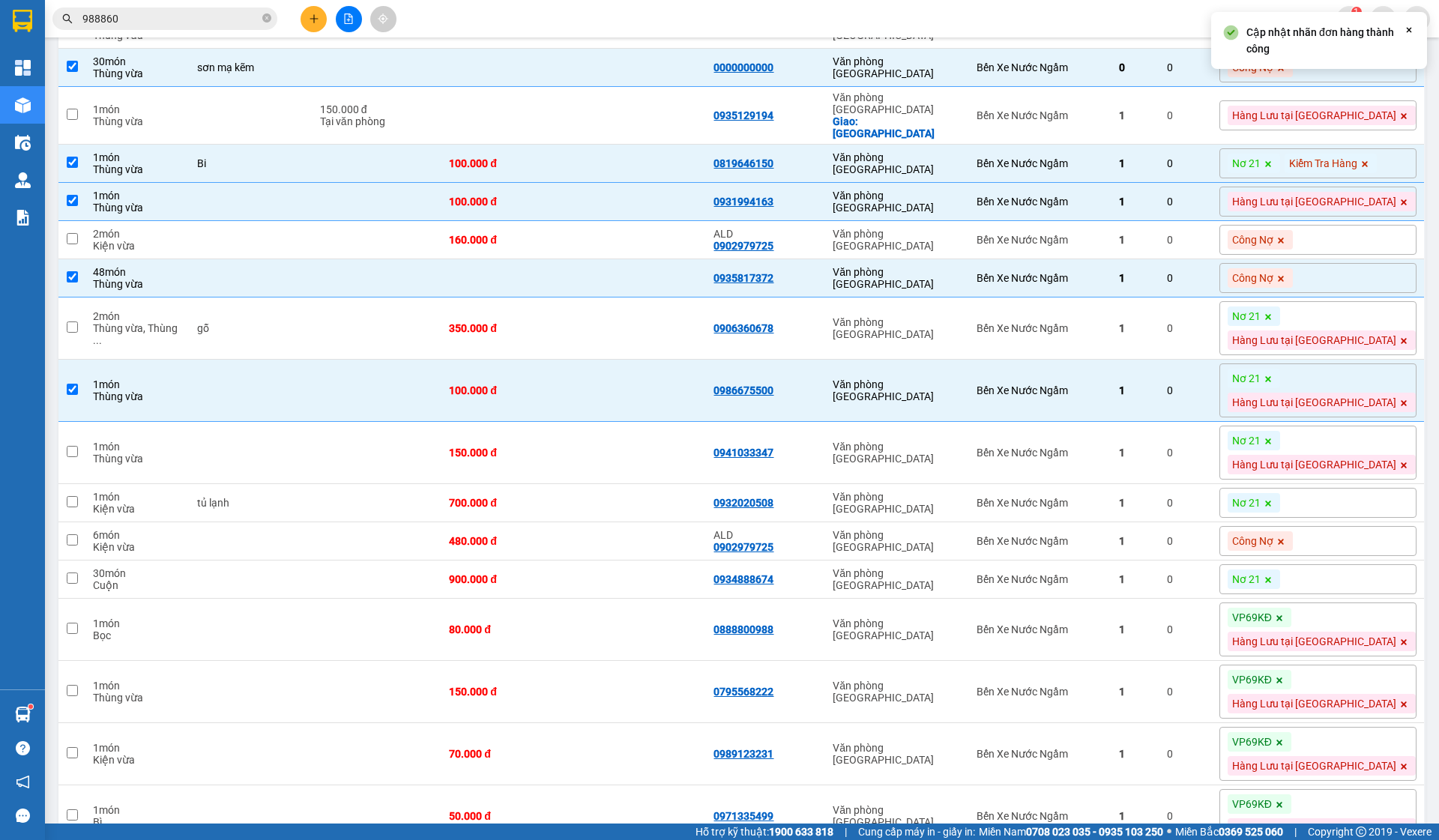
click at [1276, 326] on span at bounding box center [1268, 316] width 15 height 19
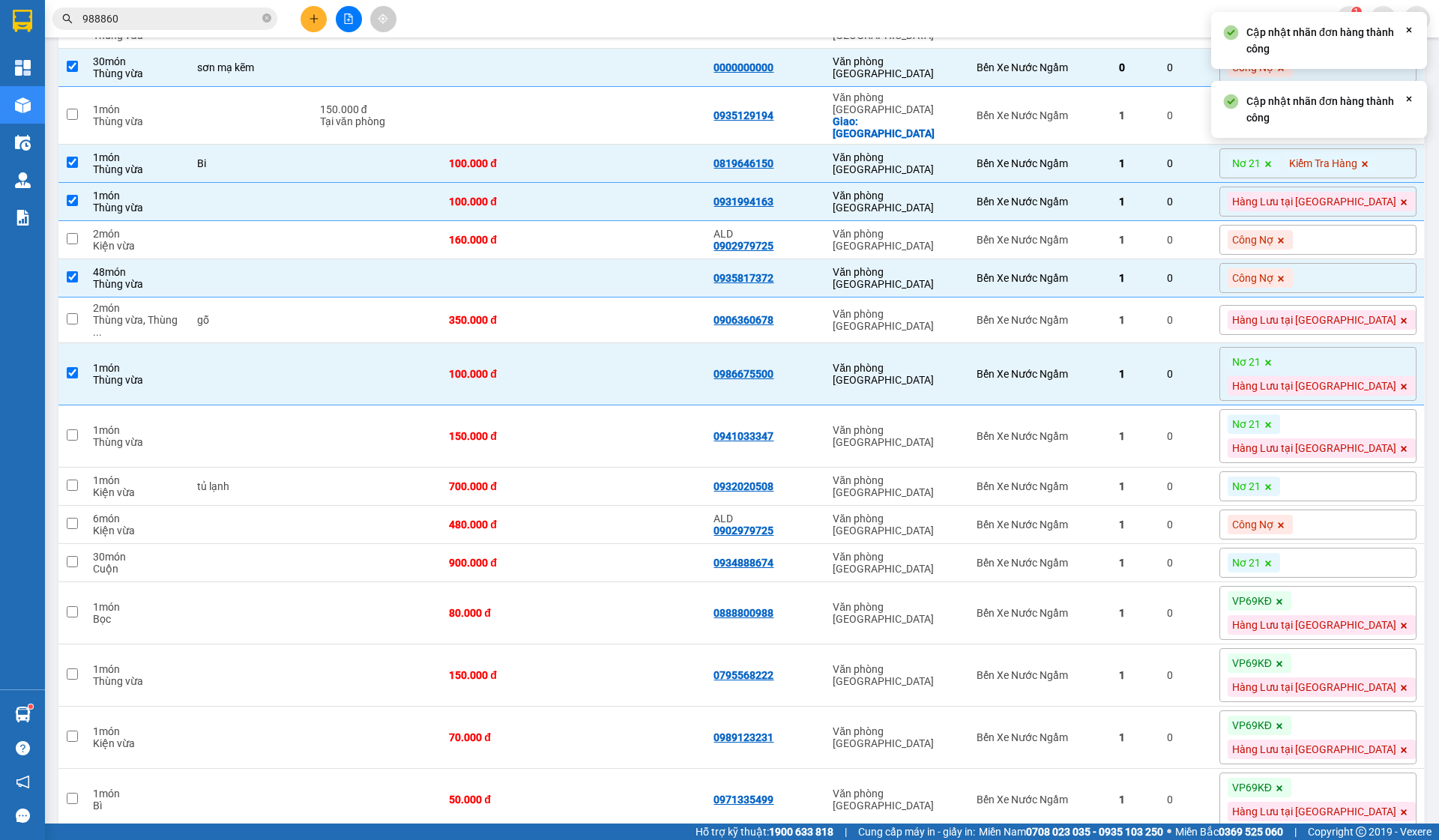
click at [1276, 372] on span at bounding box center [1268, 361] width 15 height 19
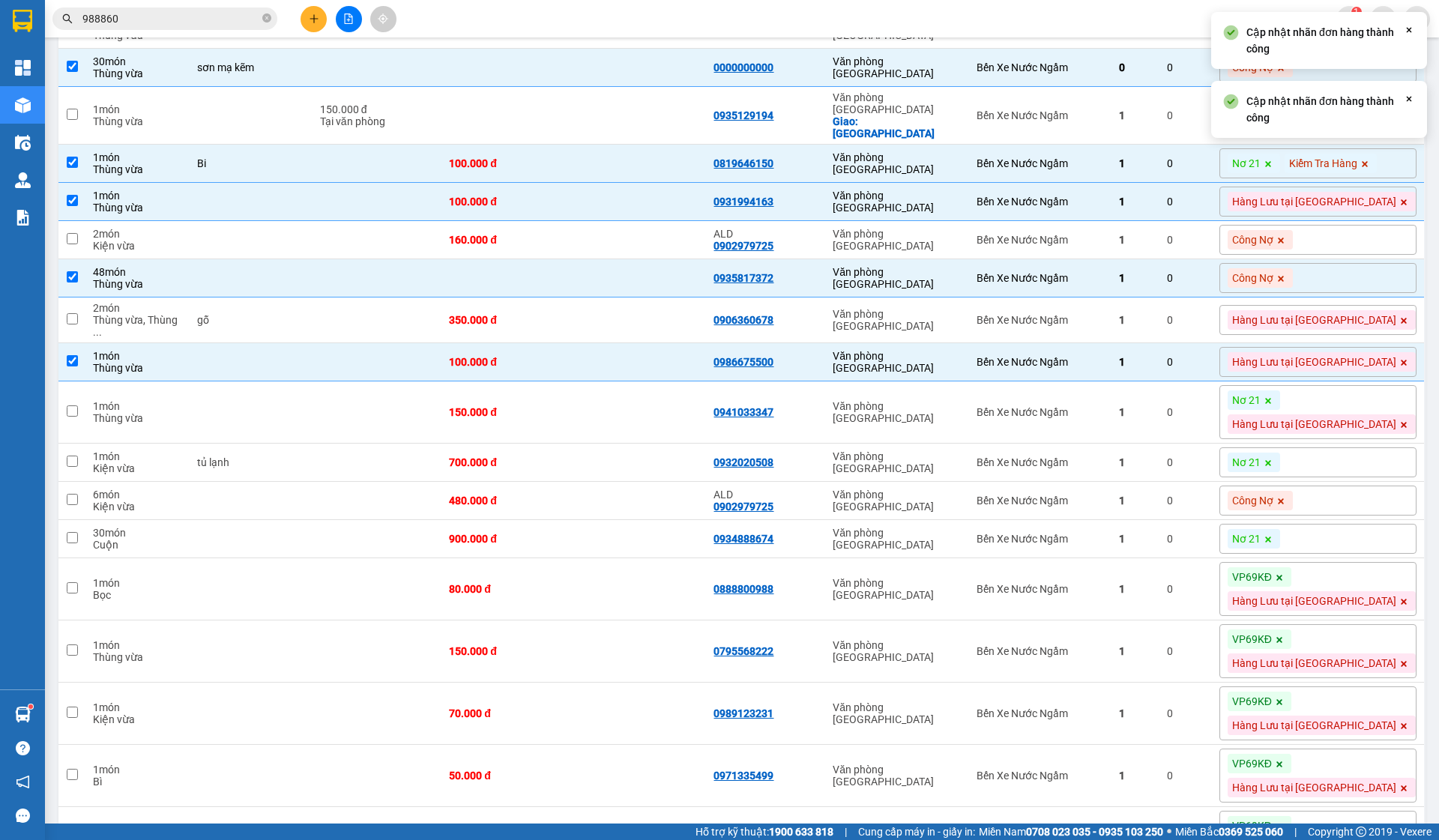
click at [1276, 410] on span at bounding box center [1268, 400] width 15 height 19
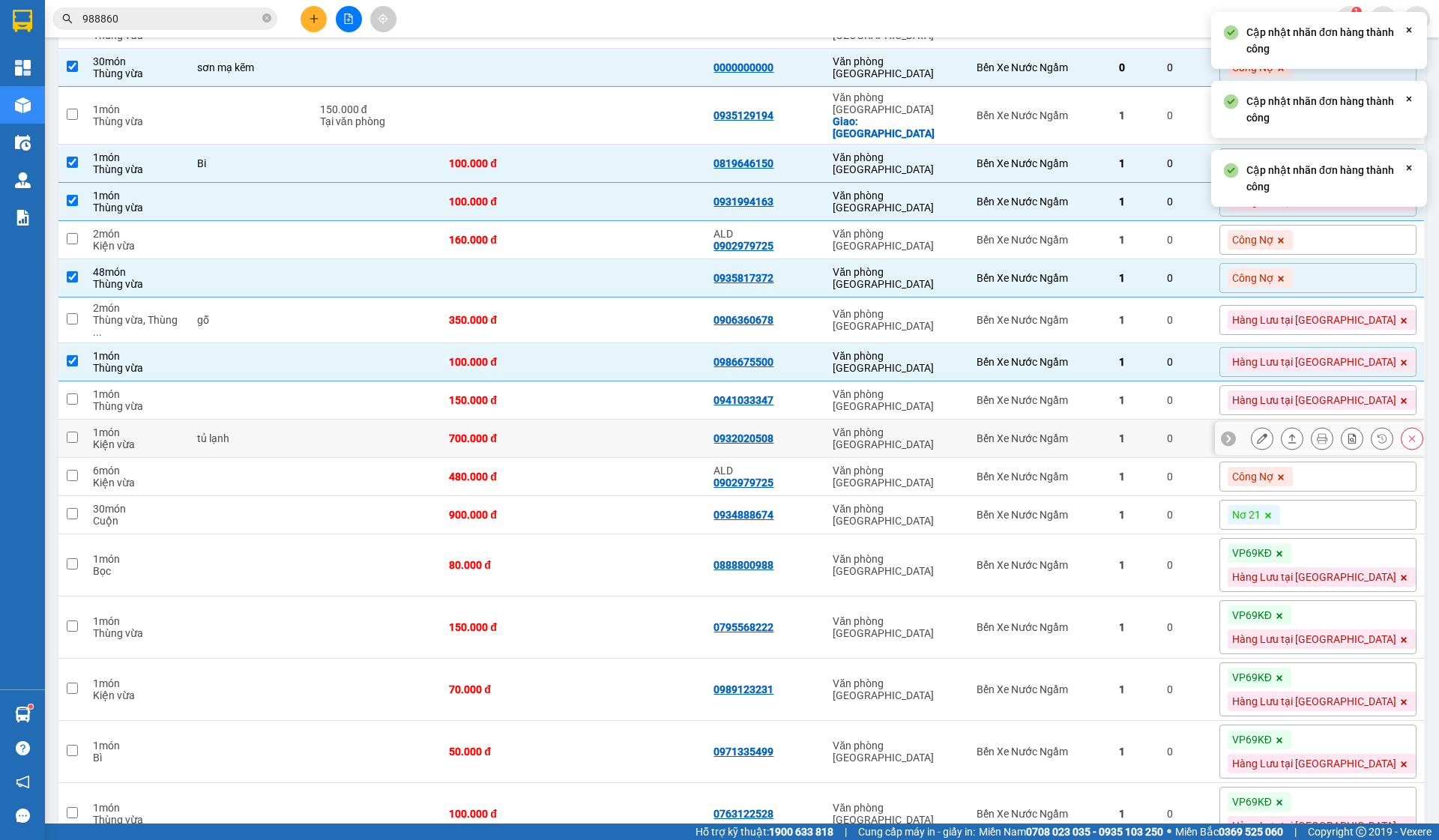
click at [1160, 458] on td "1" at bounding box center [1136, 439] width 48 height 38
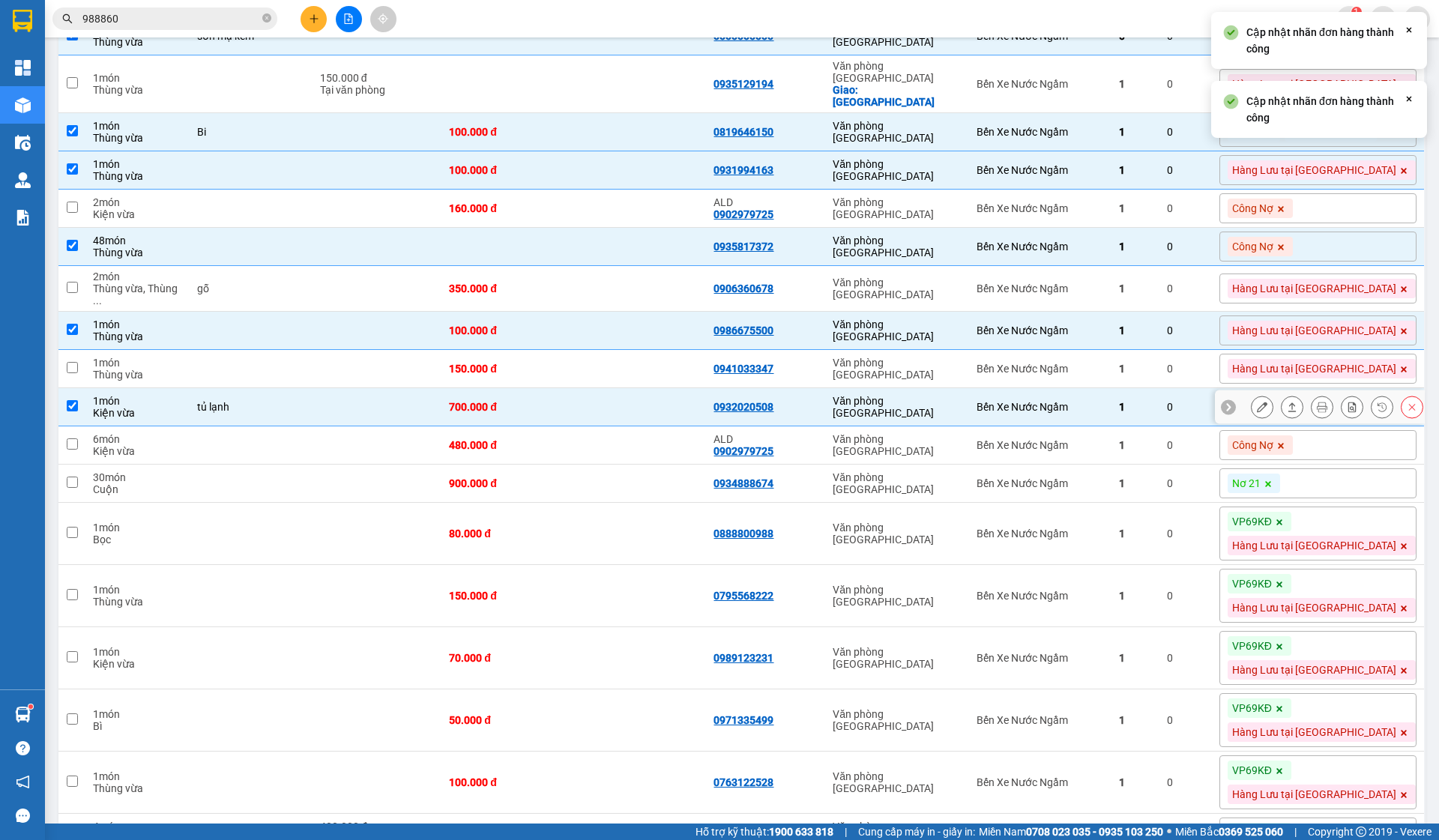
scroll to position [1615, 0]
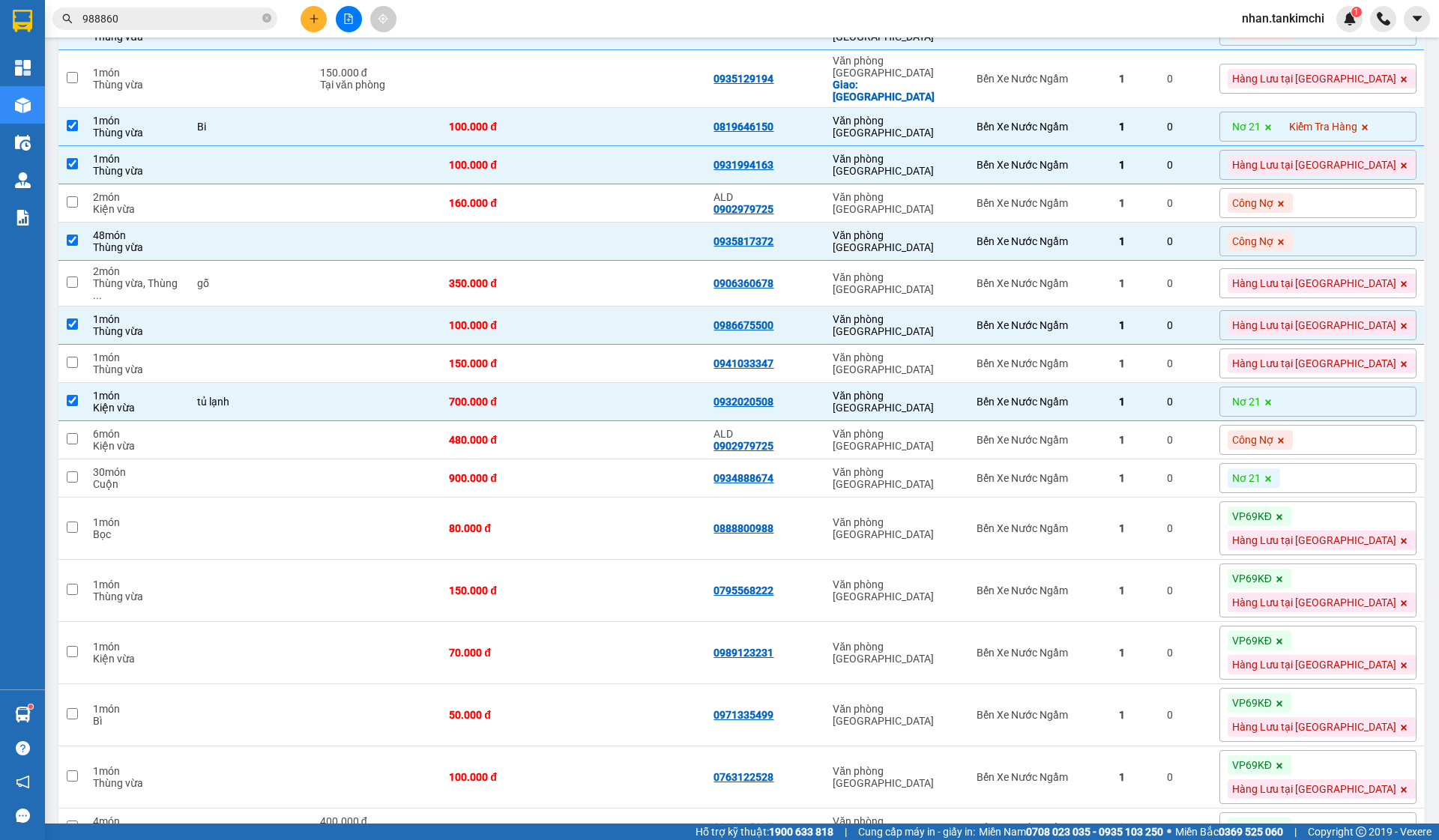
click at [1273, 407] on icon at bounding box center [1267, 401] width 9 height 9
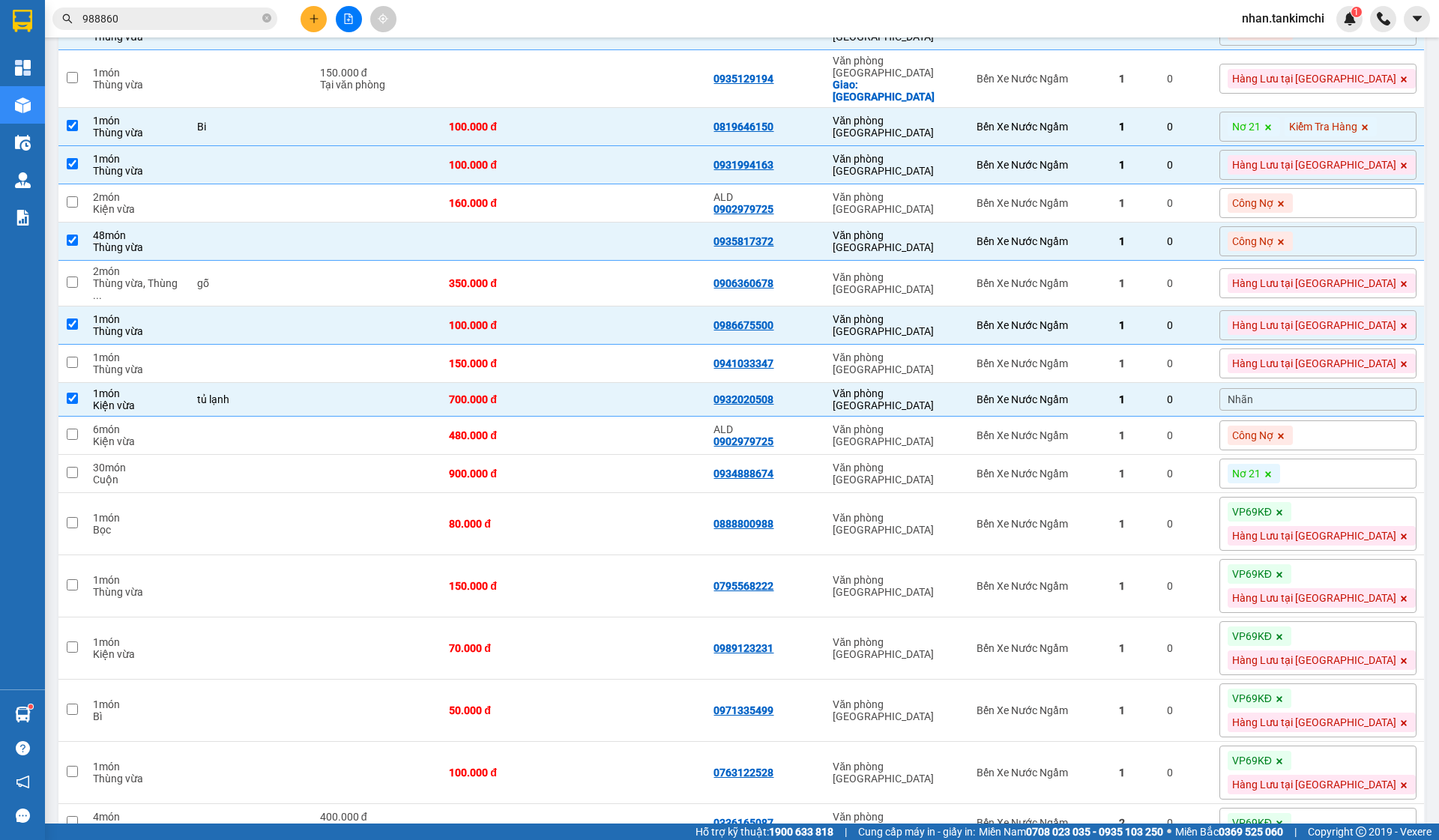
click at [1326, 411] on div "Nhãn" at bounding box center [1318, 400] width 197 height 23
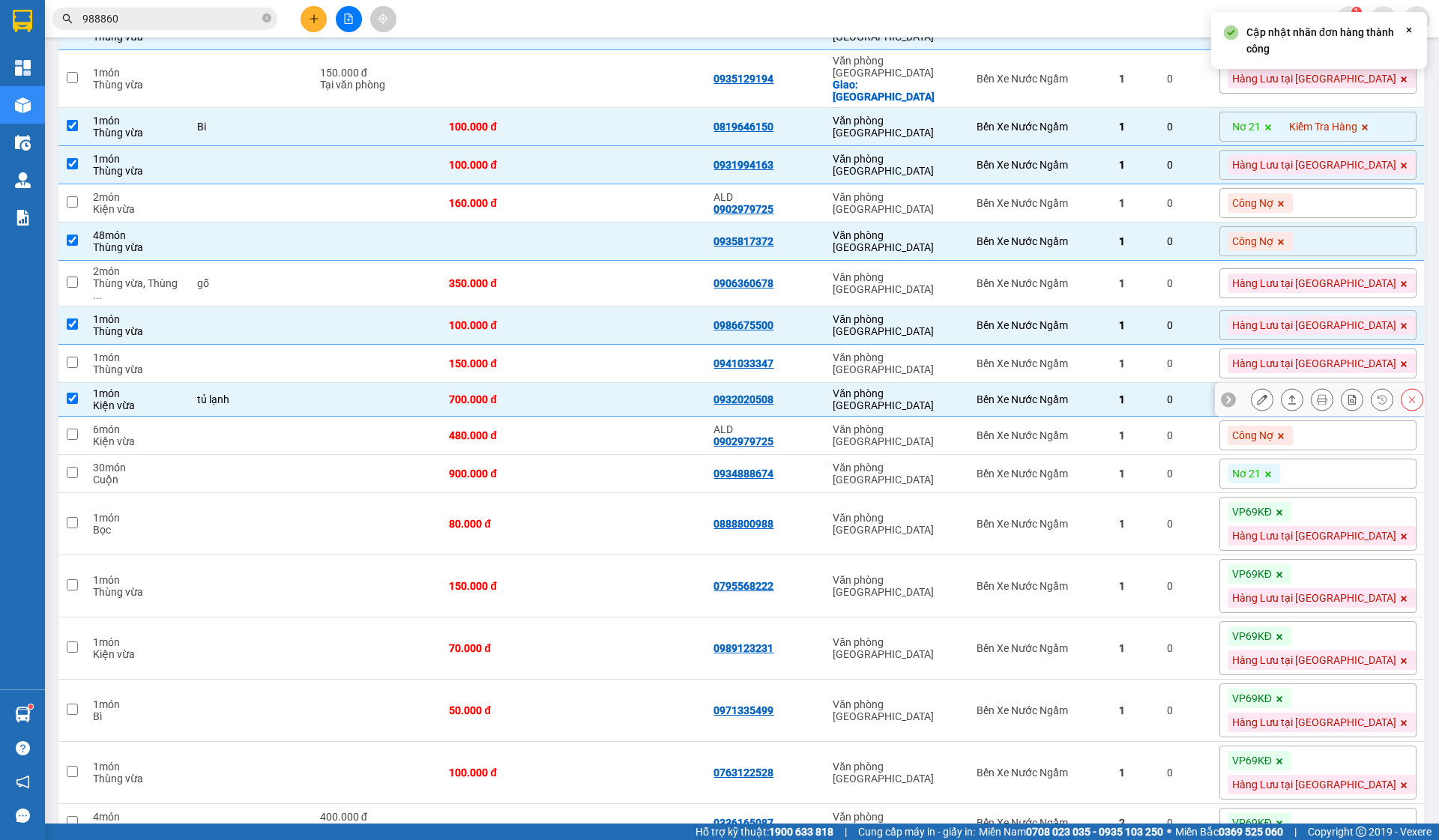
click at [1252, 417] on div at bounding box center [1320, 400] width 210 height 33
click at [1412, 404] on icon at bounding box center [1411, 399] width 10 height 10
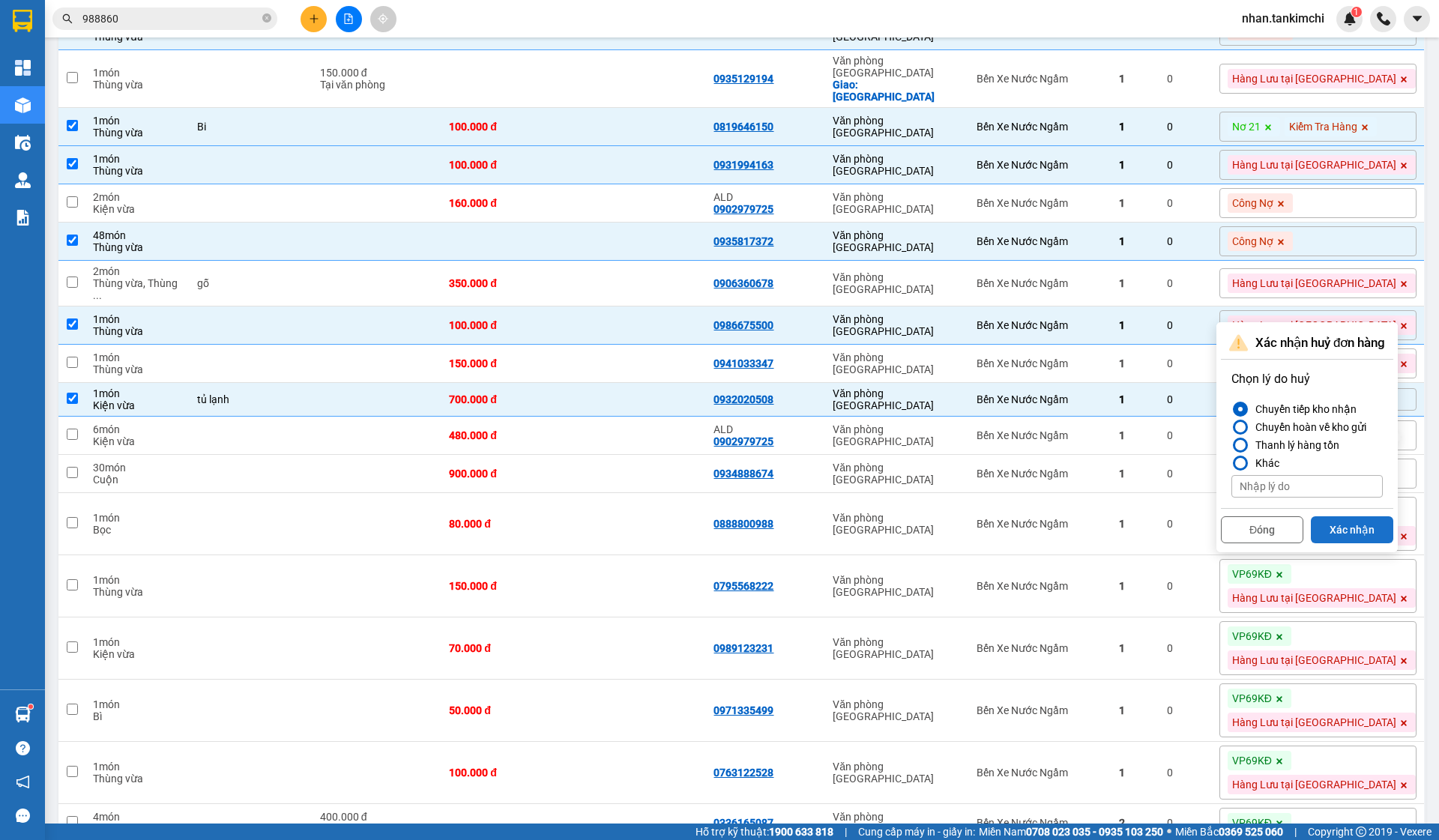
click at [1346, 528] on button "Xác nhận" at bounding box center [1352, 530] width 82 height 27
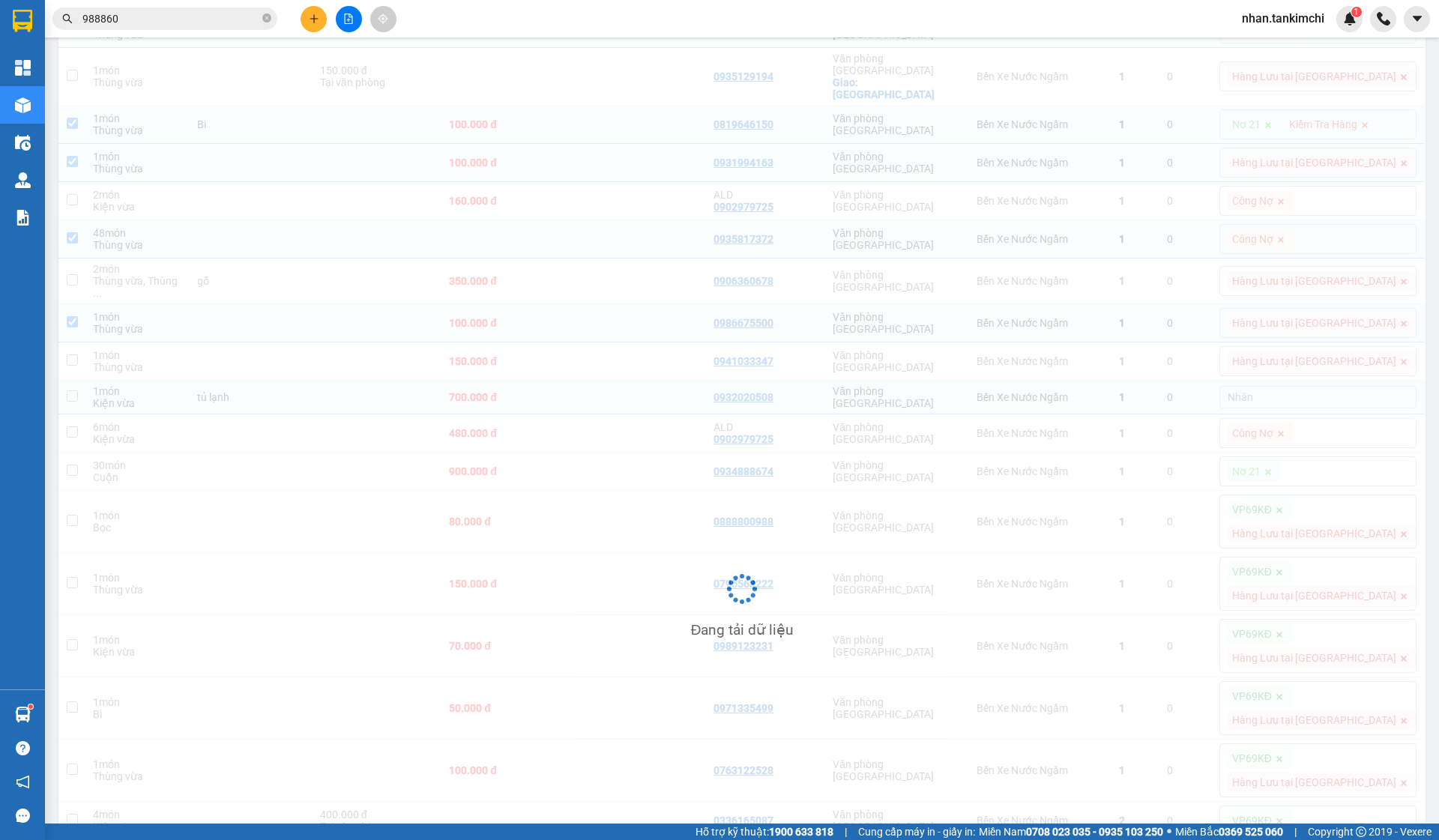
checkbox input "false"
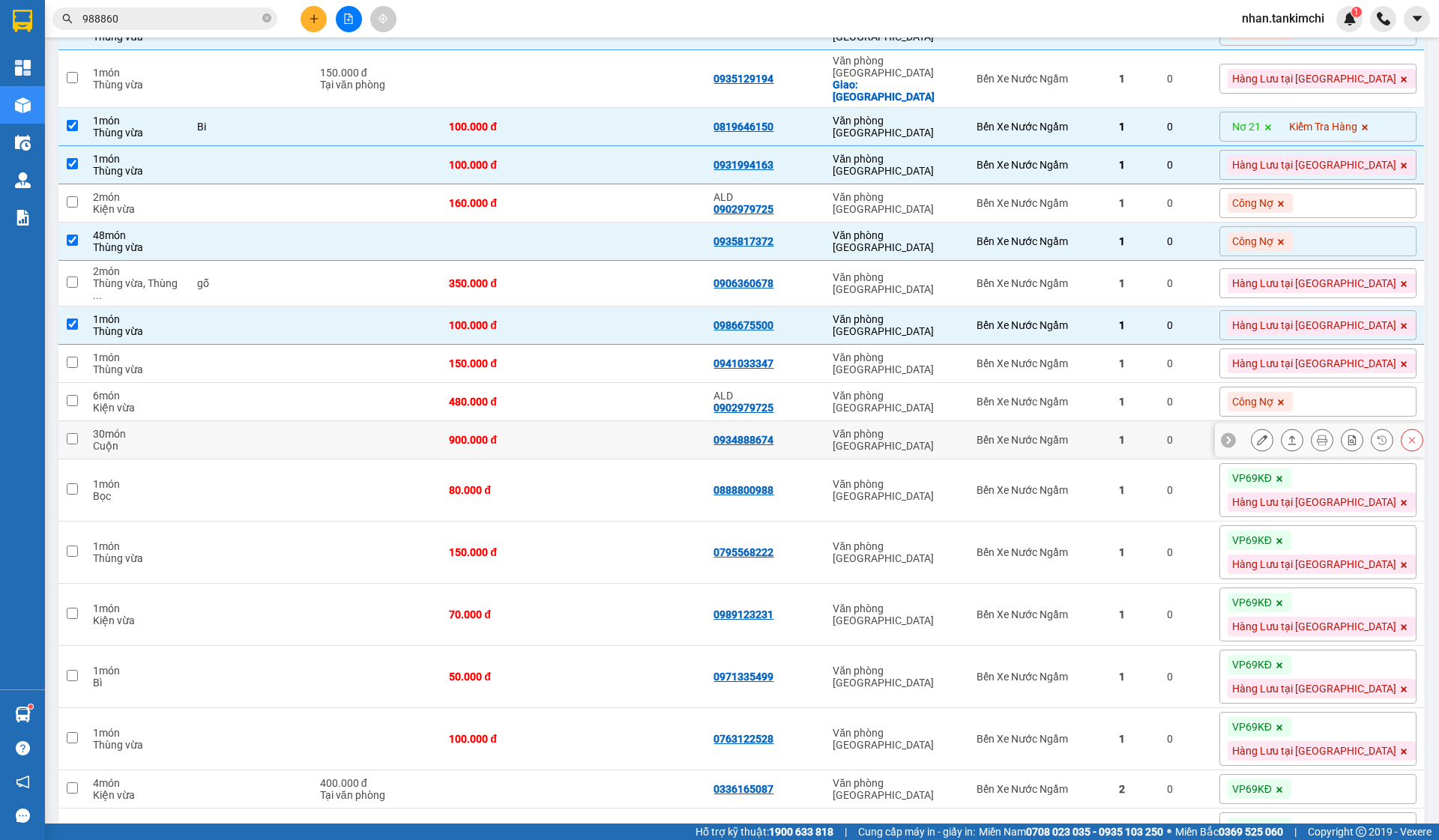
click at [1249, 457] on div at bounding box center [1320, 440] width 210 height 33
click at [1408, 445] on icon at bounding box center [1411, 440] width 10 height 10
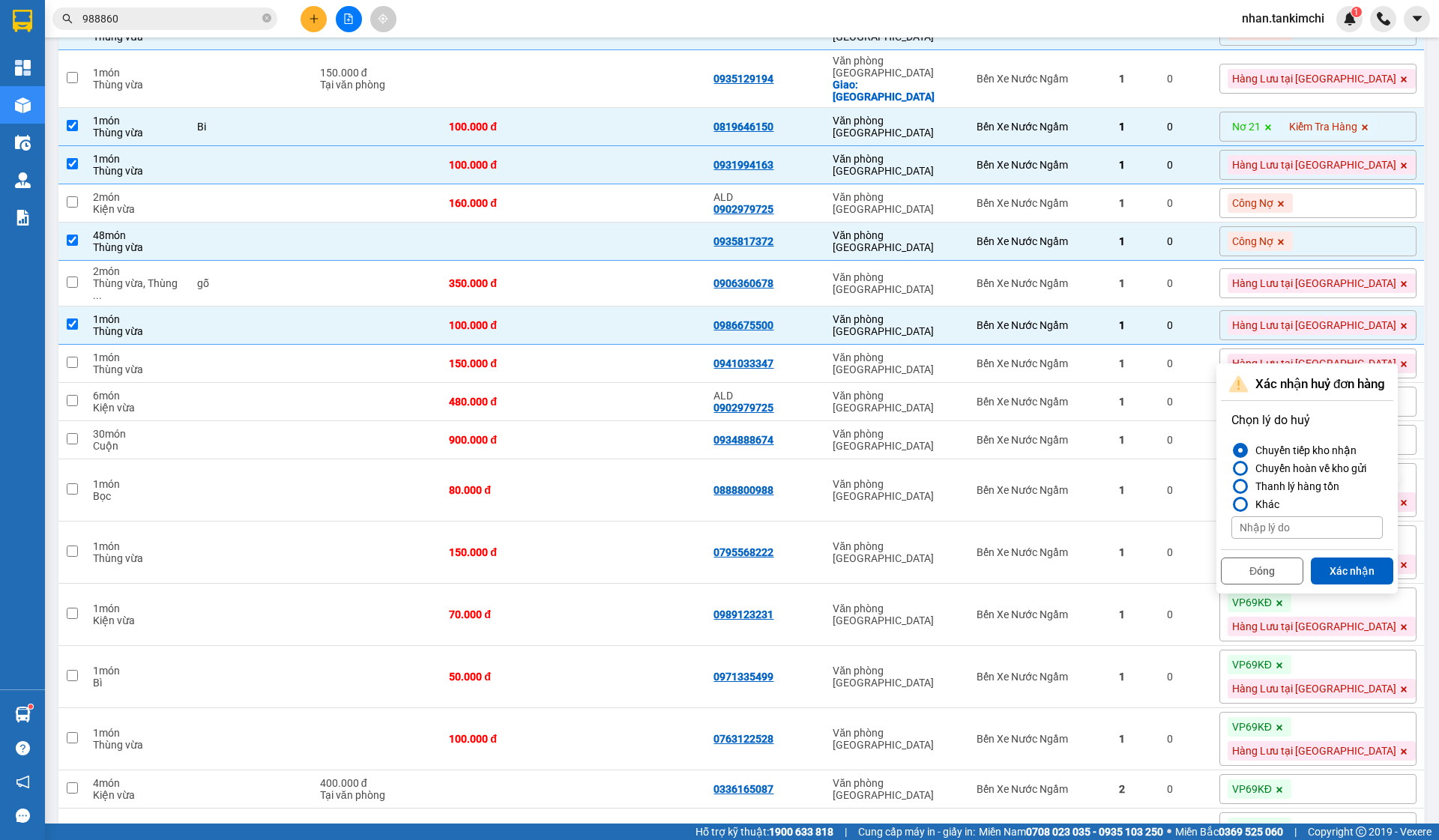
click at [1354, 556] on div "Đóng Xác nhận" at bounding box center [1306, 569] width 173 height 40
click at [1350, 575] on button "Xác nhận" at bounding box center [1352, 571] width 82 height 27
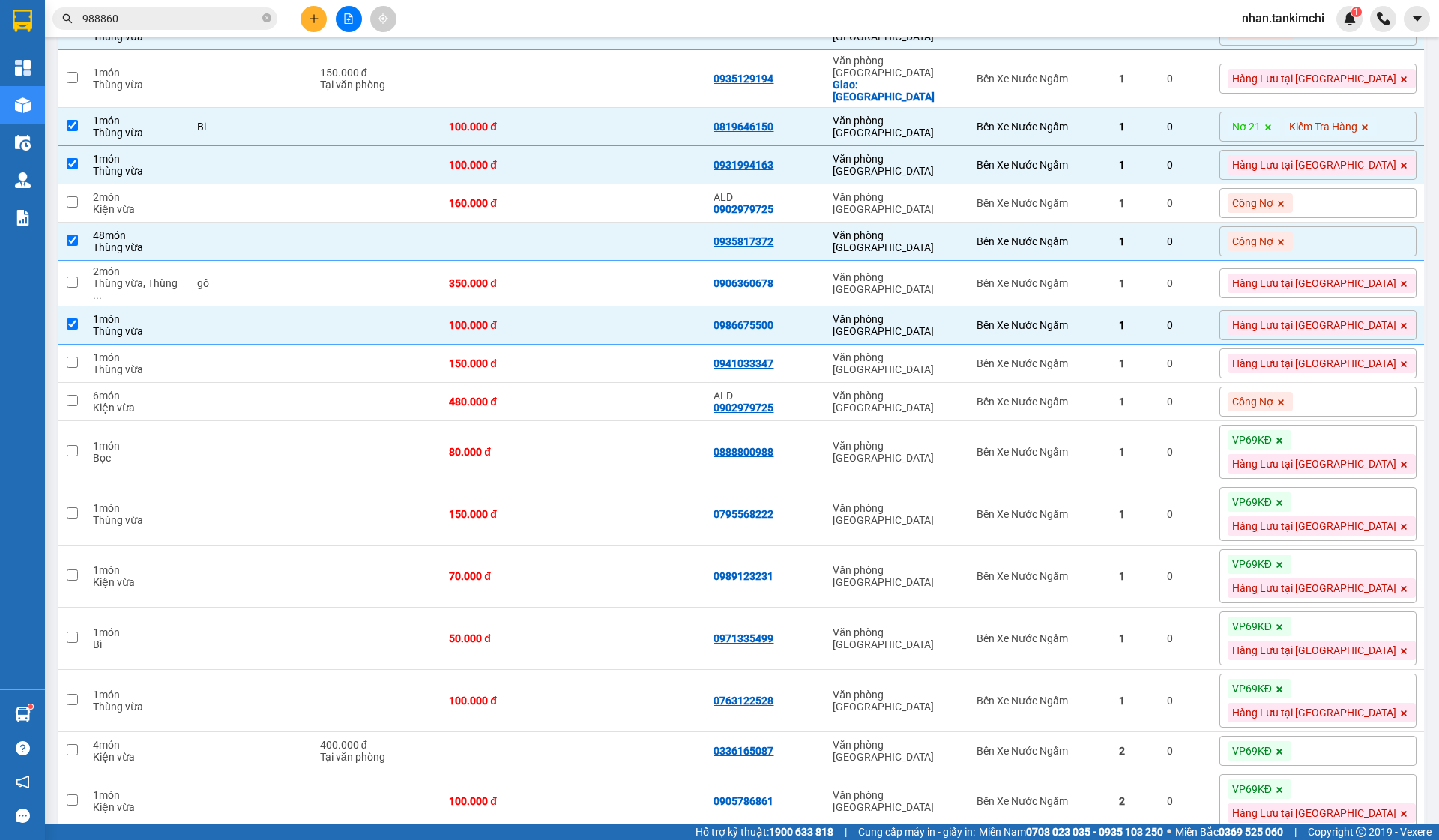
click at [1284, 445] on icon at bounding box center [1279, 440] width 9 height 9
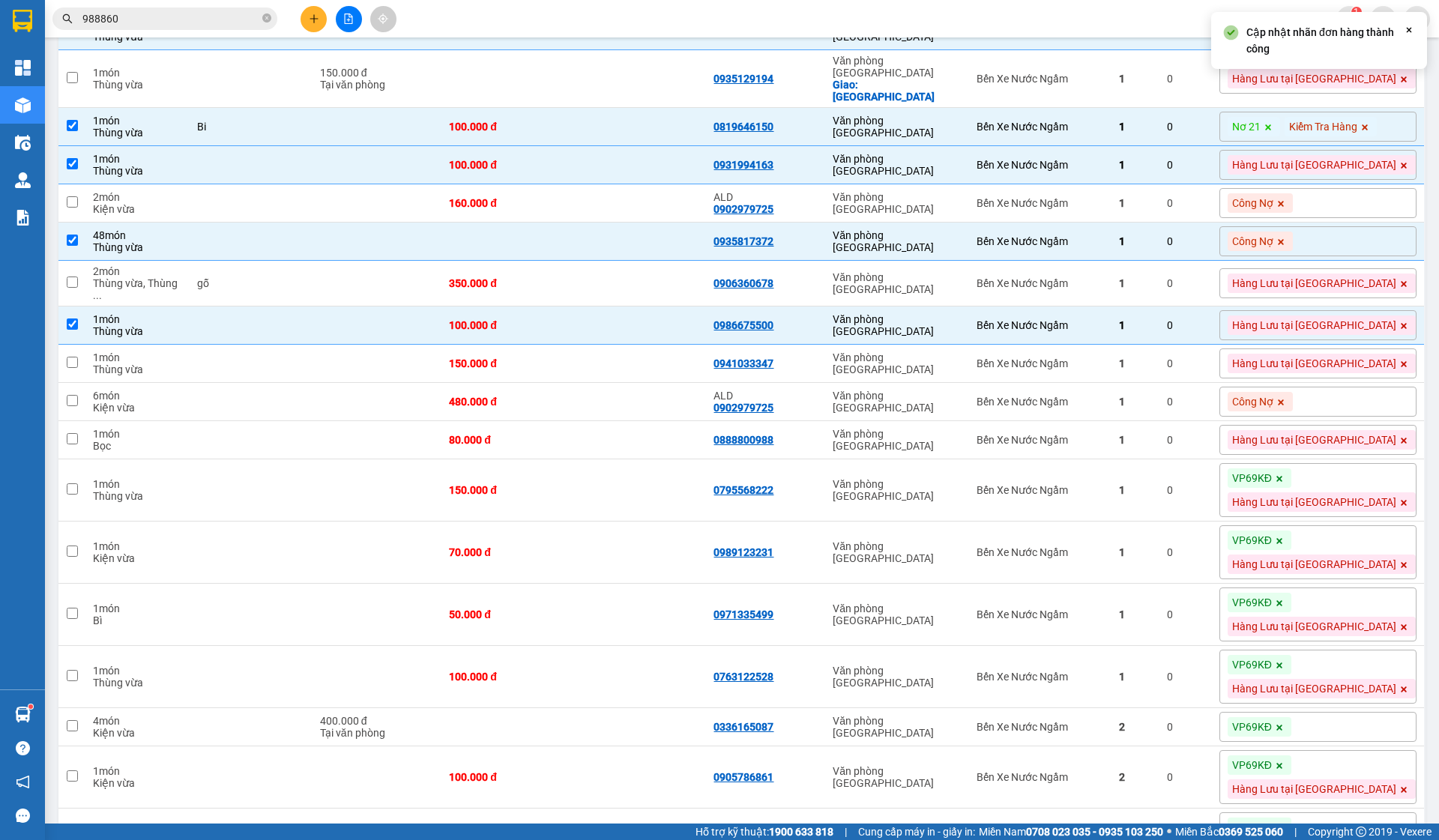
click at [1284, 483] on icon at bounding box center [1279, 479] width 9 height 9
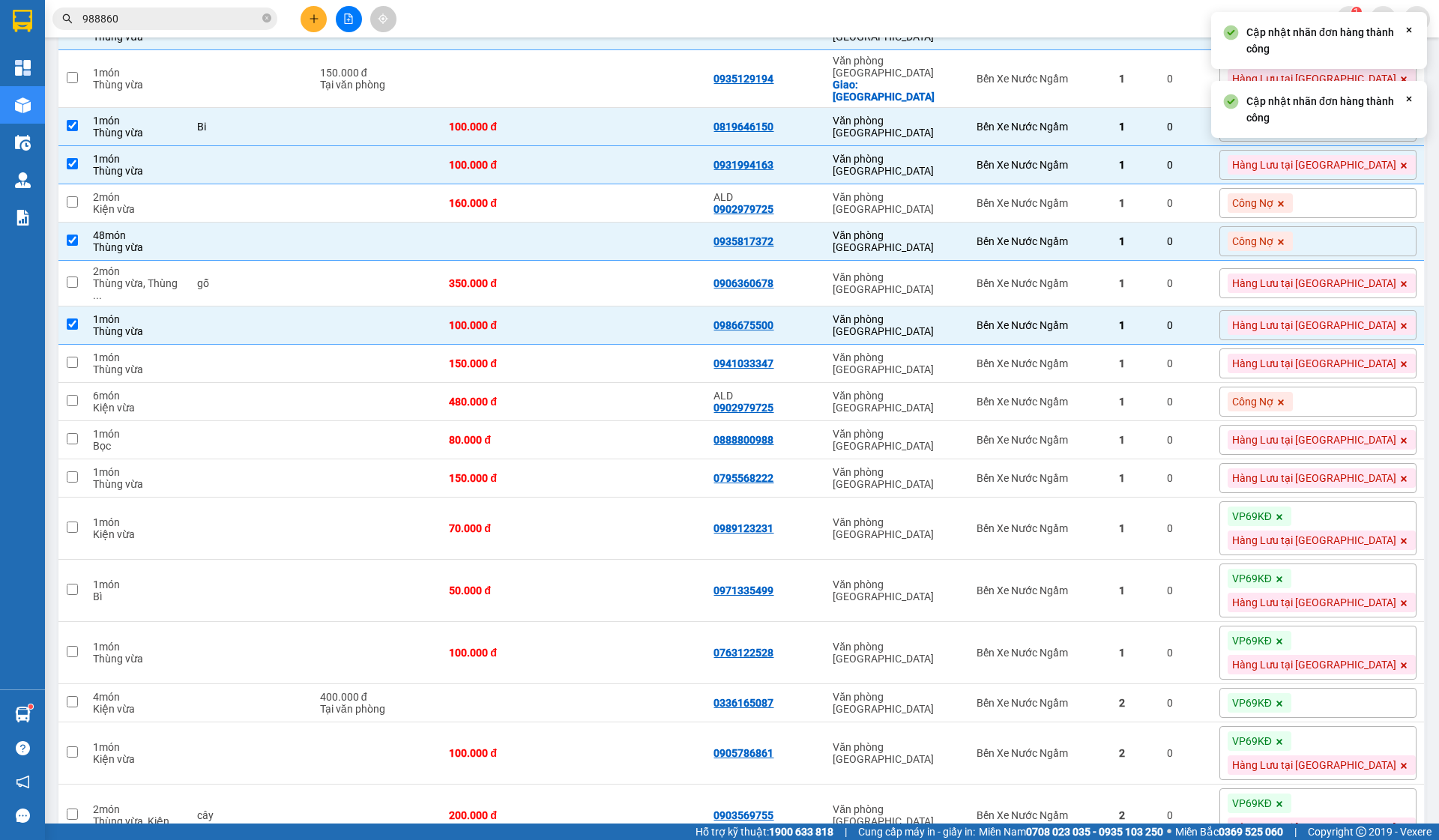
click at [1287, 526] on span at bounding box center [1280, 516] width 15 height 19
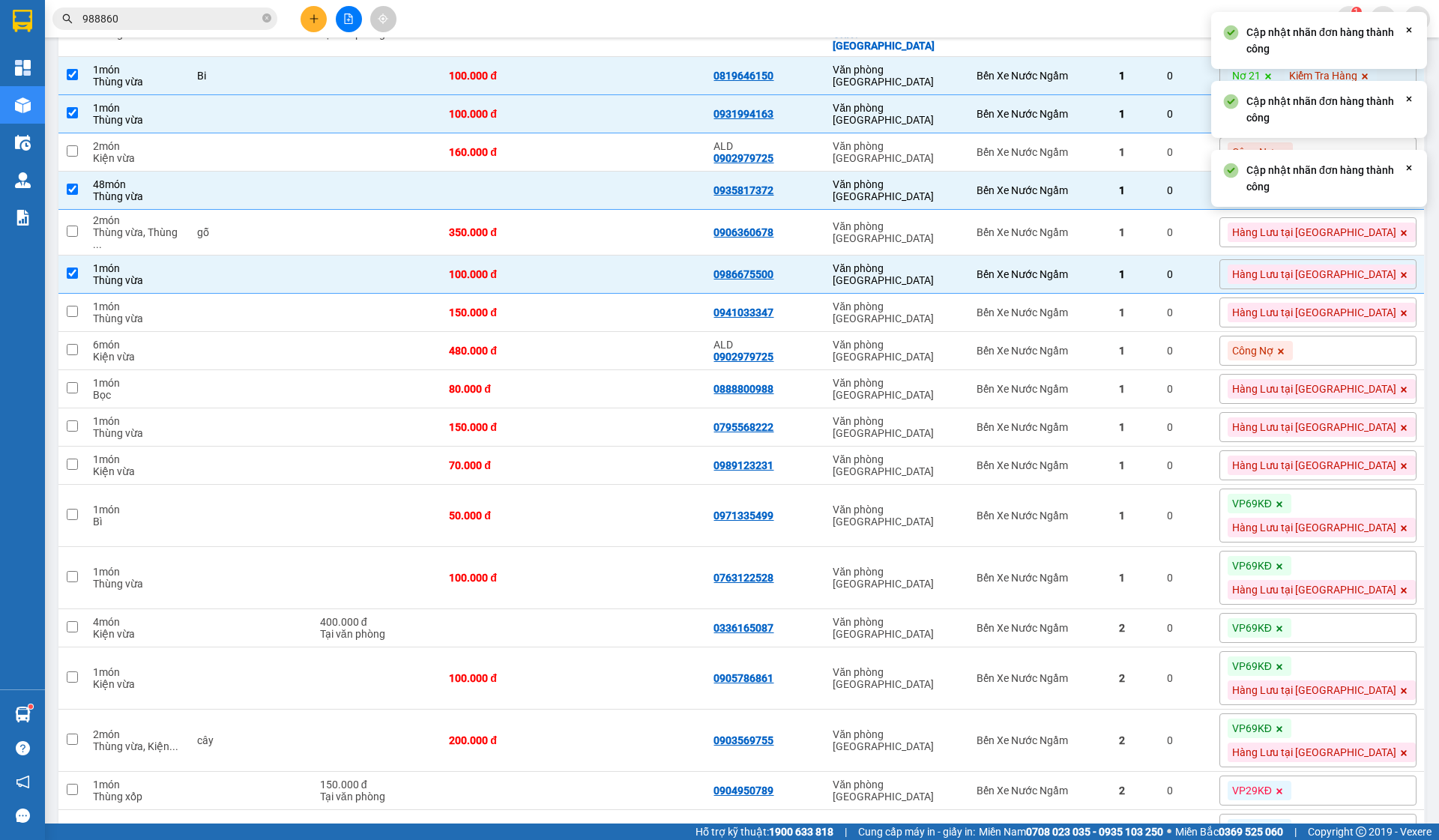
scroll to position [1672, 0]
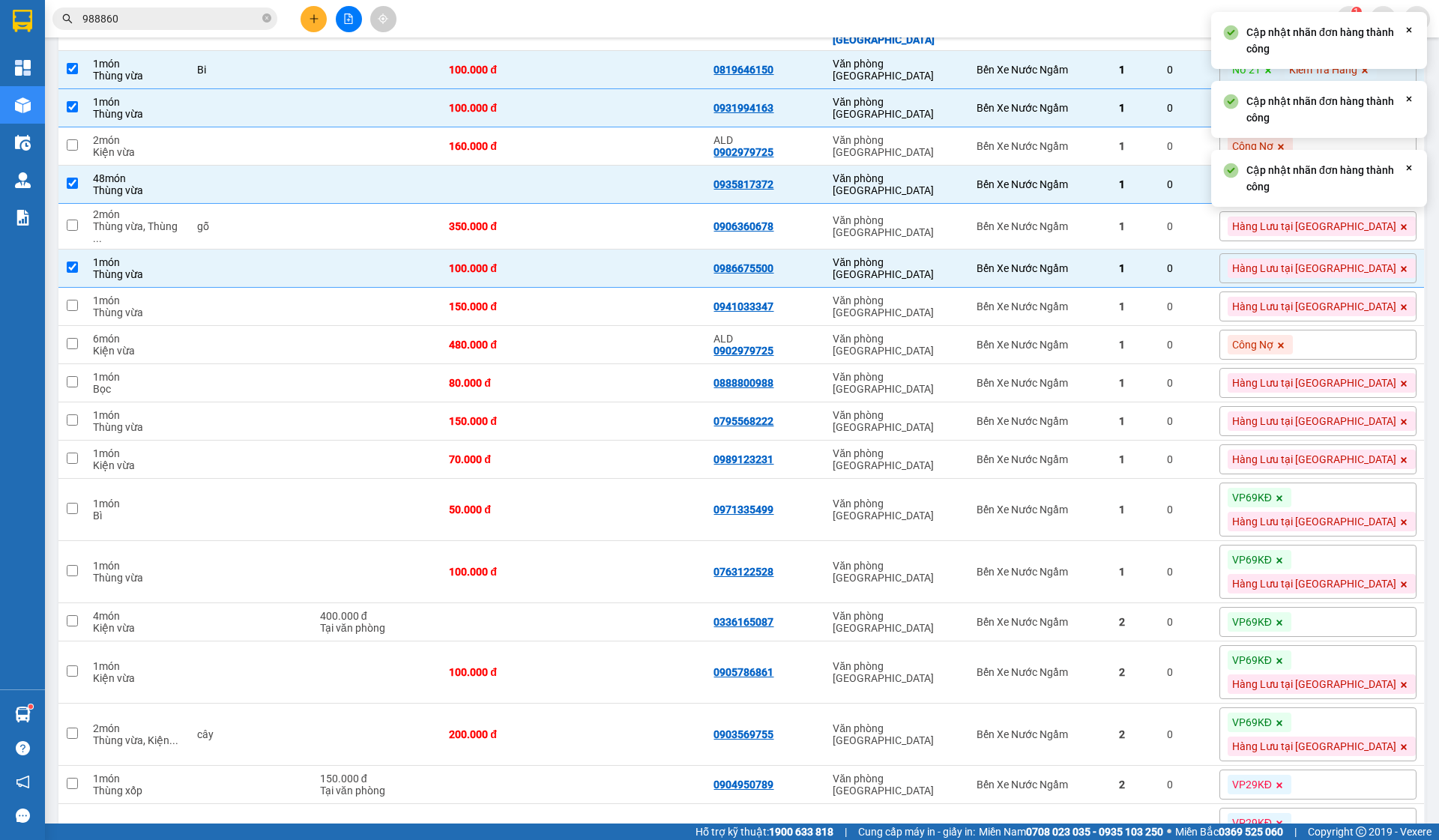
click at [1283, 502] on icon at bounding box center [1280, 499] width 6 height 6
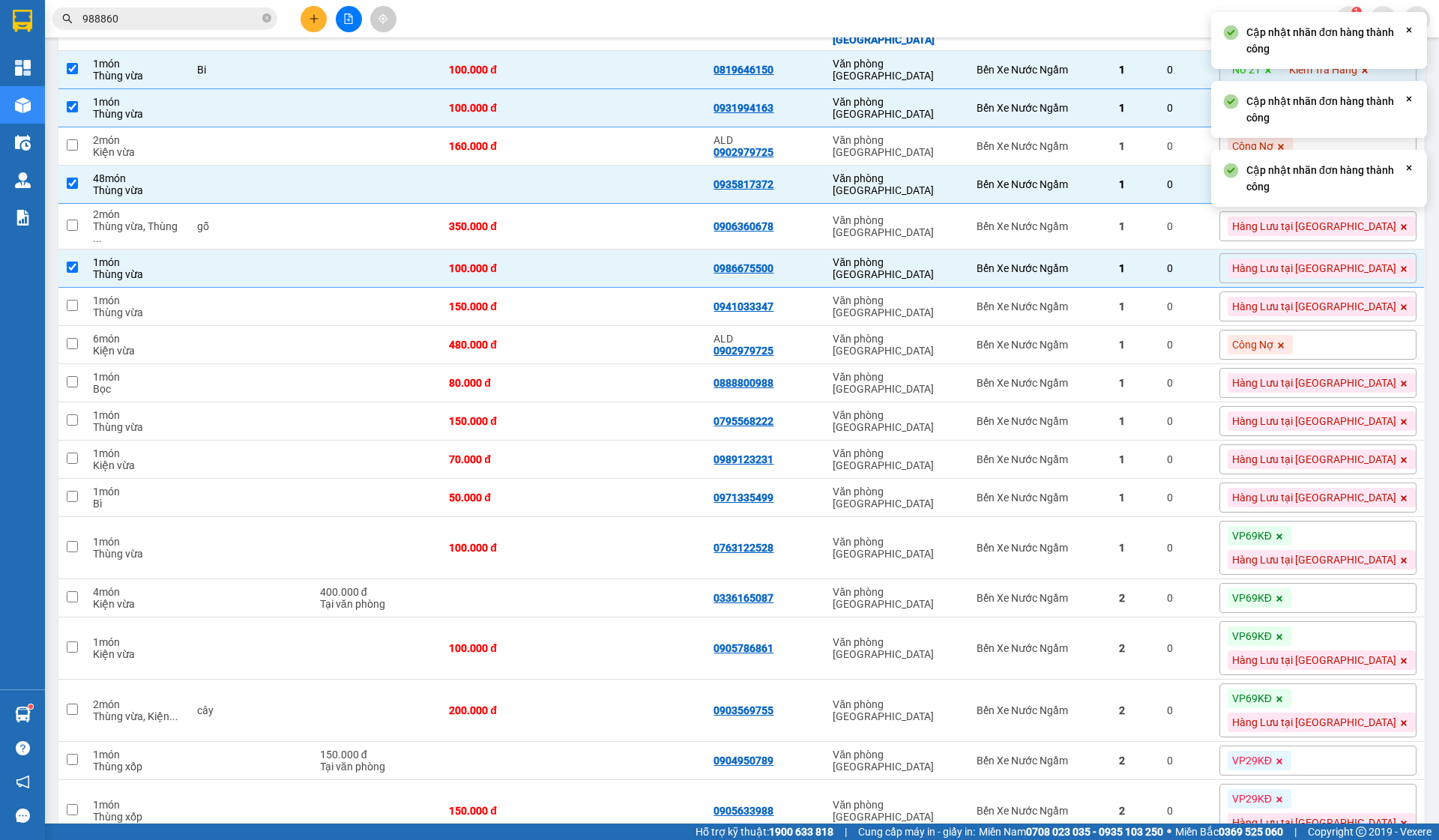
click at [1283, 540] on icon at bounding box center [1280, 537] width 6 height 6
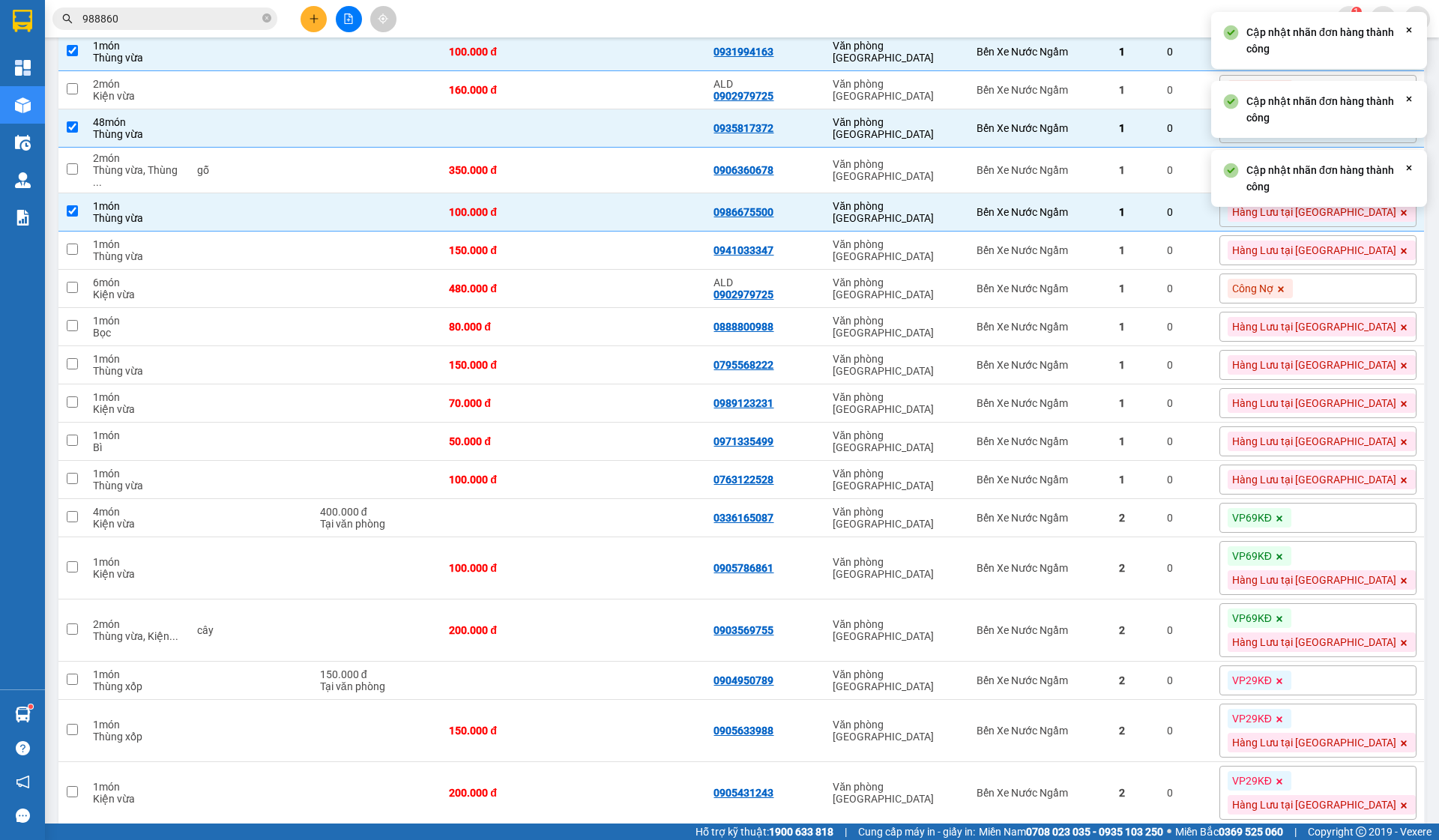
scroll to position [1739, 0]
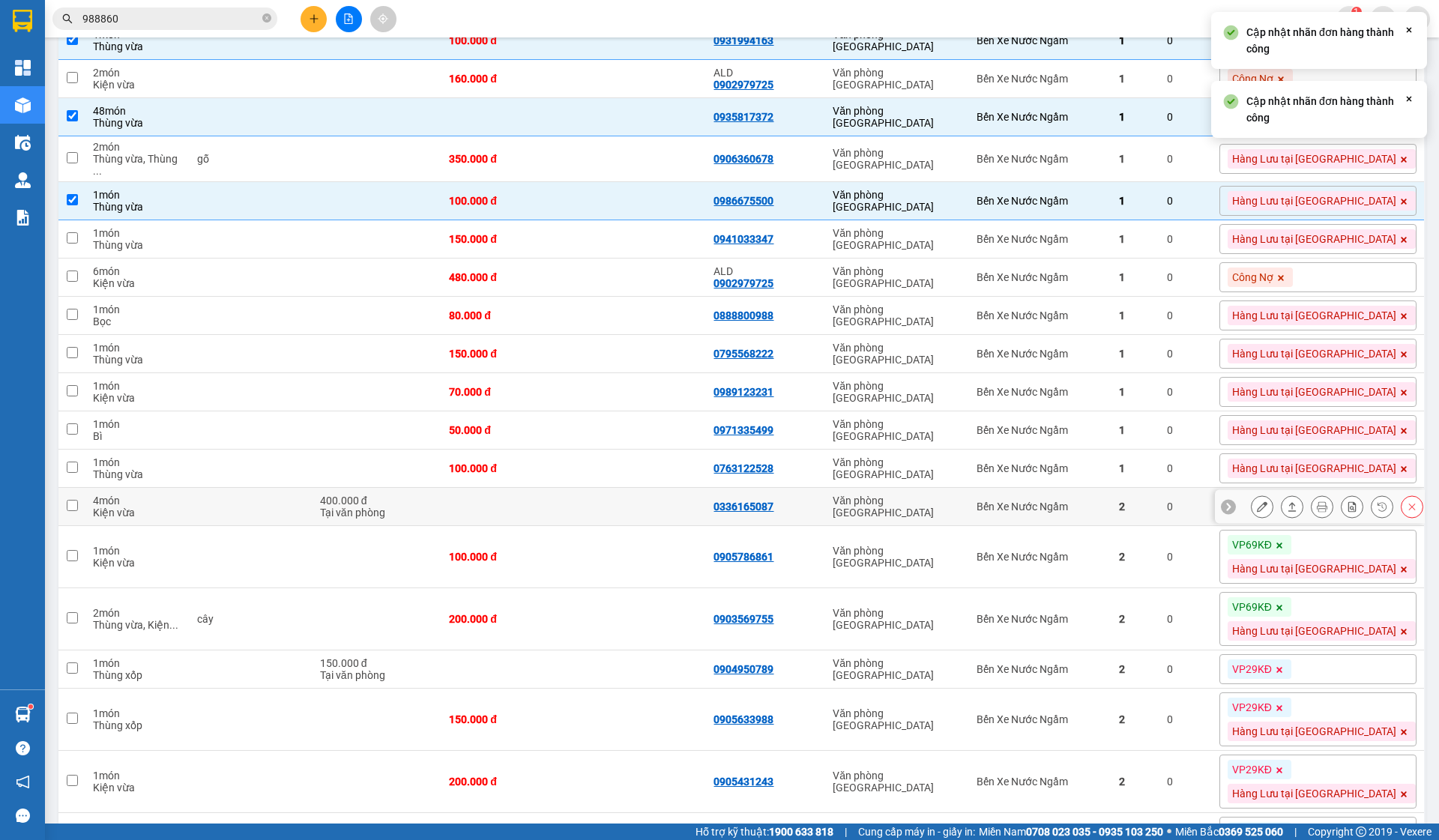
click at [1212, 526] on td "0" at bounding box center [1185, 507] width 52 height 38
checkbox input "true"
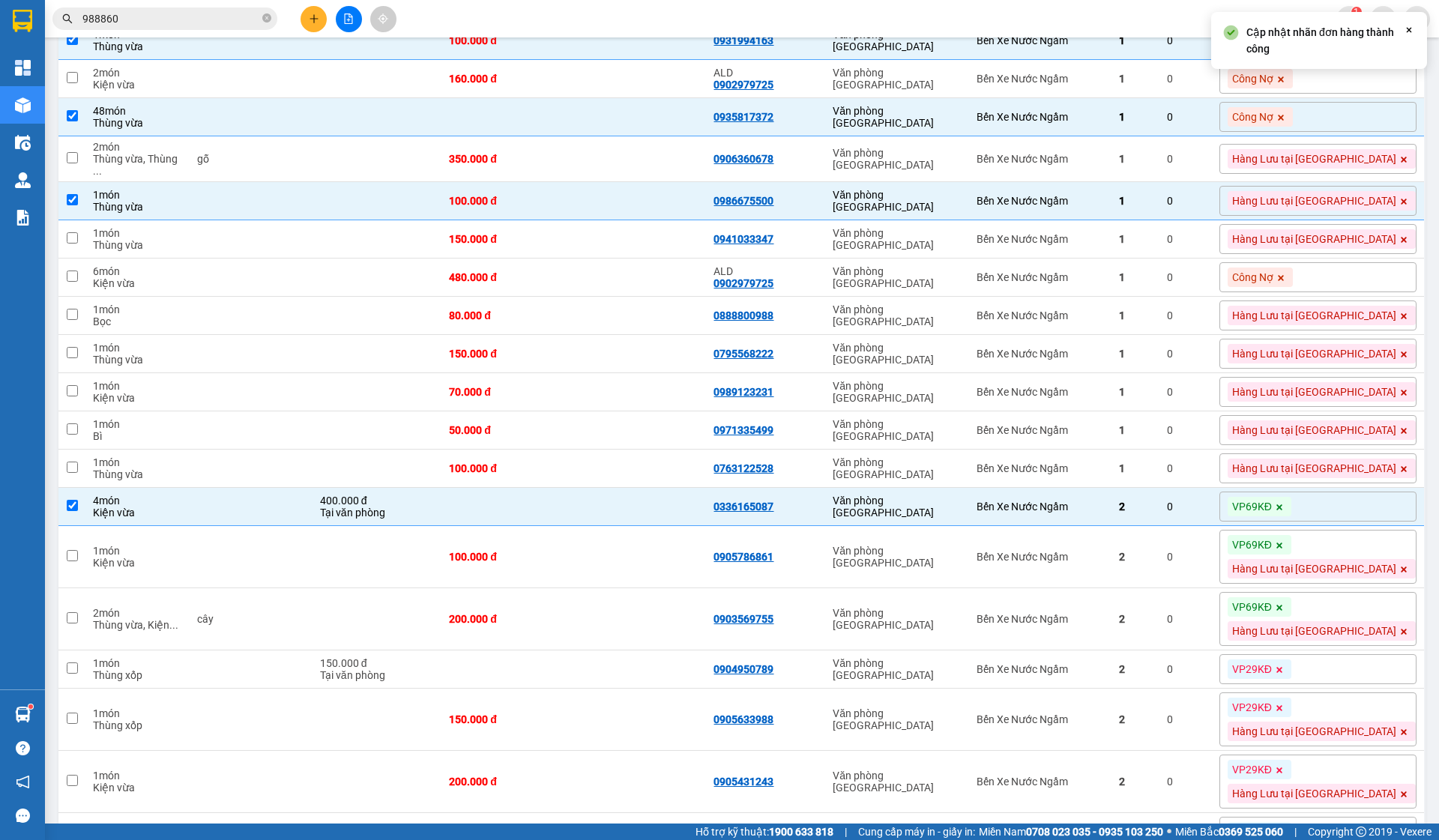
click at [1291, 517] on div "VP69KĐ" at bounding box center [1259, 506] width 64 height 19
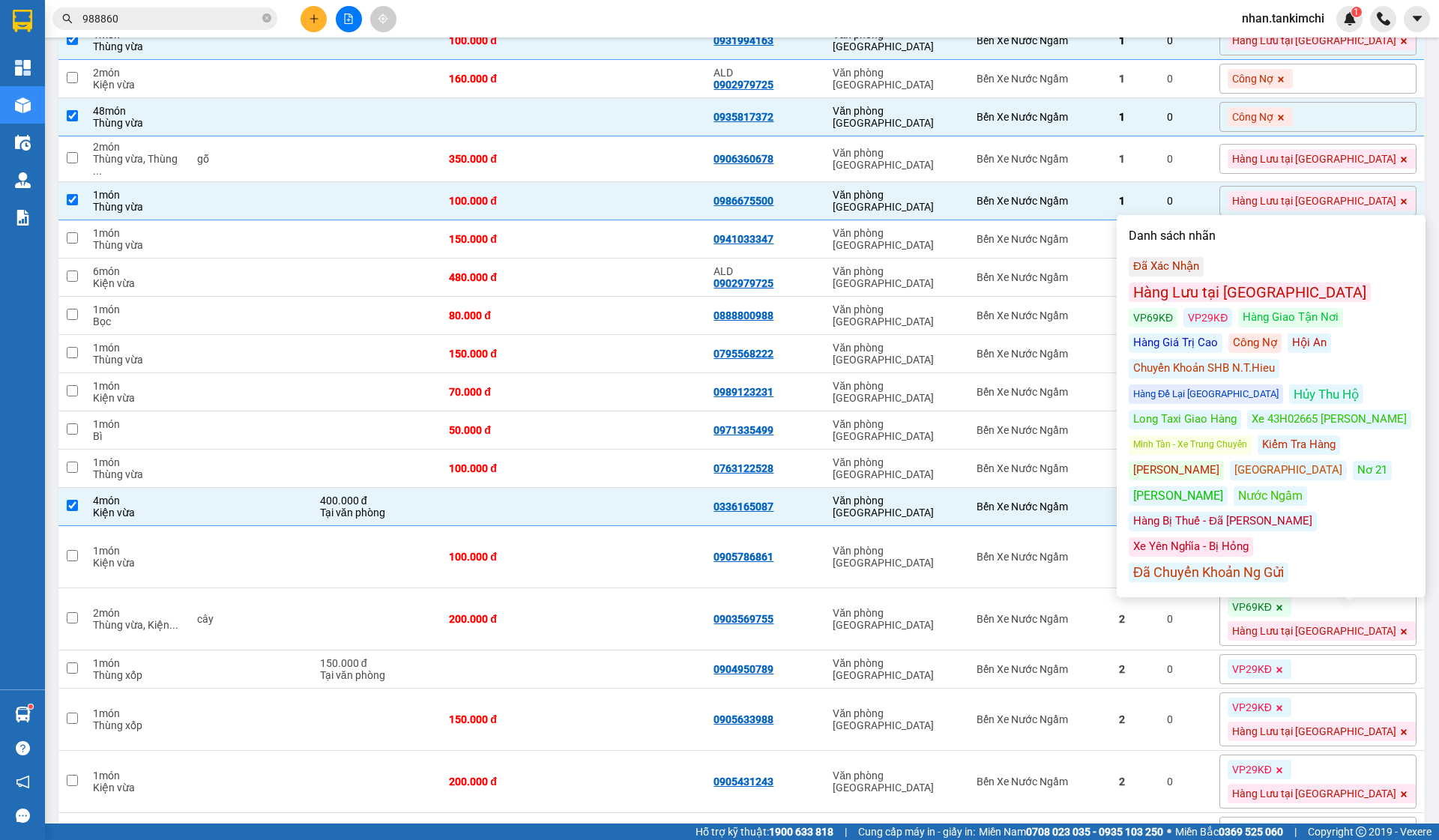
click at [1272, 282] on div "Hàng Lưu tại [GEOGRAPHIC_DATA]" at bounding box center [1250, 292] width 242 height 19
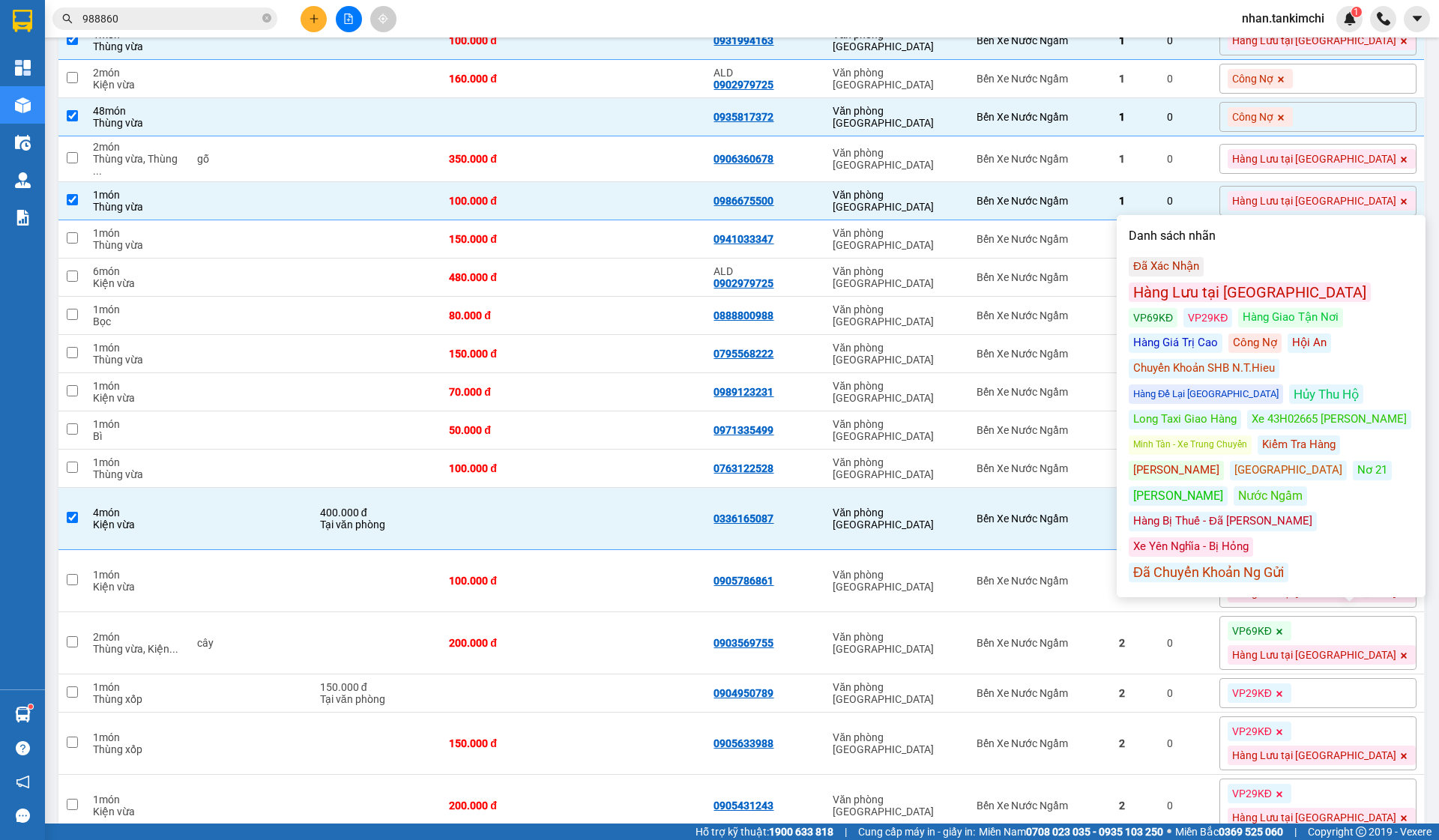
click at [1283, 510] on icon at bounding box center [1280, 507] width 6 height 6
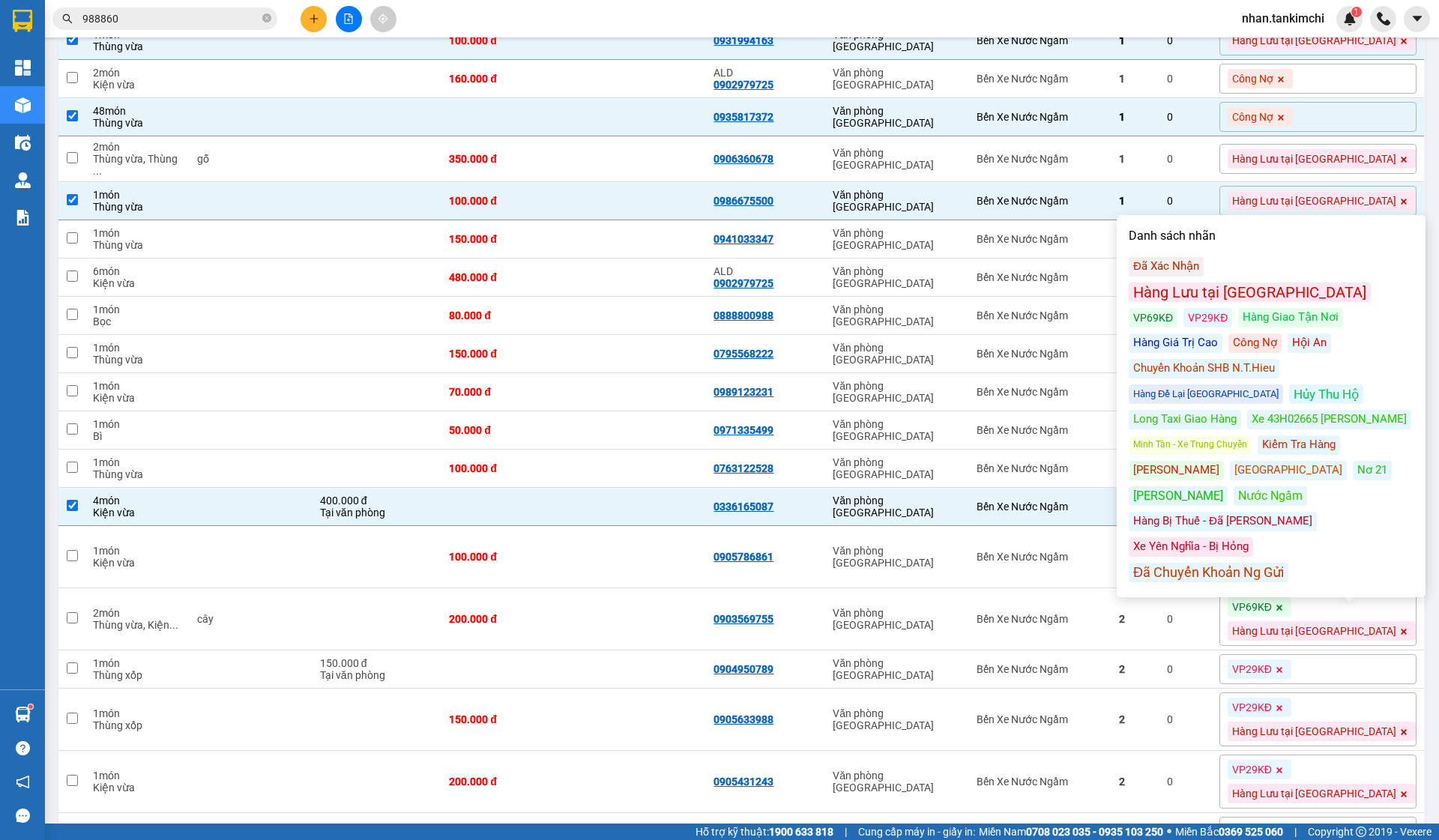
click at [1284, 550] on icon at bounding box center [1279, 544] width 9 height 9
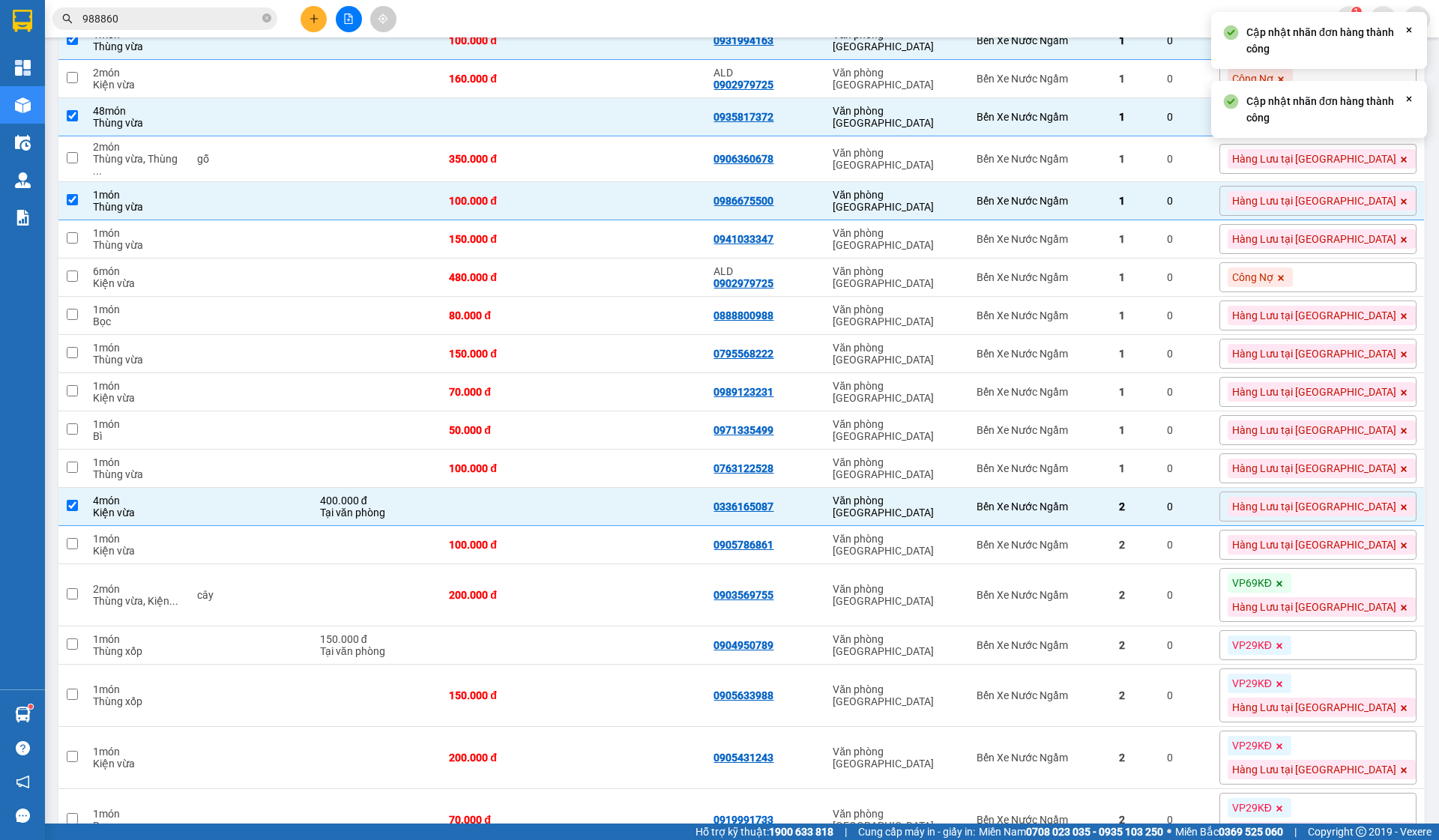
scroll to position [1787, 0]
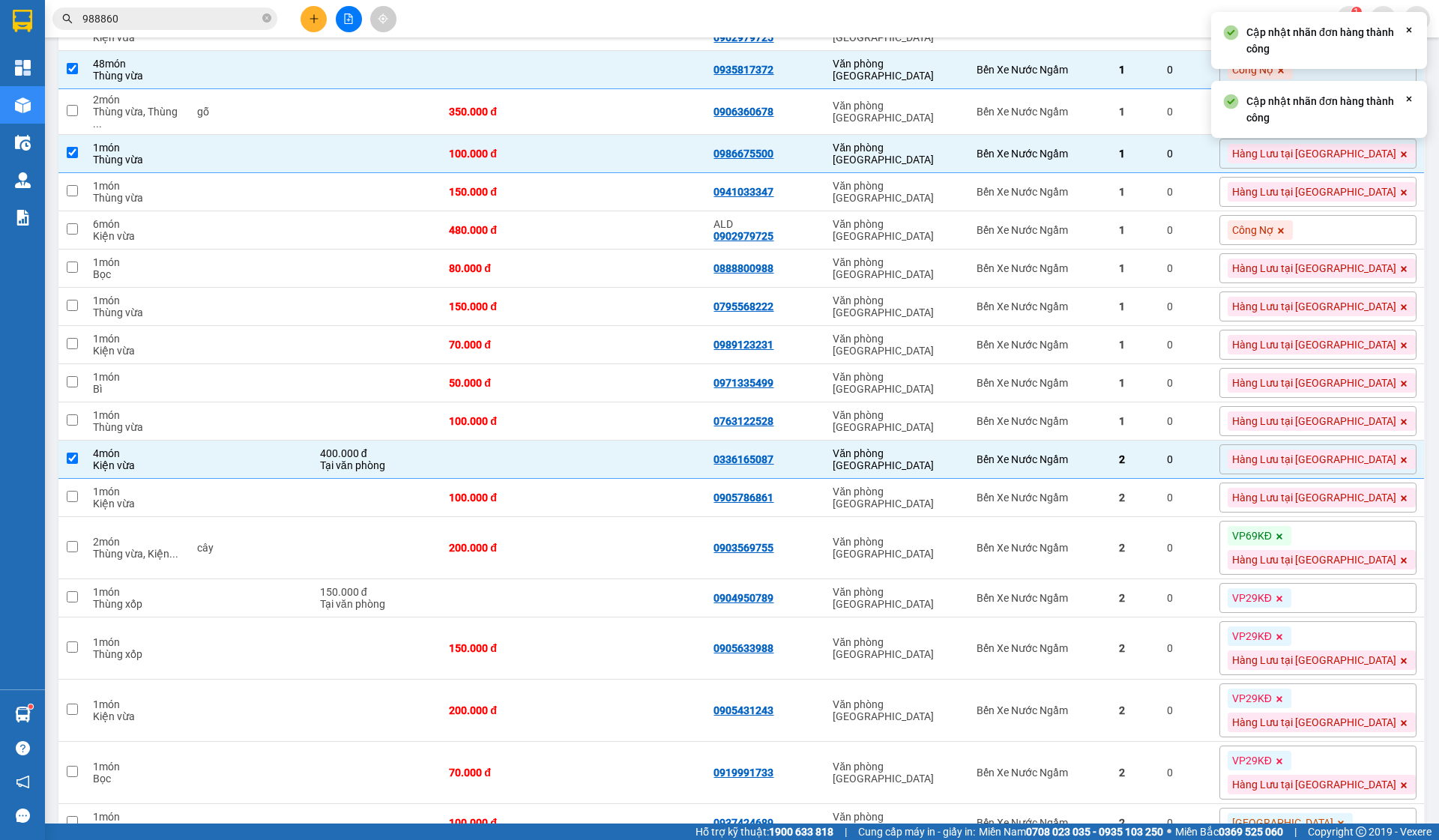
click at [1283, 540] on icon at bounding box center [1280, 537] width 6 height 6
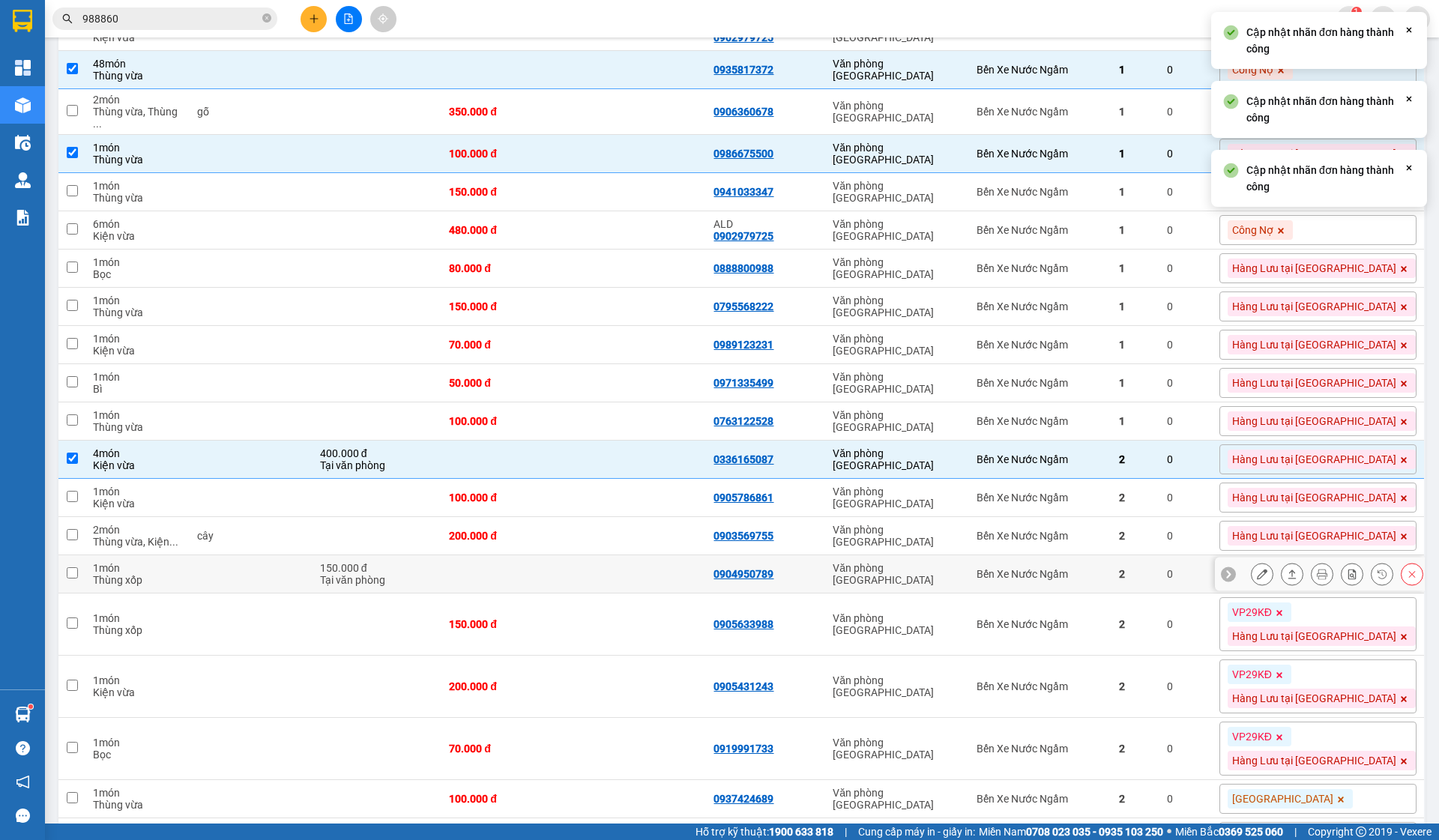
click at [1257, 591] on div at bounding box center [1320, 574] width 210 height 33
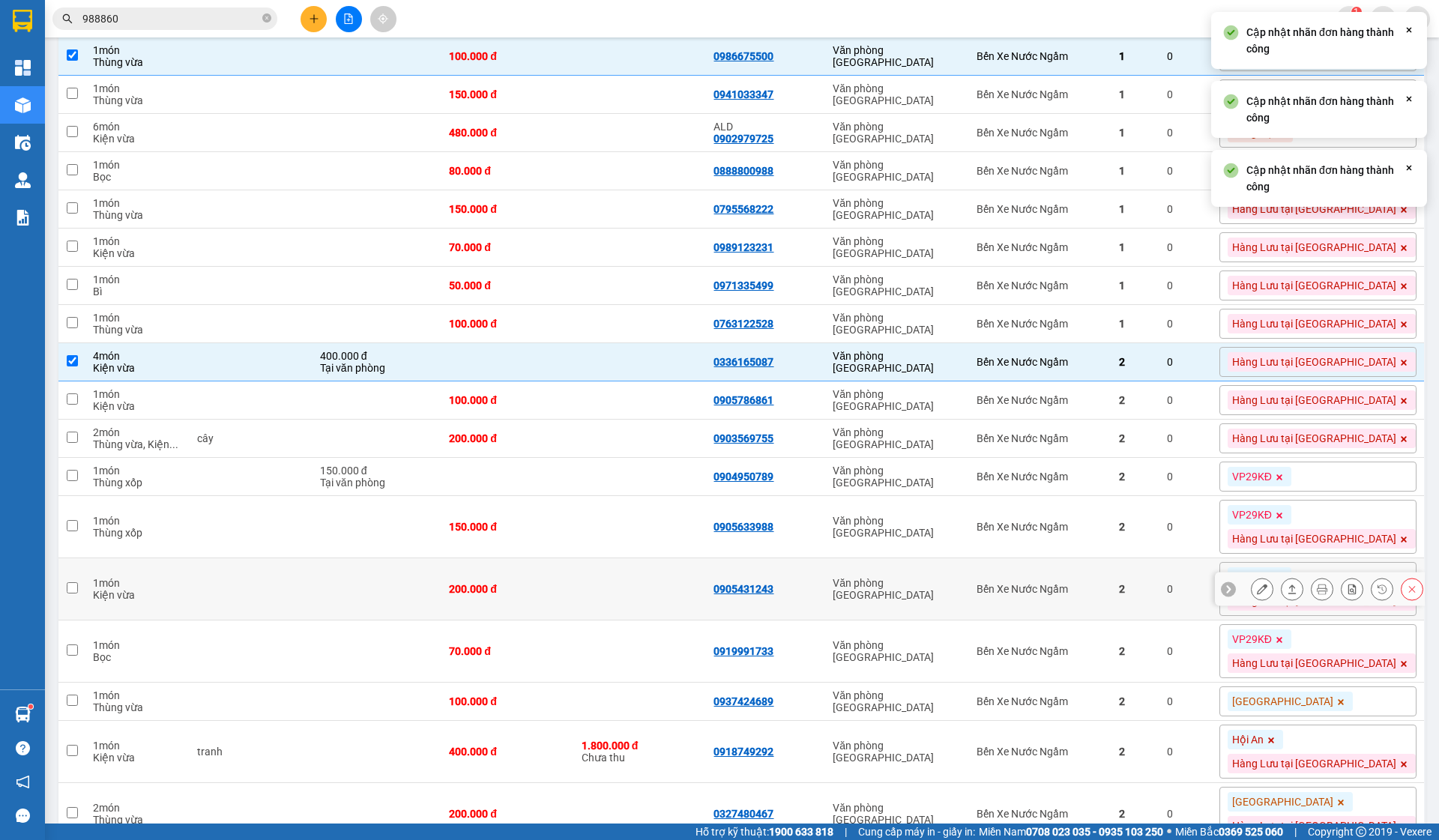
scroll to position [1889, 0]
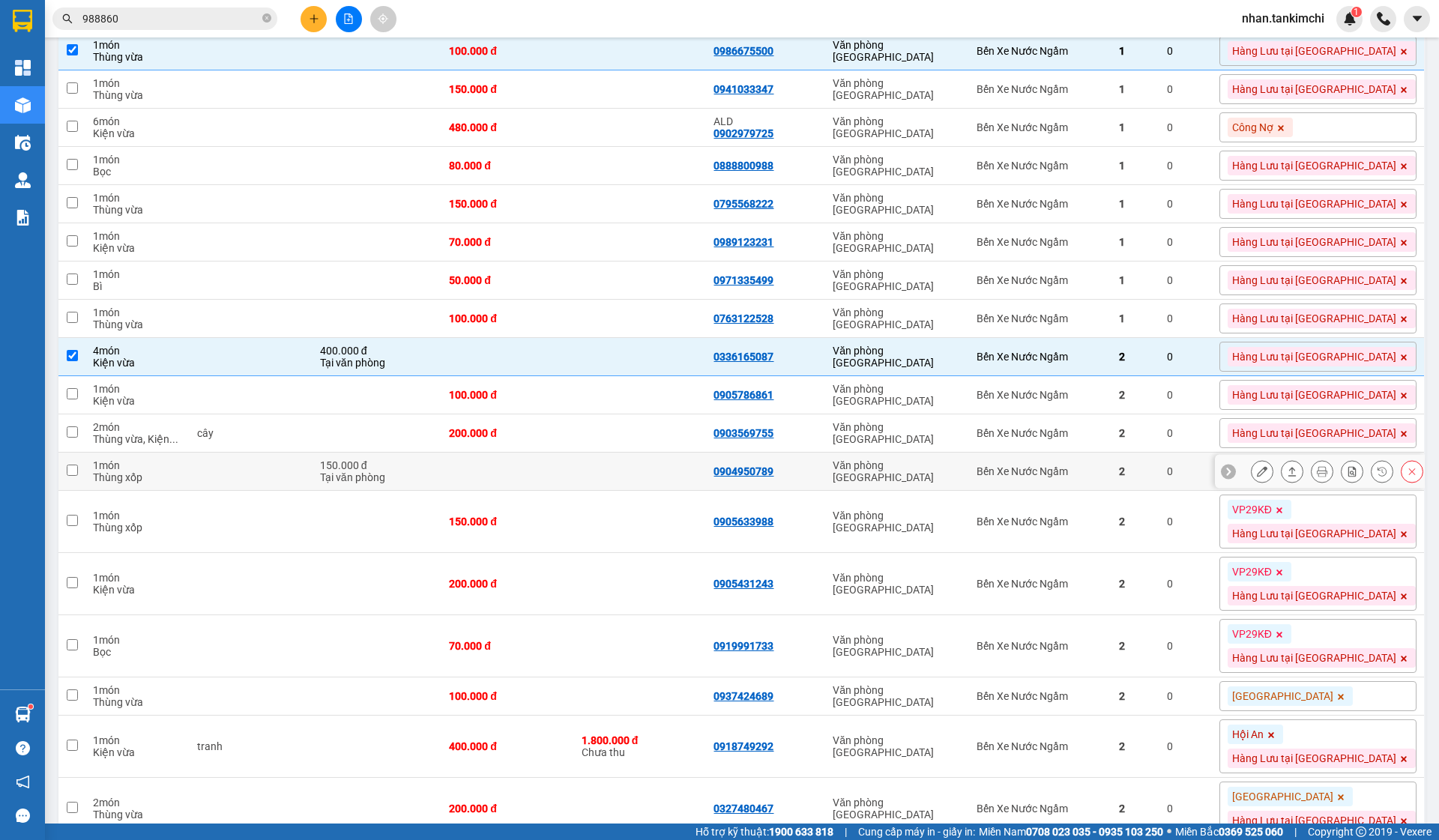
click at [1408, 477] on icon at bounding box center [1411, 471] width 10 height 10
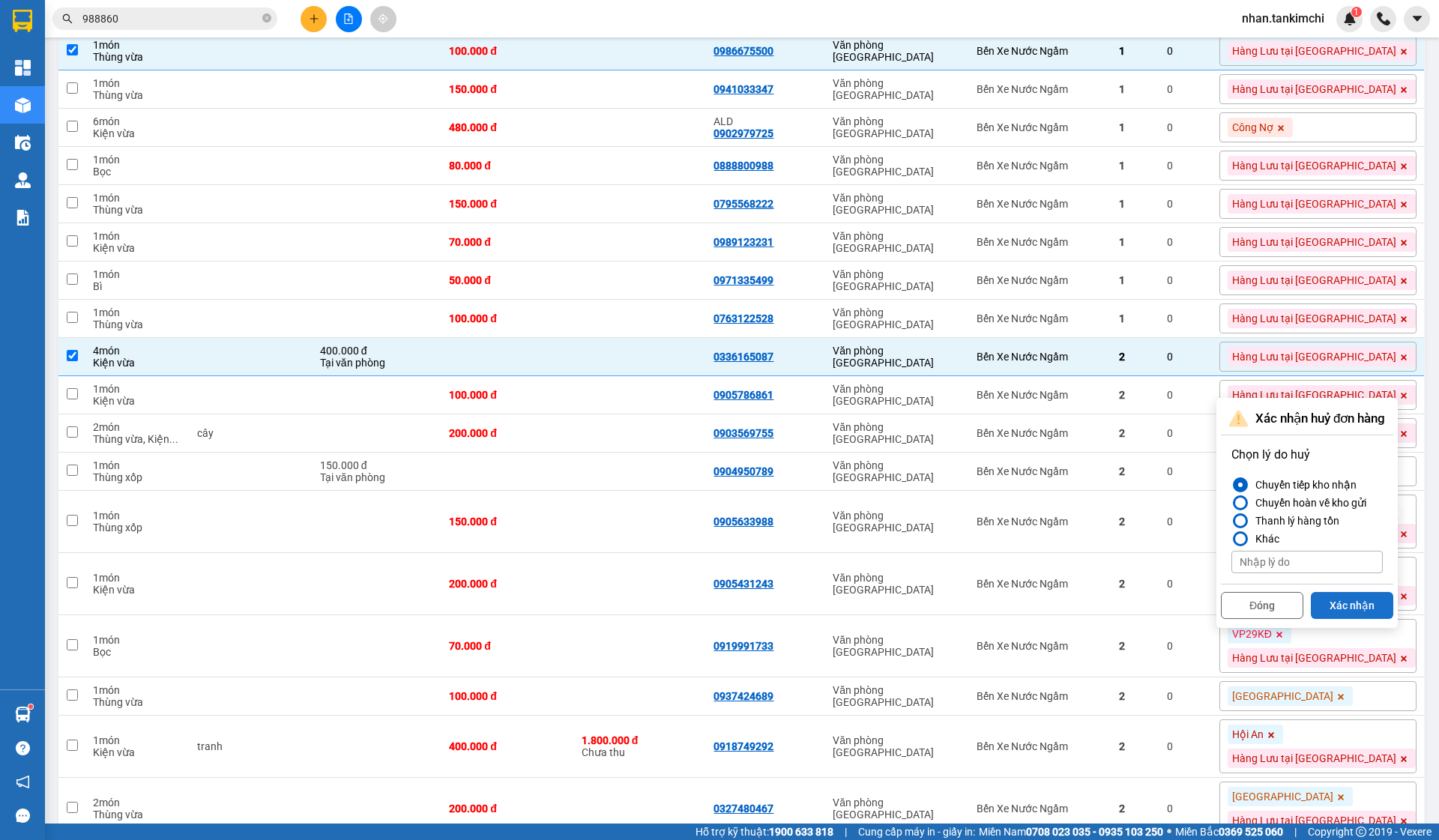
click at [1346, 604] on button "Xác nhận" at bounding box center [1352, 605] width 82 height 27
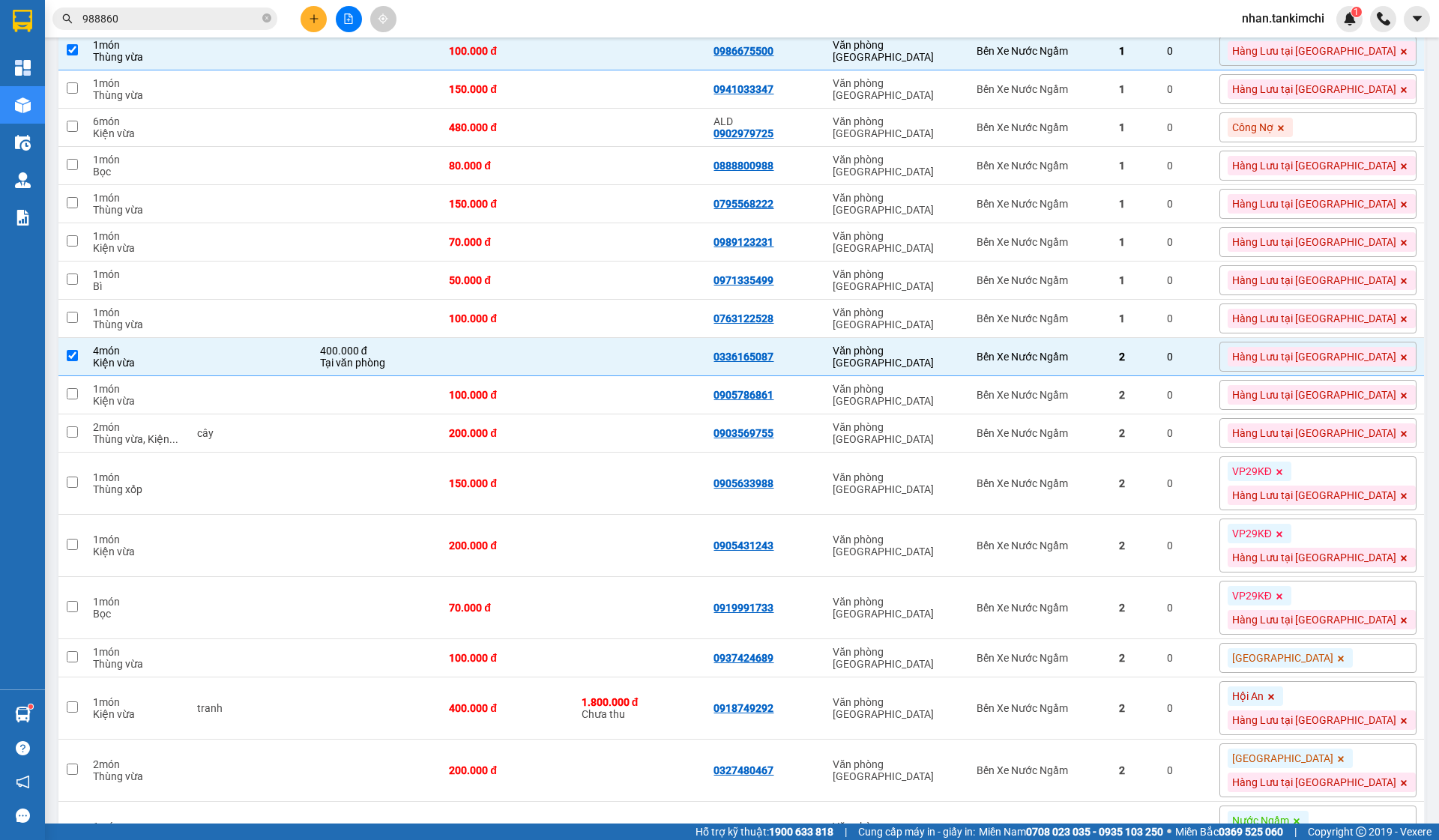
click at [1284, 477] on icon at bounding box center [1279, 471] width 9 height 9
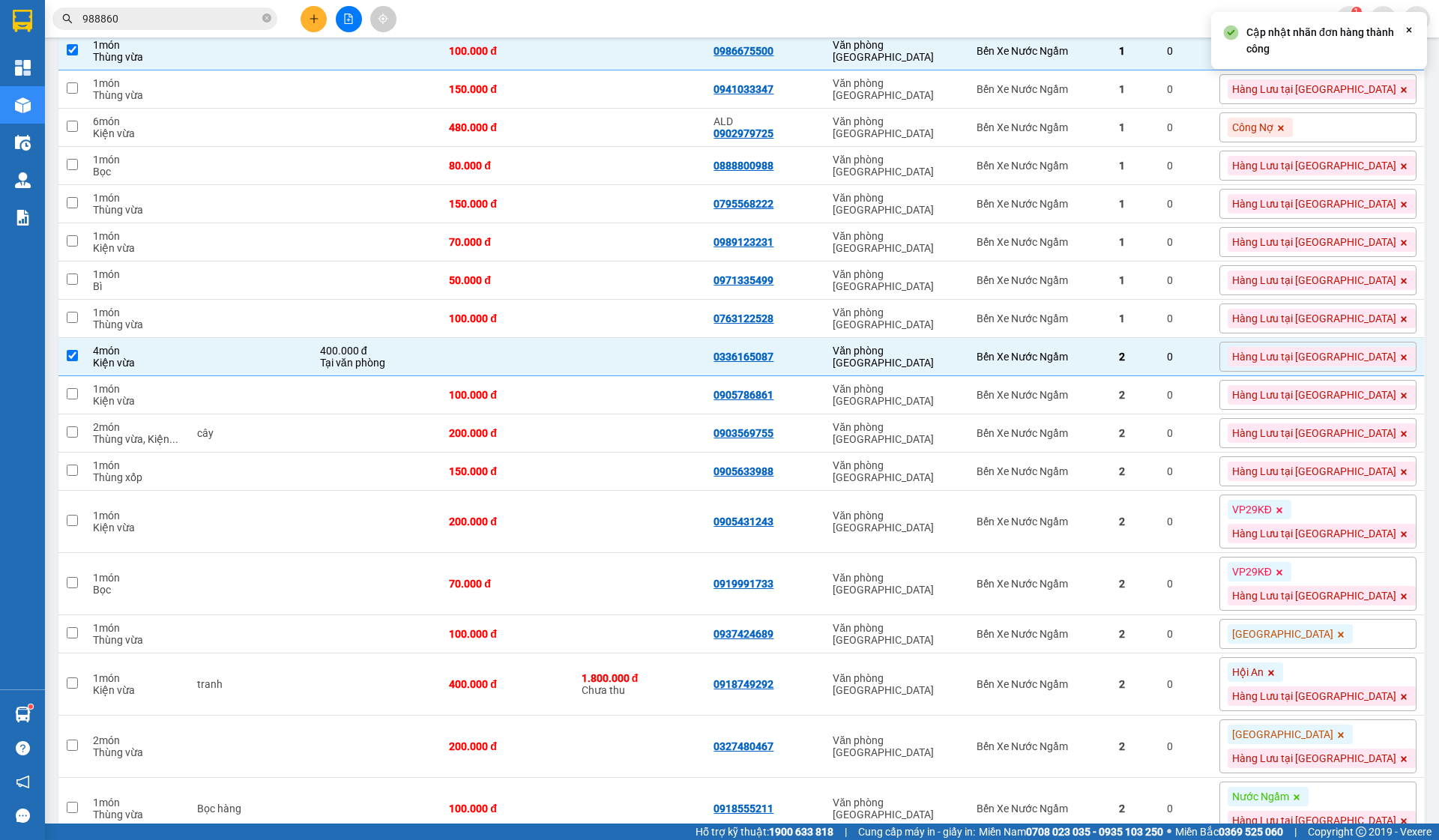
click at [1283, 513] on icon at bounding box center [1280, 510] width 6 height 6
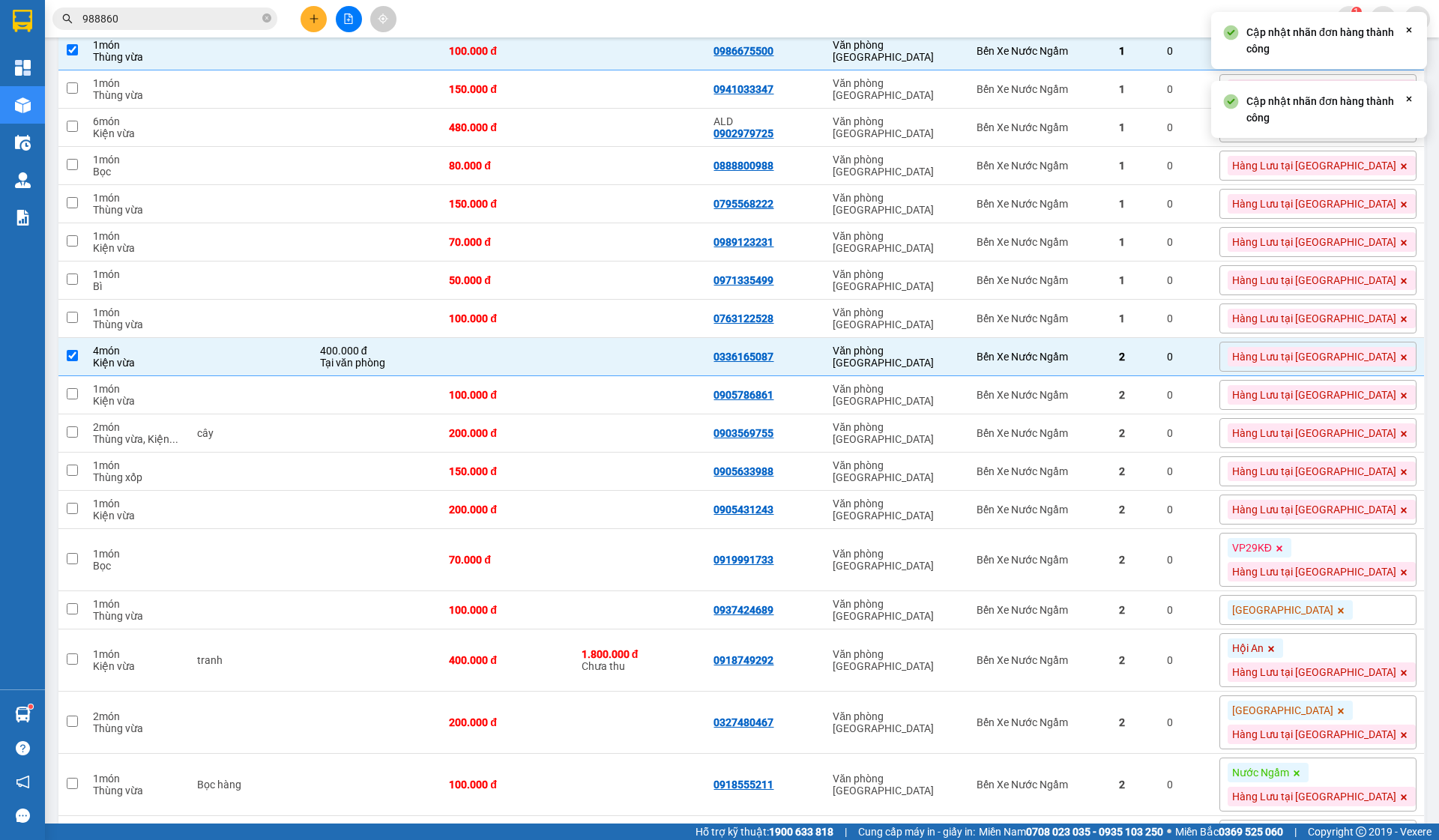
click at [1287, 558] on span at bounding box center [1280, 547] width 15 height 19
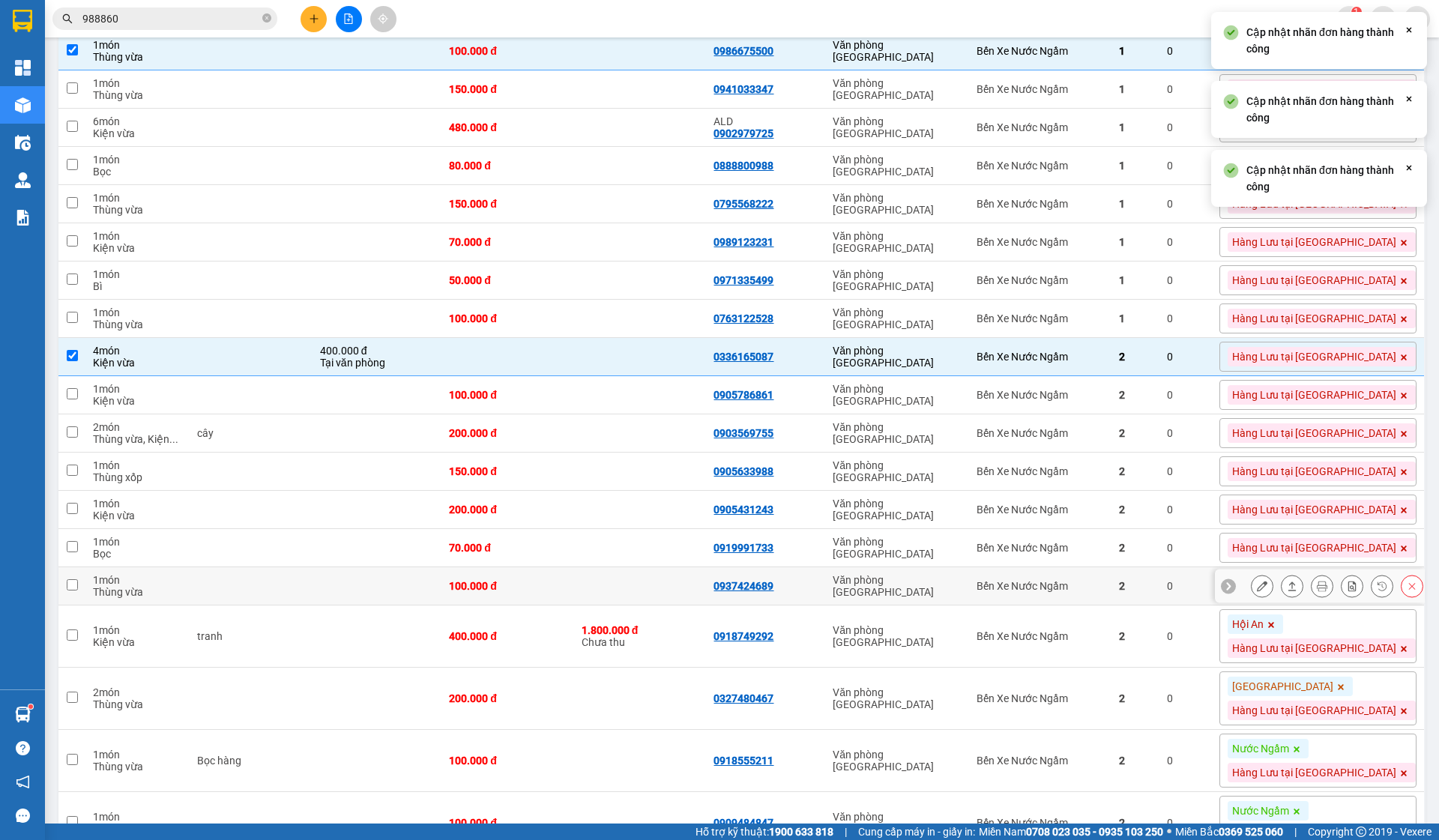
click at [1111, 655] on td "Bến Xe Nước Ngầm" at bounding box center [1039, 636] width 142 height 62
checkbox input "true"
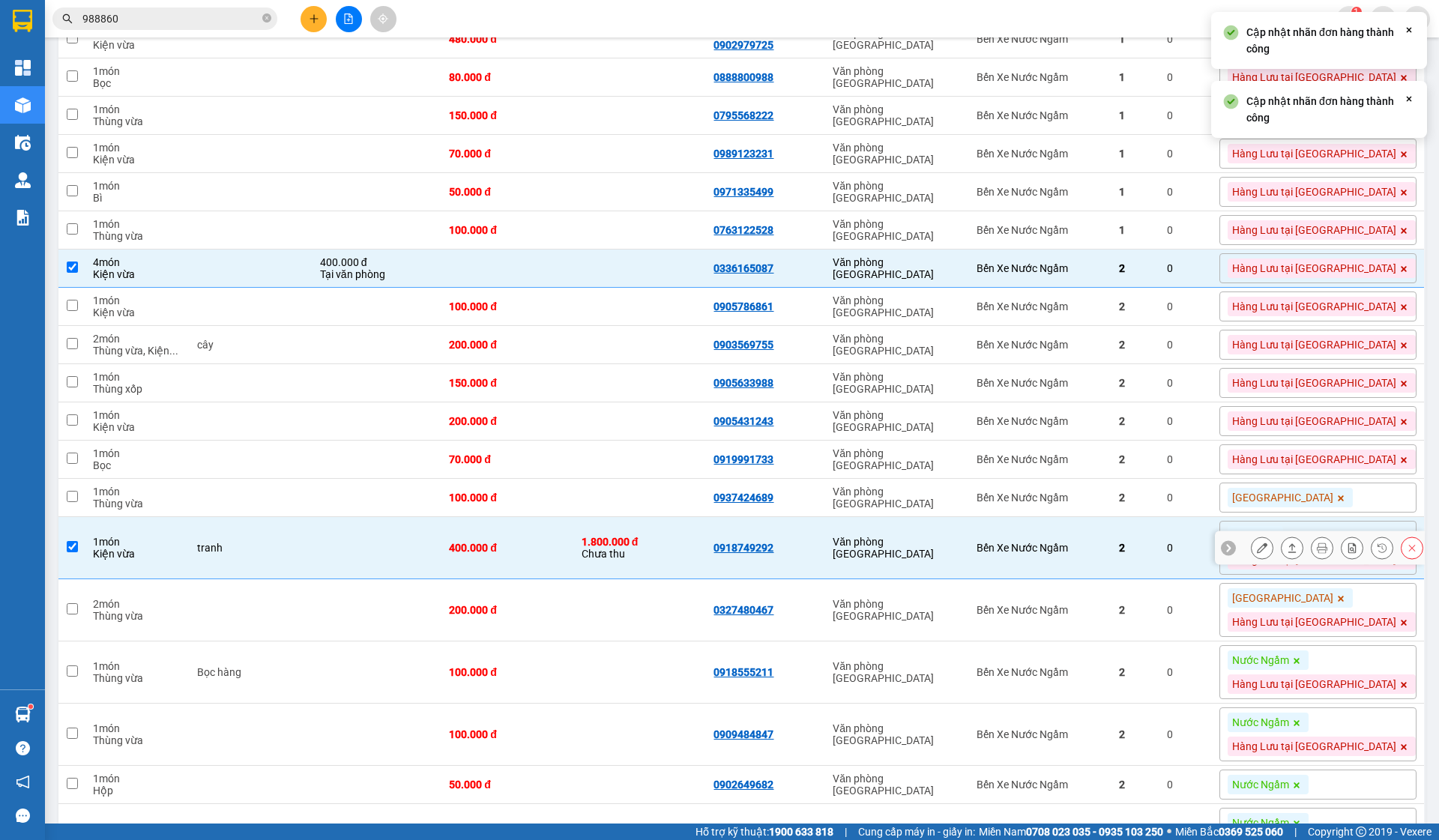
scroll to position [1998, 0]
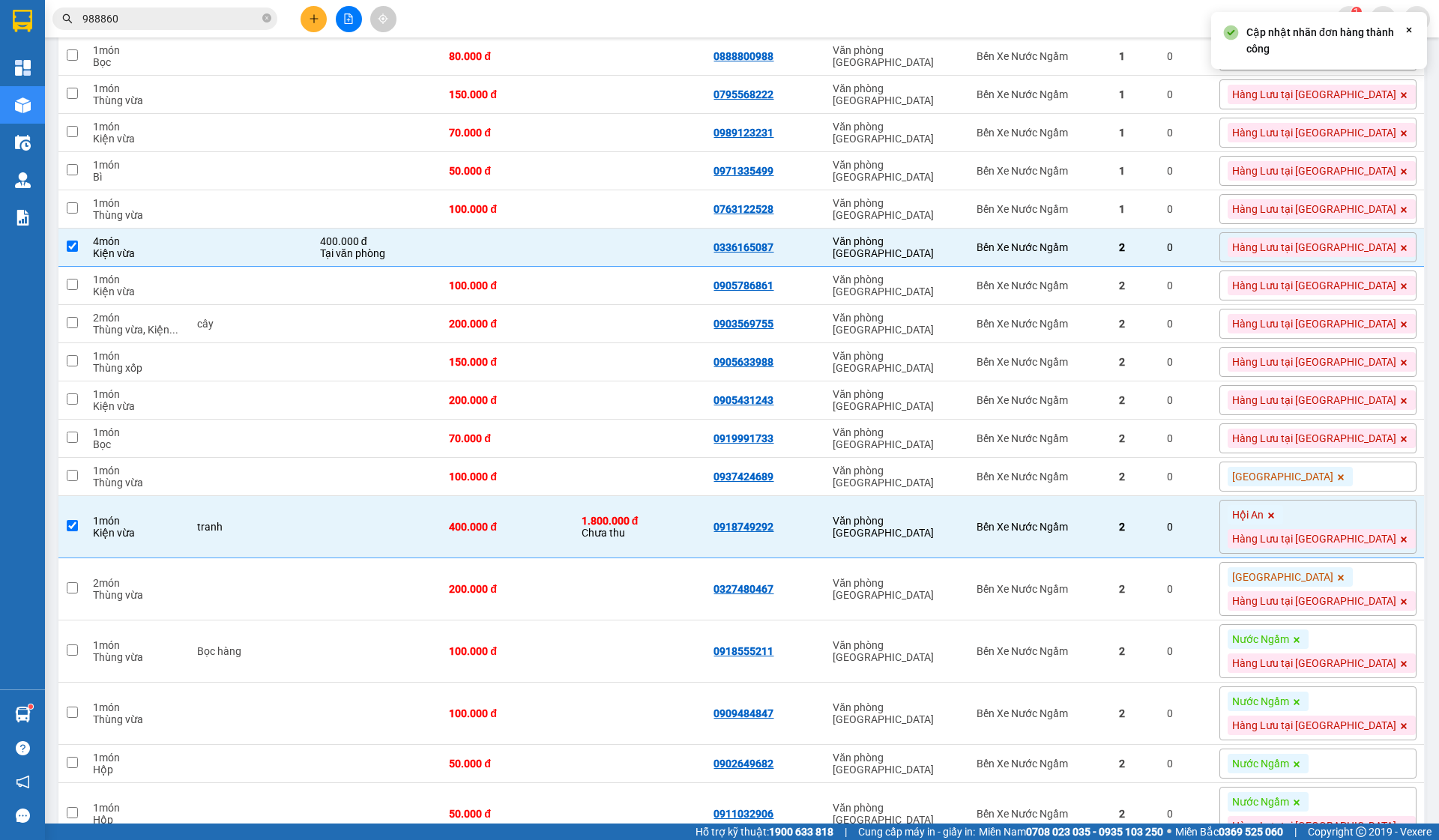
click at [1346, 583] on icon at bounding box center [1340, 577] width 9 height 9
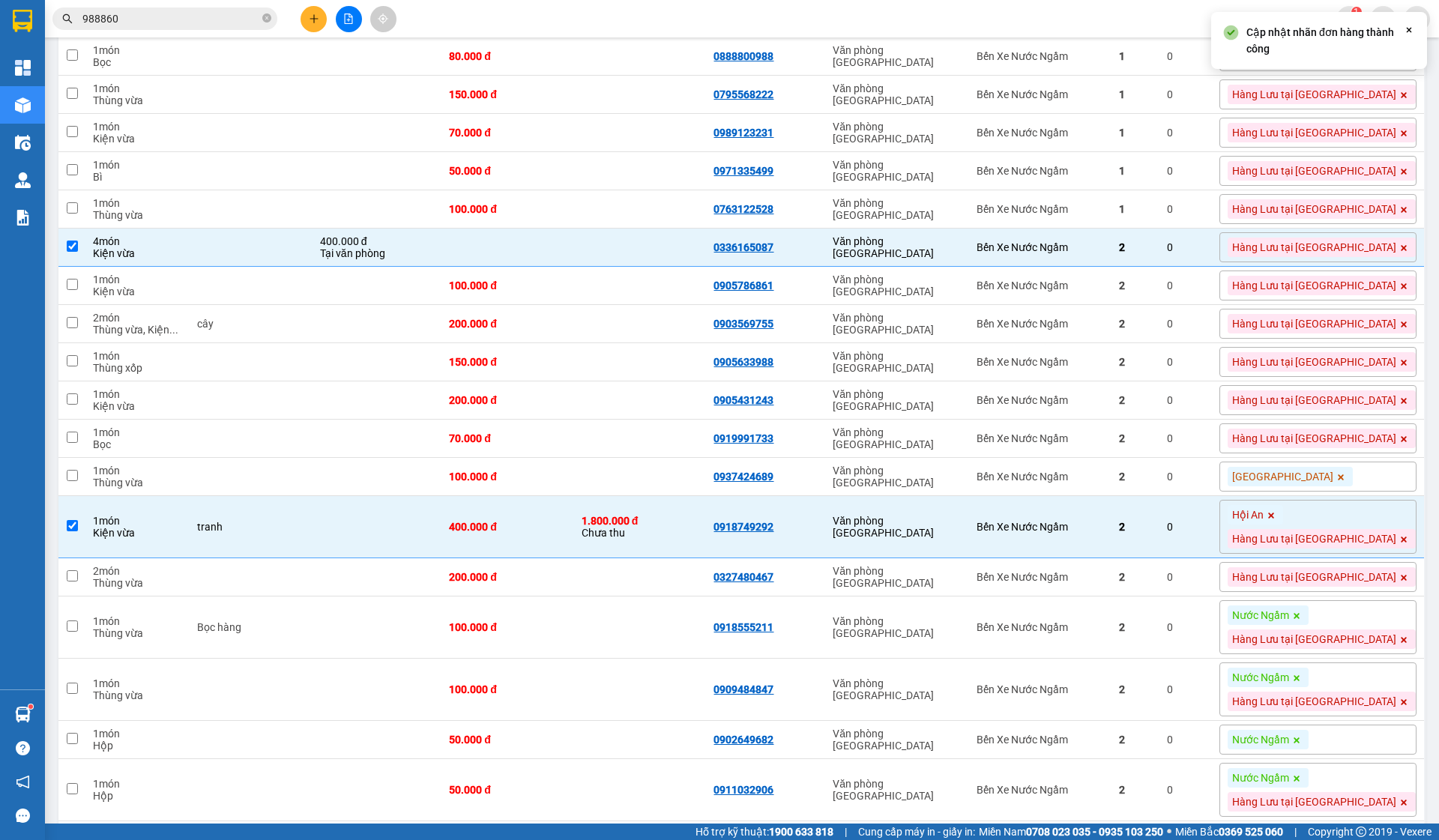
scroll to position [2061, 0]
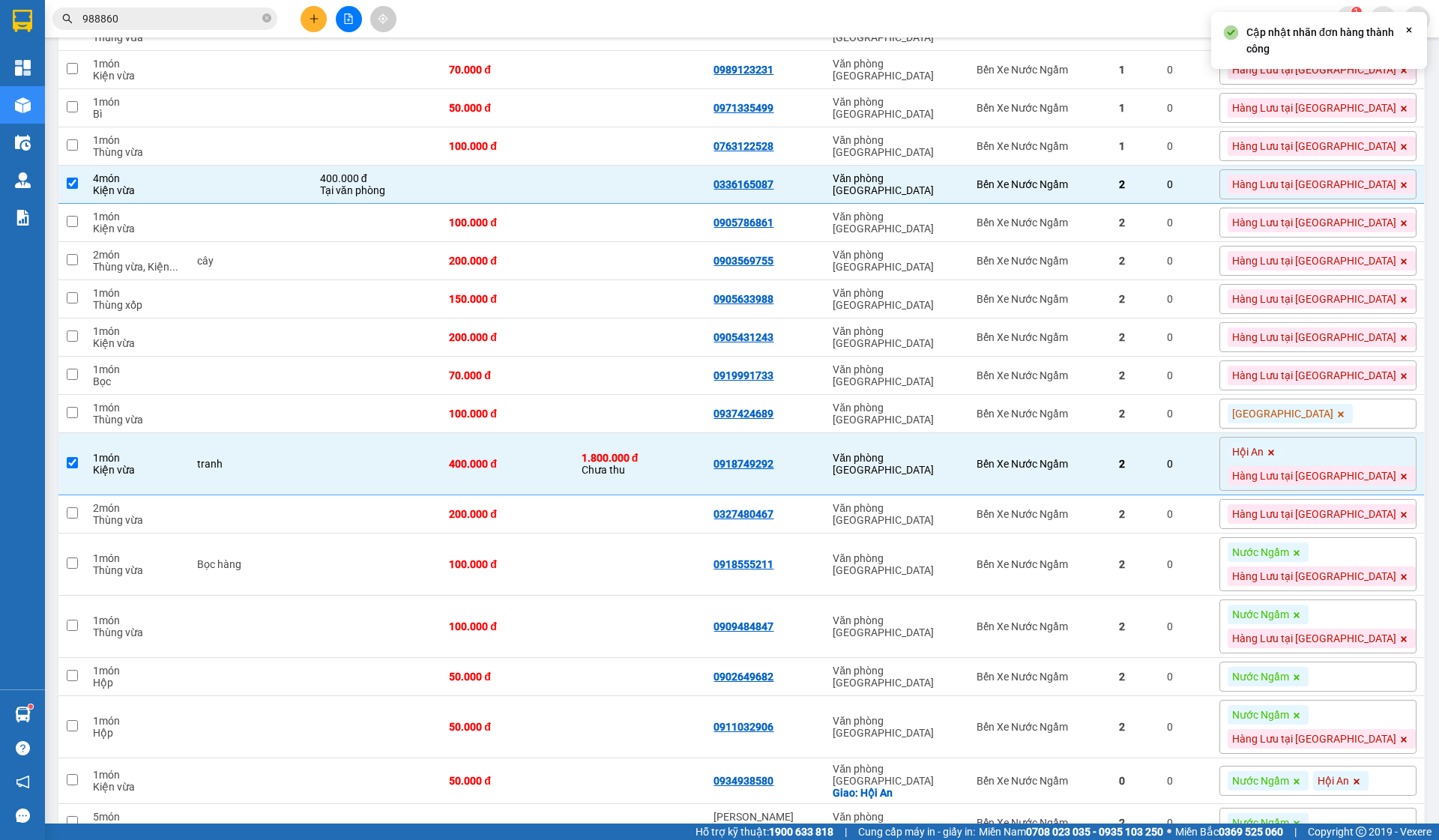
click at [1305, 562] on span at bounding box center [1297, 552] width 15 height 19
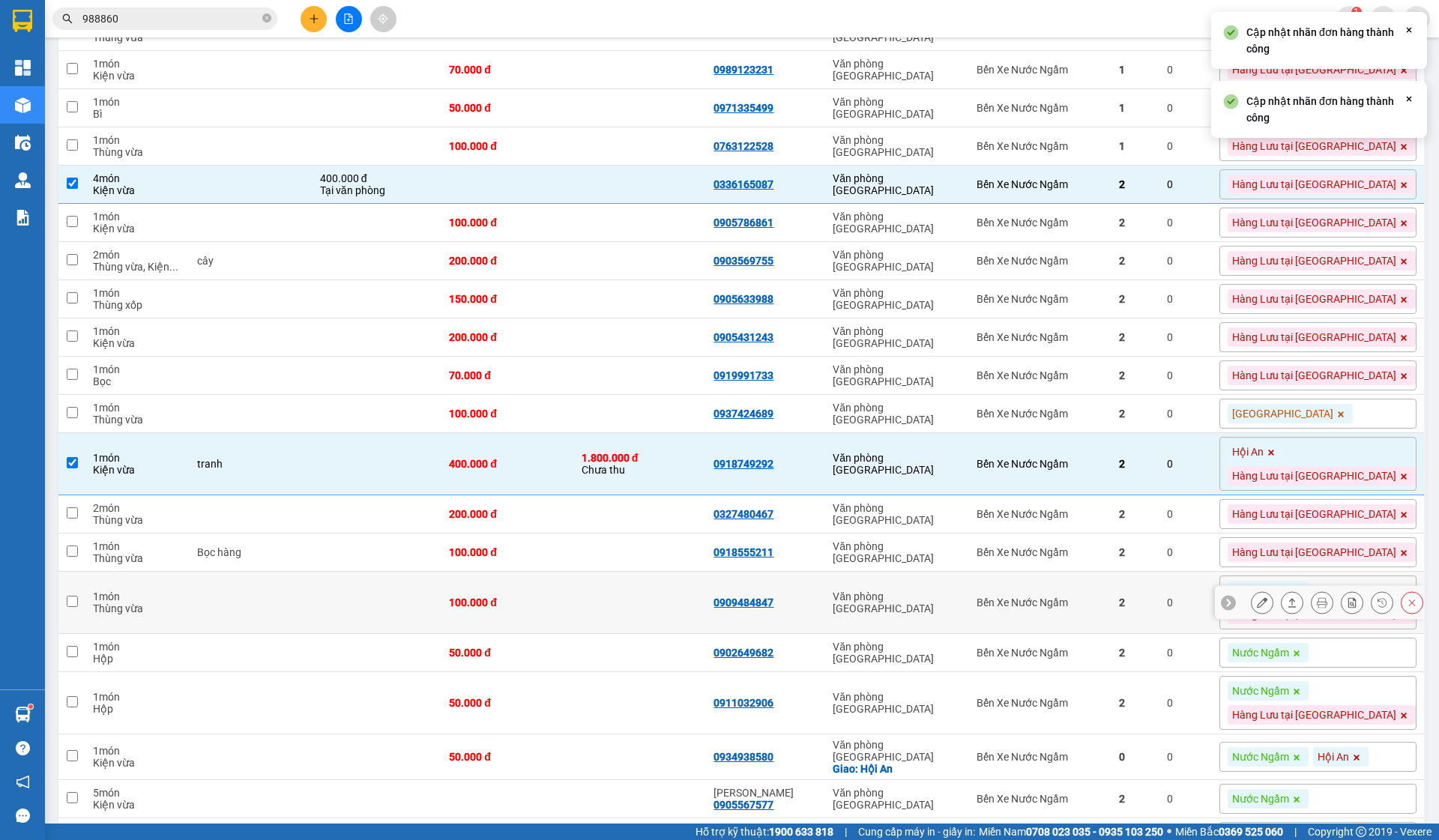
click at [1361, 620] on div at bounding box center [1320, 603] width 210 height 33
click at [1301, 596] on icon at bounding box center [1296, 590] width 9 height 9
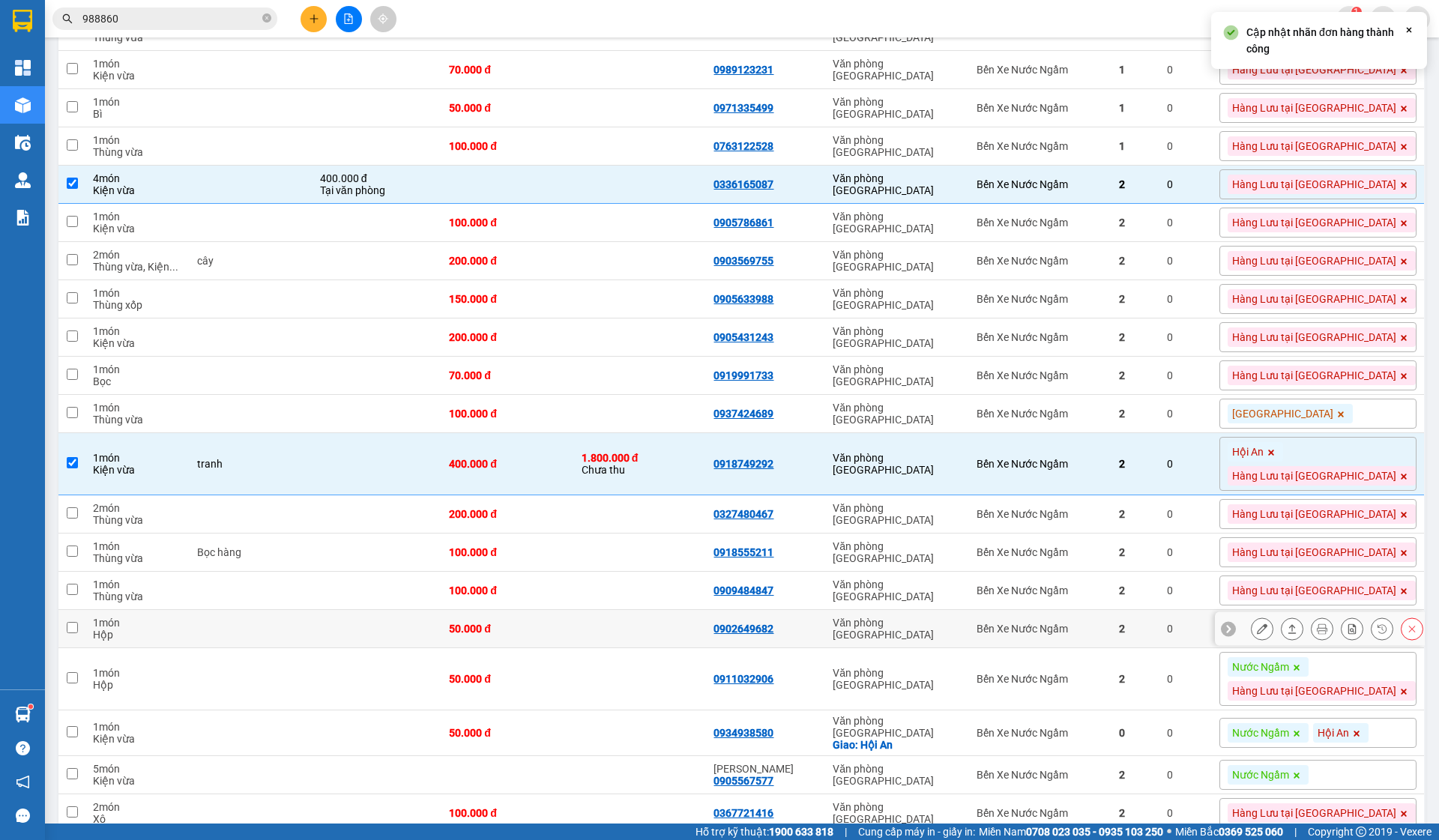
click at [1111, 648] on td "Bến Xe Nước Ngầm" at bounding box center [1039, 629] width 142 height 38
checkbox input "true"
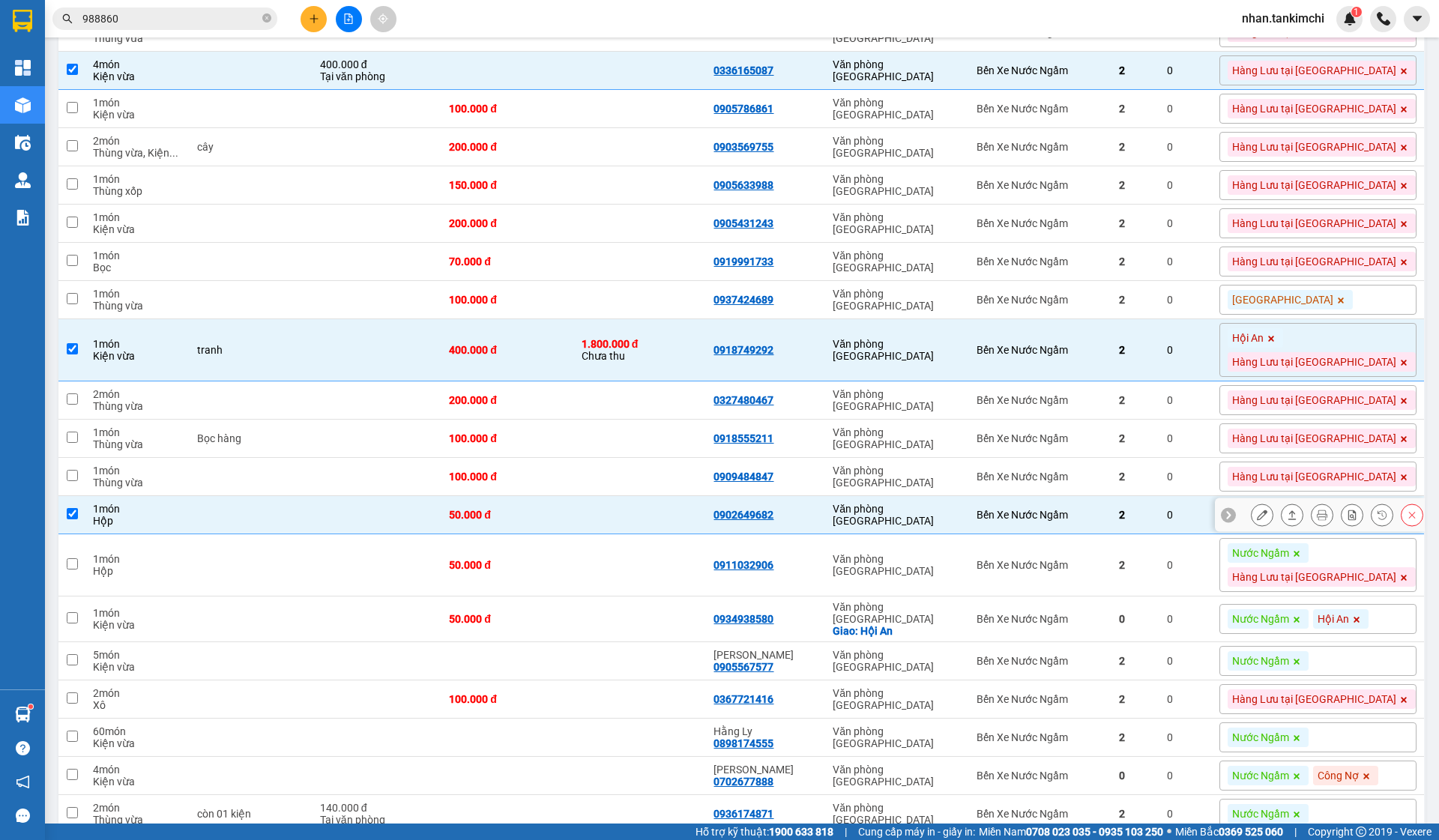
scroll to position [2200, 0]
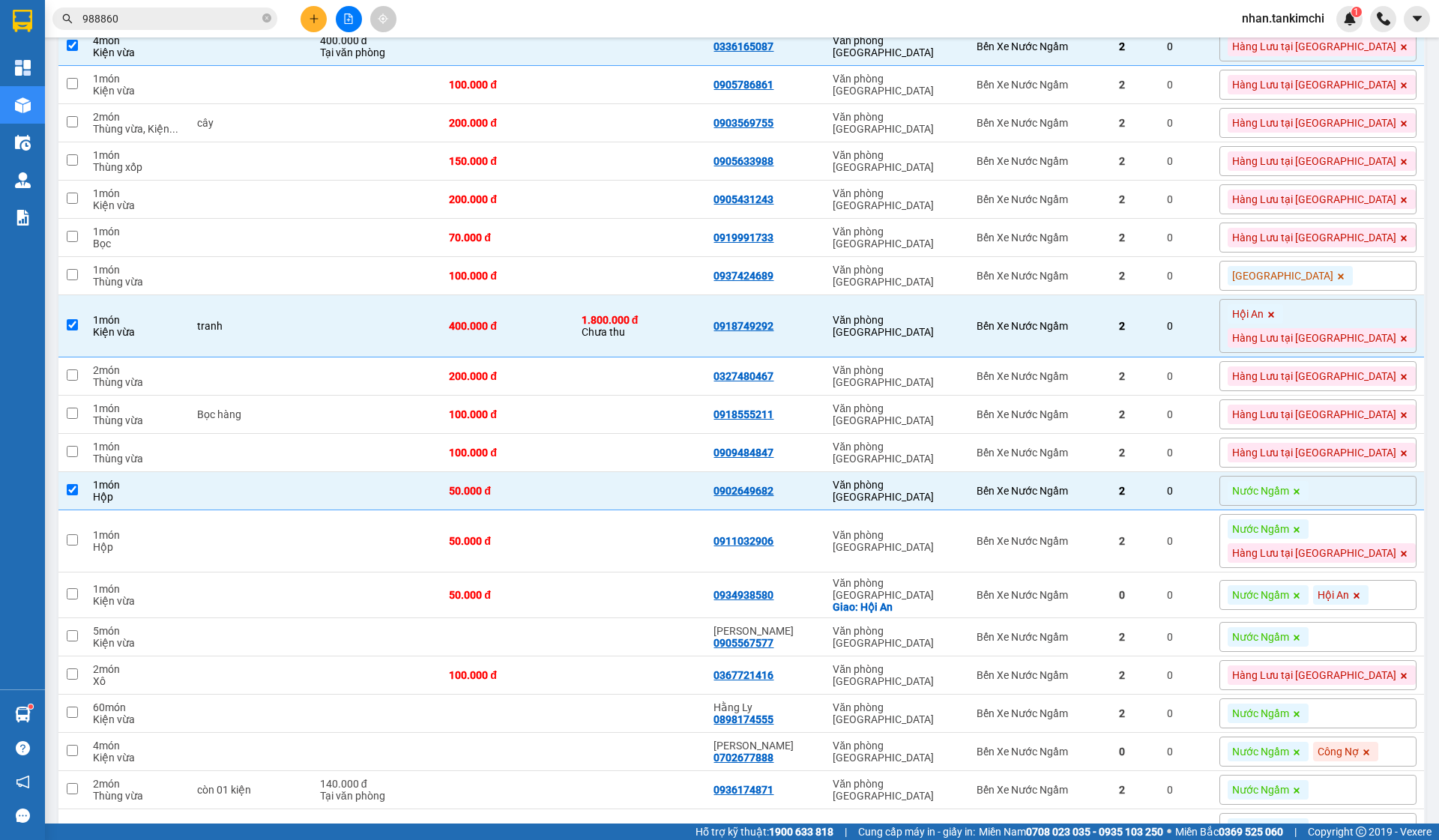
click at [1301, 534] on icon at bounding box center [1296, 529] width 9 height 9
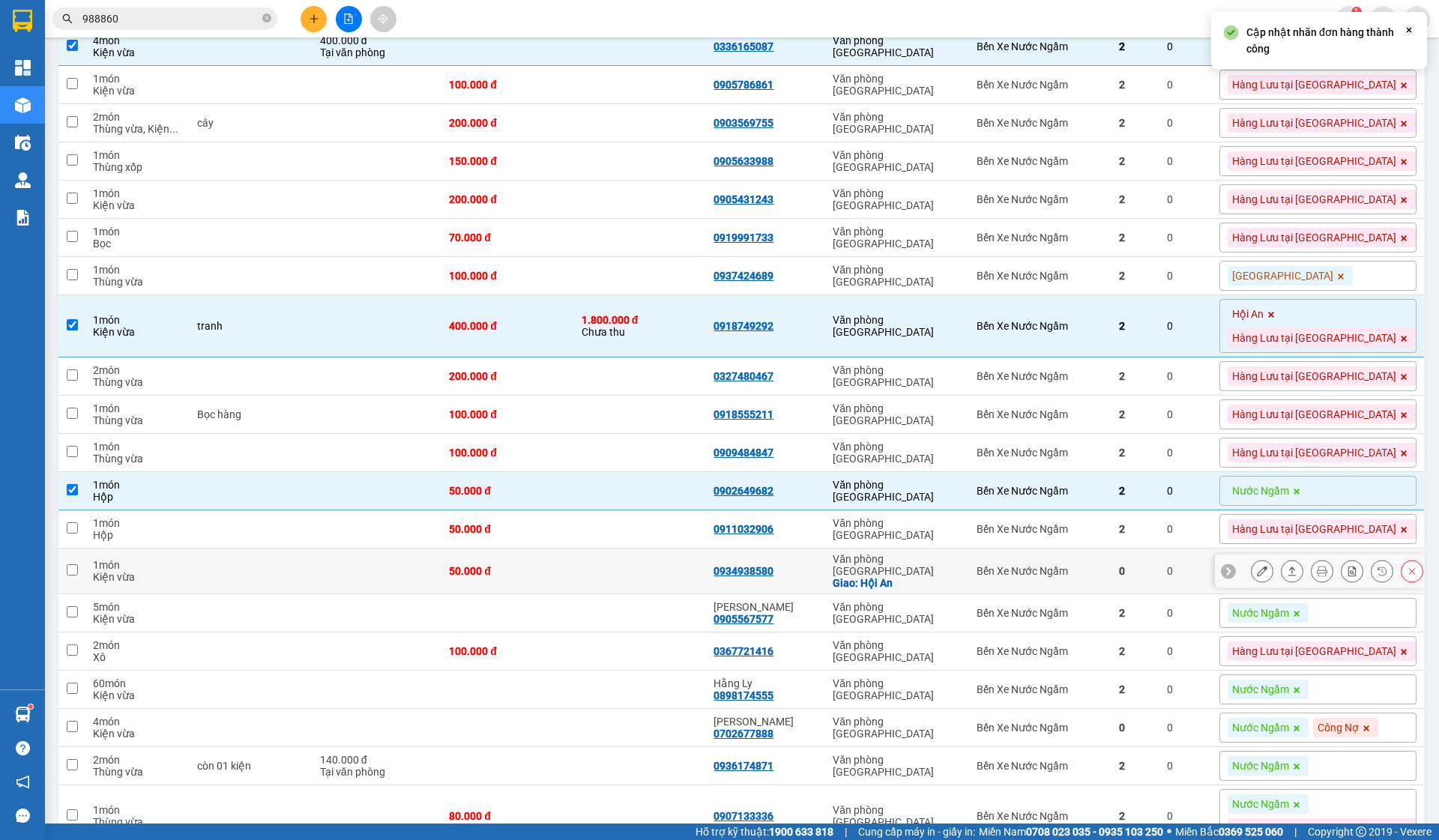
click at [1152, 577] on div "0" at bounding box center [1135, 571] width 33 height 12
checkbox input "true"
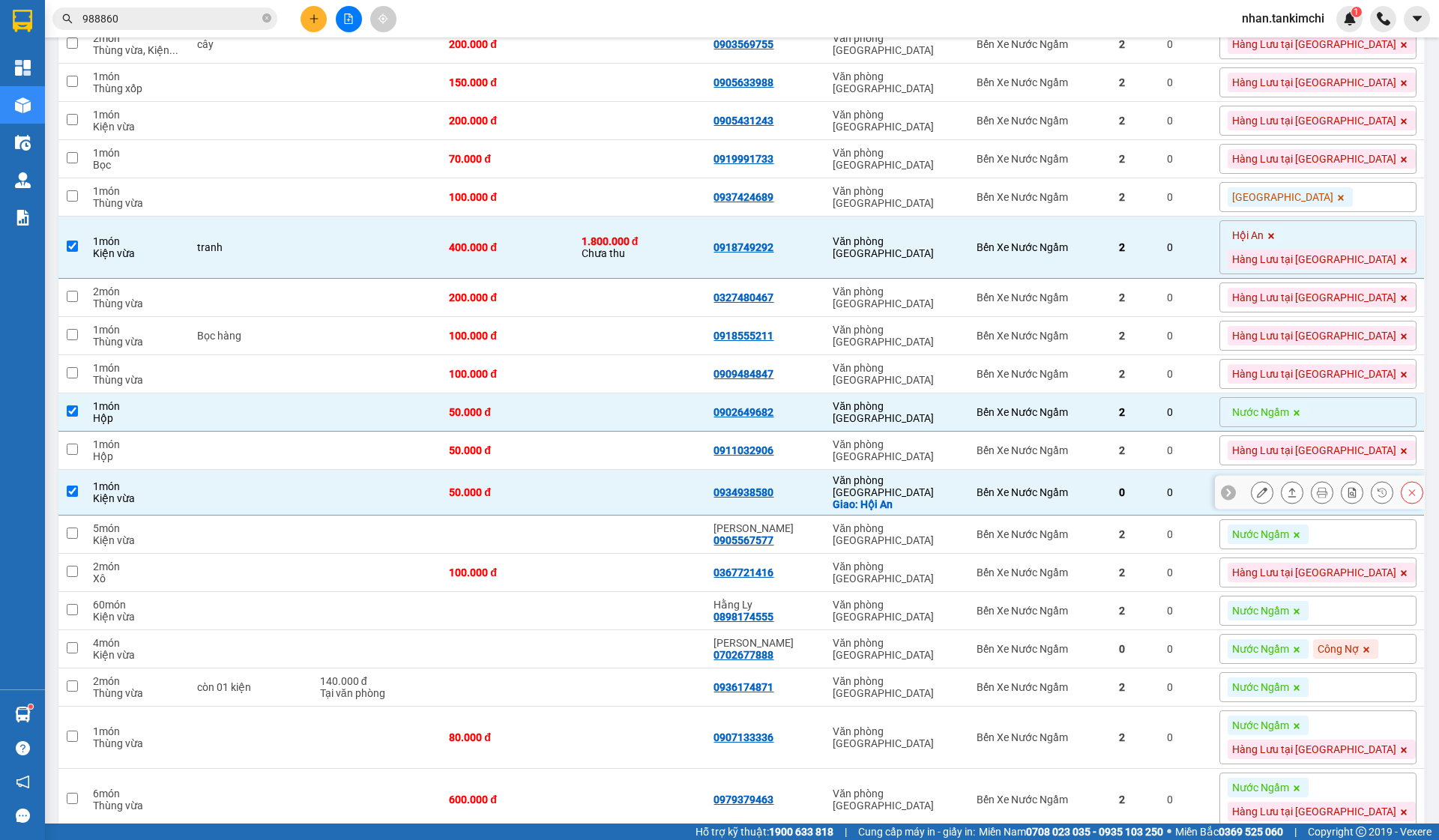
scroll to position [2303, 0]
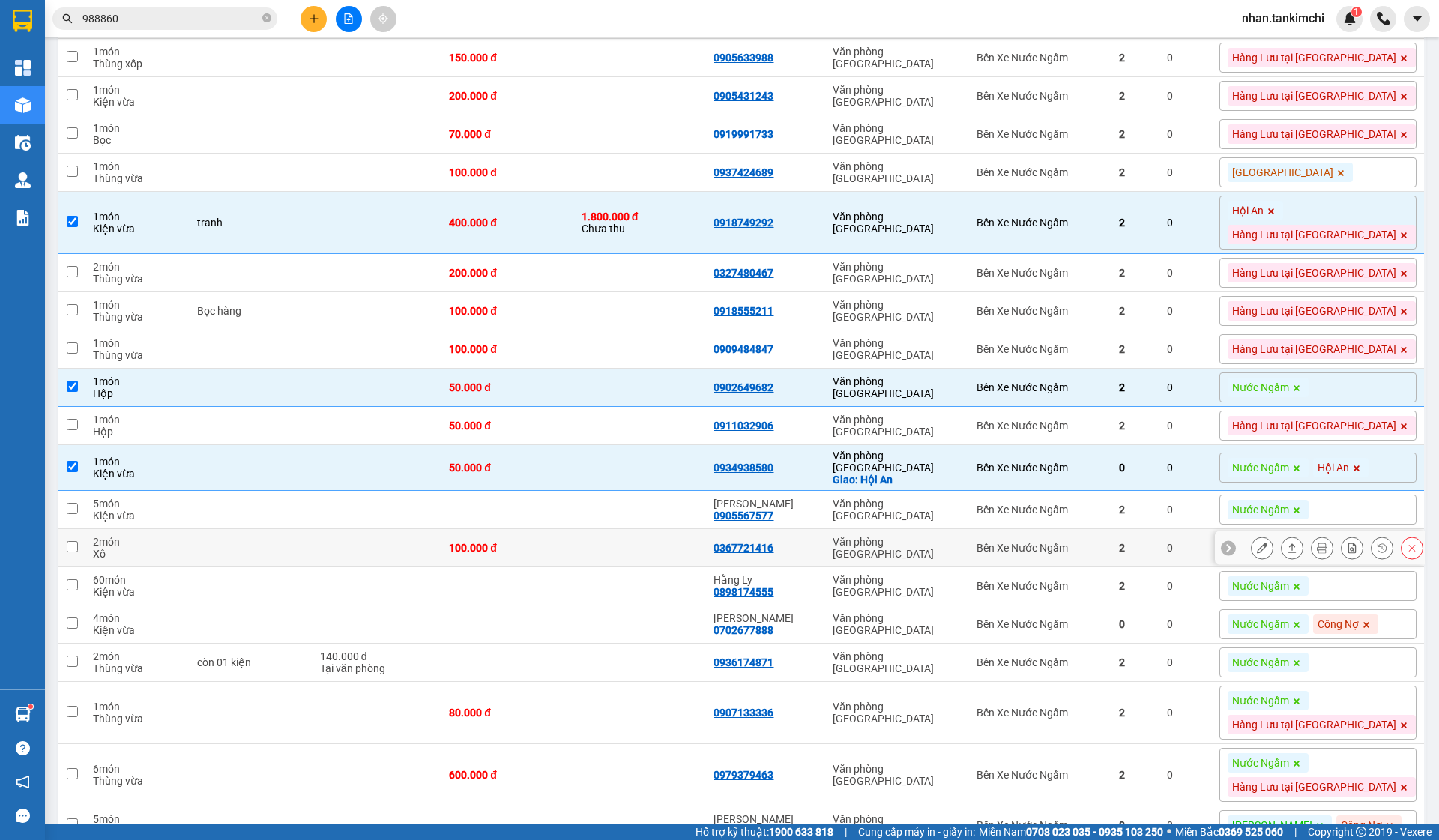
click at [1160, 529] on td "2" at bounding box center [1136, 510] width 48 height 38
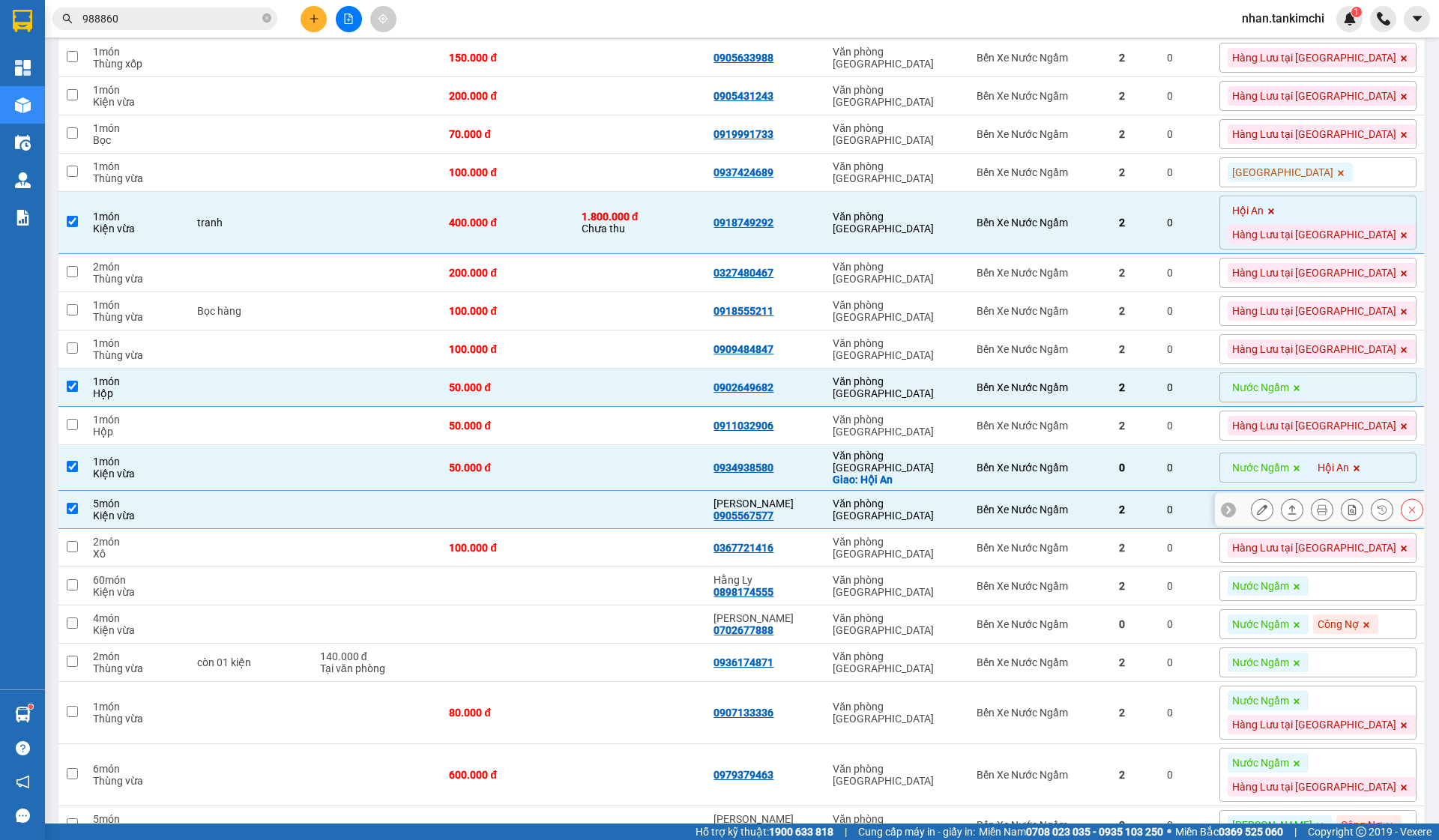
click at [1409, 527] on div at bounding box center [1320, 509] width 210 height 33
click at [1410, 523] on button at bounding box center [1412, 510] width 21 height 27
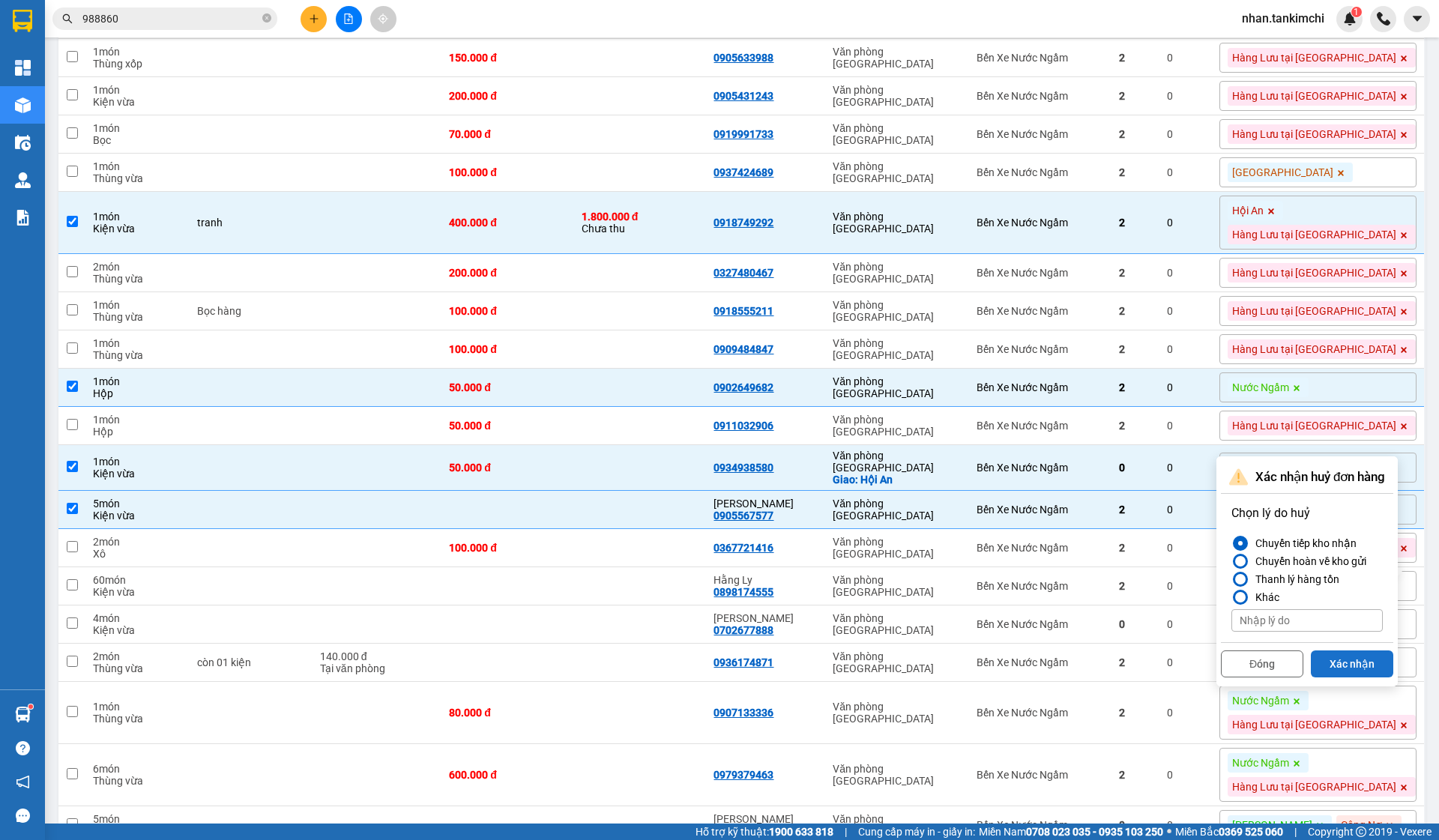
click at [1343, 664] on button "Xác nhận" at bounding box center [1352, 664] width 82 height 27
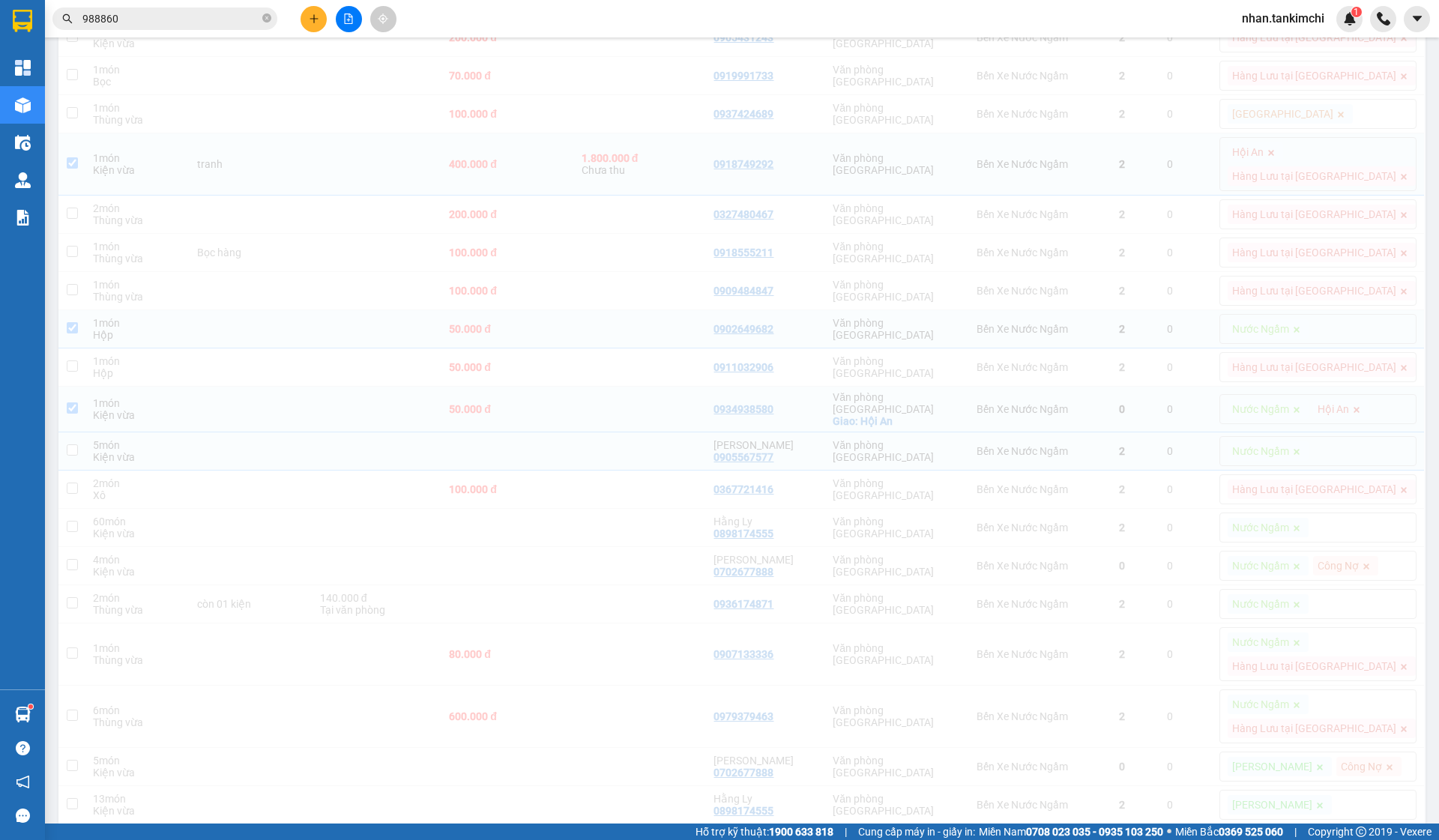
checkbox input "false"
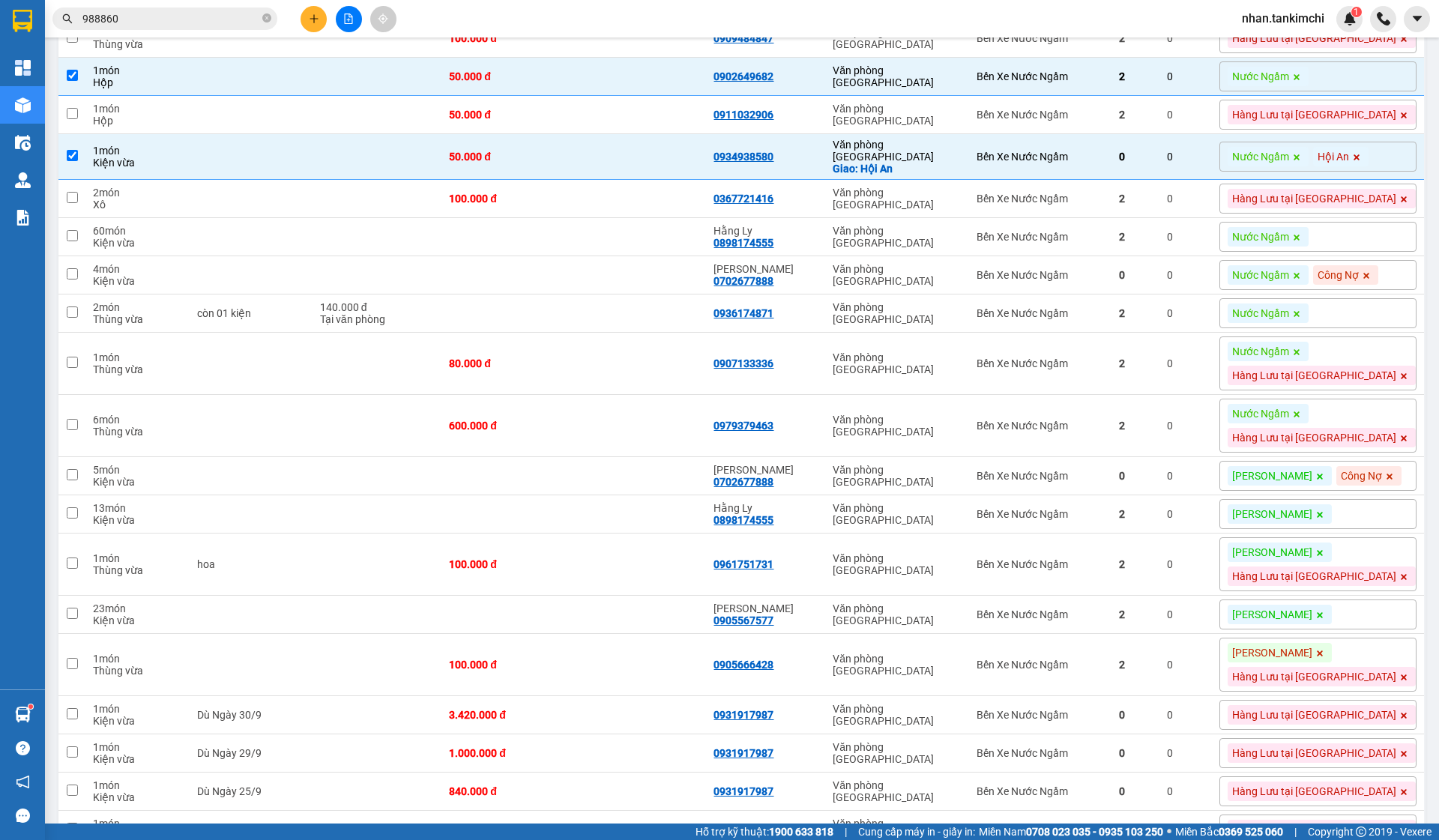
scroll to position [2613, 0]
click at [1103, 520] on div "Bến Xe Nước Ngầm" at bounding box center [1039, 514] width 127 height 12
checkbox input "true"
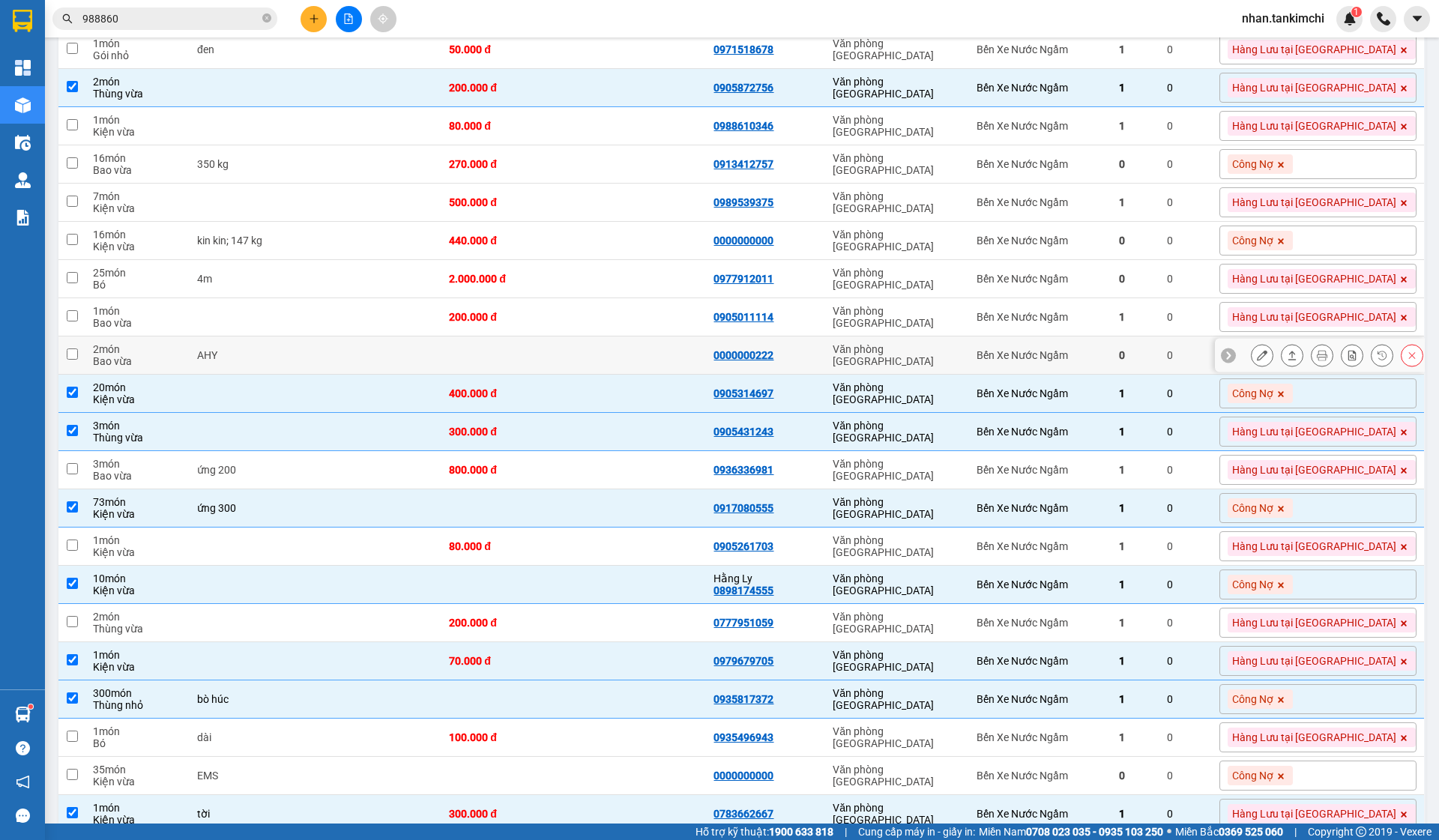
scroll to position [559, 0]
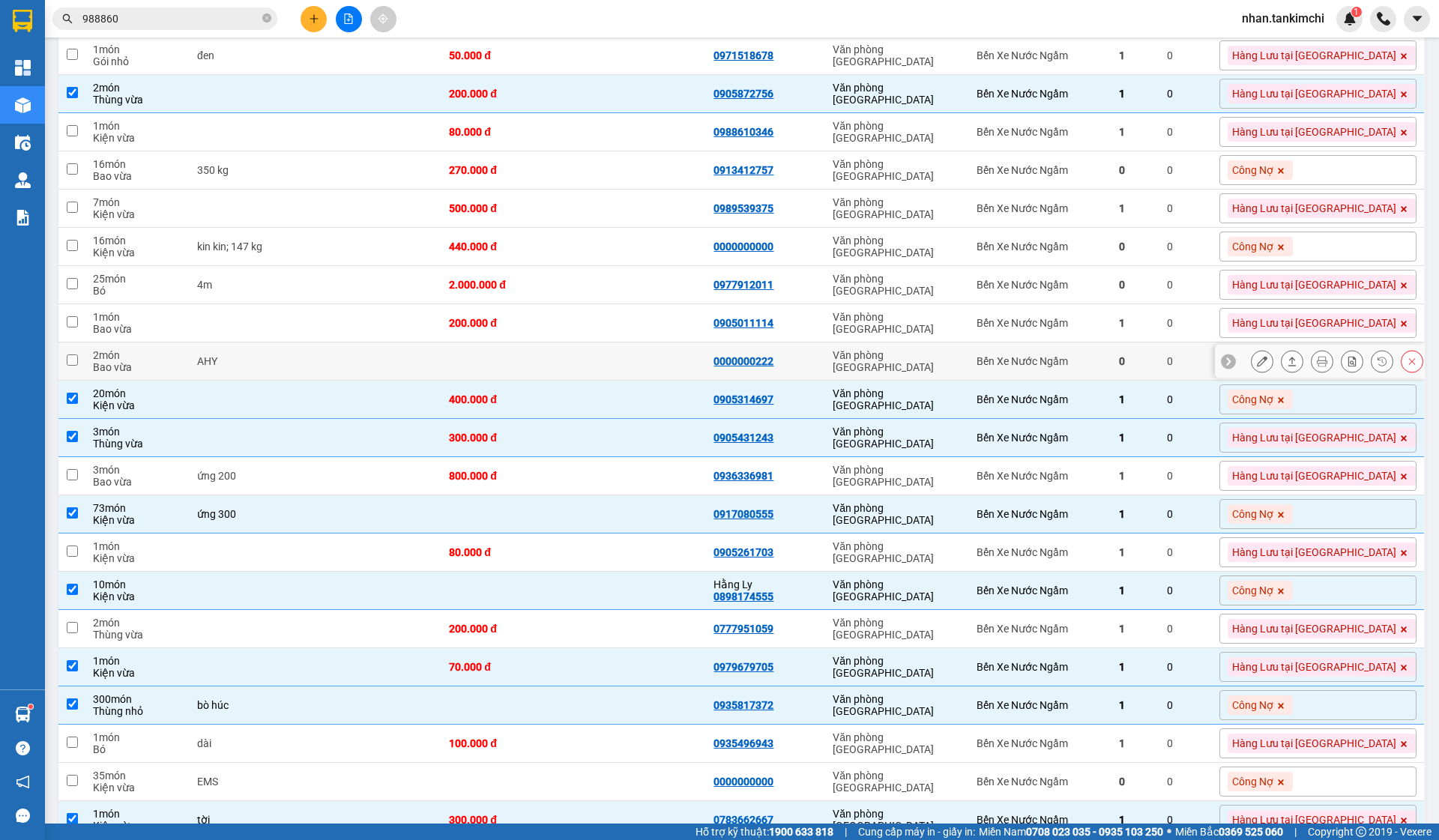
click at [1160, 369] on td "0" at bounding box center [1136, 361] width 48 height 38
checkbox input "true"
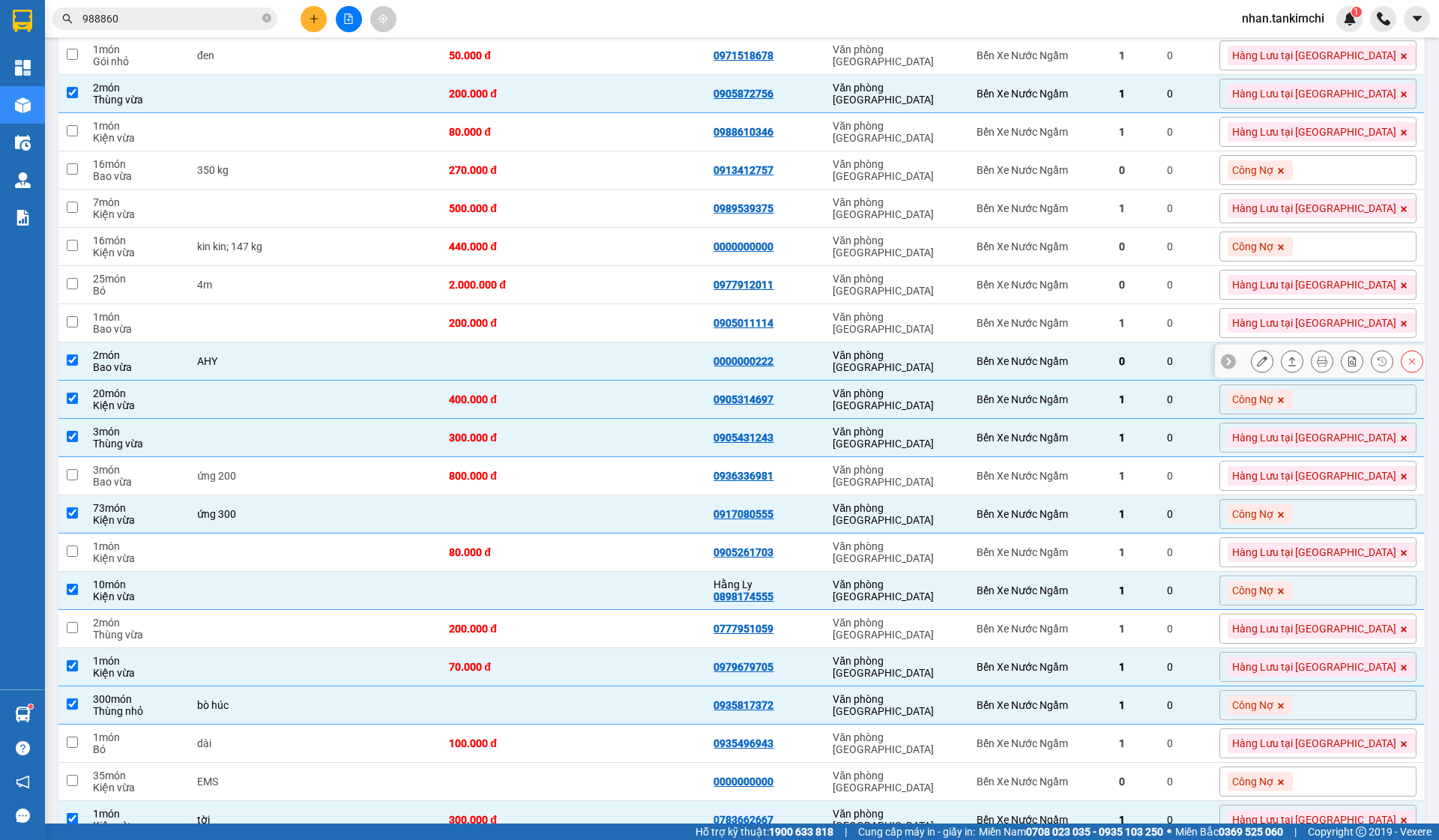
click at [1408, 366] on icon at bounding box center [1411, 360] width 10 height 10
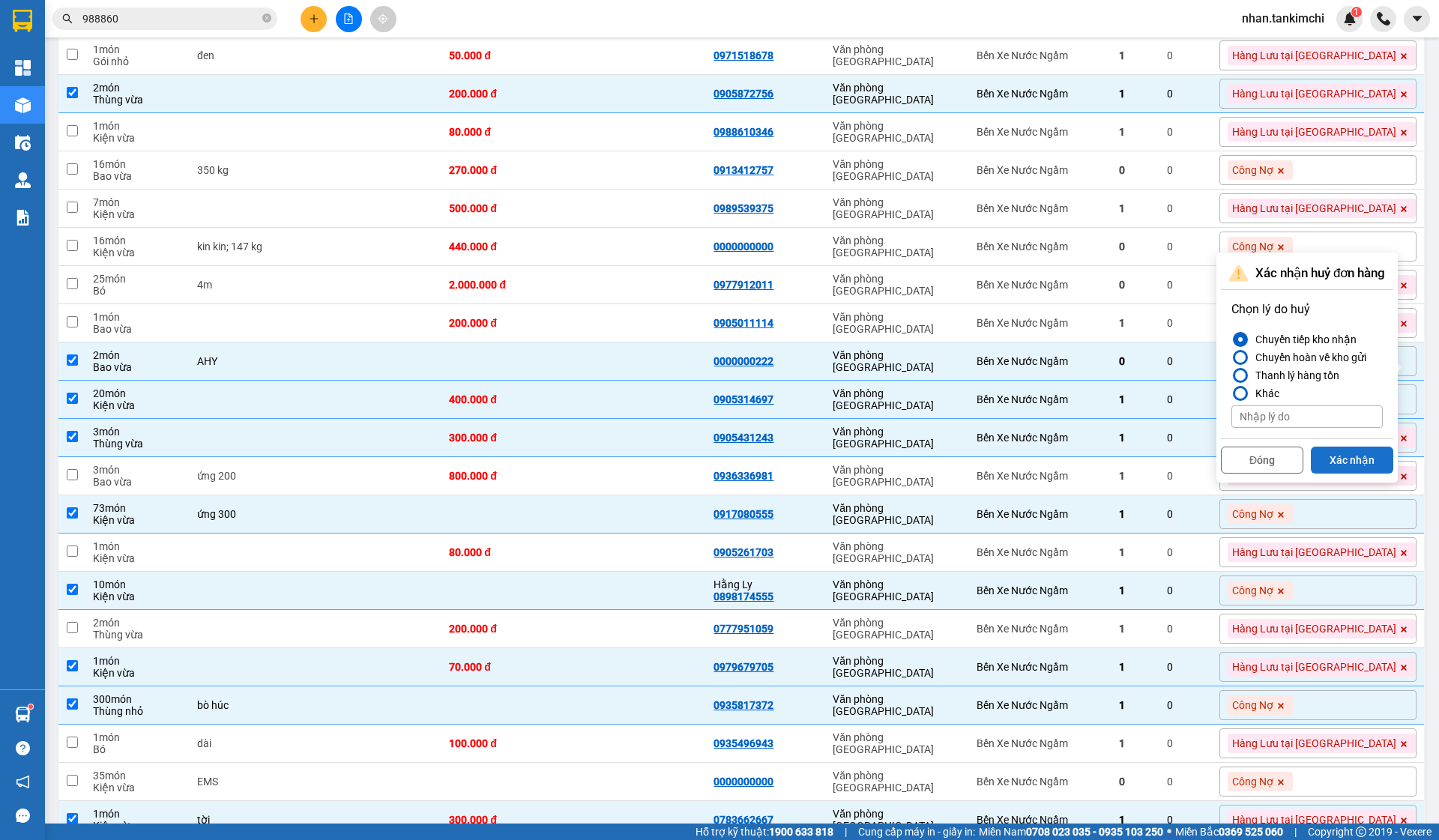
click at [1356, 457] on button "Xác nhận" at bounding box center [1352, 460] width 82 height 27
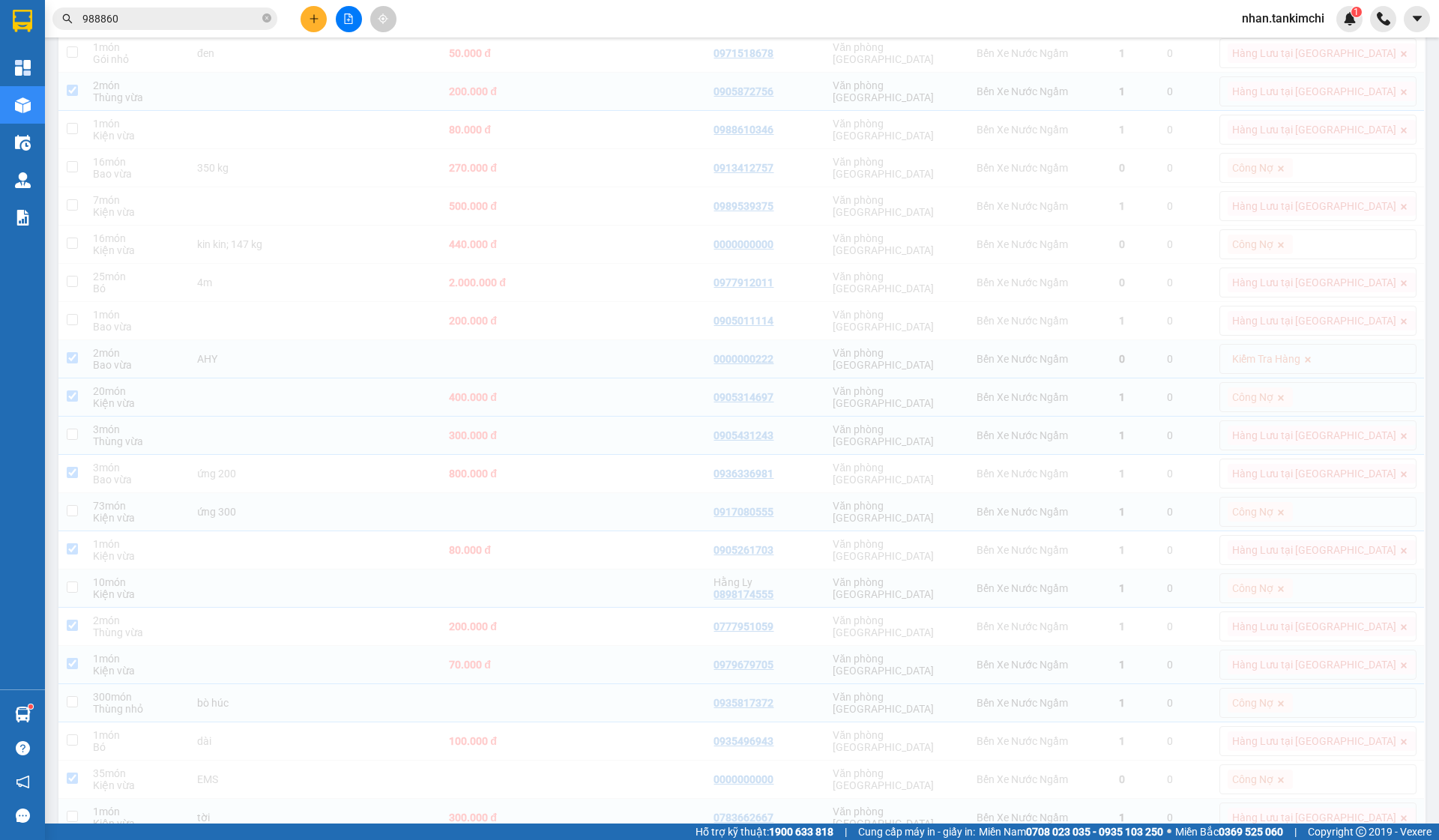
checkbox input "false"
checkbox input "true"
checkbox input "false"
checkbox input "true"
checkbox input "false"
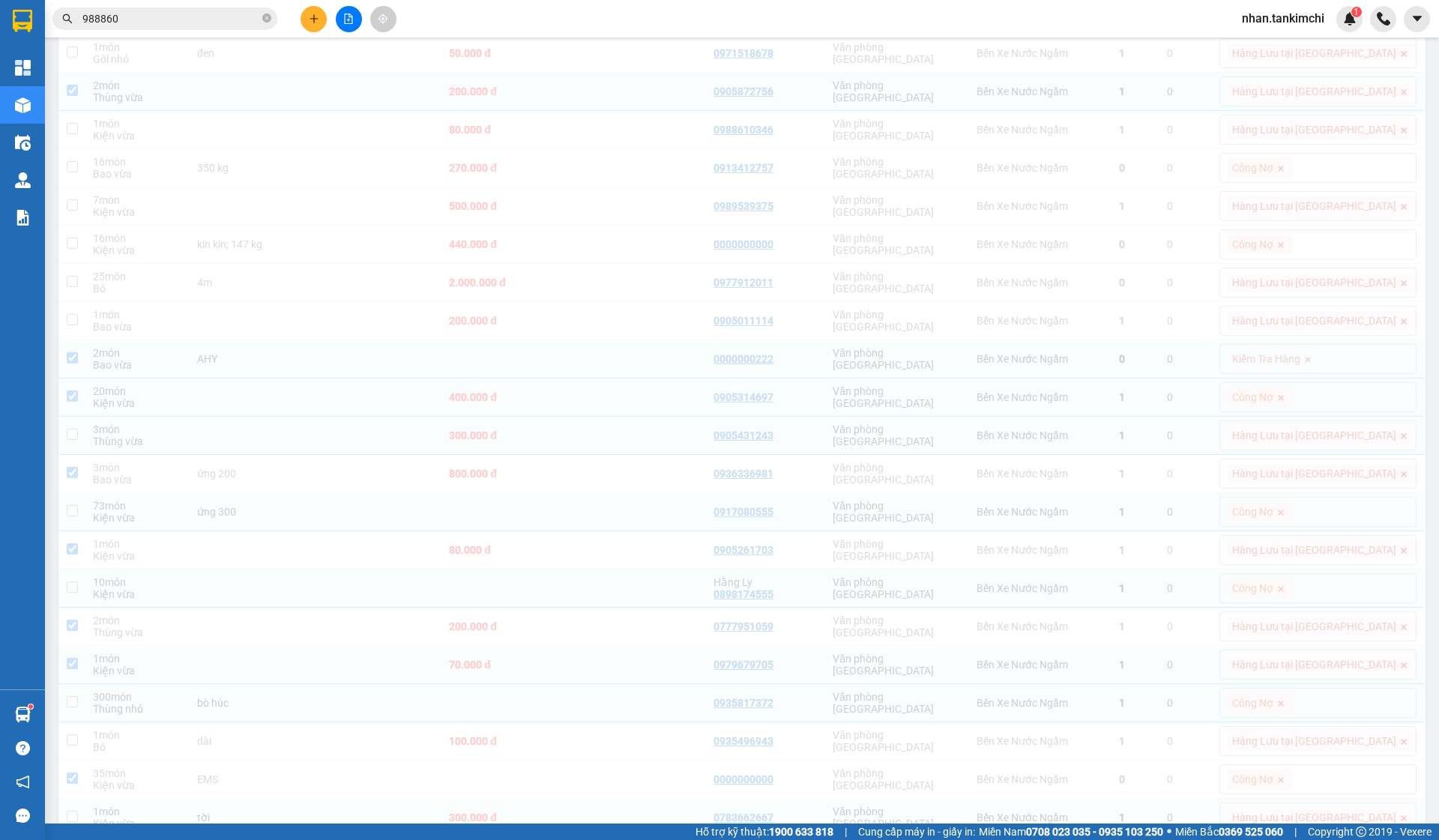
checkbox input "true"
checkbox input "false"
checkbox input "true"
checkbox input "false"
checkbox input "true"
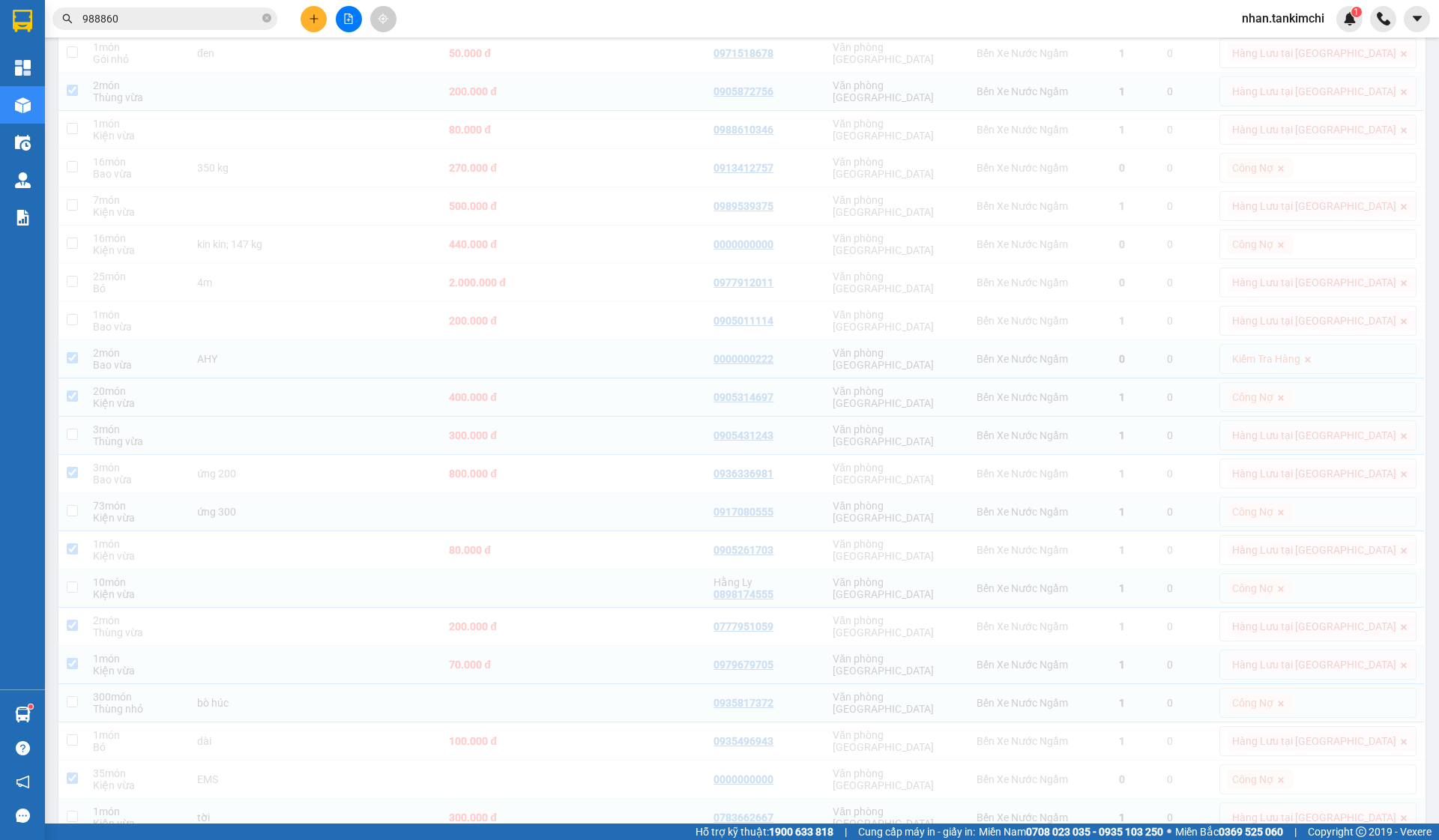
checkbox input "false"
checkbox input "true"
checkbox input "false"
checkbox input "true"
checkbox input "false"
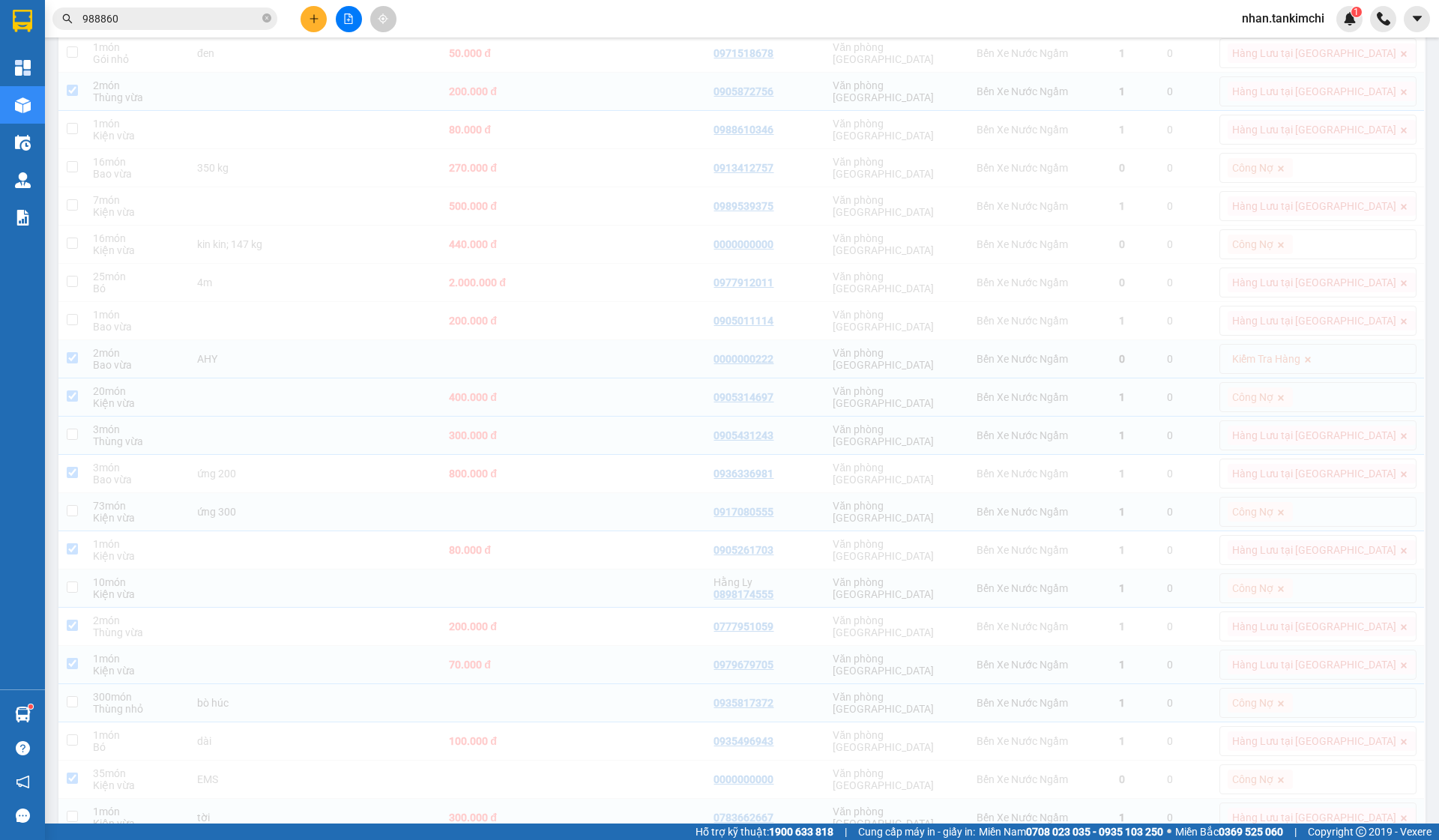
checkbox input "true"
checkbox input "false"
checkbox input "true"
checkbox input "false"
checkbox input "true"
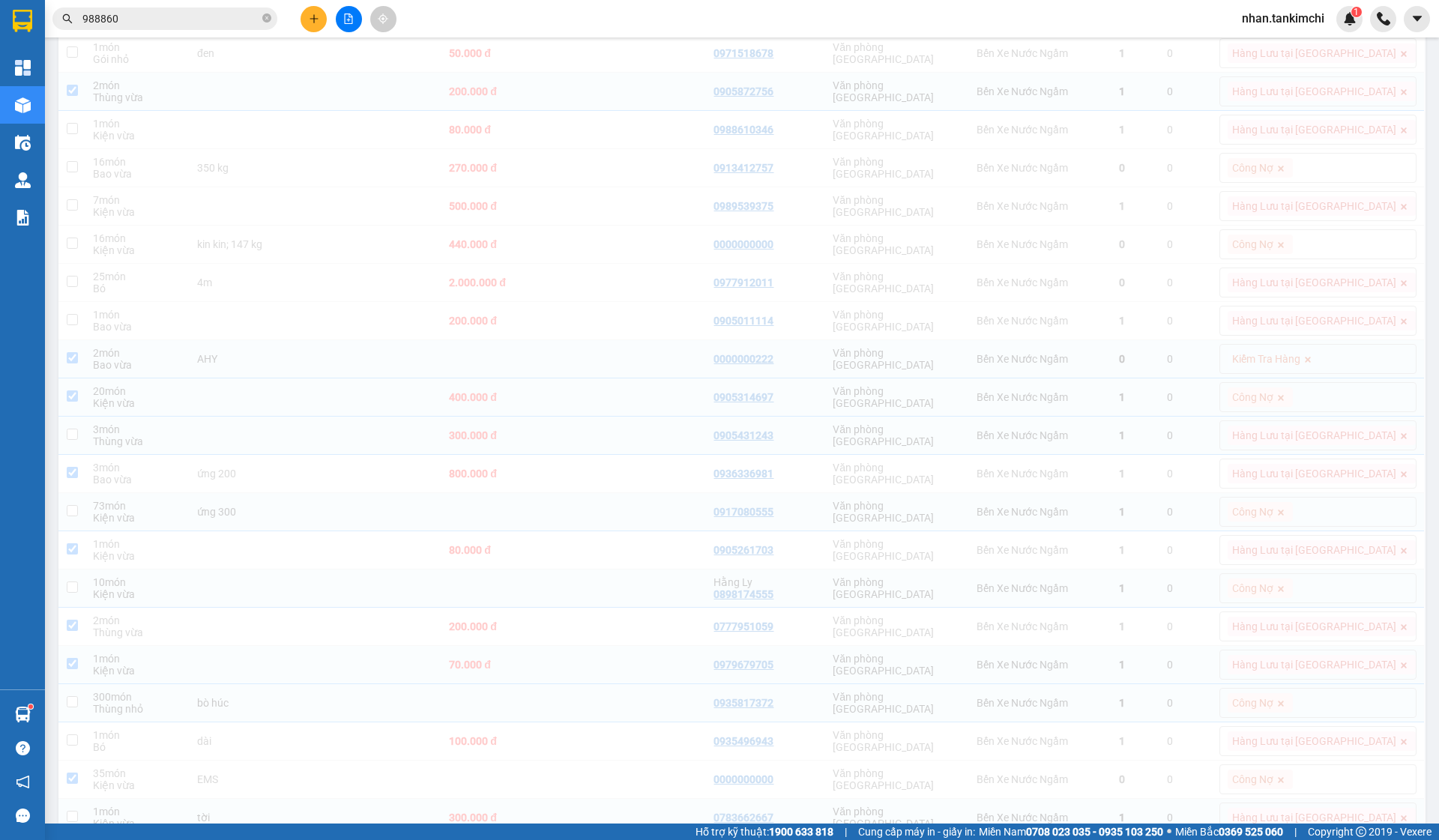
checkbox input "false"
checkbox input "true"
checkbox input "false"
checkbox input "true"
checkbox input "false"
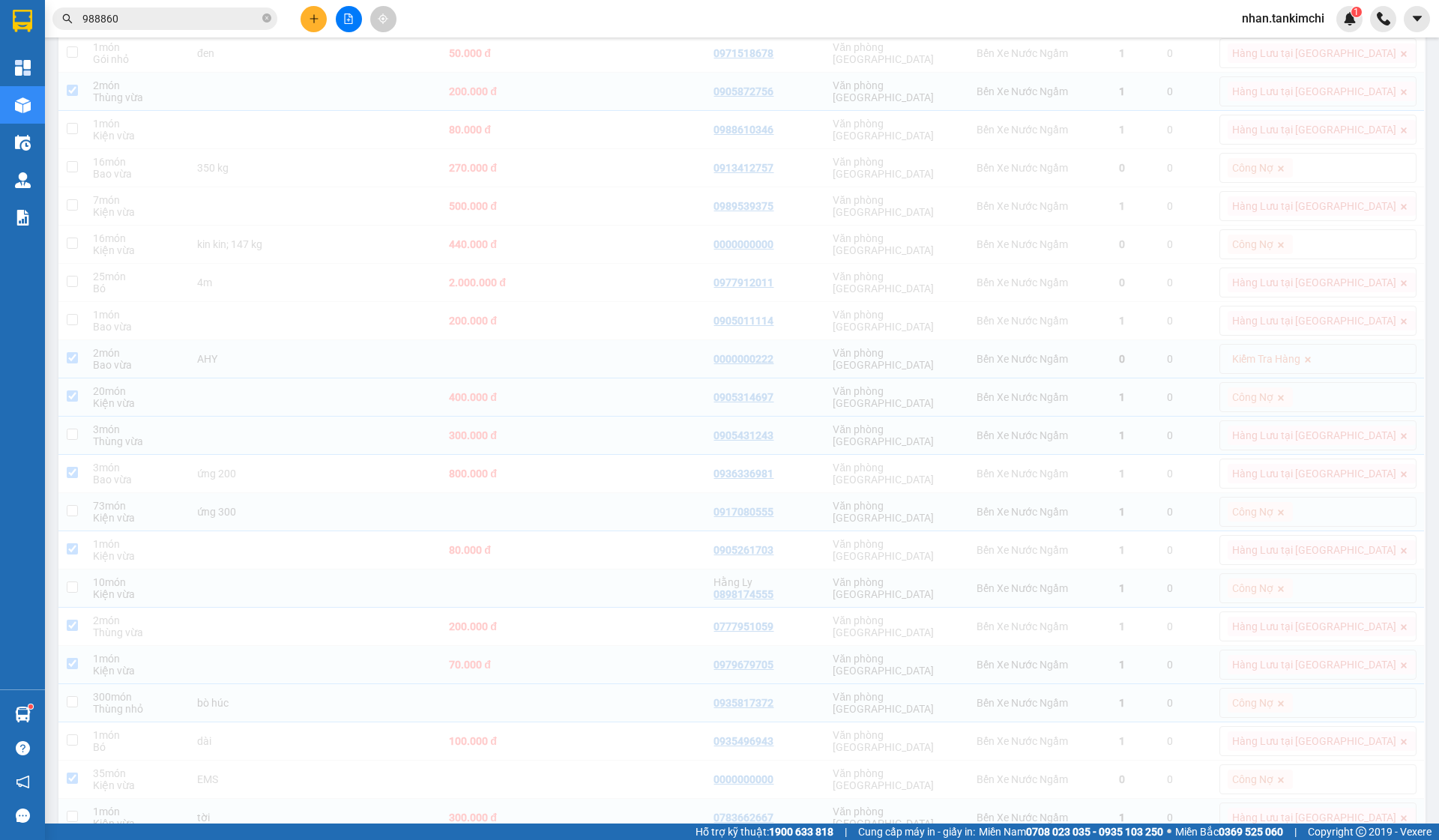
checkbox input "true"
checkbox input "false"
checkbox input "true"
checkbox input "false"
checkbox input "true"
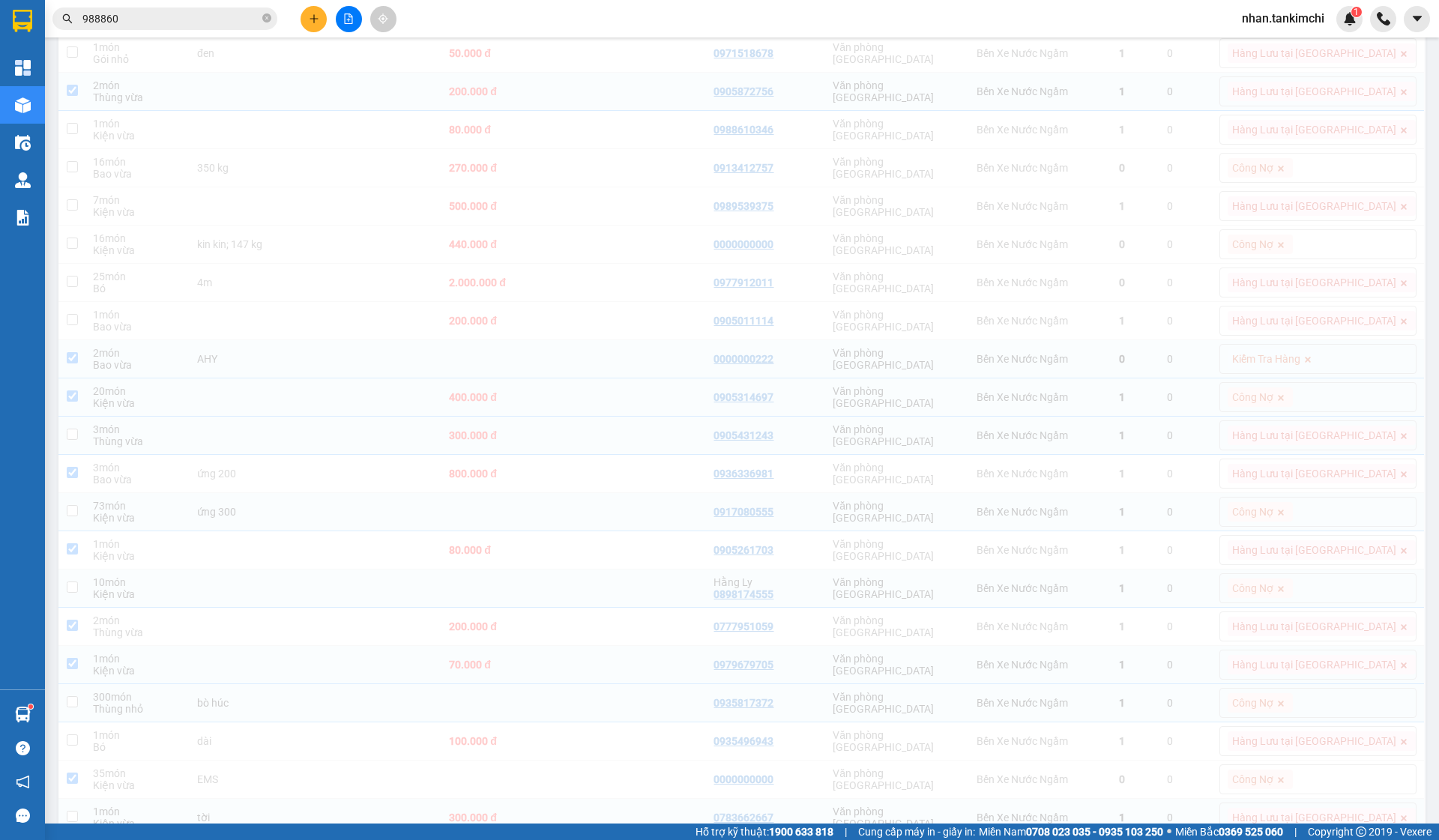
checkbox input "false"
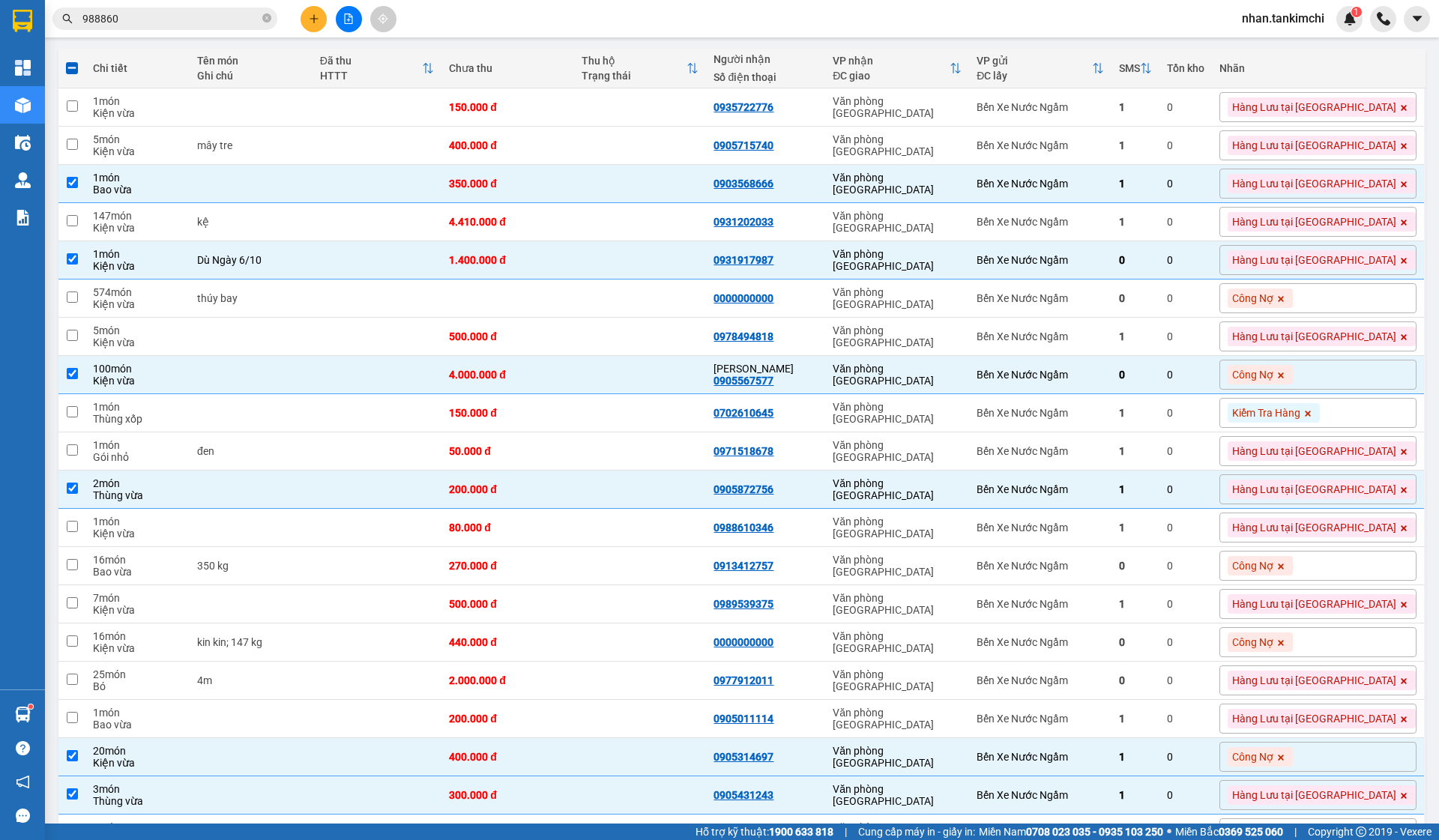
scroll to position [159, 0]
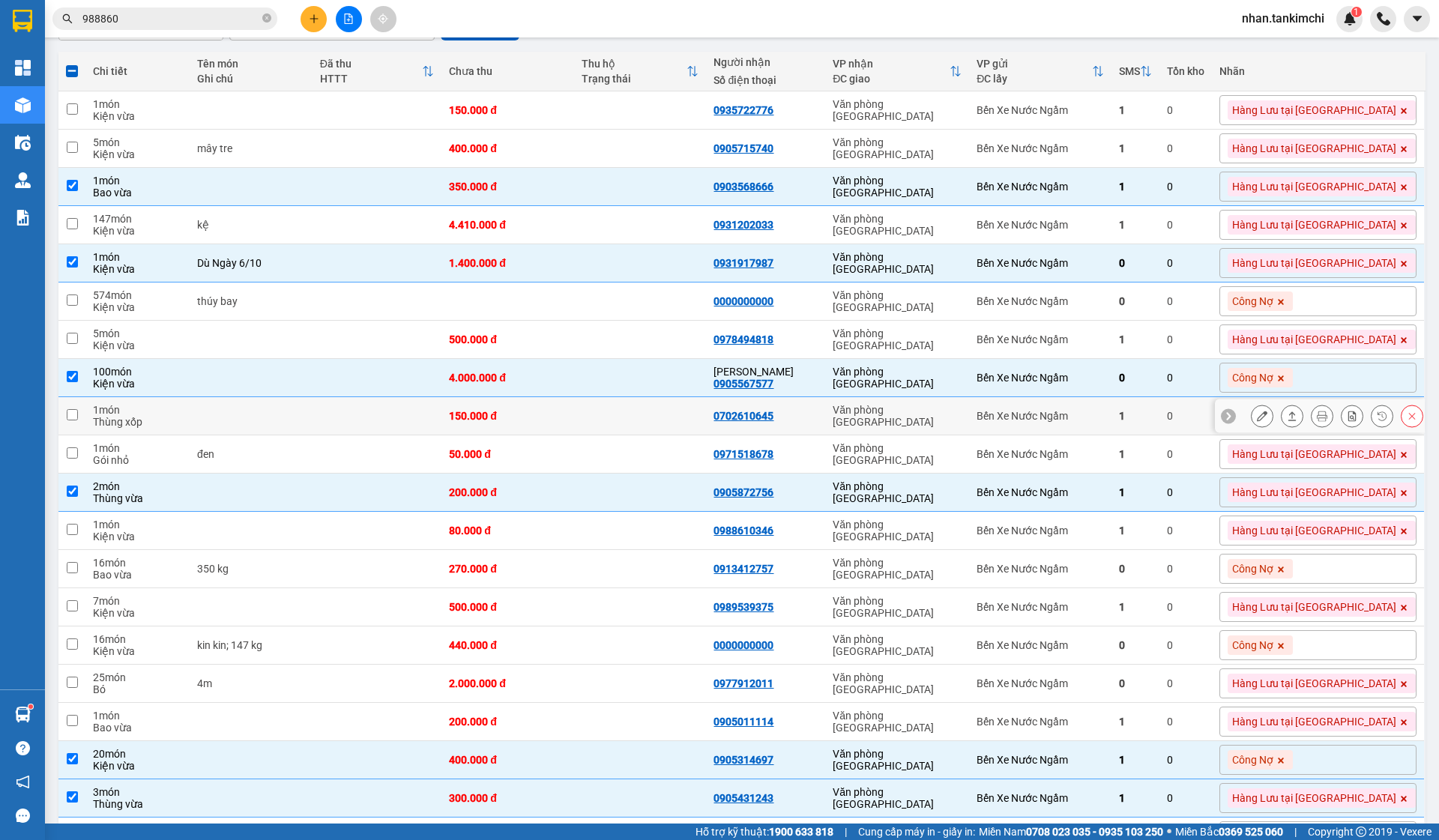
click at [1160, 411] on td "1" at bounding box center [1136, 417] width 48 height 38
checkbox input "true"
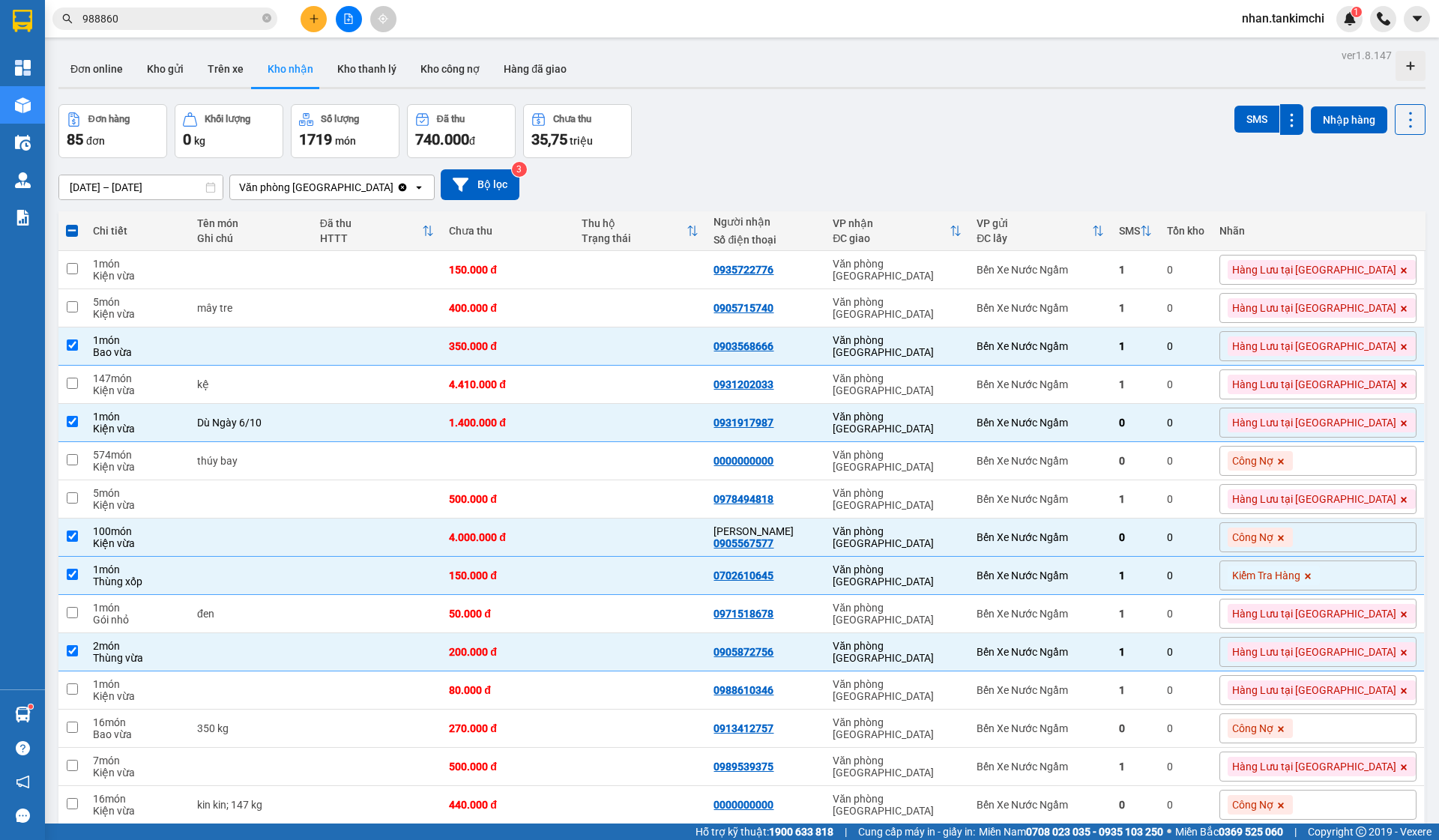
scroll to position [-1, 0]
click at [175, 89] on div at bounding box center [742, 88] width 1367 height 2
click at [167, 67] on button "Kho gửi" at bounding box center [165, 69] width 61 height 36
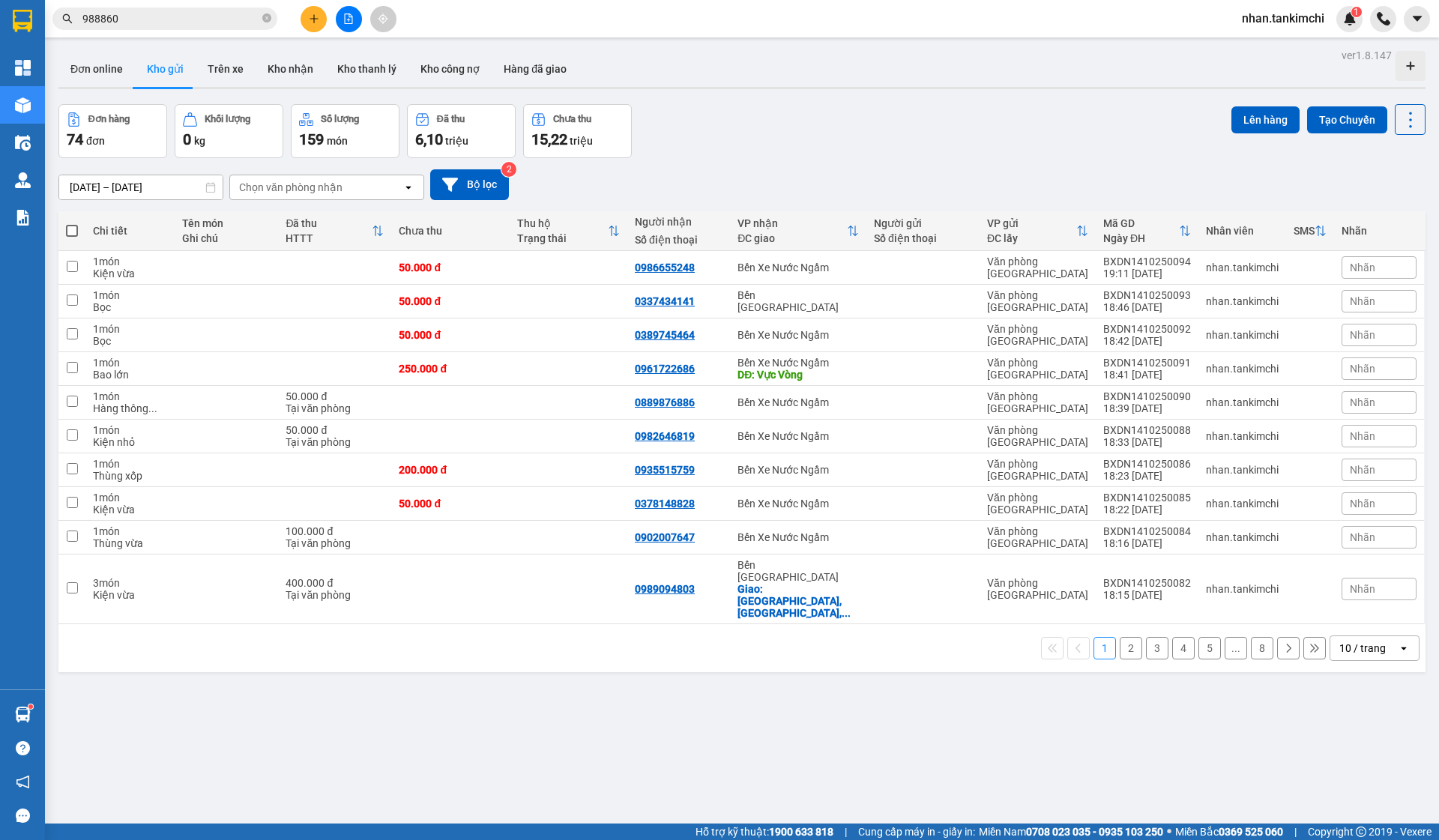
click at [1364, 638] on div "10 / trang" at bounding box center [1364, 647] width 68 height 24
click at [1371, 792] on span "100 / trang" at bounding box center [1368, 795] width 54 height 15
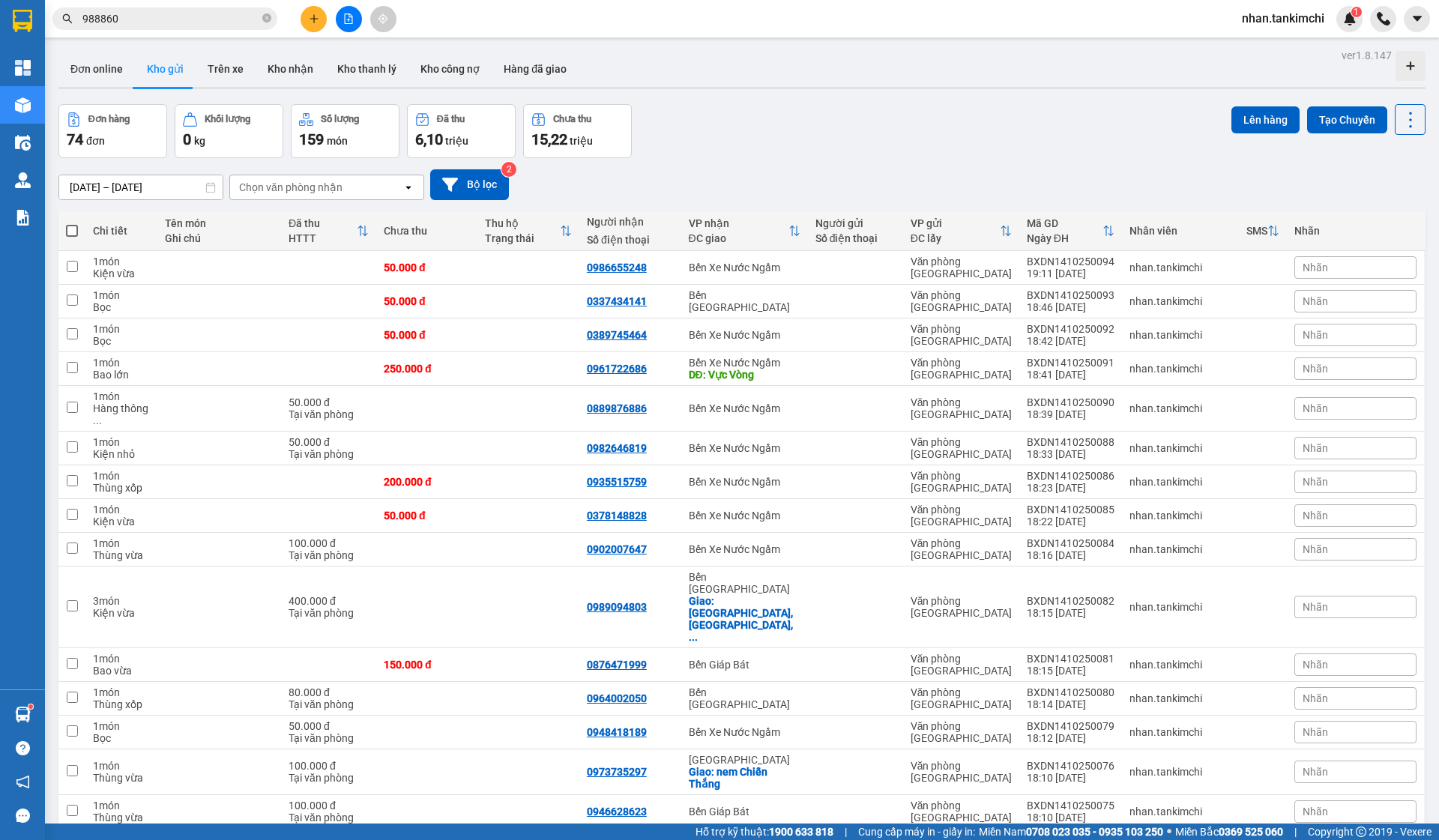
click at [71, 227] on span at bounding box center [72, 231] width 12 height 12
click at [72, 223] on input "checkbox" at bounding box center [72, 223] width 0 height 0
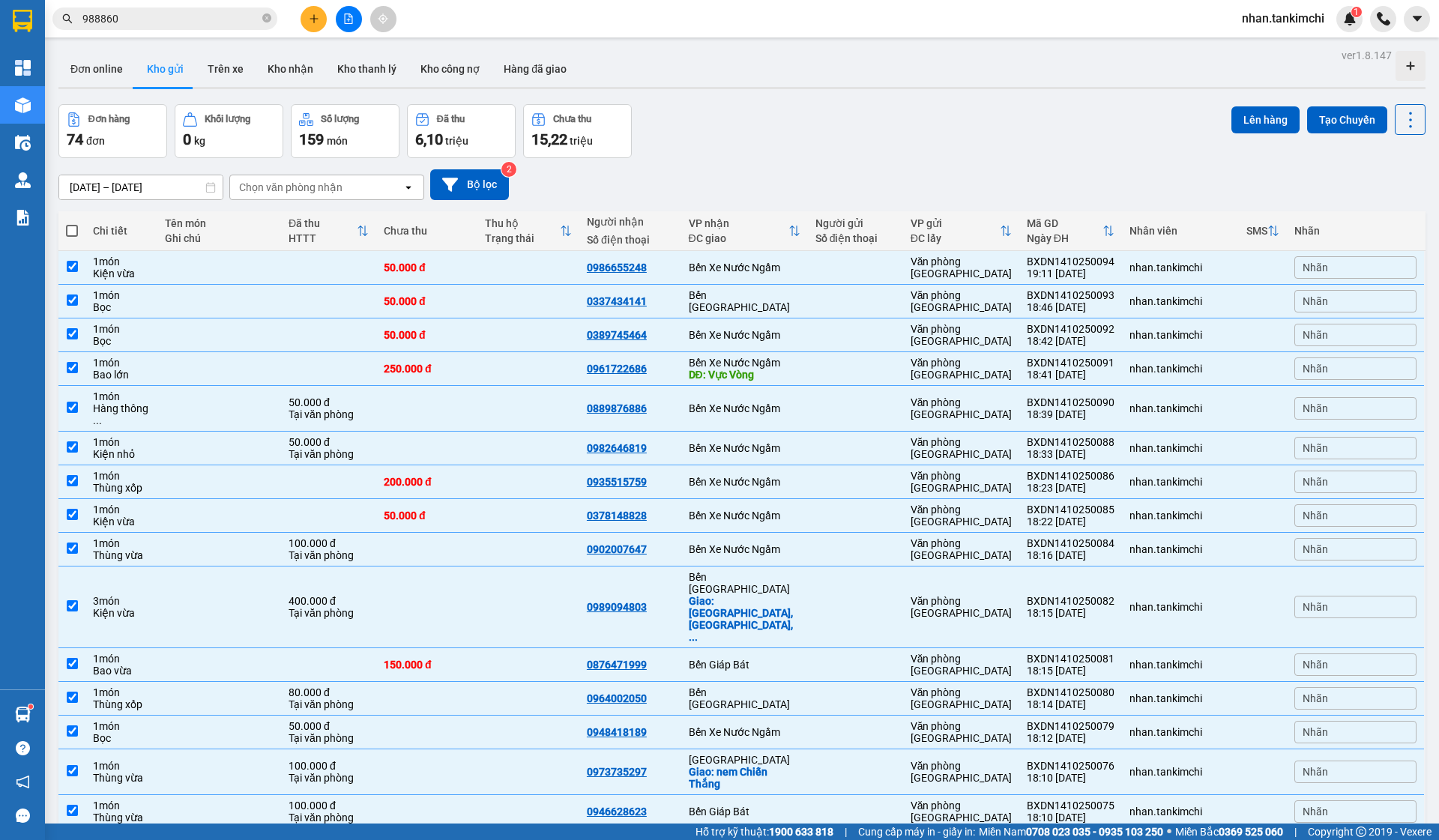
checkbox input "true"
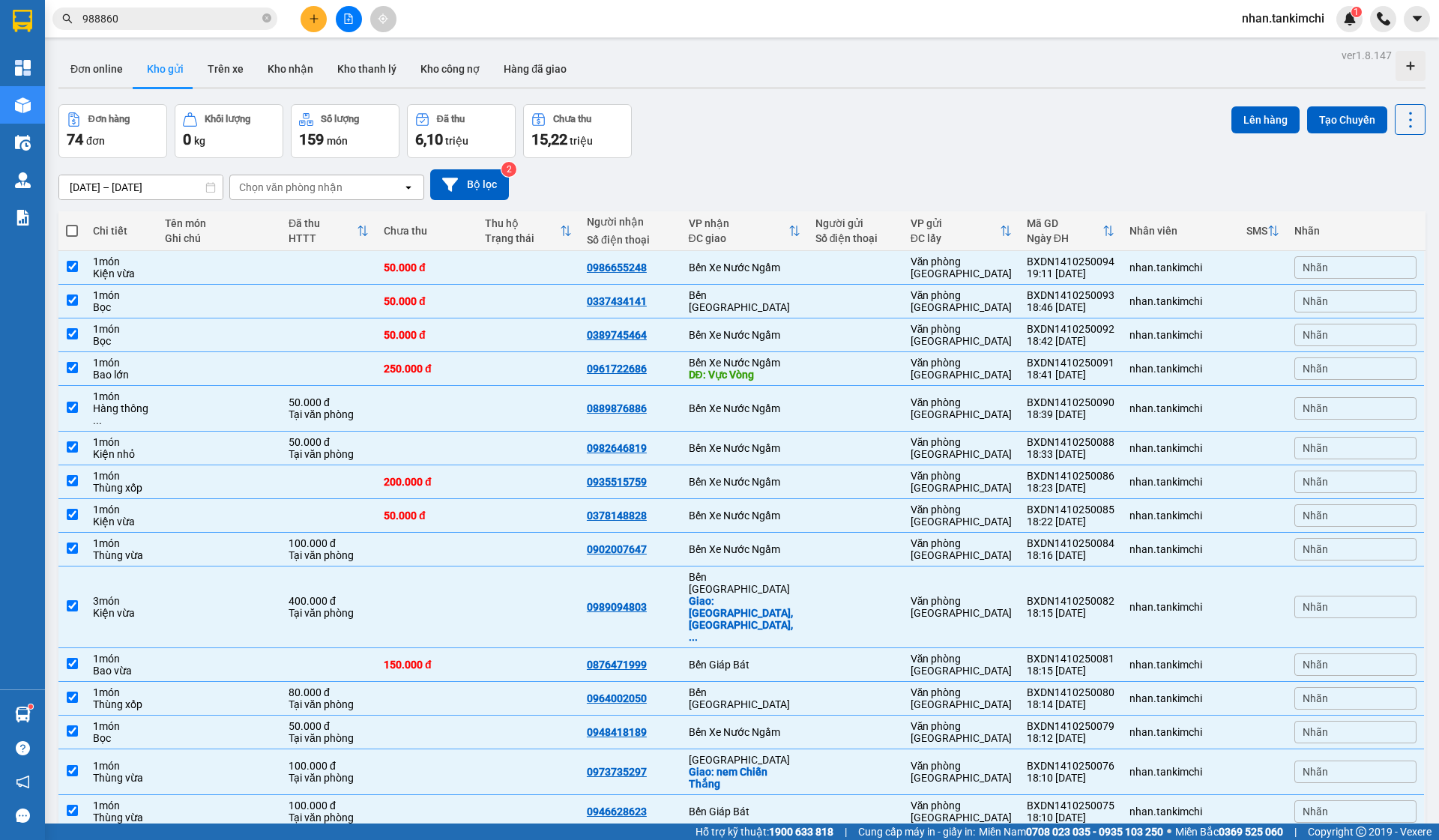
checkbox input "true"
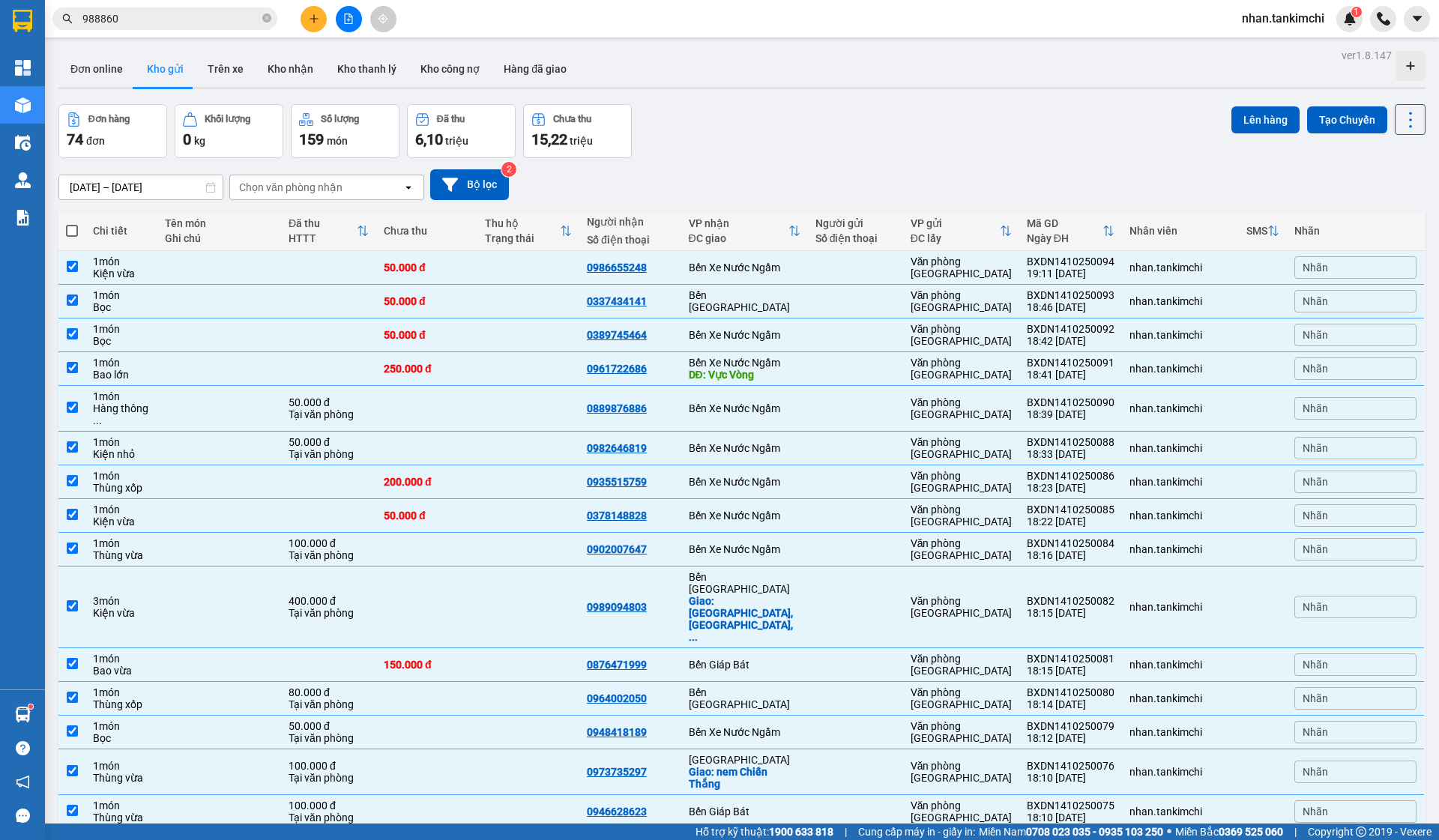
checkbox input "true"
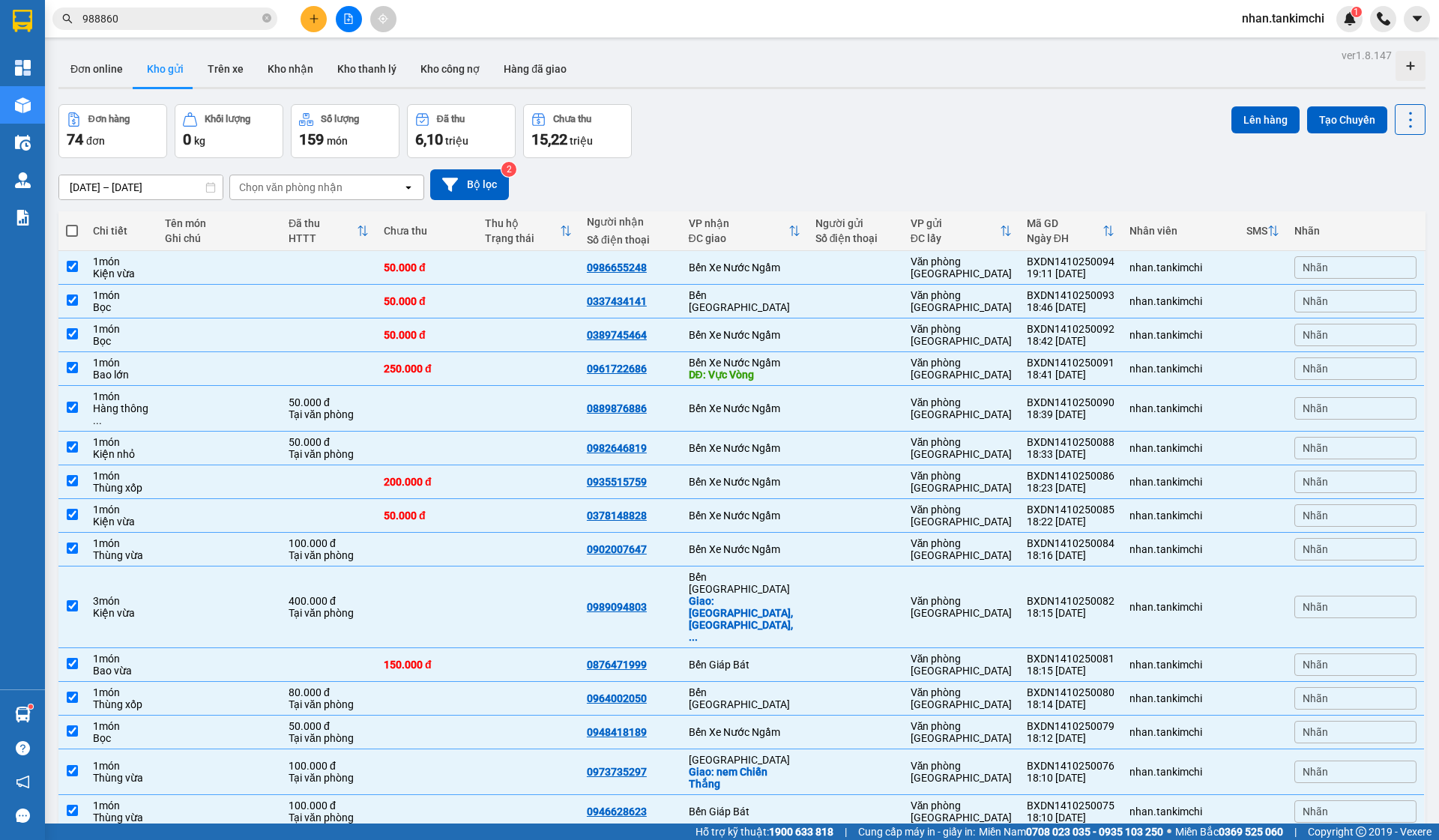
checkbox input "true"
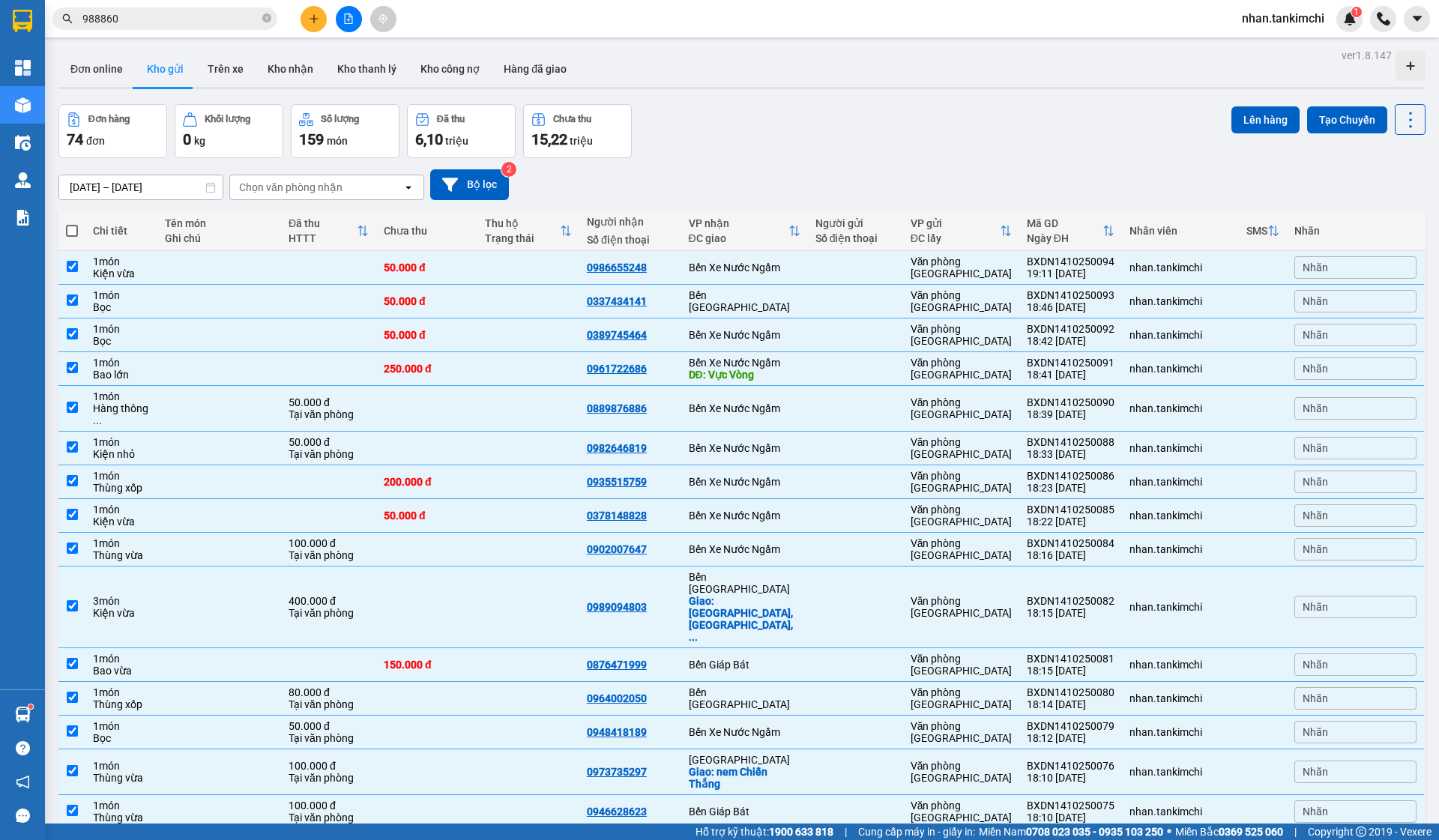
checkbox input "true"
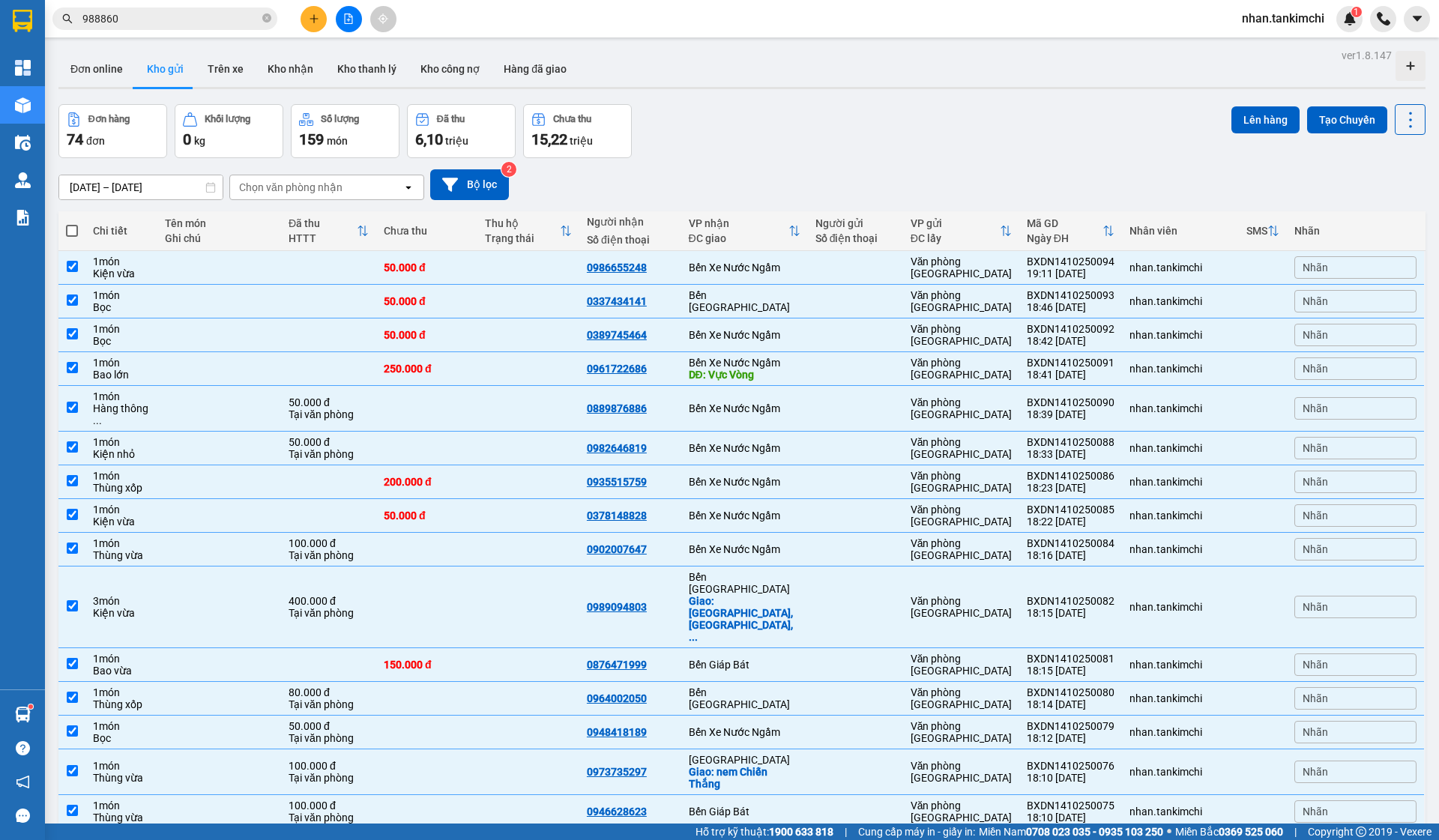
checkbox input "true"
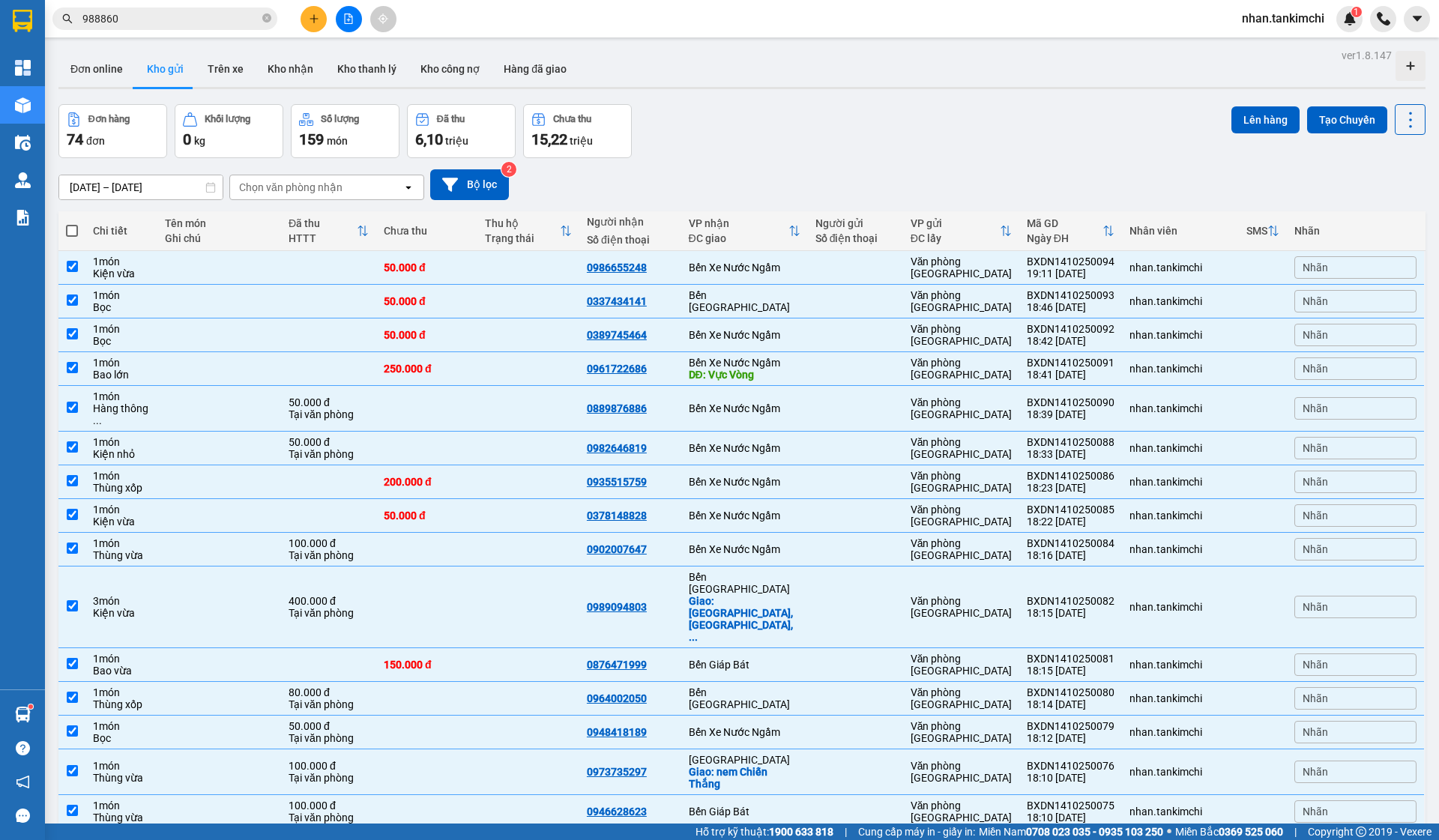
checkbox input "true"
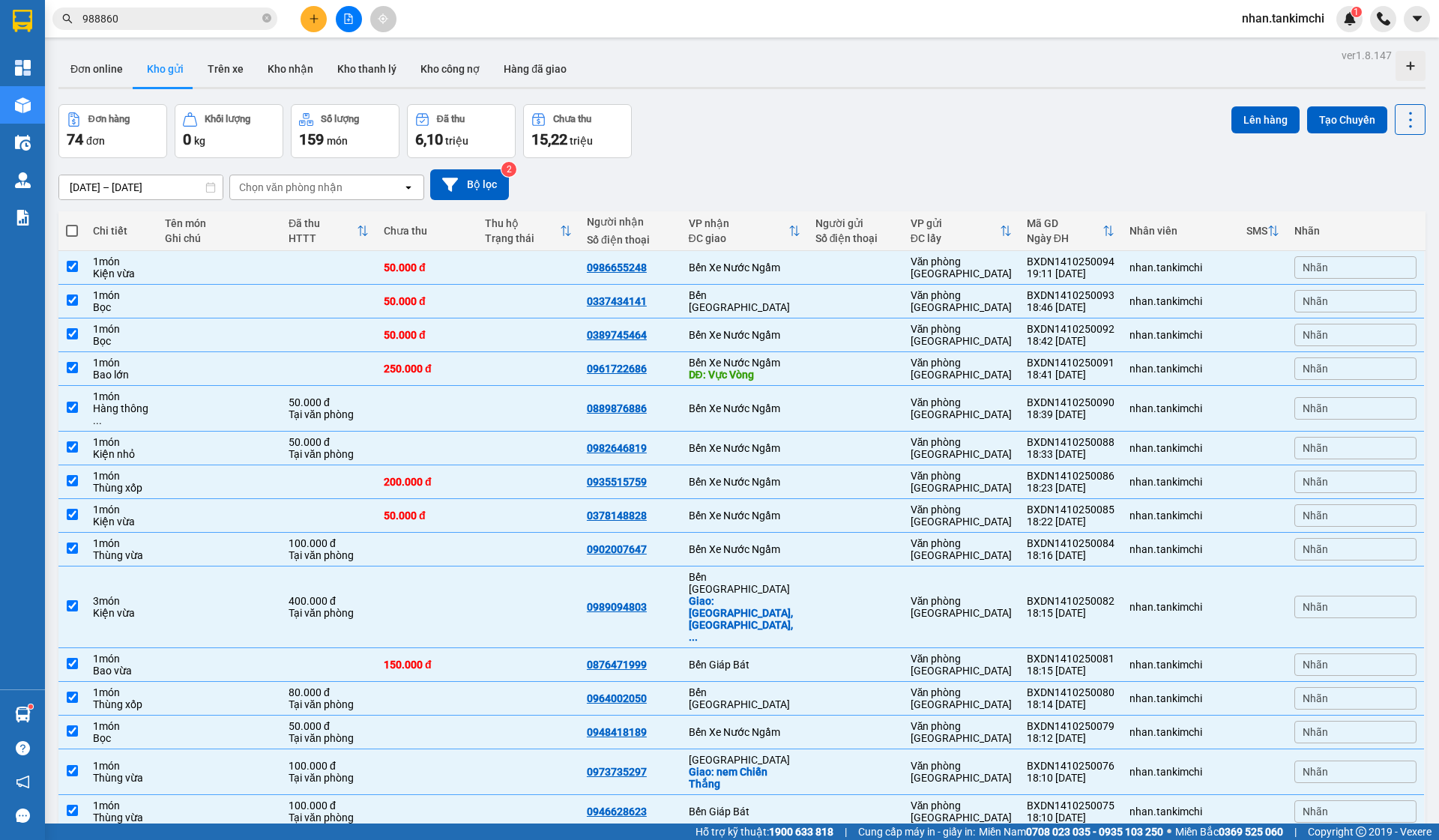
checkbox input "true"
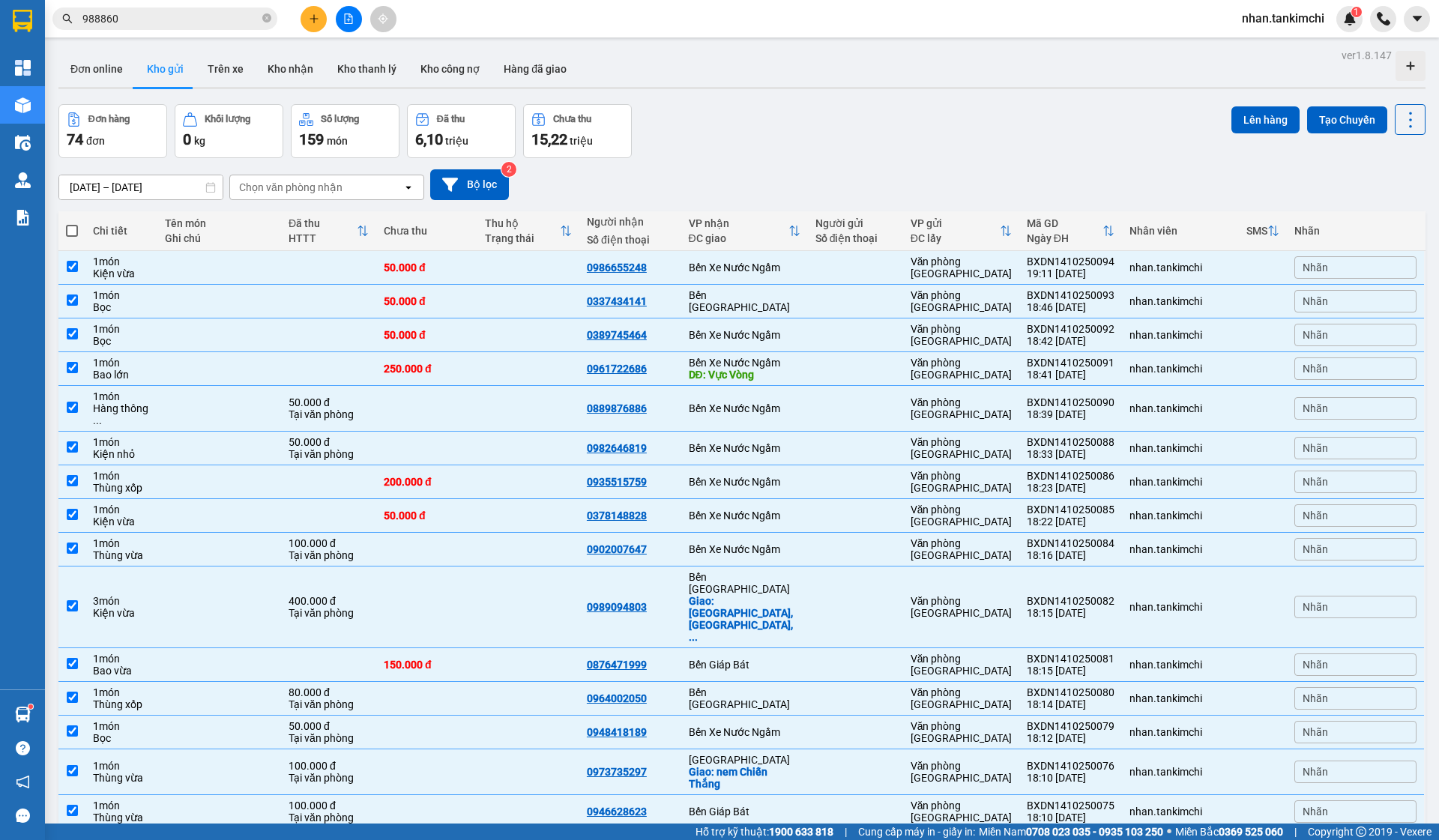
checkbox input "true"
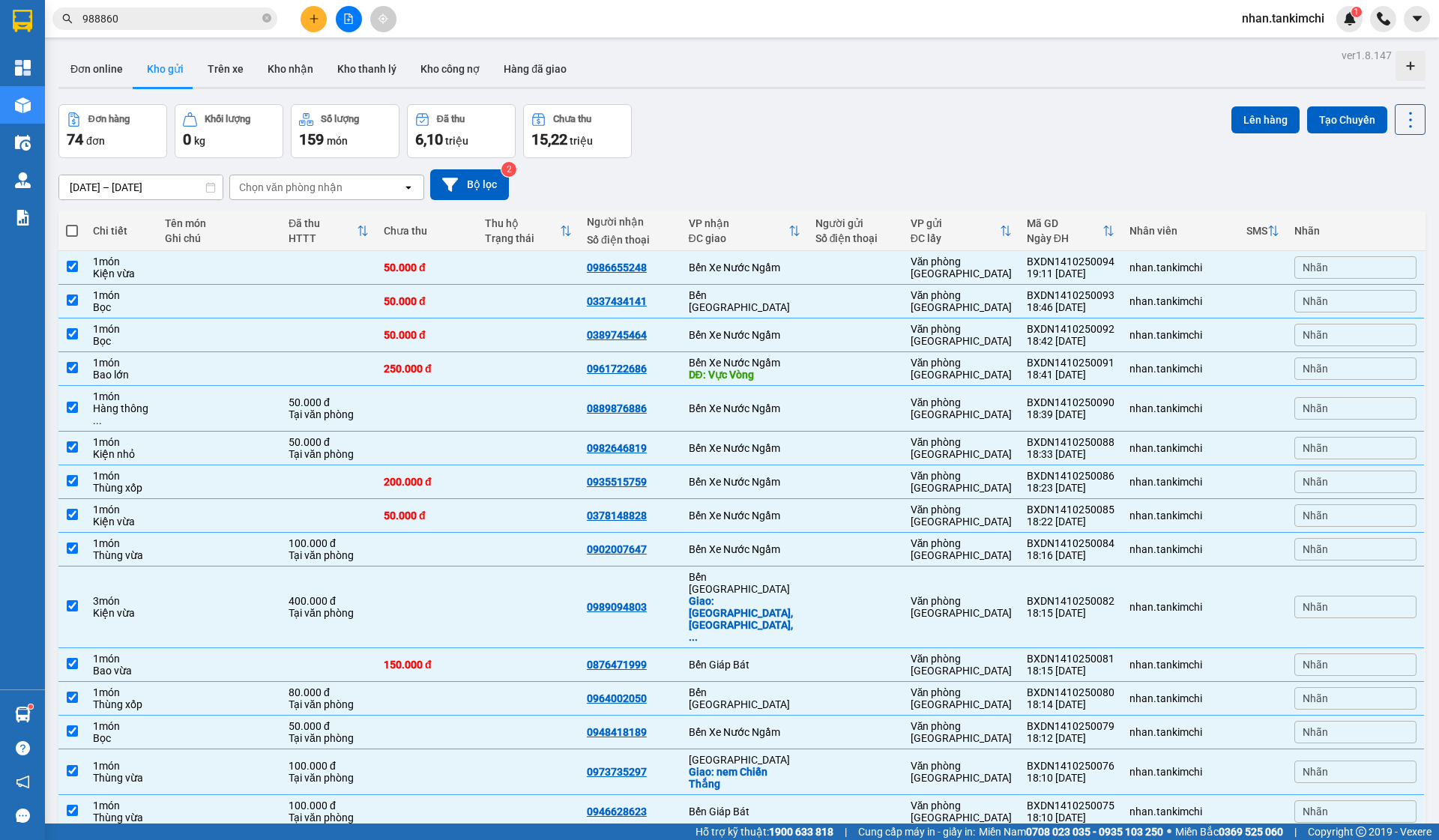
checkbox input "true"
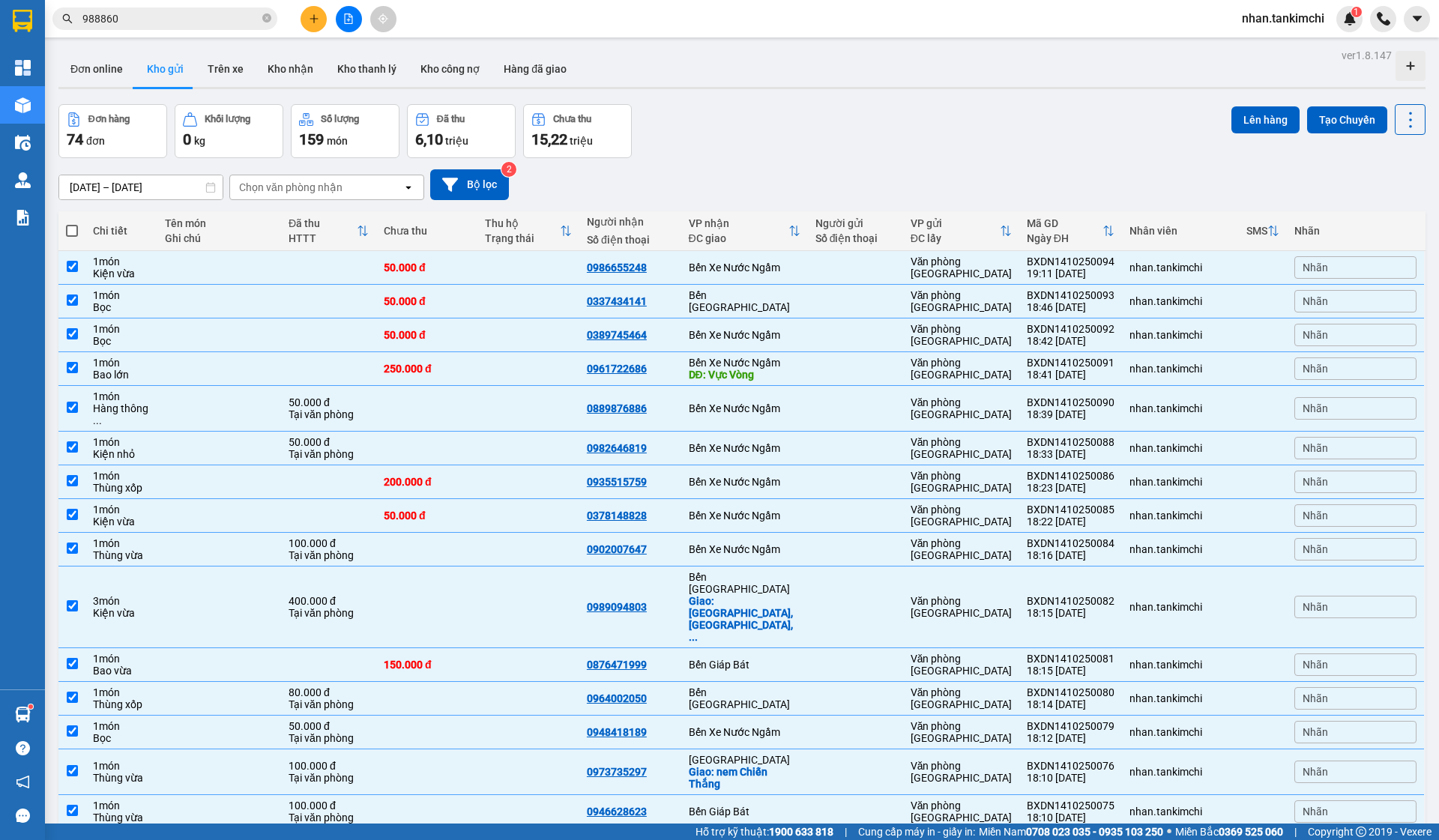
checkbox input "true"
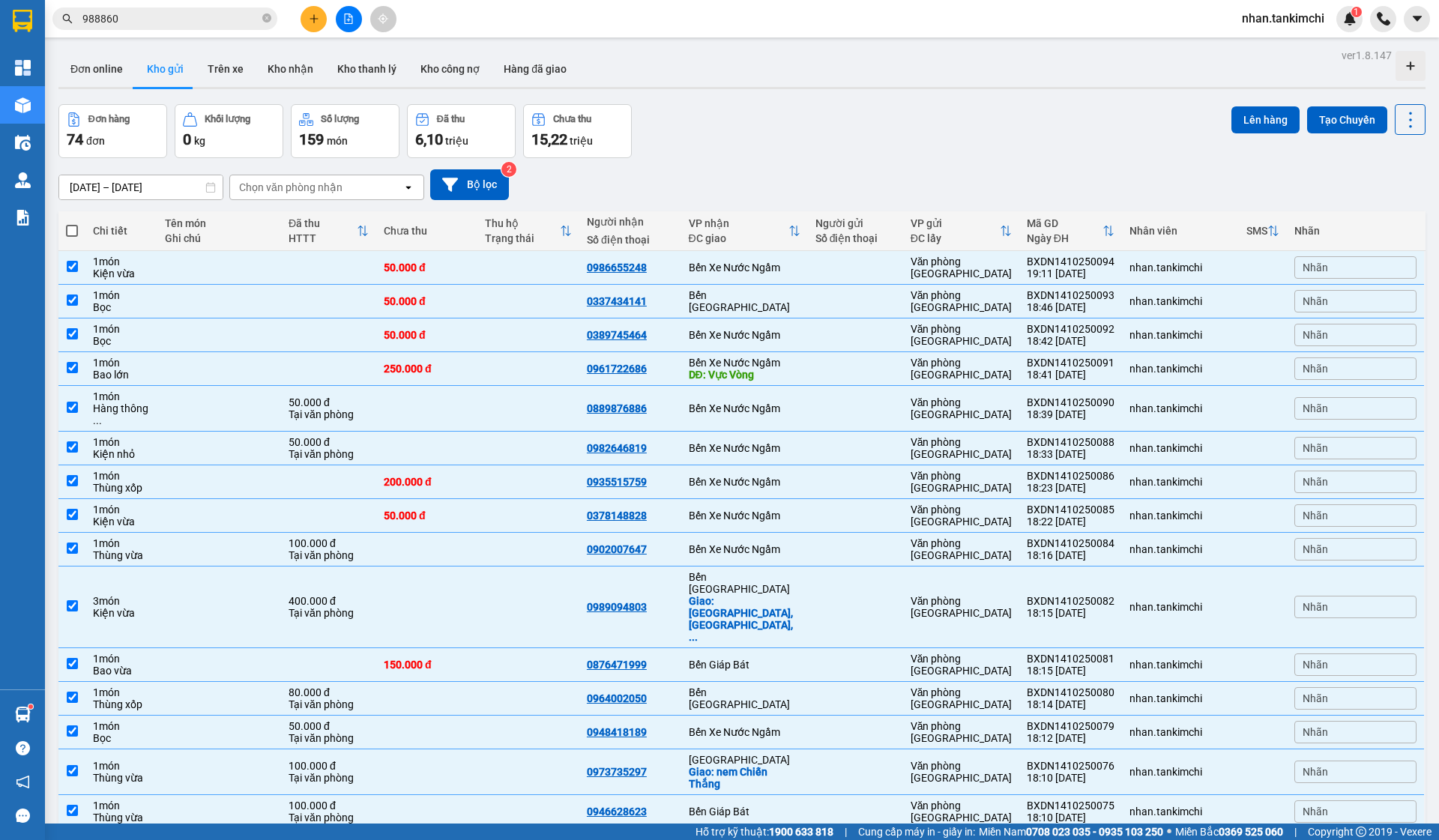
checkbox input "true"
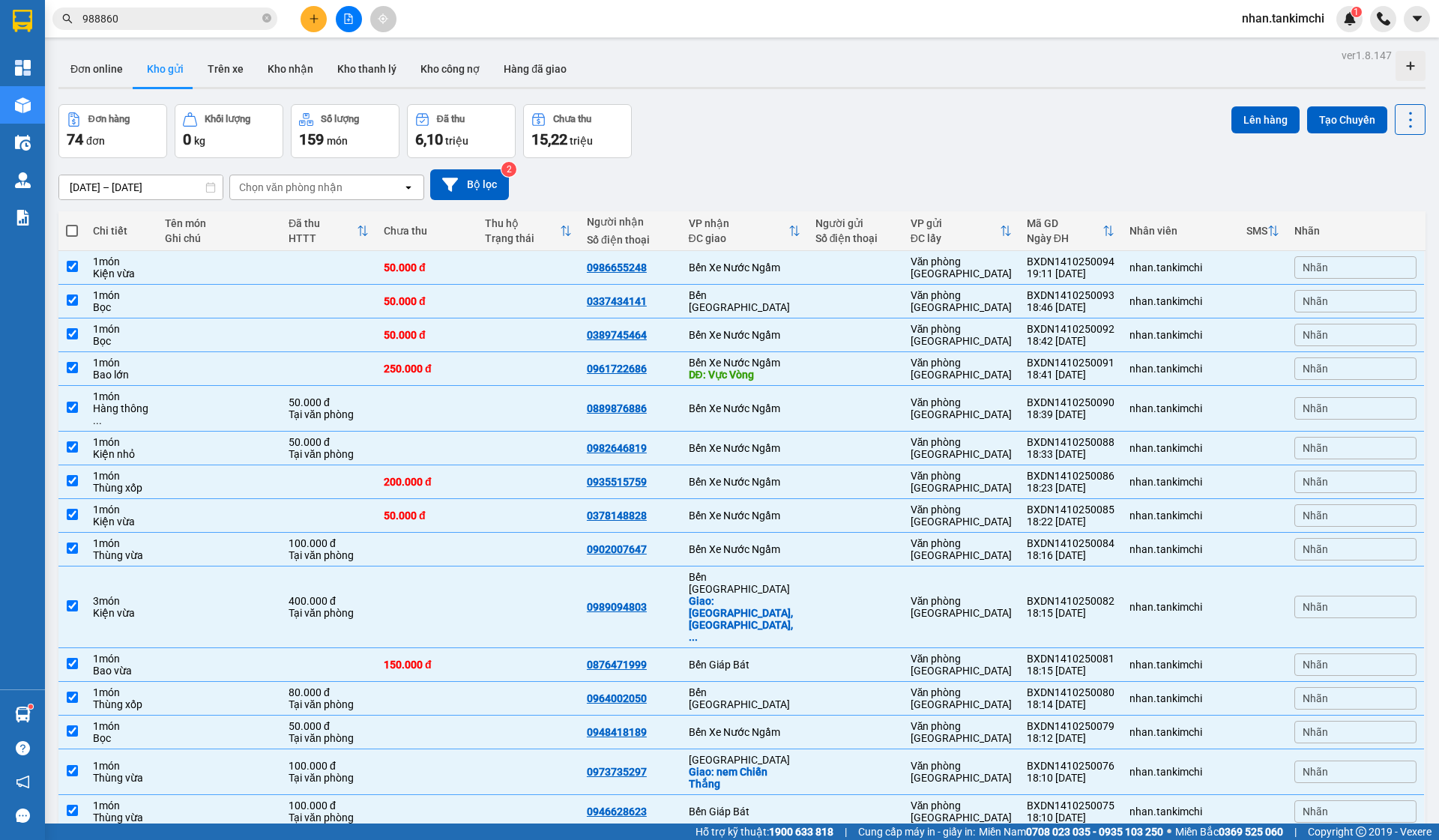
checkbox input "true"
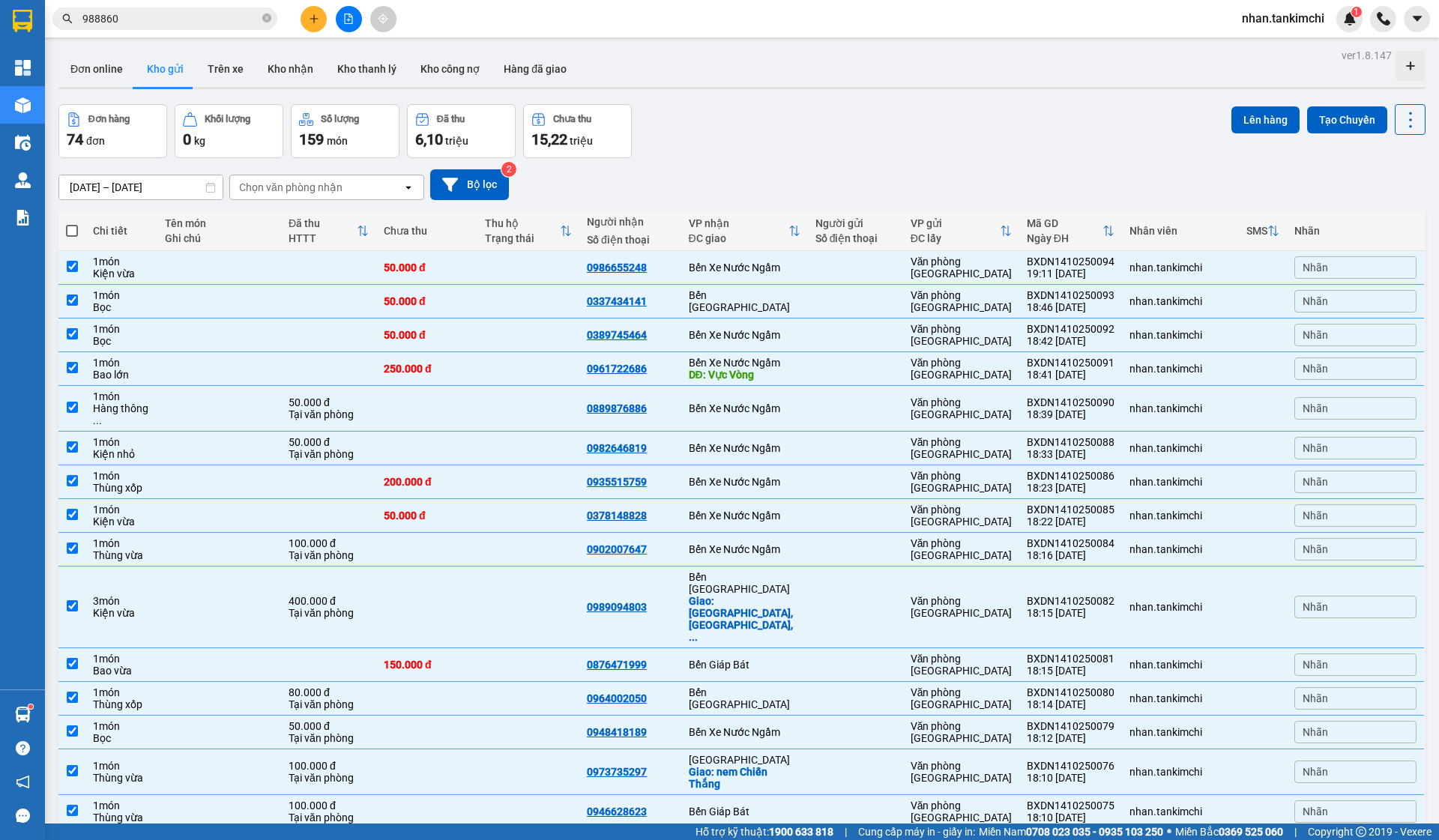
checkbox input "true"
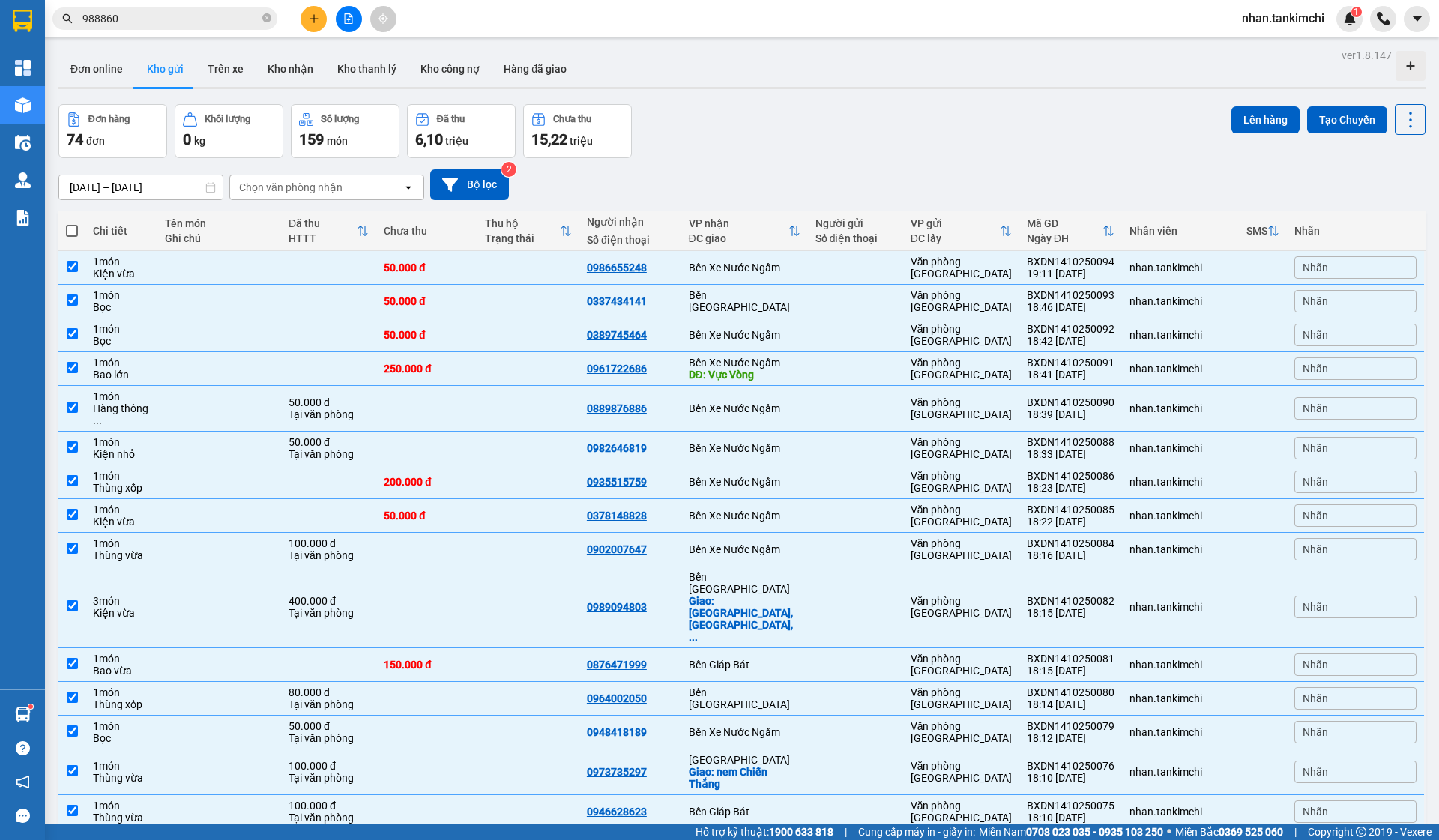
checkbox input "true"
click at [1257, 118] on button "Lên hàng" at bounding box center [1265, 120] width 69 height 27
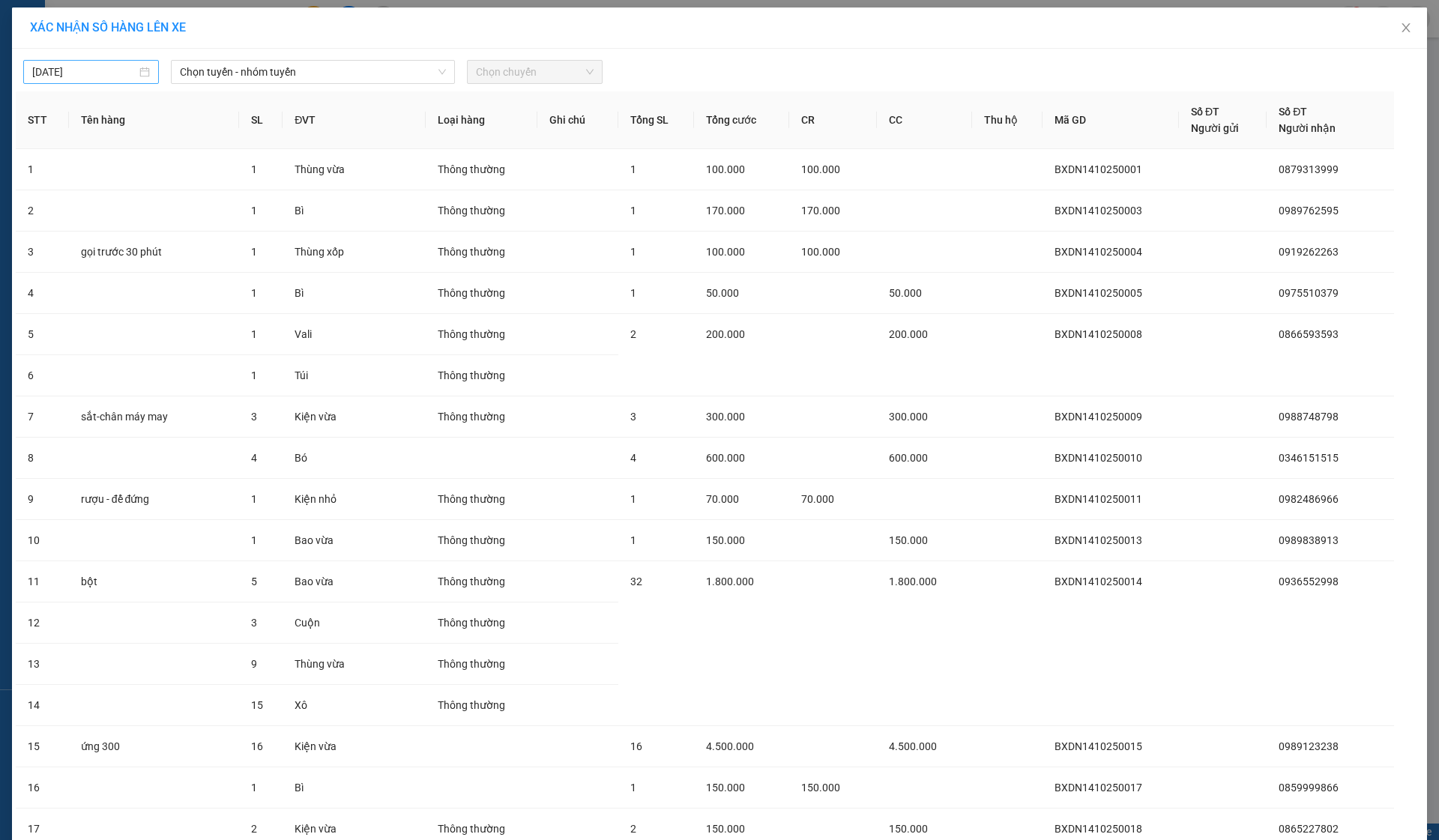
click at [139, 69] on div "[DATE]" at bounding box center [91, 72] width 117 height 16
click at [278, 59] on div "[DATE] Chọn tuyến - nhóm tuyến Chọn chuyến" at bounding box center [720, 68] width 1408 height 31
drag, startPoint x: 333, startPoint y: 70, endPoint x: 332, endPoint y: 85, distance: 15.0
click at [332, 70] on span "Chọn tuyến - nhóm tuyến" at bounding box center [313, 72] width 266 height 23
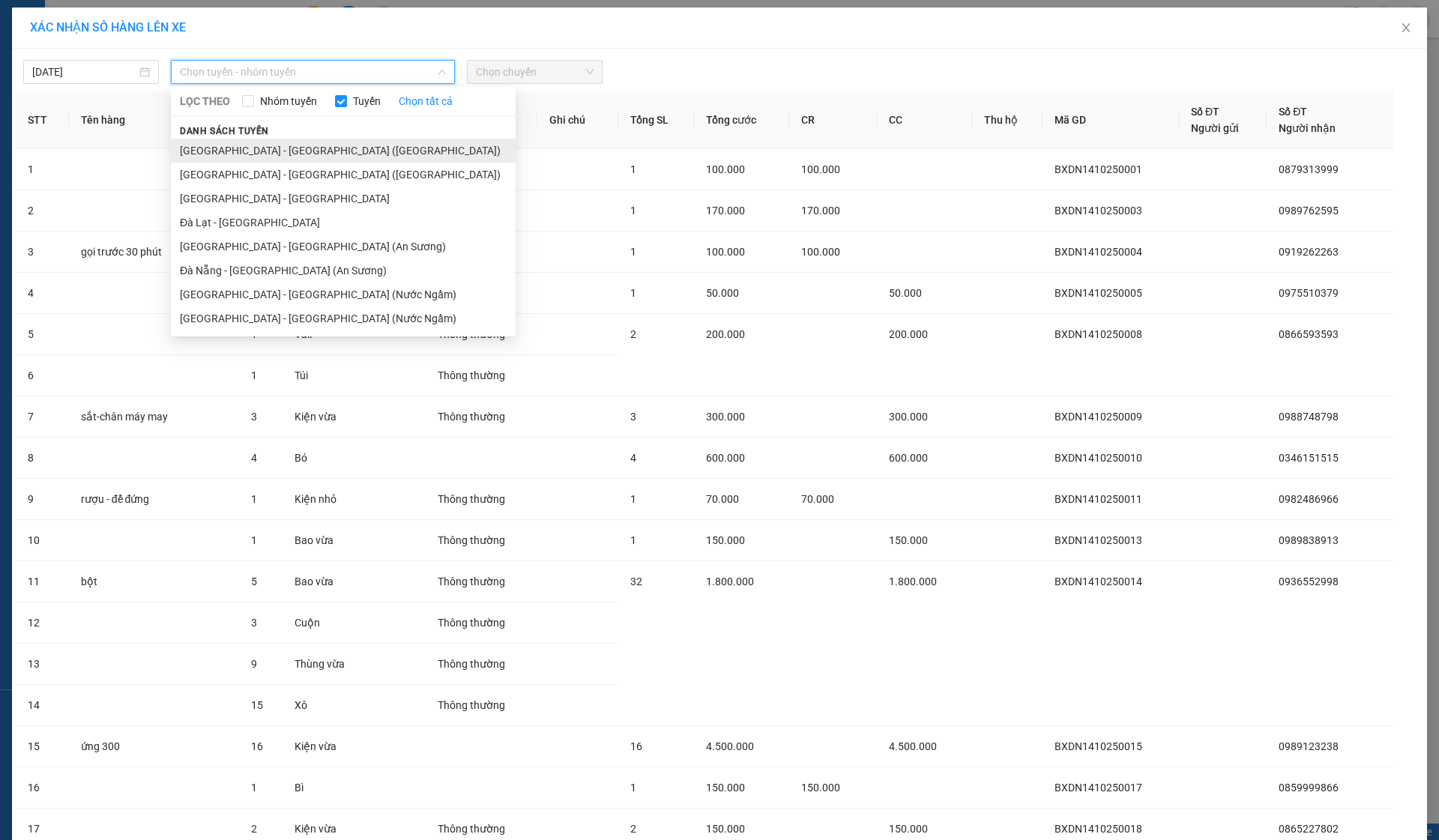
click at [289, 156] on li "[GEOGRAPHIC_DATA] - [GEOGRAPHIC_DATA] ([GEOGRAPHIC_DATA])" at bounding box center [343, 150] width 345 height 24
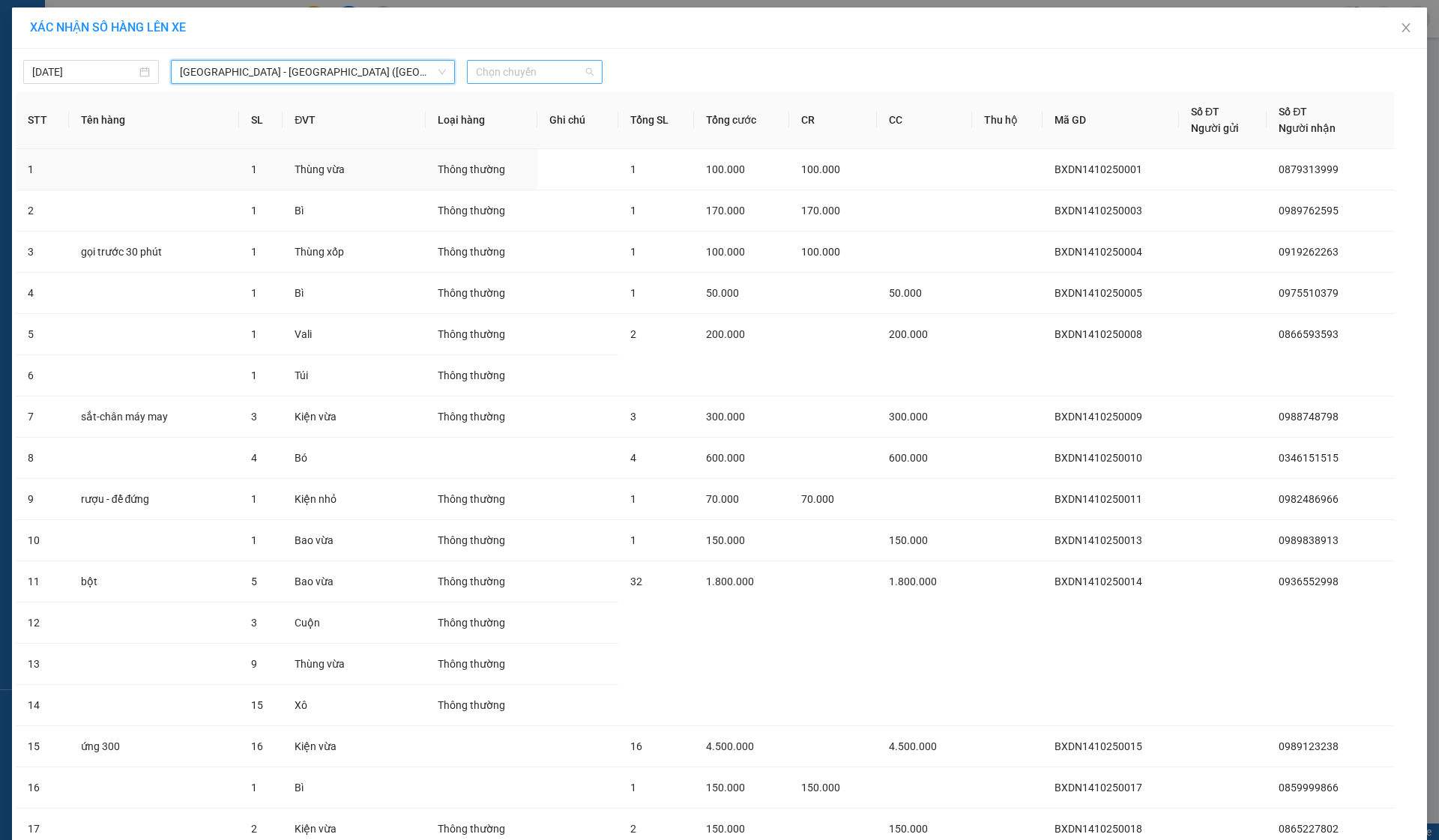
click at [481, 77] on span "Chọn chuyến" at bounding box center [534, 72] width 117 height 23
click at [499, 126] on div "05:00" at bounding box center [534, 125] width 117 height 16
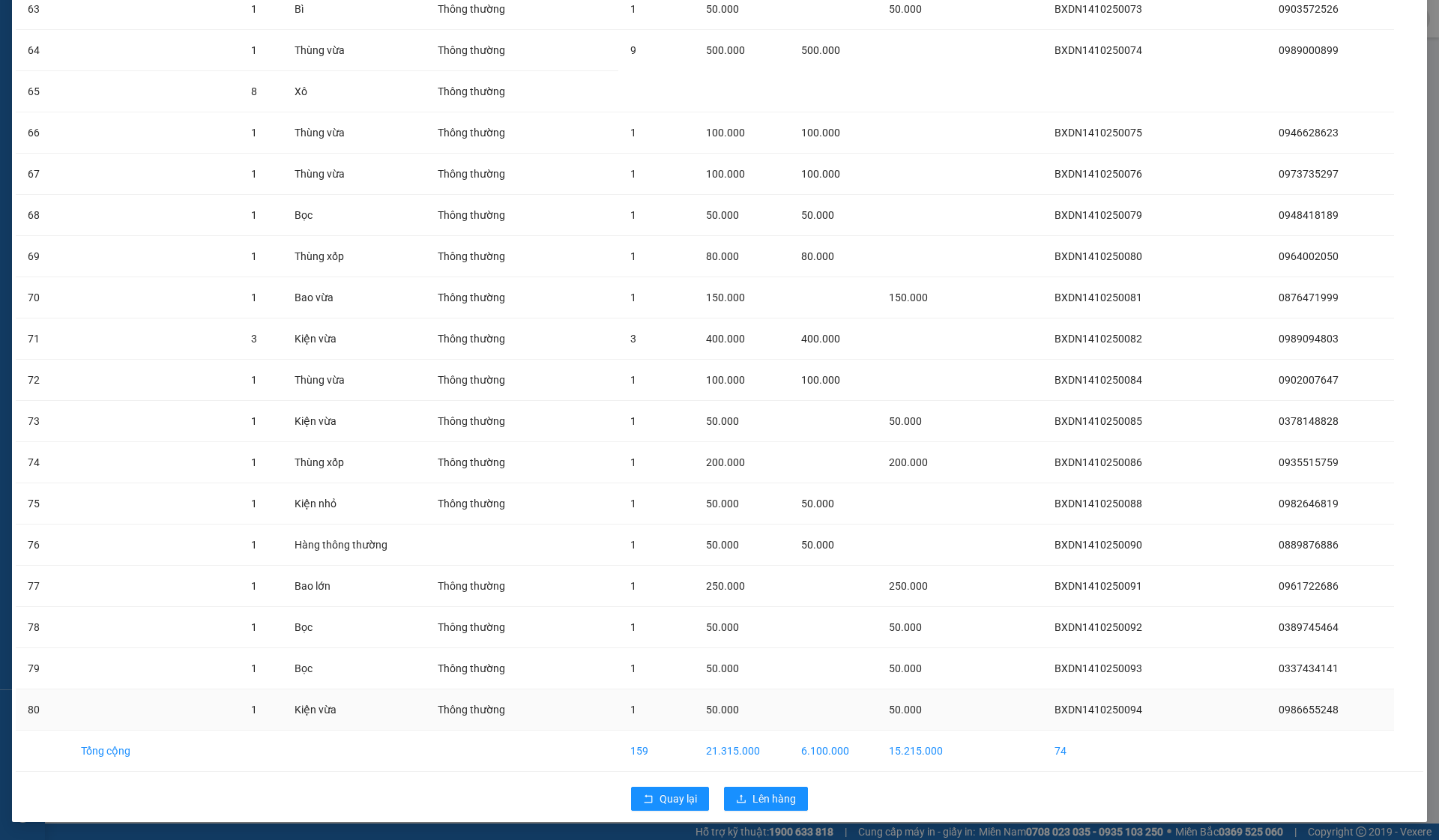
scroll to position [2757, 0]
click at [783, 789] on button "Lên hàng" at bounding box center [766, 798] width 84 height 24
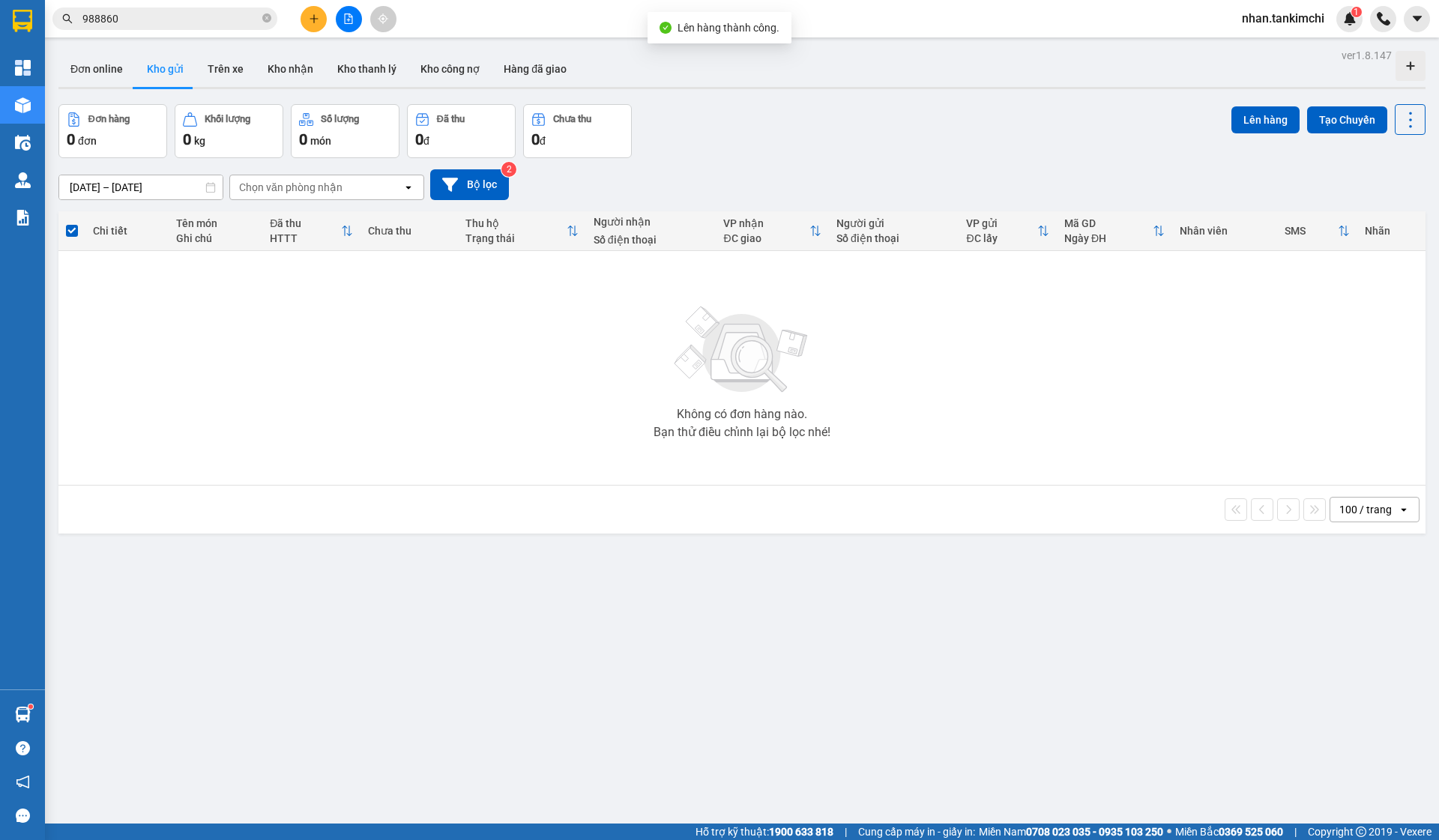
click at [356, 28] on button at bounding box center [349, 19] width 27 height 27
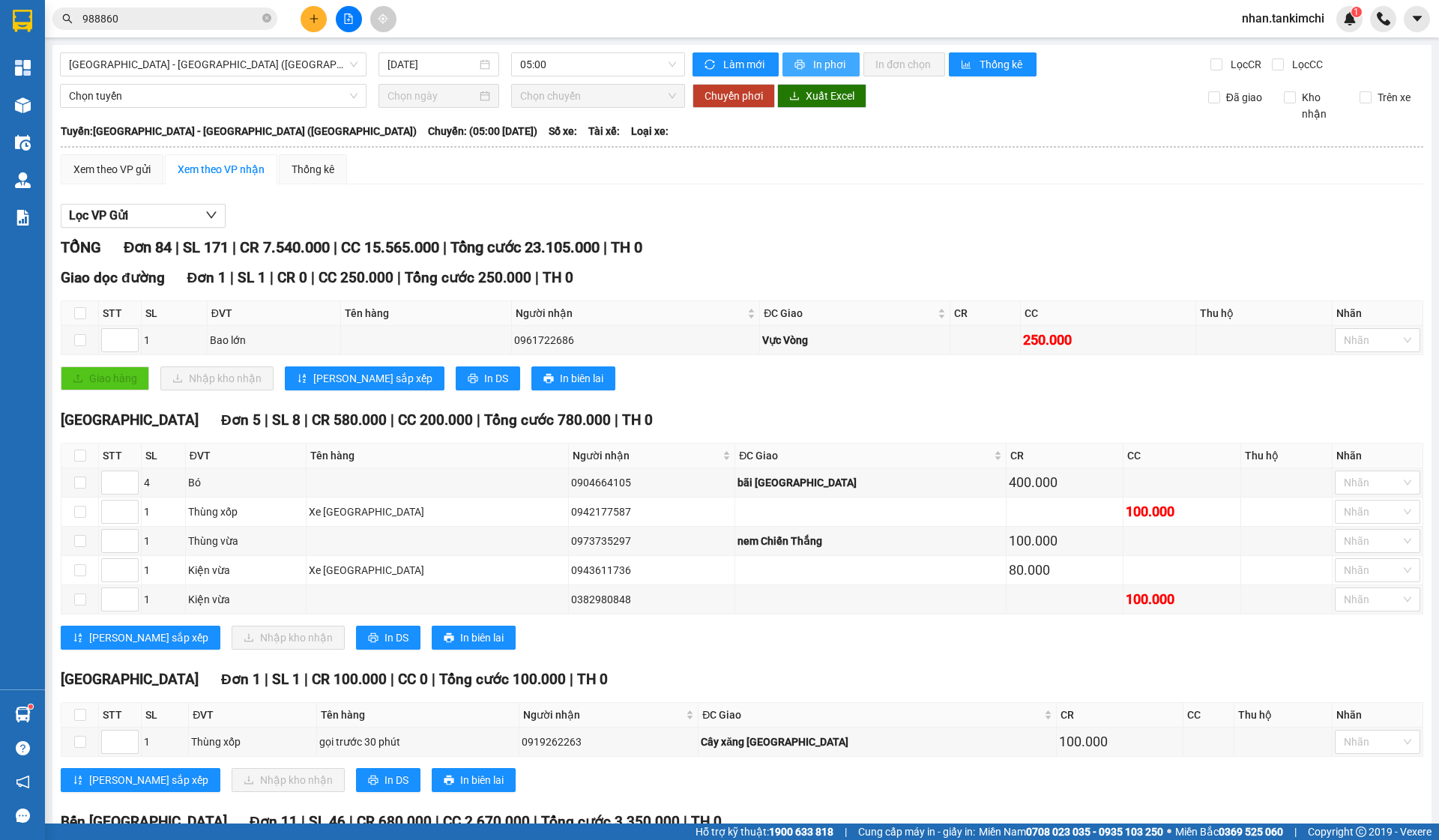
click at [825, 58] on span "In phơi" at bounding box center [831, 64] width 34 height 16
click at [821, 56] on span "In phơi" at bounding box center [831, 64] width 34 height 16
